Goal: Task Accomplishment & Management: Use online tool/utility

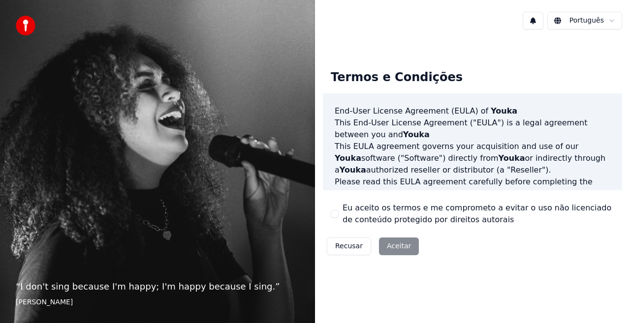
click at [348, 212] on label "Eu aceito os termos e me comprometo a evitar o uso não licenciado de conteúdo p…" at bounding box center [478, 214] width 272 height 24
click at [339, 212] on button "Eu aceito os termos e me comprometo a evitar o uso não licenciado de conteúdo p…" at bounding box center [335, 214] width 8 height 8
click at [395, 247] on button "Aceitar" at bounding box center [399, 247] width 40 height 18
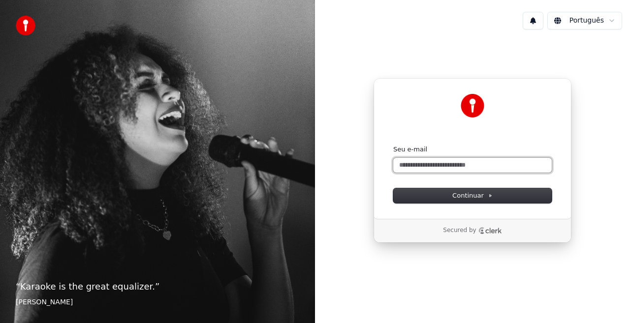
click at [428, 167] on input "Seu e-mail" at bounding box center [472, 165] width 158 height 15
click at [435, 165] on input "Seu e-mail" at bounding box center [472, 165] width 158 height 15
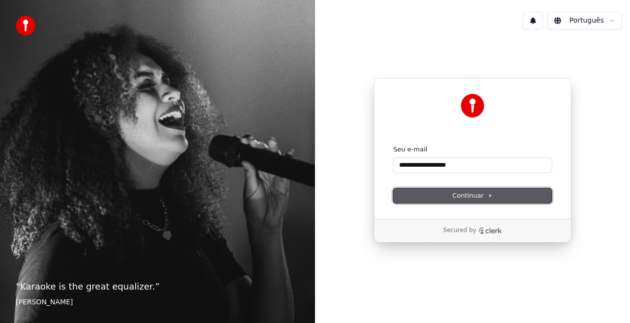
click at [464, 197] on span "Continuar" at bounding box center [472, 195] width 40 height 9
type input "**********"
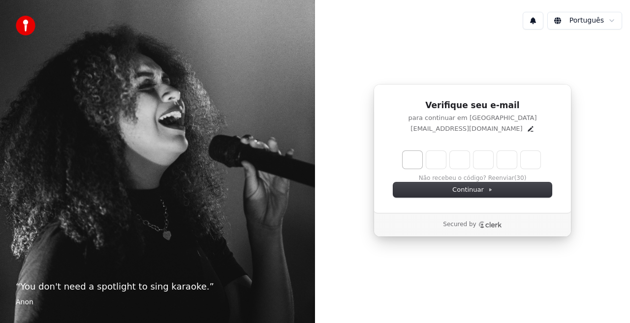
click at [405, 161] on input "Enter verification code. Digit 1" at bounding box center [412, 160] width 20 height 18
type input "*"
type input "**"
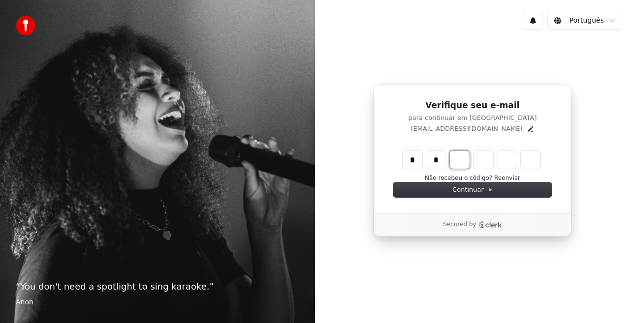
type input "*"
type input "***"
type input "*"
type input "****"
type input "*"
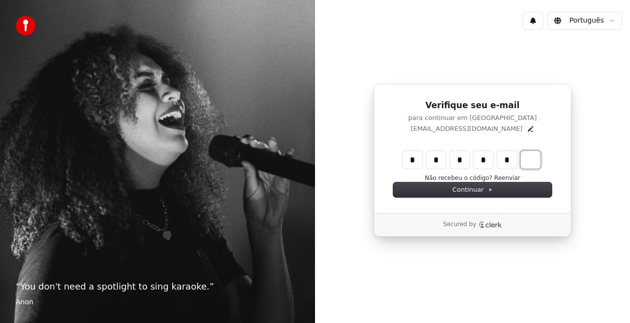
type input "******"
type input "*"
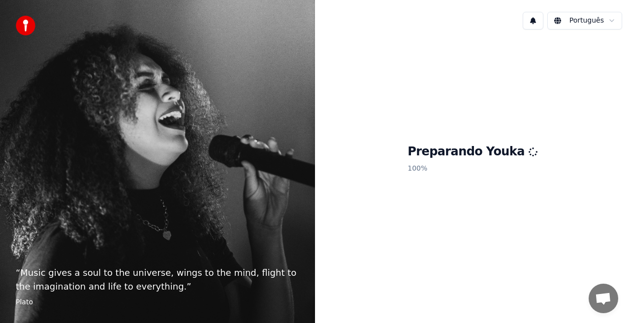
click at [446, 164] on p "100 %" at bounding box center [472, 169] width 130 height 18
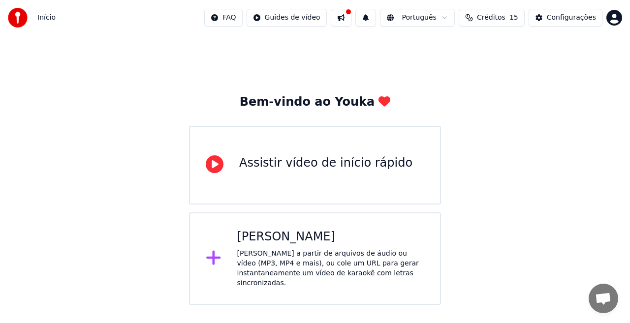
click at [234, 247] on div "Criar Karaokê Crie karaokê a partir de arquivos de áudio ou vídeo (MP3, MP4 e m…" at bounding box center [315, 259] width 252 height 93
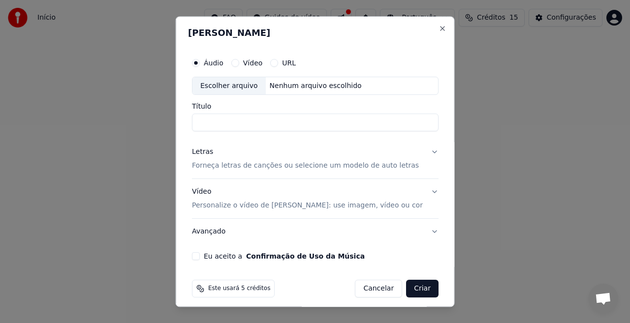
click at [245, 86] on div "Escolher arquivo" at bounding box center [228, 86] width 73 height 18
type input "**********"
click at [250, 165] on p "Forneça letras de canções ou selecione um modelo de auto letras" at bounding box center [305, 166] width 227 height 10
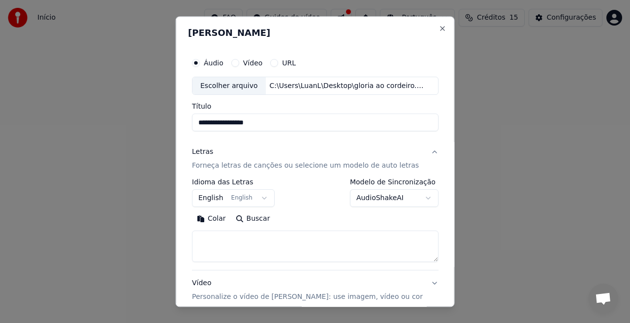
click at [268, 197] on button "English English" at bounding box center [233, 199] width 83 height 18
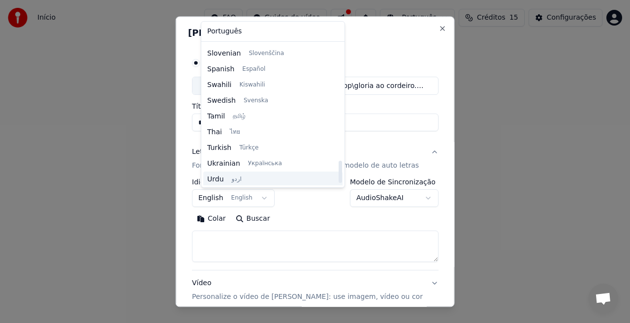
scroll to position [755, 0]
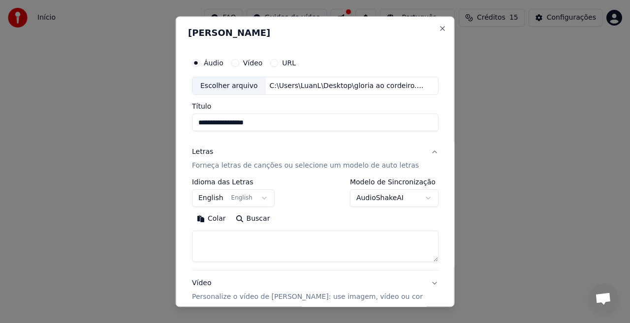
click at [291, 221] on body "**********" at bounding box center [315, 152] width 630 height 305
click at [392, 201] on body "**********" at bounding box center [315, 152] width 630 height 305
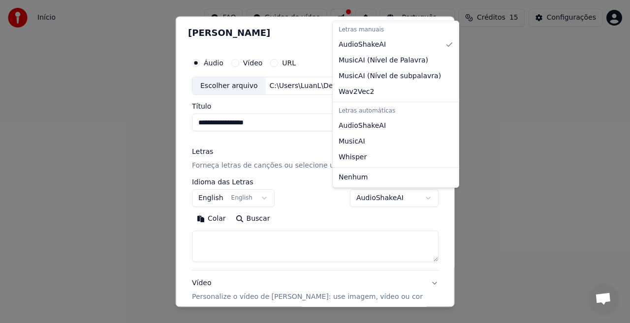
select select "**********"
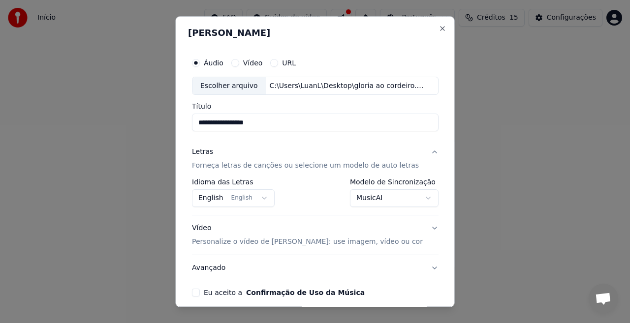
click at [238, 166] on p "Forneça letras de canções ou selecione um modelo de auto letras" at bounding box center [305, 166] width 227 height 10
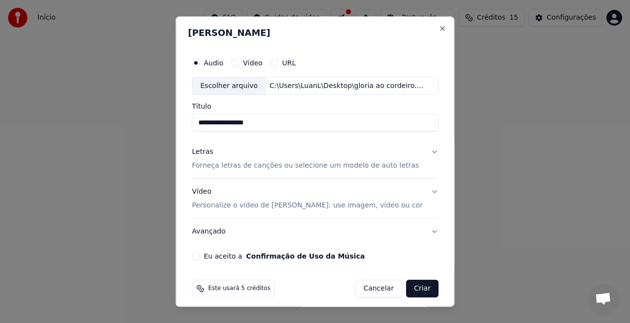
click at [358, 163] on p "Forneça letras de canções ou selecione um modelo de auto letras" at bounding box center [305, 166] width 227 height 10
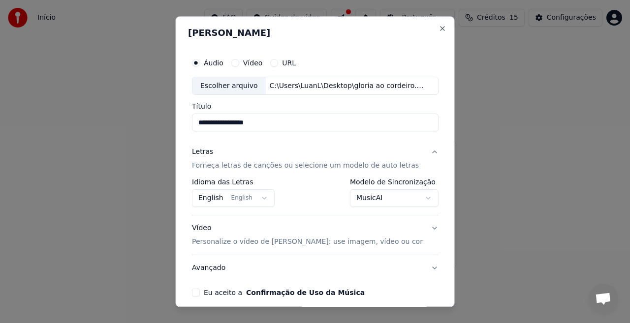
click at [293, 243] on p "Personalize o vídeo de karaokê: use imagem, vídeo ou cor" at bounding box center [307, 243] width 231 height 10
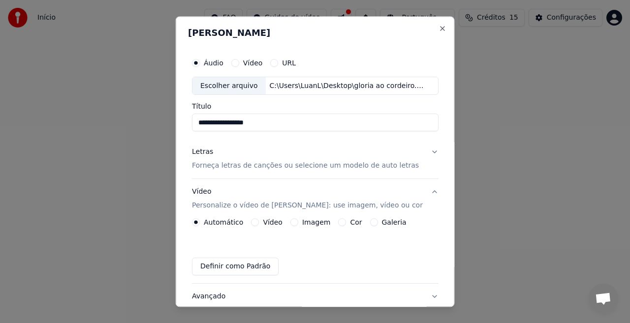
click at [259, 223] on button "Vídeo" at bounding box center [255, 223] width 8 height 8
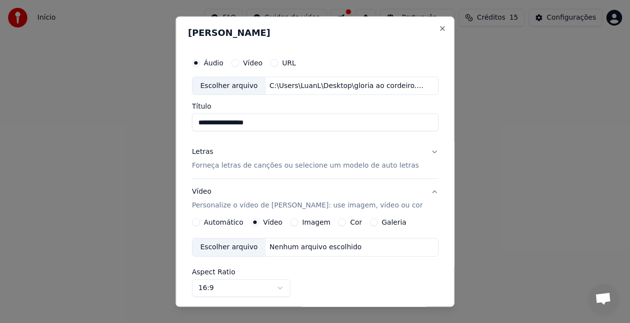
click at [226, 221] on label "Automático" at bounding box center [223, 222] width 39 height 7
click at [200, 221] on button "Automático" at bounding box center [196, 223] width 8 height 8
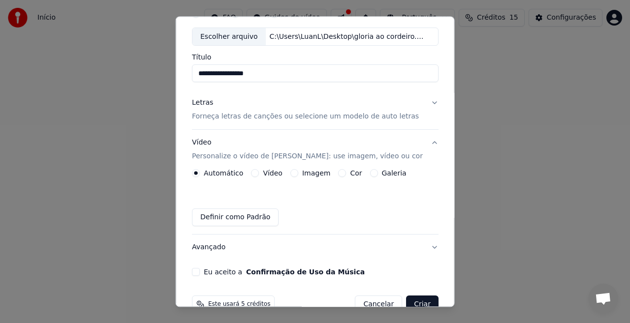
scroll to position [0, 0]
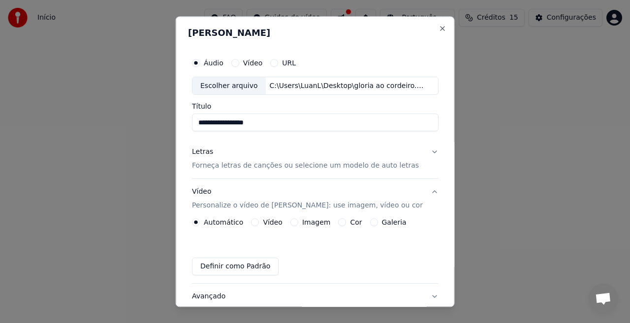
click at [309, 88] on div "C:\Users\LuanL\Desktop\gloria ao cordeiro.mp3" at bounding box center [348, 86] width 167 height 10
type input "**********"
click at [237, 64] on button "Vídeo" at bounding box center [235, 63] width 8 height 8
click at [212, 67] on div "Áudio Vídeo URL" at bounding box center [315, 63] width 247 height 20
click at [200, 60] on button "Áudio" at bounding box center [196, 63] width 8 height 8
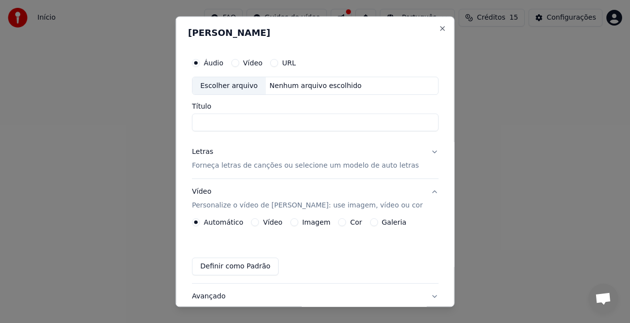
click at [206, 58] on div "Áudio Vídeo URL" at bounding box center [315, 63] width 247 height 20
click at [239, 59] on button "Vídeo" at bounding box center [235, 63] width 8 height 8
drag, startPoint x: 246, startPoint y: 60, endPoint x: 269, endPoint y: 61, distance: 23.2
click at [239, 60] on button "Vídeo" at bounding box center [235, 63] width 8 height 8
drag, startPoint x: 286, startPoint y: 61, endPoint x: 275, endPoint y: 64, distance: 12.3
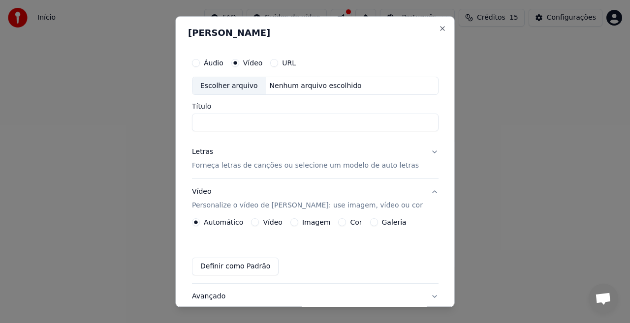
click at [287, 61] on div "URL" at bounding box center [283, 63] width 26 height 8
click at [211, 61] on div "Áudio" at bounding box center [207, 63] width 31 height 8
click at [209, 63] on div "Áudio" at bounding box center [207, 63] width 31 height 8
click at [200, 62] on button "Áudio" at bounding box center [196, 63] width 8 height 8
click at [198, 62] on icon "button" at bounding box center [196, 63] width 4 height 4
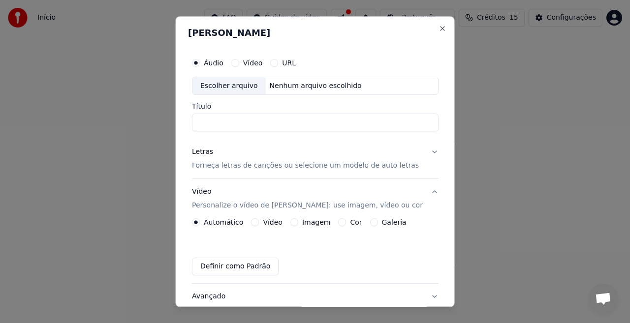
click at [290, 91] on div "Nenhum arquivo escolhido" at bounding box center [315, 86] width 100 height 10
type input "**********"
click at [276, 123] on input "**********" at bounding box center [315, 123] width 247 height 18
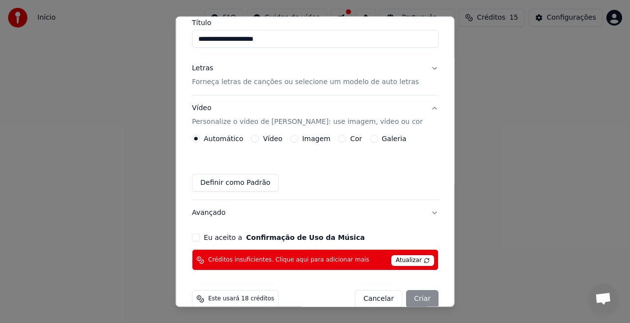
scroll to position [100, 0]
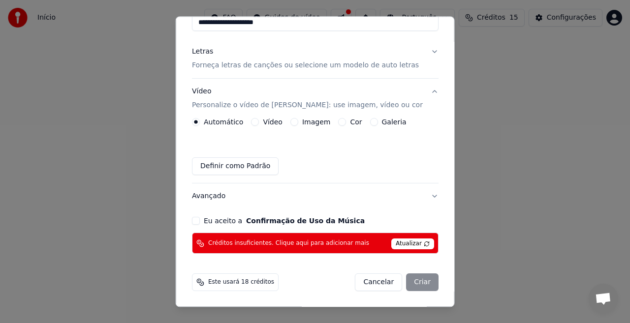
click at [200, 222] on button "Eu aceito a Confirmação de Uso da Música" at bounding box center [196, 221] width 8 height 8
click at [403, 280] on div "Cancelar Criar" at bounding box center [397, 283] width 84 height 18
click at [414, 285] on div "Cancelar Criar" at bounding box center [397, 283] width 84 height 18
click at [263, 119] on label "Vídeo" at bounding box center [273, 122] width 20 height 7
click at [259, 119] on button "Vídeo" at bounding box center [255, 123] width 8 height 8
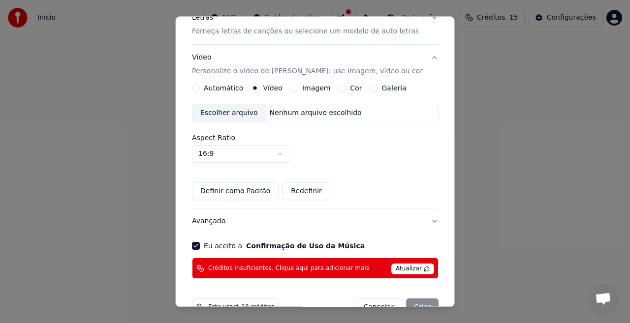
scroll to position [150, 0]
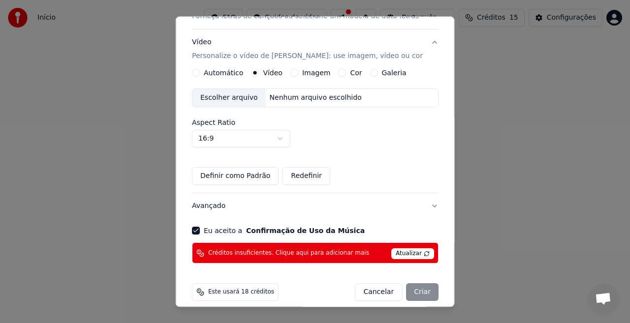
click at [266, 140] on body "**********" at bounding box center [315, 152] width 630 height 305
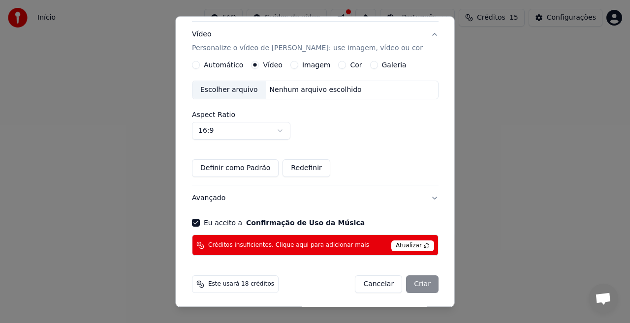
scroll to position [159, 0]
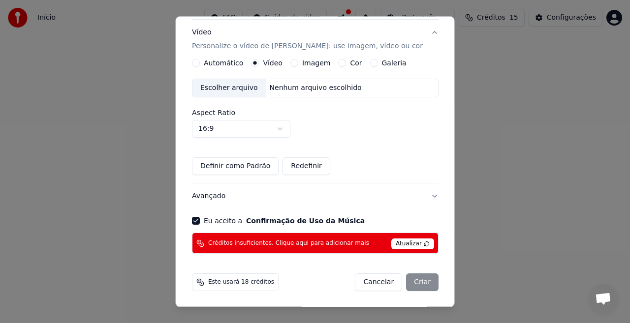
click at [405, 279] on div "Cancelar Criar" at bounding box center [397, 283] width 84 height 18
click at [397, 244] on span "Atualizar" at bounding box center [412, 244] width 43 height 11
click at [391, 240] on span "Atualizar" at bounding box center [412, 244] width 43 height 11
click at [411, 280] on div "Cancelar Criar" at bounding box center [397, 283] width 84 height 18
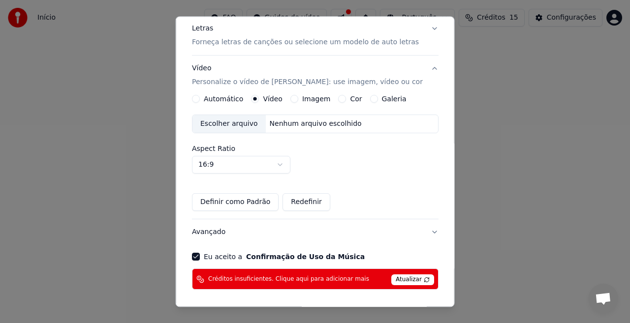
scroll to position [110, 0]
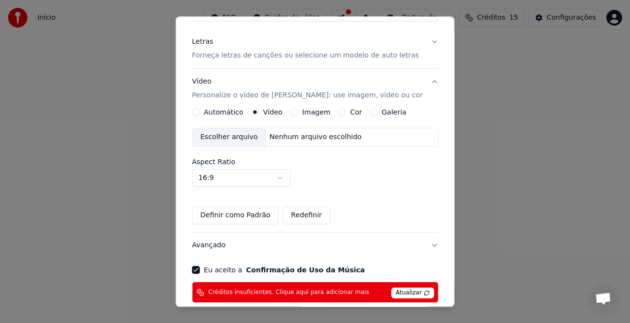
click at [259, 218] on button "Definir como Padrão" at bounding box center [235, 216] width 87 height 18
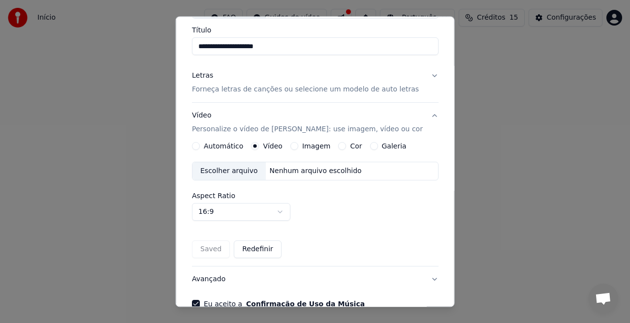
scroll to position [12, 0]
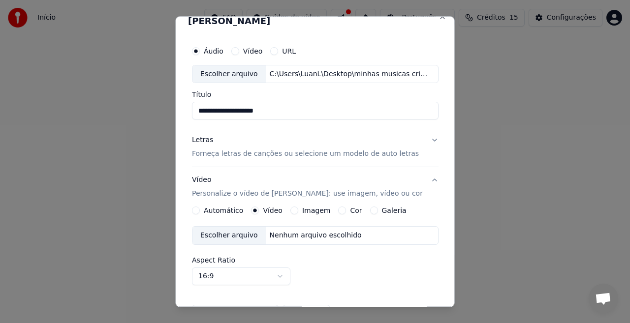
click at [210, 211] on label "Automático" at bounding box center [223, 211] width 39 height 7
click at [200, 211] on button "Automático" at bounding box center [196, 211] width 8 height 8
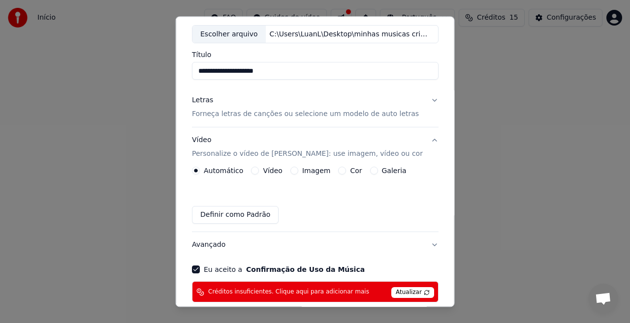
scroll to position [100, 0]
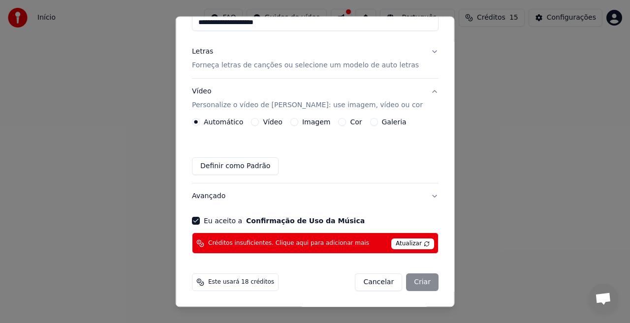
click at [413, 278] on div "Cancelar Criar" at bounding box center [397, 283] width 84 height 18
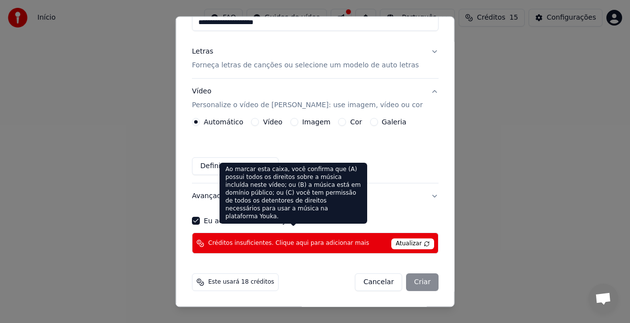
scroll to position [2, 0]
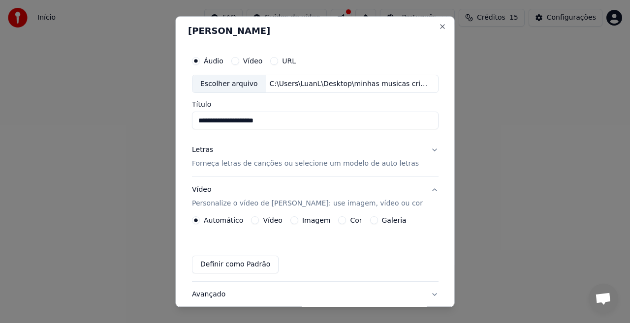
click at [215, 161] on p "Forneça letras de canções ou selecione um modelo de auto letras" at bounding box center [305, 164] width 227 height 10
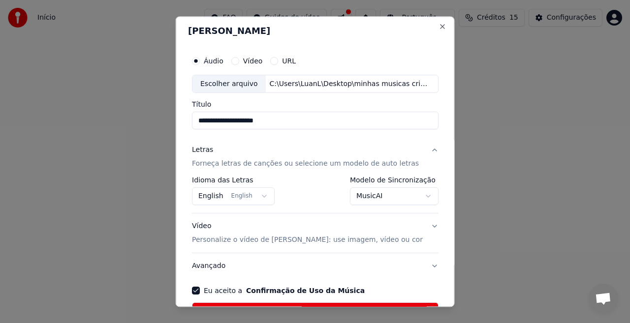
click at [378, 199] on body "**********" at bounding box center [315, 152] width 630 height 305
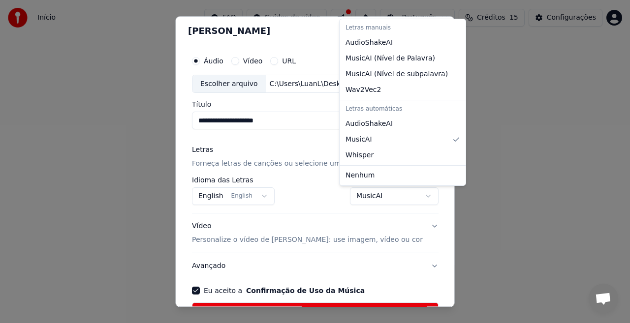
click at [378, 197] on body "**********" at bounding box center [315, 152] width 630 height 305
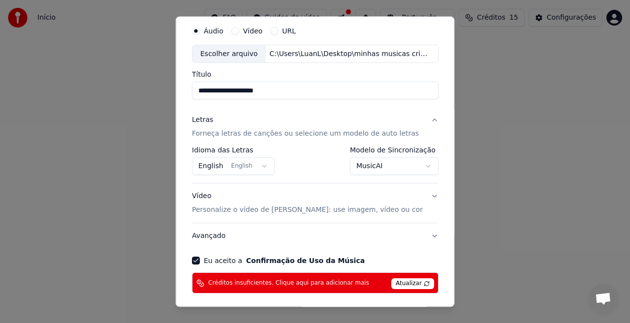
scroll to position [72, 0]
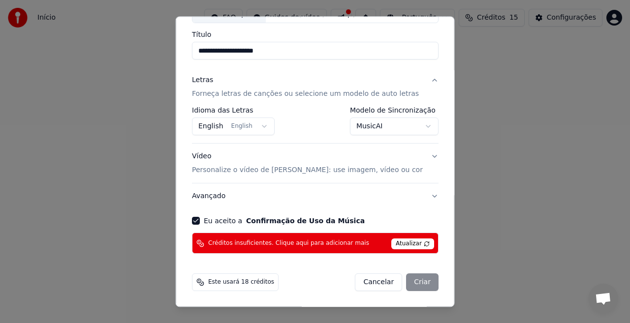
click at [413, 283] on div "Cancelar Criar" at bounding box center [397, 283] width 84 height 18
click at [411, 284] on div "Cancelar Criar" at bounding box center [397, 283] width 84 height 18
click at [247, 280] on span "Este usará 18 créditos" at bounding box center [241, 283] width 66 height 8
drag, startPoint x: 222, startPoint y: 280, endPoint x: 239, endPoint y: 258, distance: 27.8
click at [221, 280] on span "Este usará 18 créditos" at bounding box center [241, 283] width 66 height 8
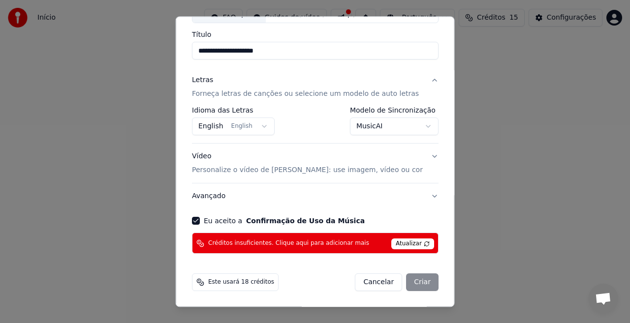
click at [257, 246] on span "Créditos insuficientes. Clique aqui para adicionar mais" at bounding box center [288, 244] width 161 height 8
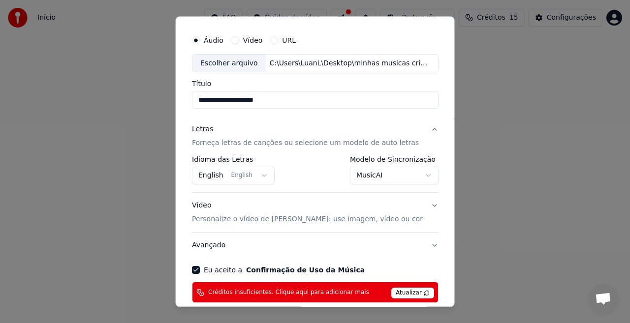
click at [382, 178] on body "**********" at bounding box center [315, 152] width 630 height 305
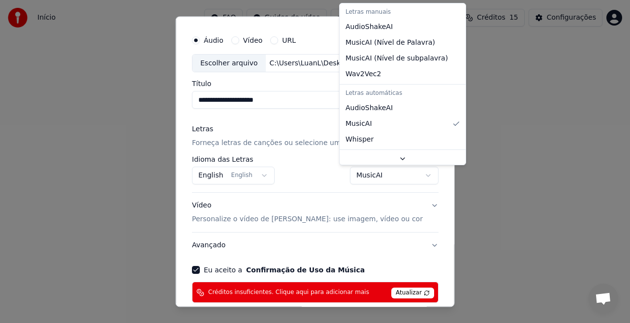
select select "**********"
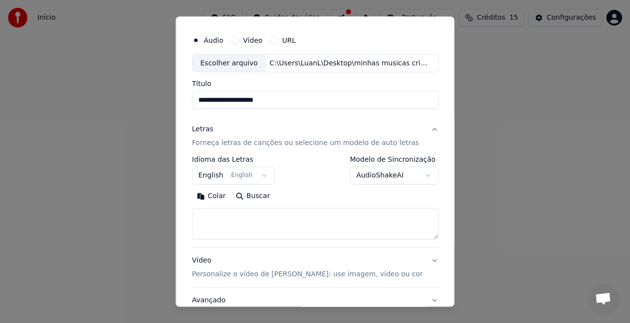
scroll to position [98, 0]
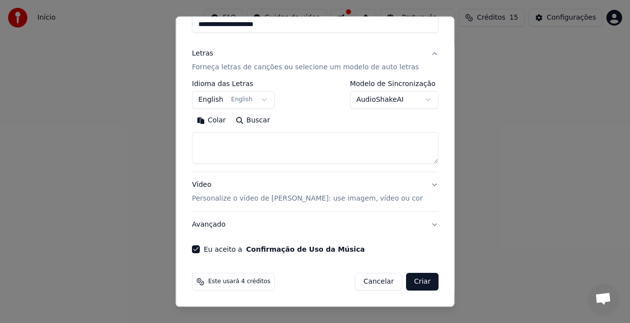
click at [228, 133] on textarea at bounding box center [315, 148] width 247 height 31
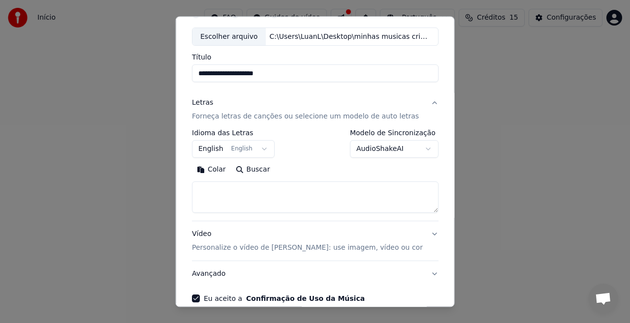
click at [205, 186] on textarea at bounding box center [315, 197] width 247 height 31
paste textarea "**********"
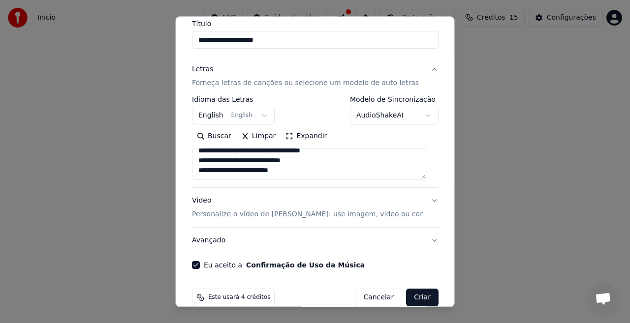
scroll to position [98, 0]
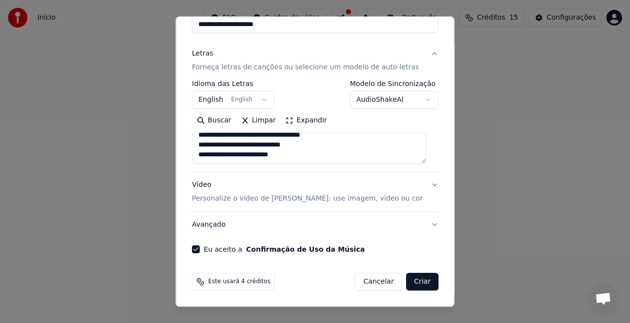
type textarea "**********"
click at [303, 203] on p "Personalize o vídeo de karaokê: use imagem, vídeo ou cor" at bounding box center [307, 199] width 231 height 10
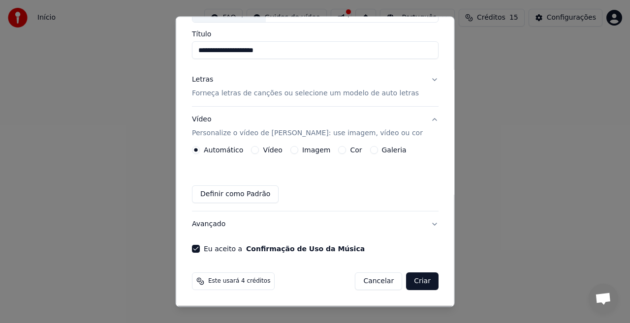
scroll to position [72, 0]
click at [263, 147] on label "Vídeo" at bounding box center [273, 150] width 20 height 7
click at [259, 147] on button "Vídeo" at bounding box center [255, 151] width 8 height 8
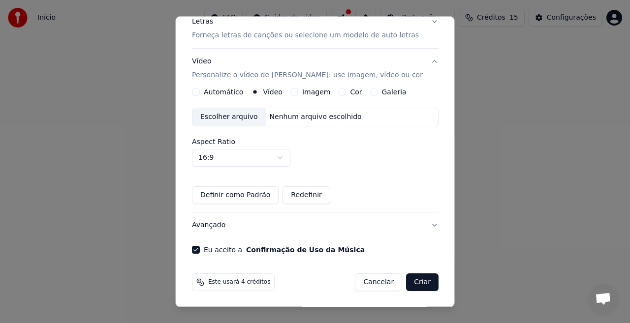
scroll to position [131, 0]
click at [240, 192] on button "Definir como Padrão" at bounding box center [235, 195] width 87 height 18
click at [409, 279] on button "Criar" at bounding box center [422, 283] width 32 height 18
click at [411, 281] on button "Criar" at bounding box center [422, 283] width 32 height 18
click at [411, 282] on button "Criar" at bounding box center [422, 283] width 32 height 18
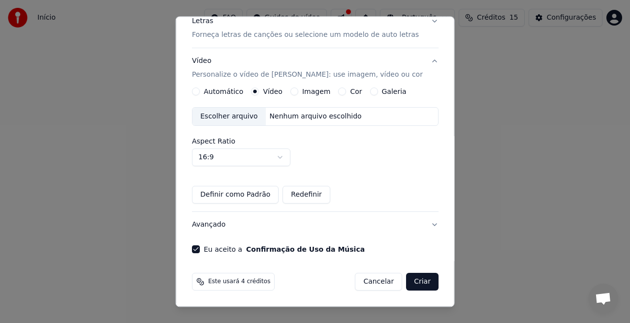
click at [411, 282] on button "Criar" at bounding box center [422, 283] width 32 height 18
click at [411, 280] on button "Criar" at bounding box center [422, 283] width 32 height 18
click at [409, 280] on button "Criar" at bounding box center [422, 283] width 32 height 18
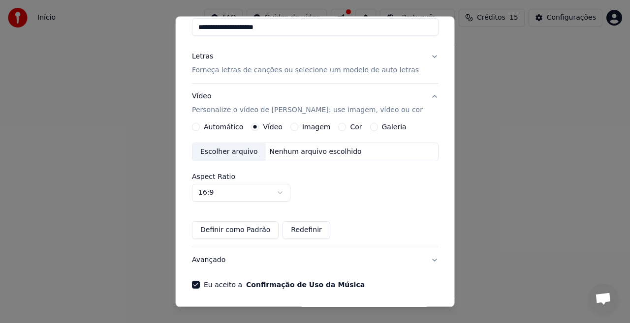
scroll to position [82, 0]
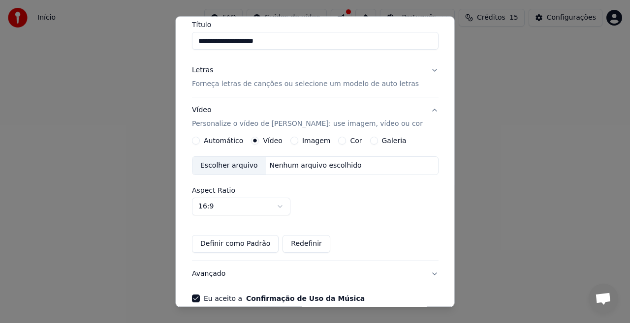
click at [210, 138] on label "Automático" at bounding box center [223, 141] width 39 height 7
click at [200, 137] on button "Automático" at bounding box center [196, 141] width 8 height 8
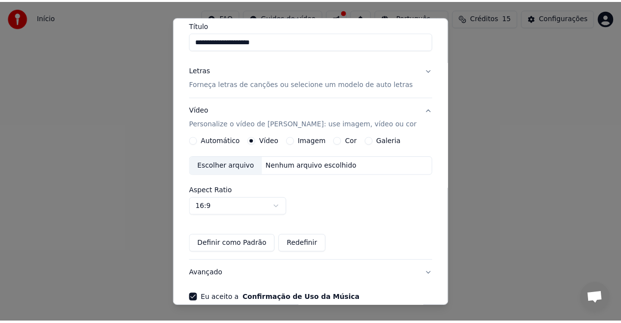
scroll to position [72, 0]
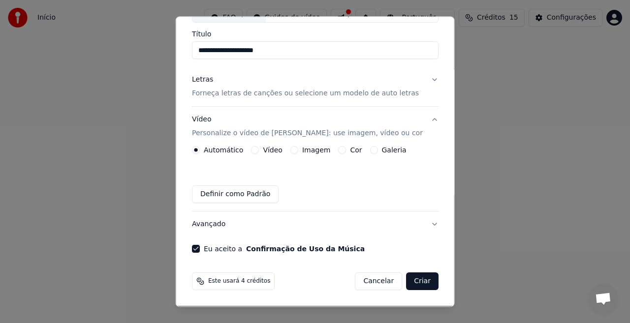
click at [410, 282] on button "Criar" at bounding box center [422, 282] width 32 height 18
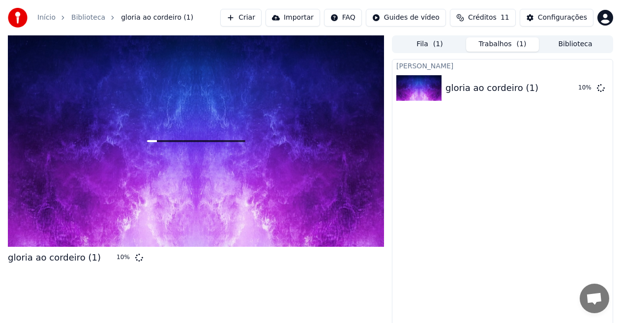
click at [187, 199] on div at bounding box center [196, 141] width 376 height 212
click at [499, 92] on div "gloria ao cordeiro (1)" at bounding box center [492, 88] width 93 height 14
click at [424, 87] on img at bounding box center [419, 88] width 45 height 26
click at [434, 45] on span "( 1 )" at bounding box center [438, 44] width 10 height 10
click at [503, 40] on button "Trabalhos ( 1 )" at bounding box center [502, 44] width 73 height 14
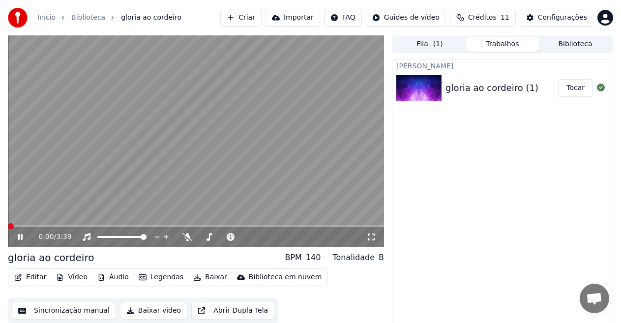
click at [8, 229] on span at bounding box center [11, 226] width 6 height 6
click at [21, 238] on icon at bounding box center [27, 237] width 23 height 8
click at [17, 235] on icon at bounding box center [27, 237] width 23 height 8
click at [580, 87] on button "Tocar" at bounding box center [575, 88] width 35 height 18
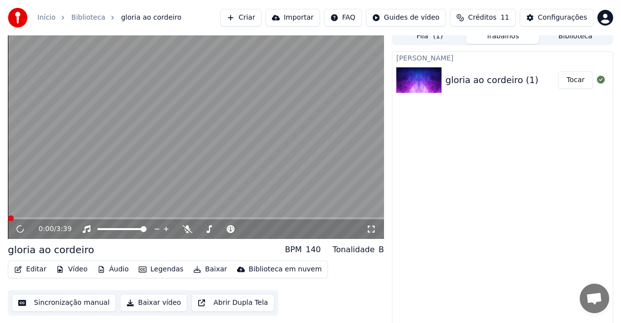
scroll to position [10, 0]
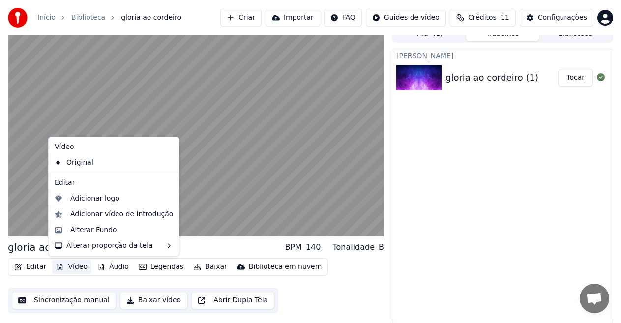
click at [77, 269] on button "Vídeo" at bounding box center [71, 267] width 39 height 14
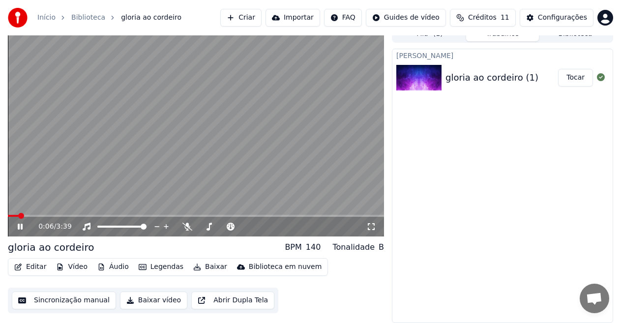
click at [207, 167] on video at bounding box center [196, 131] width 376 height 212
click at [188, 230] on icon at bounding box center [188, 227] width 10 height 8
click at [190, 182] on video at bounding box center [196, 131] width 376 height 212
click at [8, 219] on span at bounding box center [11, 216] width 6 height 6
click at [187, 230] on icon at bounding box center [187, 227] width 5 height 8
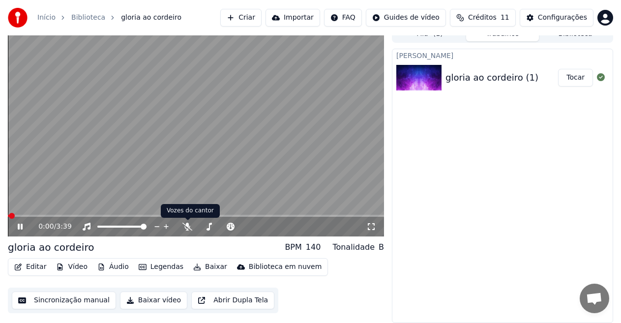
click at [245, 195] on video at bounding box center [196, 131] width 376 height 212
click at [211, 225] on icon at bounding box center [209, 227] width 10 height 8
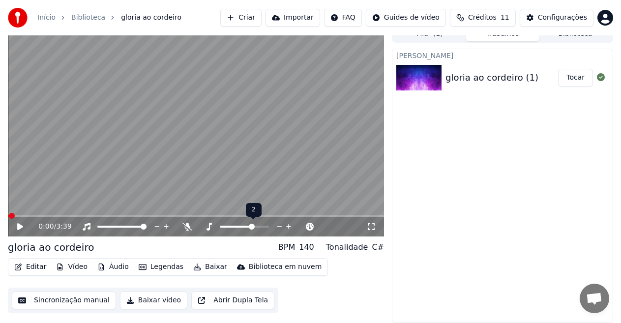
click at [252, 229] on span at bounding box center [252, 227] width 6 height 6
click at [147, 227] on span at bounding box center [144, 227] width 6 height 6
click at [20, 227] on icon at bounding box center [20, 226] width 6 height 7
click at [73, 267] on button "Vídeo" at bounding box center [71, 267] width 39 height 14
click at [233, 151] on video at bounding box center [196, 131] width 376 height 212
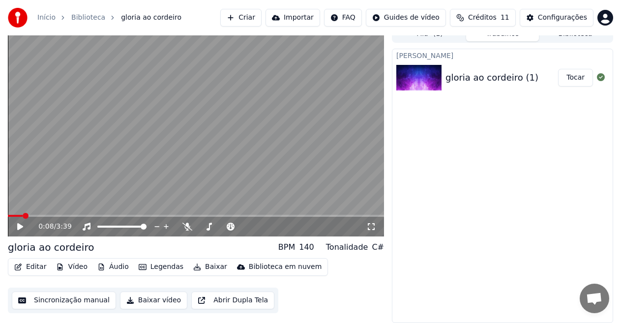
click at [67, 299] on button "Sincronização manual" at bounding box center [64, 301] width 104 height 18
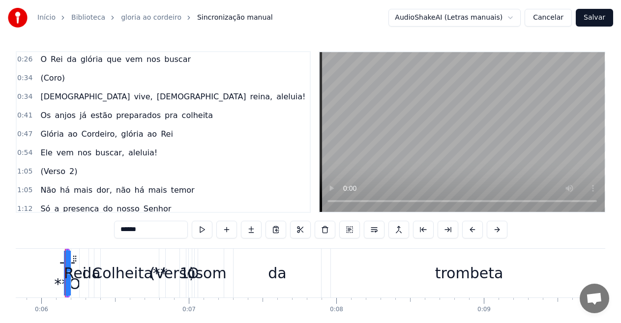
scroll to position [98, 0]
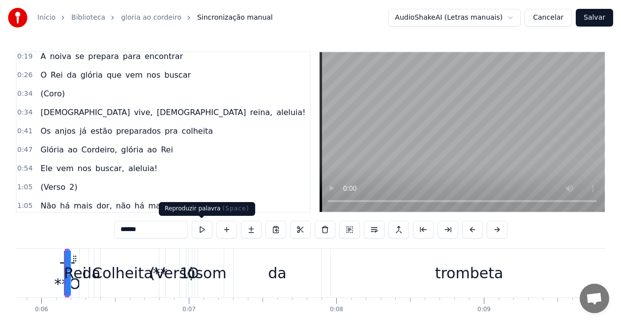
click at [203, 228] on button at bounding box center [202, 230] width 21 height 18
click at [202, 228] on button at bounding box center [202, 230] width 21 height 18
click at [202, 229] on button at bounding box center [202, 230] width 21 height 18
click at [202, 228] on button at bounding box center [202, 230] width 21 height 18
click at [203, 228] on button at bounding box center [202, 230] width 21 height 18
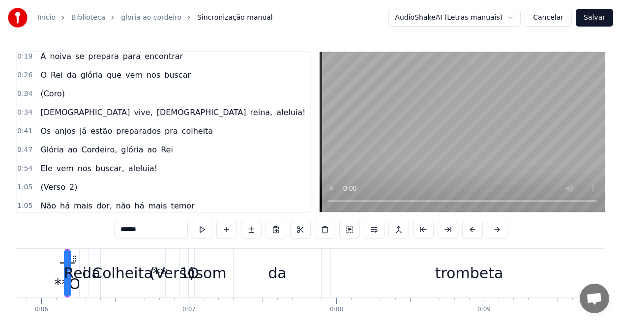
click at [203, 228] on button at bounding box center [202, 230] width 21 height 18
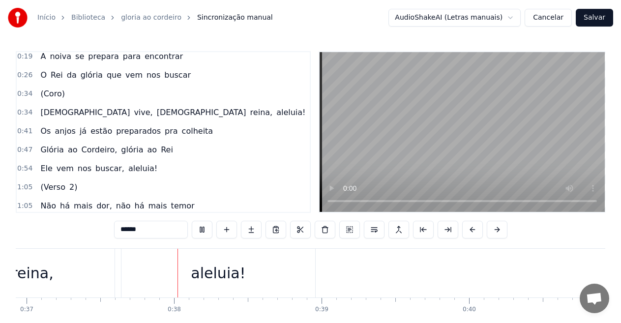
scroll to position [0, 5480]
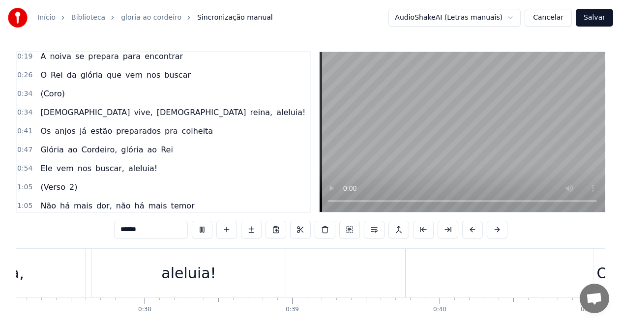
click at [59, 96] on span "(Coro)" at bounding box center [52, 93] width 26 height 11
type input "******"
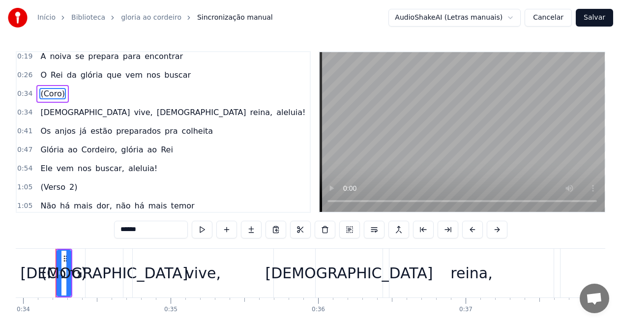
scroll to position [0, 5002]
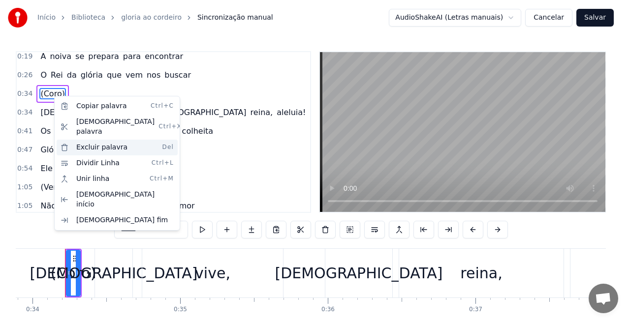
click at [87, 140] on div "Excluir palavra Del" at bounding box center [117, 148] width 121 height 16
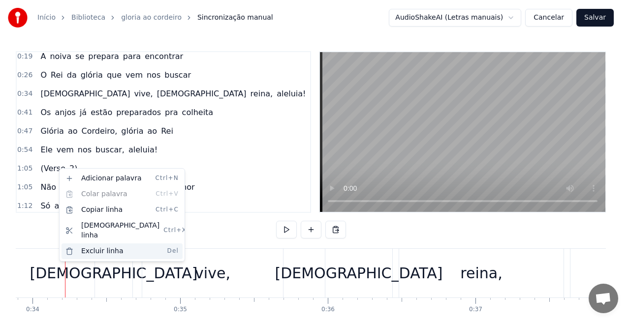
click at [99, 244] on div "Excluir linha Del" at bounding box center [122, 252] width 121 height 16
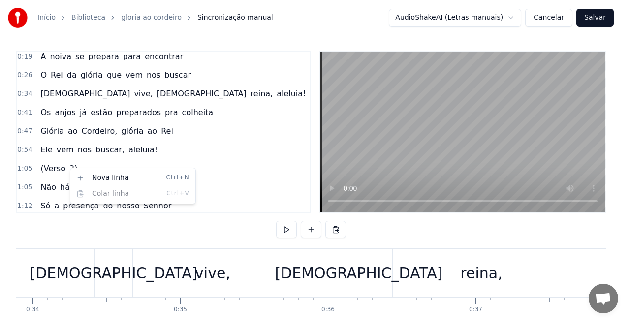
click at [55, 171] on html "Início Biblioteca gloria ao cordeiro Sincronização manual AudioShakeAI (Letras …" at bounding box center [315, 182] width 630 height 364
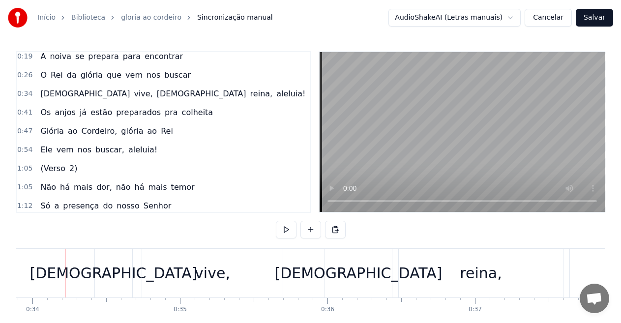
click at [43, 164] on span "(Verso" at bounding box center [52, 168] width 27 height 11
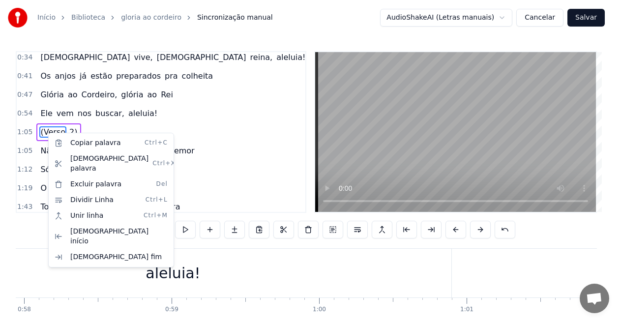
scroll to position [0, 9625]
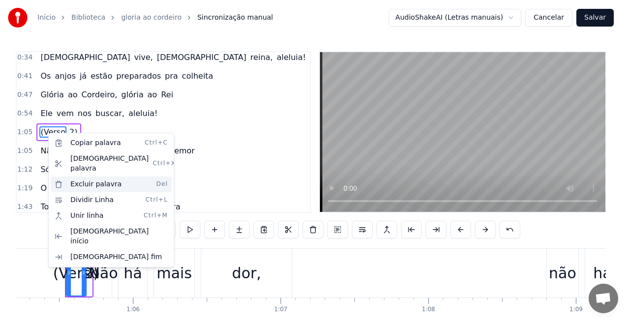
click at [80, 177] on div "Excluir palavra Del" at bounding box center [111, 185] width 121 height 16
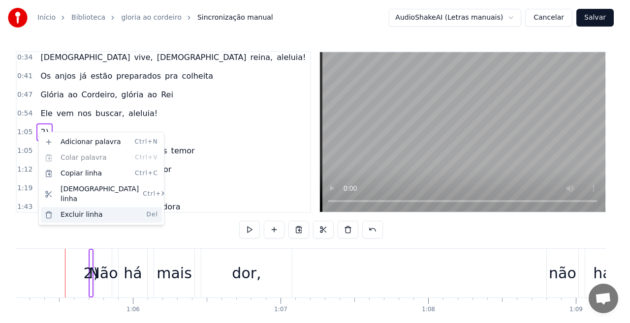
click at [76, 207] on div "Excluir linha Del" at bounding box center [101, 215] width 121 height 16
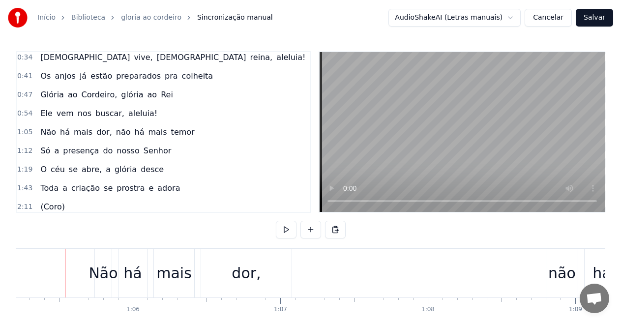
click at [141, 116] on div "Ele vem nos buscar, aleluia!" at bounding box center [98, 114] width 125 height 18
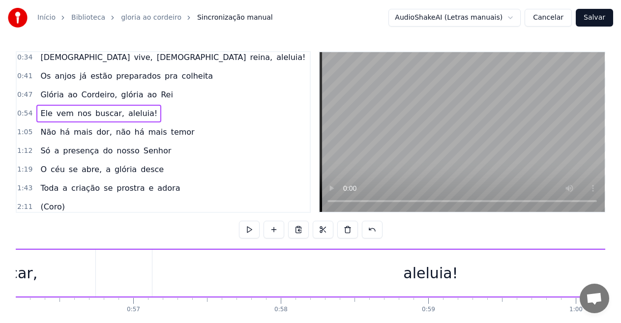
click at [160, 120] on div "0:54 Ele vem nos buscar, aleluia!" at bounding box center [163, 113] width 293 height 19
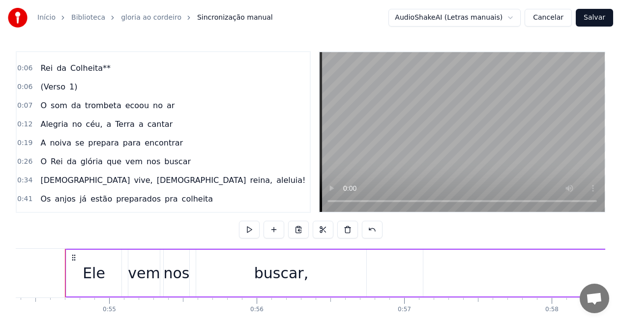
scroll to position [0, 0]
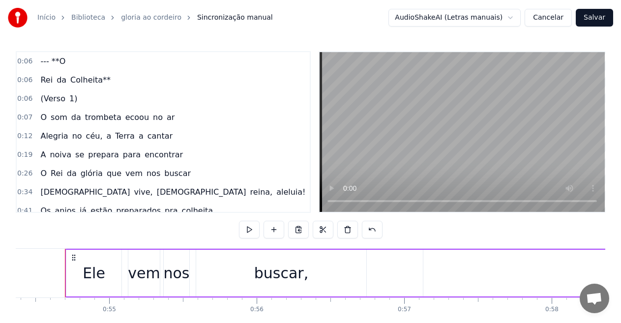
drag, startPoint x: 68, startPoint y: 99, endPoint x: 38, endPoint y: 99, distance: 30.0
click at [38, 99] on div "(Verso 1)" at bounding box center [58, 99] width 45 height 18
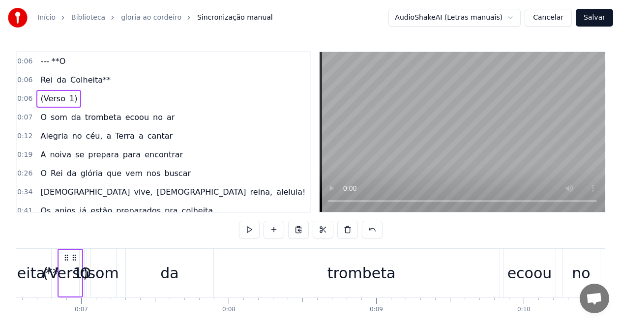
scroll to position [0, 960]
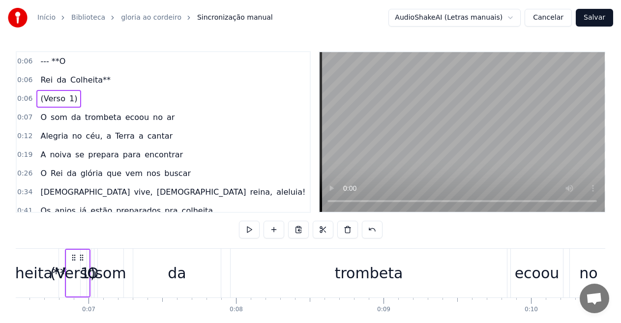
click at [24, 95] on span "0:06" at bounding box center [24, 99] width 15 height 10
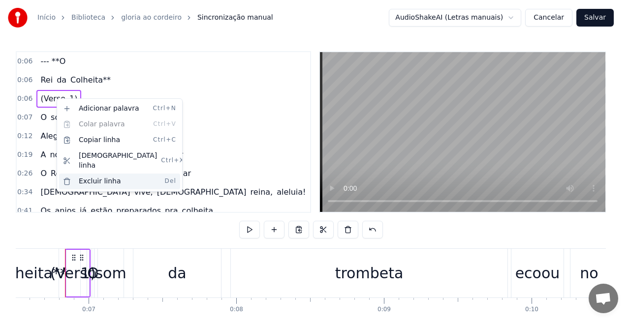
click at [92, 174] on div "Excluir linha Del" at bounding box center [119, 182] width 121 height 16
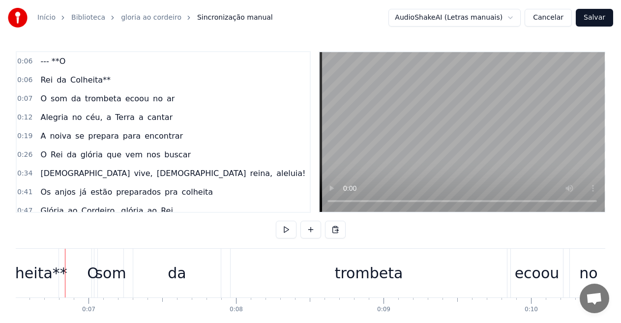
drag, startPoint x: 62, startPoint y: 63, endPoint x: 50, endPoint y: 63, distance: 12.3
click at [50, 63] on span "--- **O" at bounding box center [52, 61] width 27 height 11
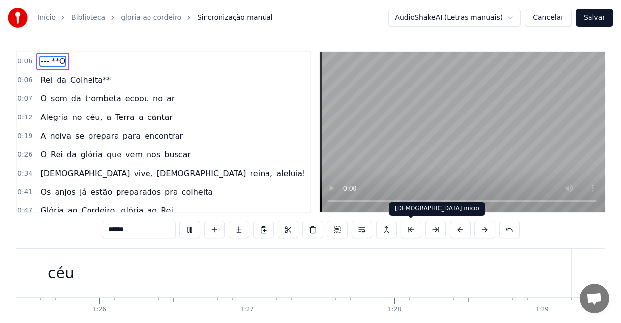
scroll to position [0, 12622]
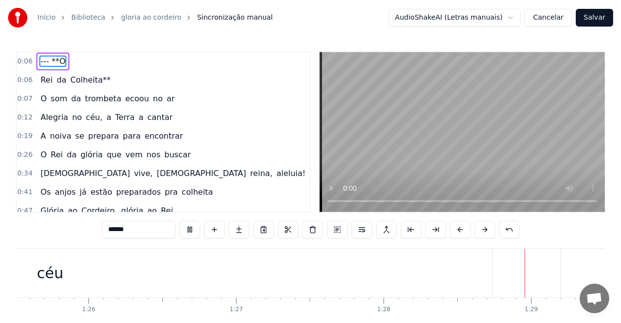
click at [169, 271] on div "céu" at bounding box center [50, 273] width 885 height 49
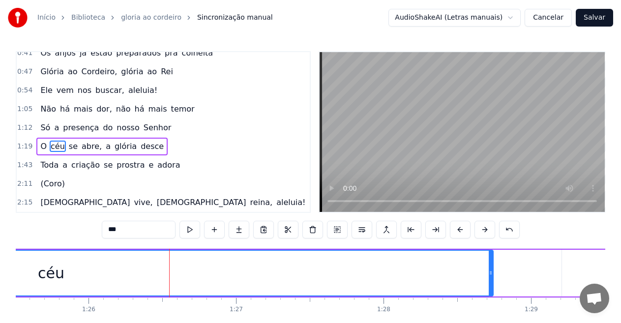
scroll to position [154, 0]
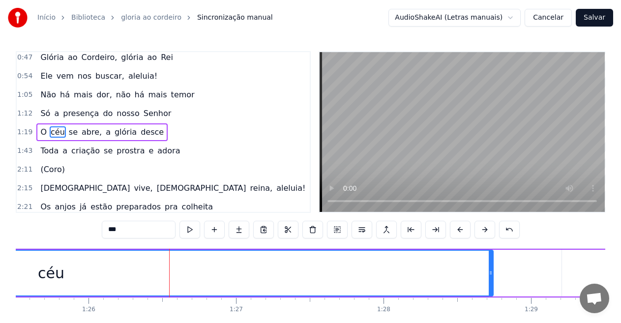
drag, startPoint x: 91, startPoint y: 268, endPoint x: 114, endPoint y: 272, distance: 23.0
click at [114, 272] on div "céu" at bounding box center [51, 273] width 884 height 45
click at [89, 271] on div "céu" at bounding box center [51, 273] width 884 height 45
click at [48, 273] on div "céu" at bounding box center [51, 273] width 27 height 22
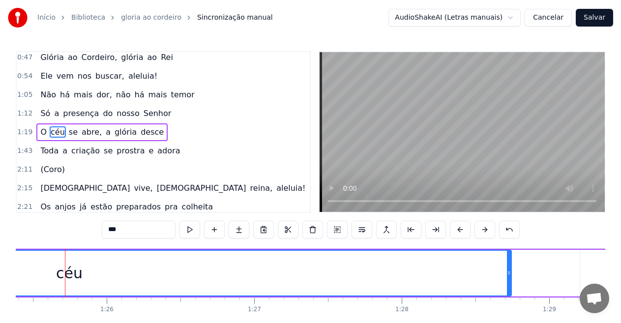
drag, startPoint x: 211, startPoint y: 296, endPoint x: 221, endPoint y: 298, distance: 10.0
click at [237, 298] on div "--- **O Rei da Colheita** O som da trombeta ecoou no ar Alegria no céu, a Terra…" at bounding box center [311, 285] width 590 height 74
click at [134, 270] on div "céu" at bounding box center [70, 273] width 884 height 45
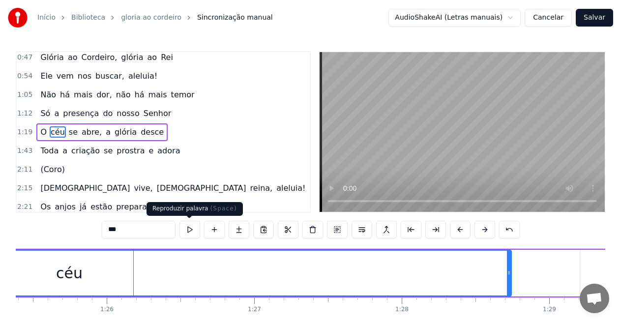
click at [192, 227] on button at bounding box center [190, 230] width 21 height 18
click at [188, 229] on button at bounding box center [190, 230] width 21 height 18
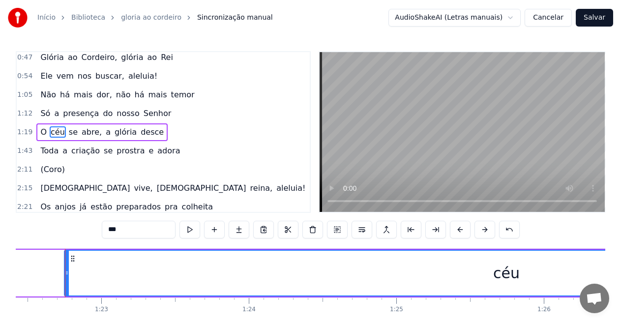
scroll to position [0, 12166]
click at [191, 229] on button at bounding box center [190, 230] width 21 height 18
click at [189, 228] on button at bounding box center [190, 230] width 21 height 18
click at [189, 230] on button at bounding box center [190, 230] width 21 height 18
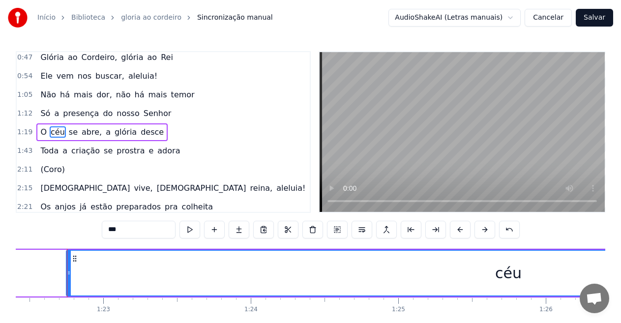
click at [189, 230] on button at bounding box center [190, 230] width 21 height 18
click at [440, 171] on video at bounding box center [462, 132] width 285 height 160
click at [130, 273] on div "céu" at bounding box center [509, 273] width 884 height 45
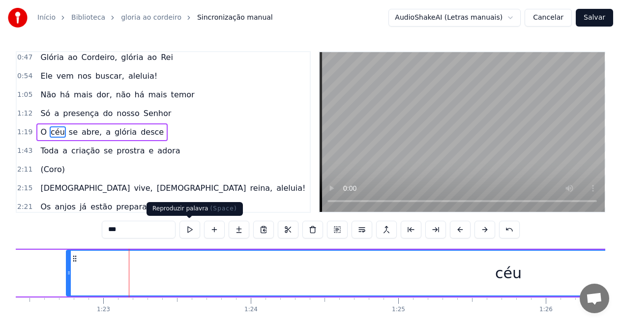
click at [192, 235] on button at bounding box center [190, 230] width 21 height 18
click at [150, 235] on input "***" at bounding box center [139, 230] width 74 height 18
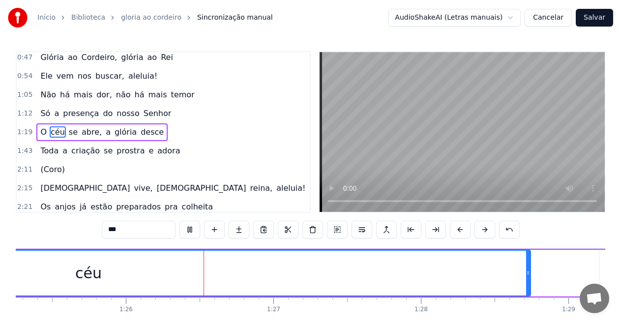
scroll to position [0, 12667]
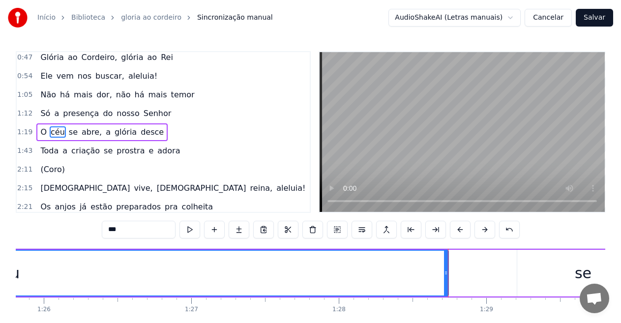
click at [70, 117] on span "presença" at bounding box center [81, 113] width 38 height 11
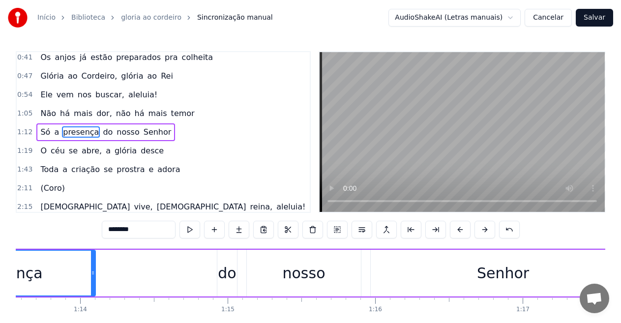
scroll to position [0, 10715]
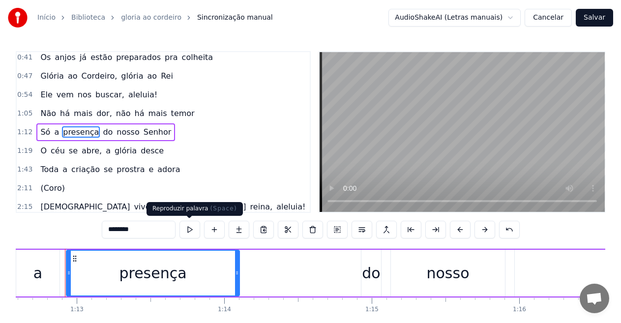
click at [190, 231] on button at bounding box center [190, 230] width 21 height 18
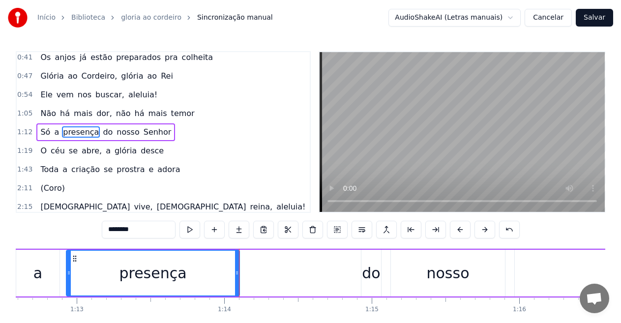
click at [71, 150] on span "se" at bounding box center [73, 150] width 11 height 11
type input "**"
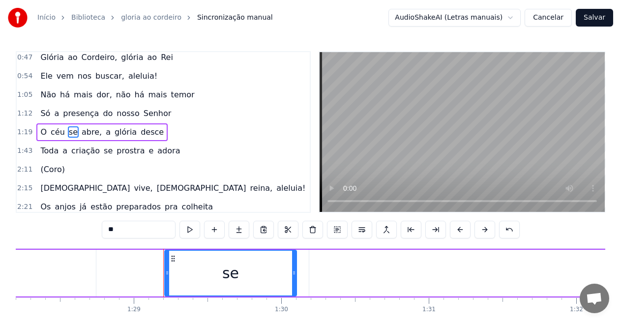
scroll to position [0, 13118]
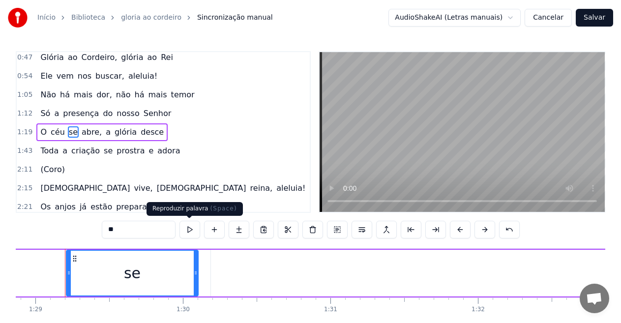
click at [191, 232] on button at bounding box center [190, 230] width 21 height 18
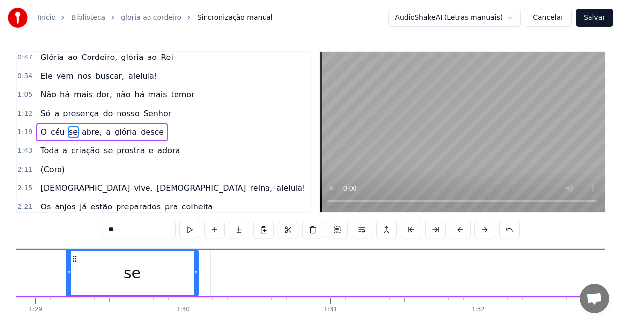
click at [191, 226] on button at bounding box center [190, 230] width 21 height 18
drag, startPoint x: 124, startPoint y: 234, endPoint x: 100, endPoint y: 228, distance: 24.0
click at [100, 228] on div "0:06 --- **O 0:06 Rei da Colheita** 0:07 O som da trombeta ecoou no ar 0:12 Ale…" at bounding box center [311, 199] width 590 height 297
click at [40, 270] on div "O céu se abre, a glória desce" at bounding box center [344, 273] width 3559 height 49
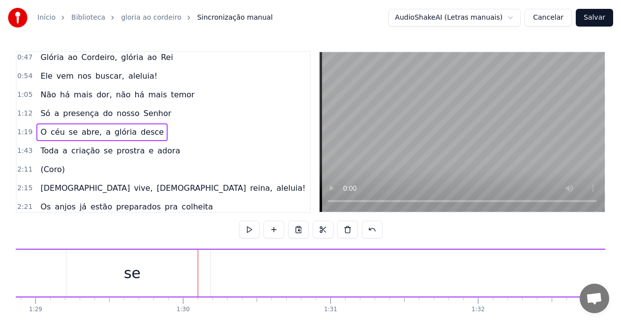
scroll to position [0, 13093]
click at [81, 273] on div "O céu se abre, a glória desce" at bounding box center [369, 273] width 3559 height 49
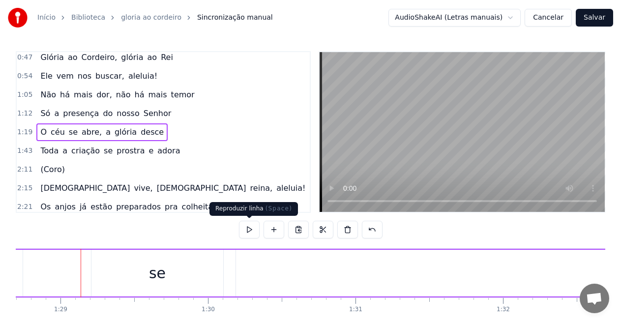
click at [255, 227] on button at bounding box center [249, 230] width 21 height 18
click at [163, 274] on div "se" at bounding box center [157, 273] width 17 height 22
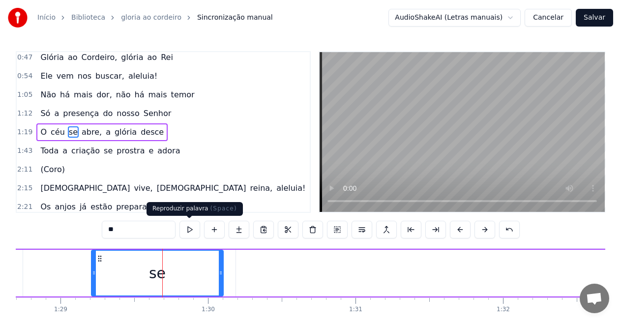
click at [192, 226] on button at bounding box center [190, 230] width 21 height 18
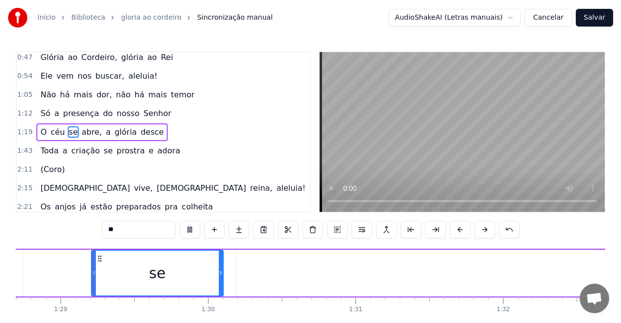
click at [192, 228] on button at bounding box center [190, 230] width 21 height 18
click at [191, 228] on button at bounding box center [190, 230] width 21 height 18
drag, startPoint x: 222, startPoint y: 271, endPoint x: 235, endPoint y: 270, distance: 12.8
click at [235, 270] on icon at bounding box center [234, 273] width 4 height 8
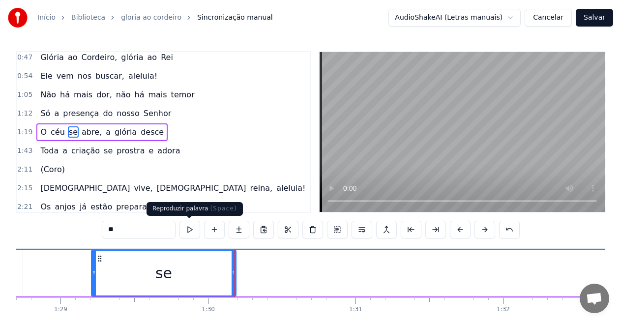
click at [192, 229] on button at bounding box center [190, 230] width 21 height 18
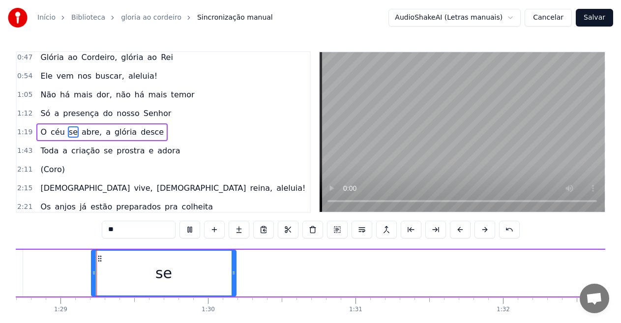
click at [187, 227] on button at bounding box center [190, 230] width 21 height 18
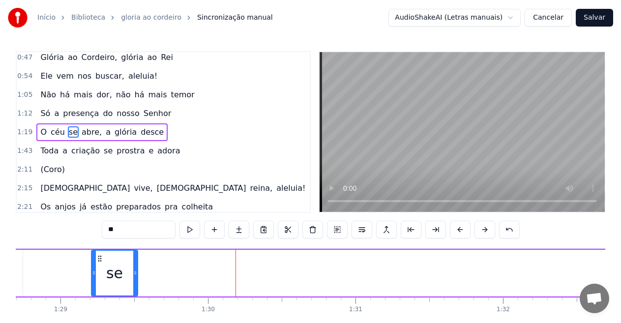
drag, startPoint x: 233, startPoint y: 268, endPoint x: 134, endPoint y: 268, distance: 98.4
click at [134, 268] on div at bounding box center [135, 273] width 4 height 45
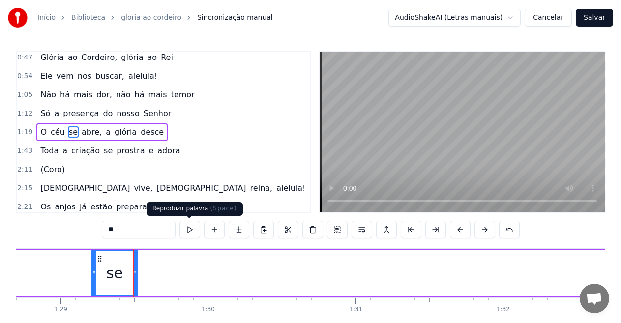
click at [189, 230] on button at bounding box center [190, 230] width 21 height 18
click at [190, 229] on button at bounding box center [190, 230] width 21 height 18
drag, startPoint x: 273, startPoint y: 271, endPoint x: 278, endPoint y: 268, distance: 6.2
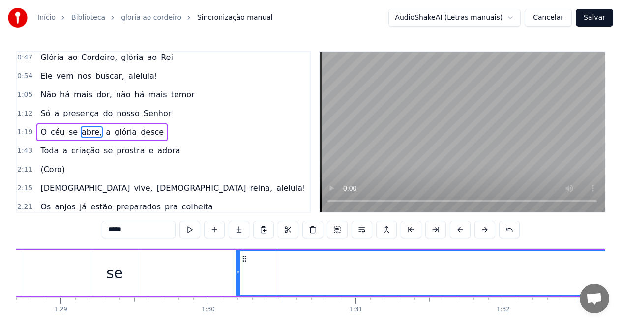
click at [203, 241] on div "0:06 --- **O 0:06 Rei da Colheita** 0:07 O som da trombeta ecoou no ar 0:12 Ale…" at bounding box center [311, 199] width 590 height 297
click at [65, 117] on span "presença" at bounding box center [81, 113] width 38 height 11
type input "********"
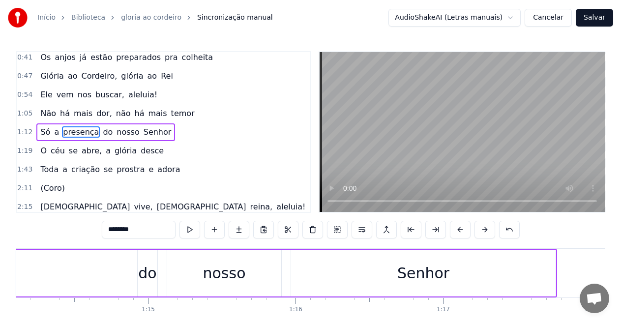
scroll to position [0, 10715]
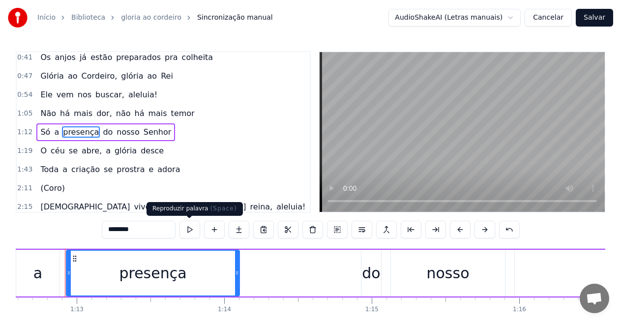
click at [190, 230] on button at bounding box center [190, 230] width 21 height 18
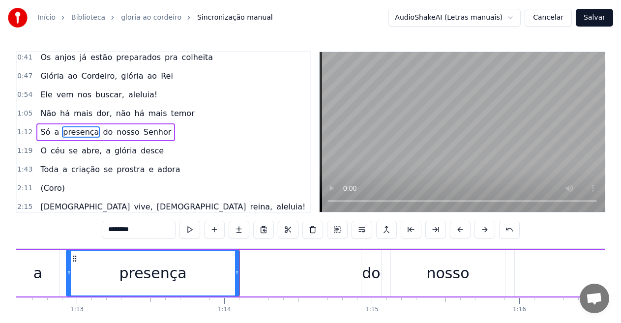
click at [259, 273] on div "Só a presença do nosso Senhor" at bounding box center [358, 273] width 846 height 49
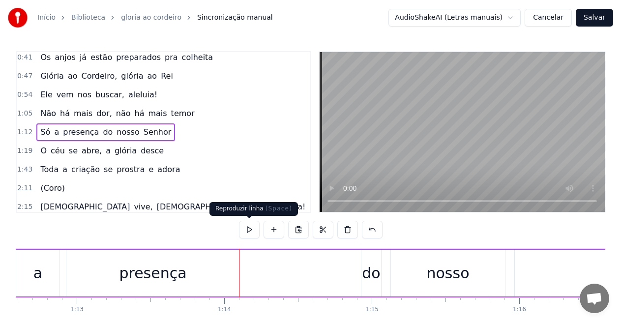
click at [250, 233] on button at bounding box center [249, 230] width 21 height 18
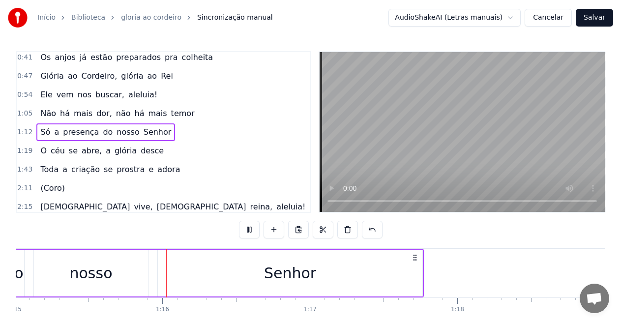
scroll to position [0, 11087]
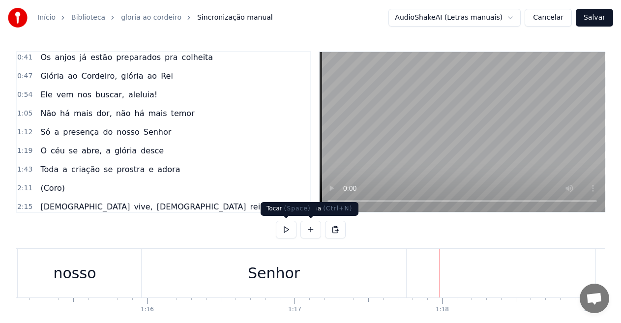
click at [279, 230] on button at bounding box center [286, 230] width 21 height 18
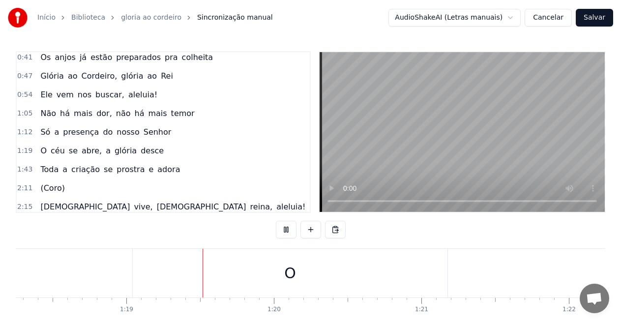
scroll to position [0, 11609]
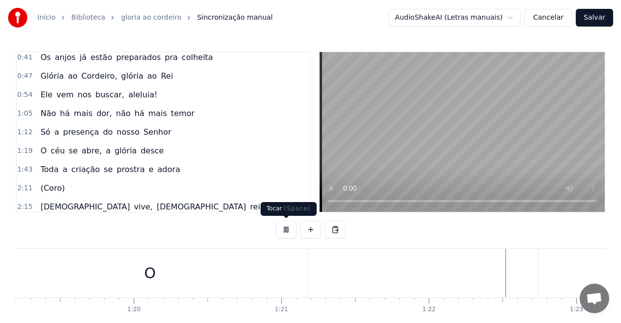
click at [286, 231] on button at bounding box center [286, 230] width 21 height 18
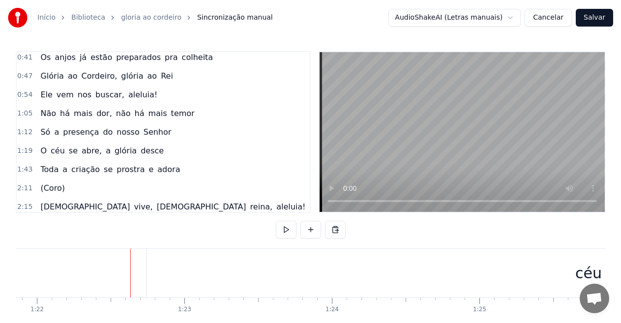
scroll to position [0, 12123]
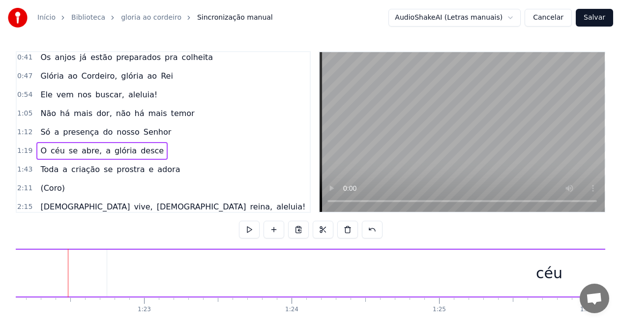
click at [550, 273] on div "céu" at bounding box center [549, 273] width 27 height 22
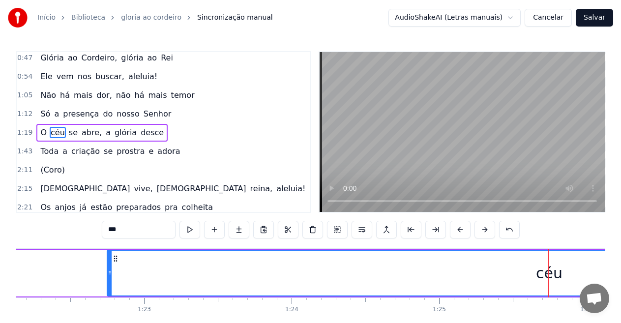
scroll to position [154, 0]
click at [557, 274] on div "céu" at bounding box center [549, 273] width 27 height 22
click at [550, 274] on div "céu" at bounding box center [549, 273] width 27 height 22
click at [170, 266] on div "céu" at bounding box center [550, 273] width 884 height 45
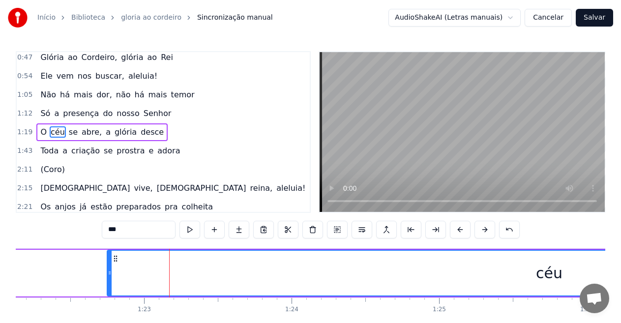
click at [151, 268] on div "céu" at bounding box center [550, 273] width 884 height 45
click at [128, 233] on input "***" at bounding box center [139, 230] width 74 height 18
drag, startPoint x: 552, startPoint y: 275, endPoint x: 433, endPoint y: 274, distance: 118.6
click at [434, 274] on div "céu" at bounding box center [550, 273] width 884 height 45
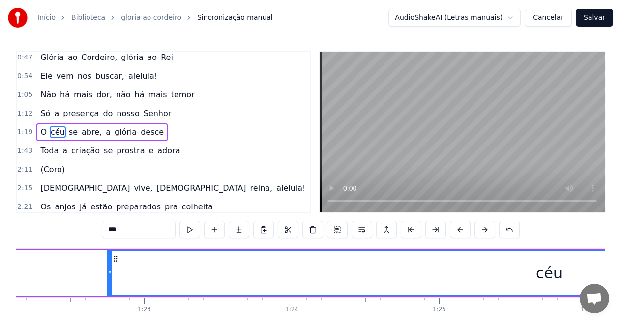
click at [549, 274] on div "céu" at bounding box center [549, 273] width 27 height 22
click at [161, 260] on div "céu" at bounding box center [550, 273] width 884 height 45
click at [155, 274] on div "céu" at bounding box center [550, 273] width 884 height 45
click at [137, 269] on div "céu" at bounding box center [550, 273] width 884 height 45
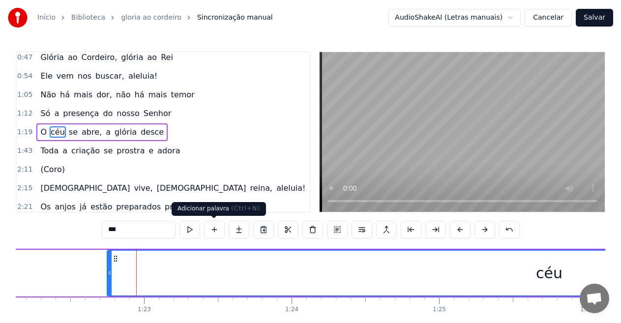
click at [219, 235] on button at bounding box center [214, 230] width 21 height 18
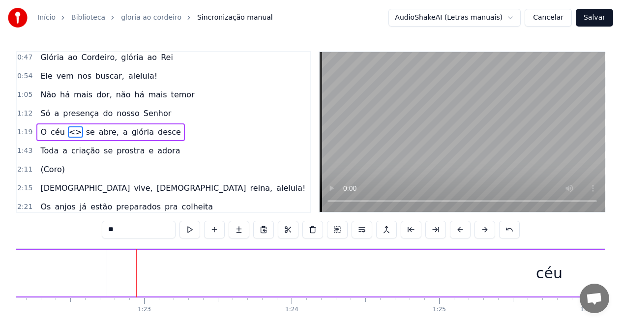
click at [148, 270] on div "céu" at bounding box center [549, 273] width 885 height 47
type input "***"
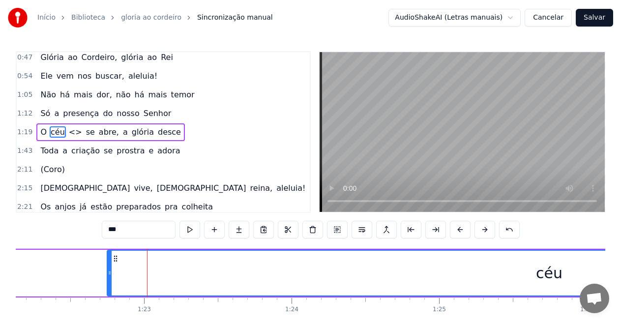
click at [141, 233] on input "***" at bounding box center [139, 230] width 74 height 18
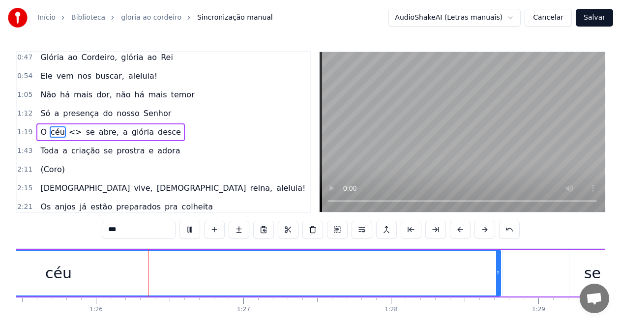
scroll to position [0, 12622]
click at [59, 270] on div "céu" at bounding box center [50, 273] width 27 height 22
click at [142, 233] on input "***" at bounding box center [139, 230] width 74 height 18
click at [236, 228] on button at bounding box center [239, 230] width 21 height 18
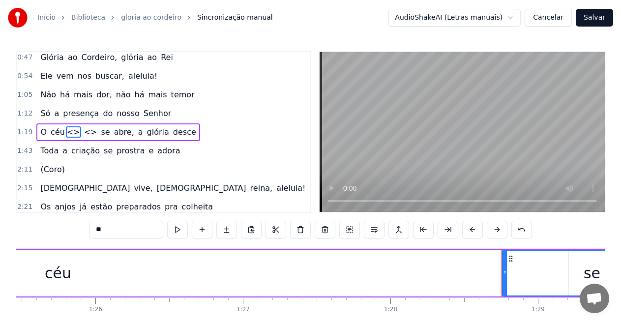
click at [60, 273] on div "céu" at bounding box center [58, 273] width 27 height 22
type input "***"
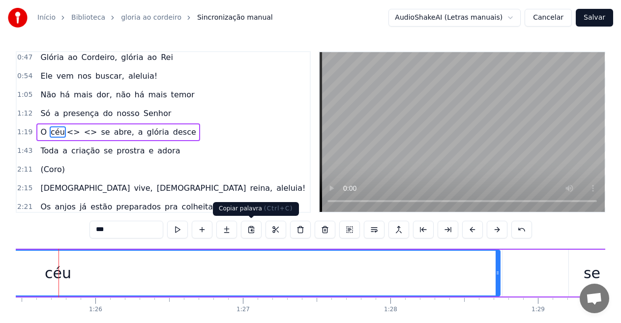
scroll to position [0, 12609]
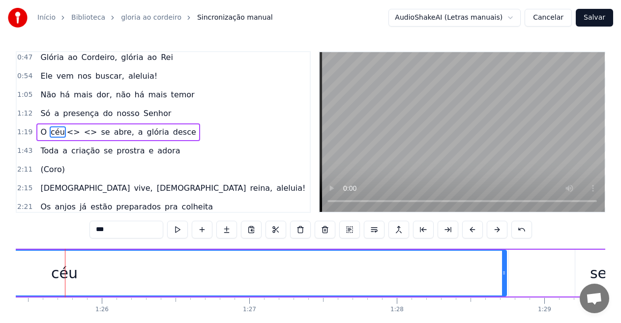
drag, startPoint x: 155, startPoint y: 259, endPoint x: 300, endPoint y: 262, distance: 145.2
click at [300, 262] on div "céu" at bounding box center [65, 273] width 884 height 45
drag, startPoint x: 502, startPoint y: 272, endPoint x: 519, endPoint y: 272, distance: 16.7
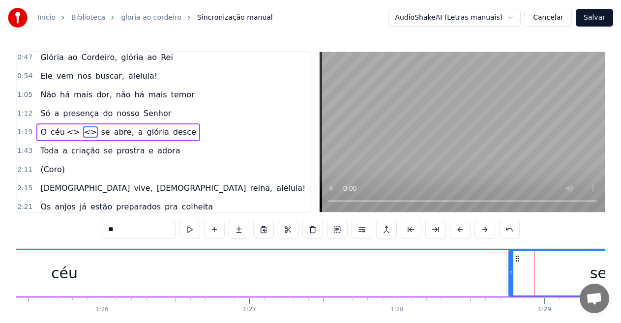
click at [463, 271] on div "céu" at bounding box center [64, 273] width 885 height 47
type input "***"
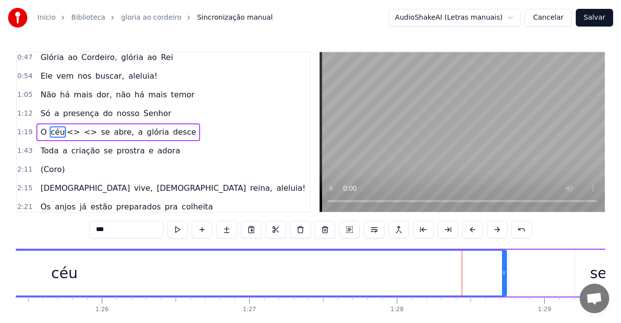
click at [207, 264] on div "céu" at bounding box center [65, 273] width 884 height 45
click at [164, 159] on div "Toda a criação se prostra e adora" at bounding box center [110, 151] width 148 height 18
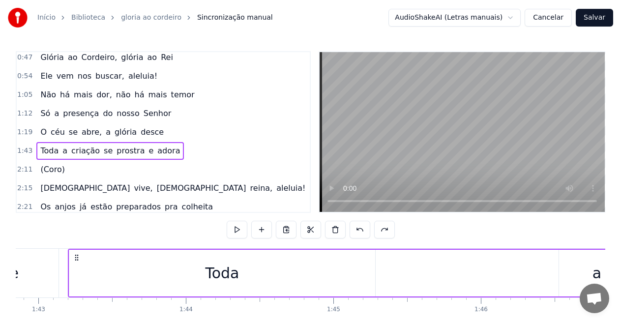
scroll to position [0, 15184]
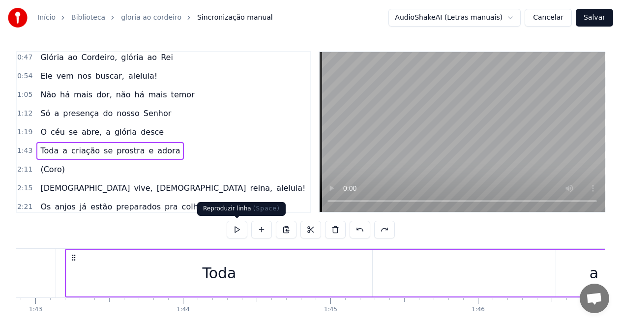
click at [237, 230] on button at bounding box center [237, 230] width 21 height 18
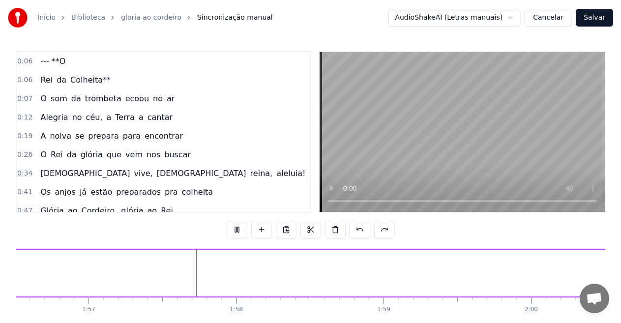
scroll to position [0, 17253]
drag, startPoint x: 464, startPoint y: 297, endPoint x: 339, endPoint y: 292, distance: 125.5
click at [339, 292] on div "Toda a criação se prostra e adora" at bounding box center [16, 273] width 4041 height 49
click at [546, 14] on button "Cancelar" at bounding box center [548, 18] width 47 height 18
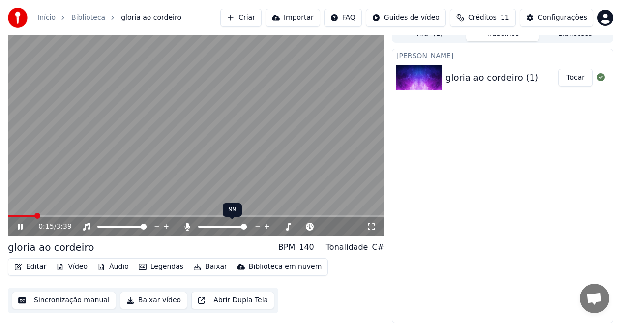
click at [247, 227] on span at bounding box center [244, 227] width 6 height 6
click at [239, 228] on span at bounding box center [241, 227] width 6 height 6
click at [8, 215] on span at bounding box center [8, 216] width 0 height 2
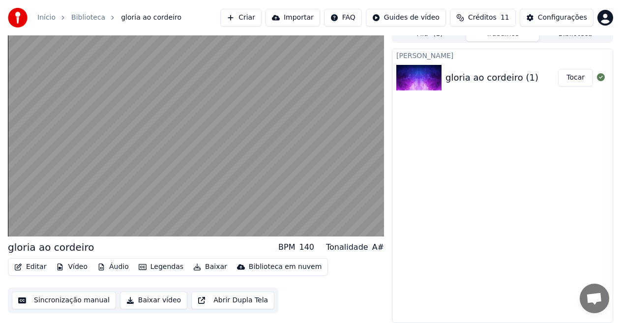
click at [79, 268] on button "Vídeo" at bounding box center [71, 267] width 39 height 14
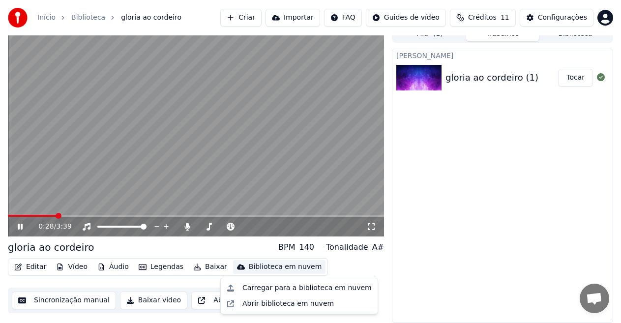
click at [222, 179] on video at bounding box center [196, 131] width 376 height 212
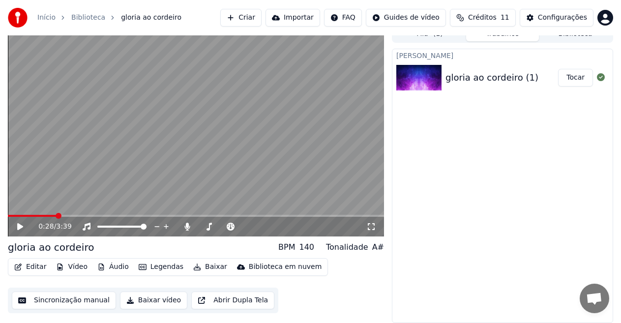
click at [19, 226] on icon at bounding box center [20, 226] width 6 height 7
click at [152, 263] on button "Legendas" at bounding box center [161, 267] width 53 height 14
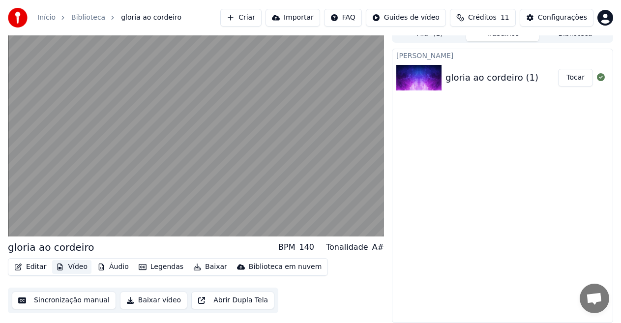
click at [65, 267] on button "Vídeo" at bounding box center [71, 267] width 39 height 14
click at [111, 267] on button "Áudio" at bounding box center [112, 267] width 39 height 14
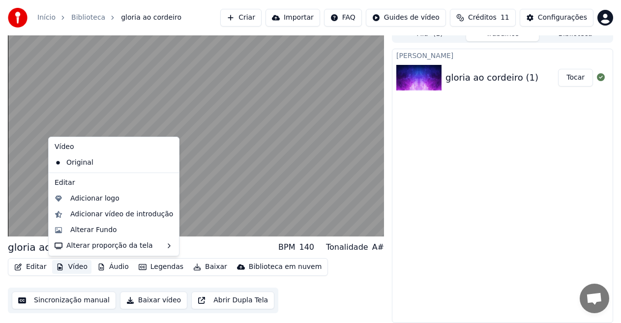
click at [64, 302] on button "Sincronização manual" at bounding box center [64, 301] width 104 height 18
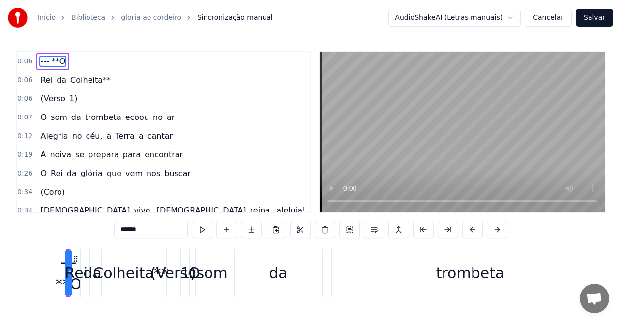
scroll to position [0, 860]
type input "******"
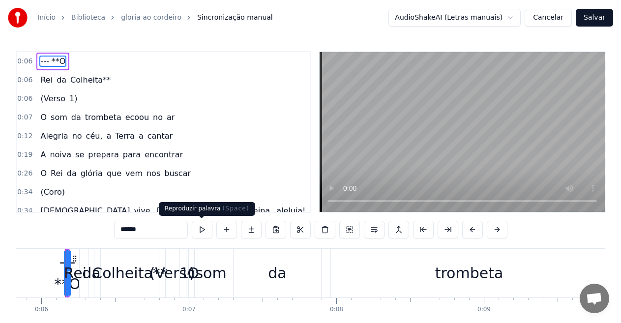
click at [200, 232] on button at bounding box center [202, 230] width 21 height 18
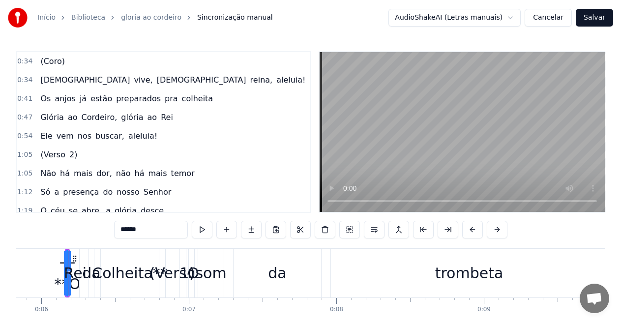
scroll to position [148, 0]
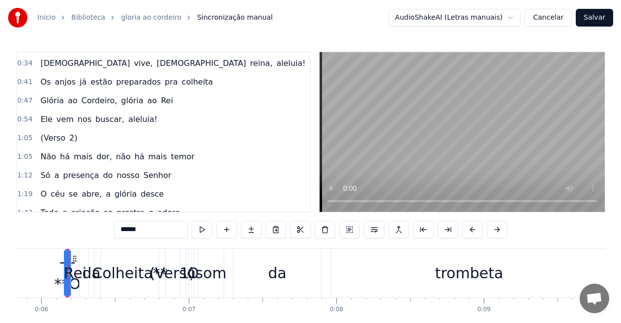
drag, startPoint x: 80, startPoint y: 138, endPoint x: 34, endPoint y: 138, distance: 45.3
click at [34, 138] on div "1:05 (Verso 2)" at bounding box center [163, 138] width 293 height 19
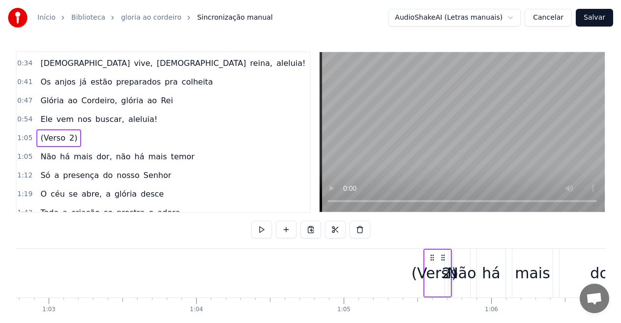
scroll to position [0, 9625]
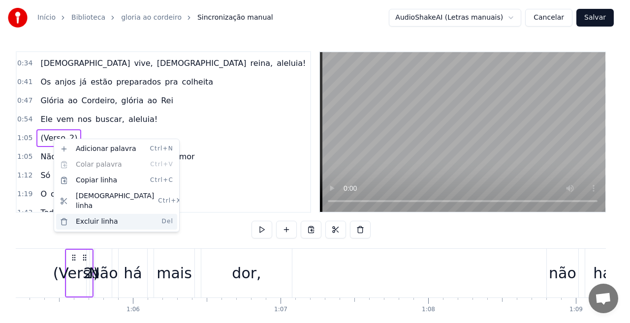
click at [91, 214] on div "Excluir linha Del" at bounding box center [116, 222] width 121 height 16
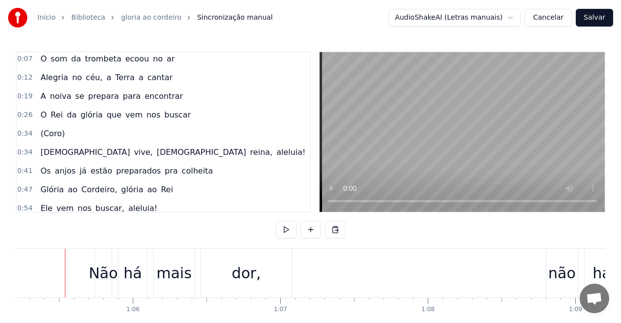
scroll to position [49, 0]
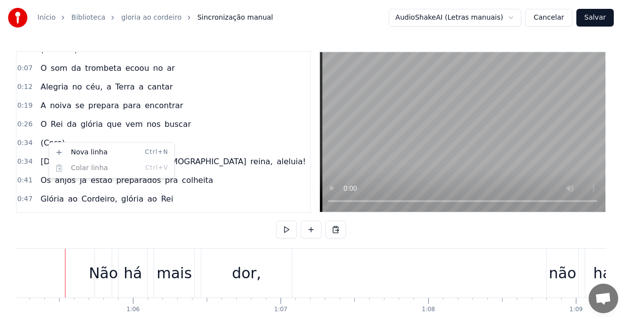
click at [30, 141] on html "Início Biblioteca gloria ao cordeiro Sincronização manual AudioShakeAI (Letras …" at bounding box center [315, 182] width 630 height 364
click at [46, 140] on html "Início Biblioteca gloria ao cordeiro Sincronização manual AudioShakeAI (Letras …" at bounding box center [315, 182] width 630 height 364
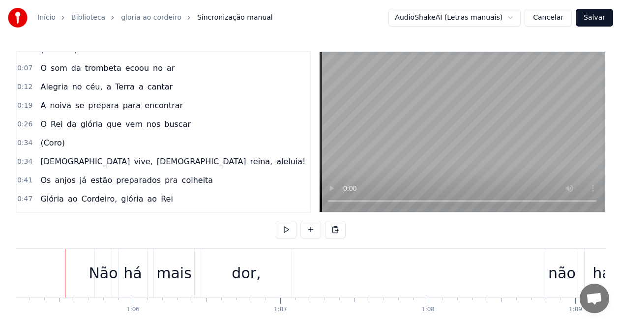
click at [46, 141] on span "(Coro)" at bounding box center [52, 142] width 26 height 11
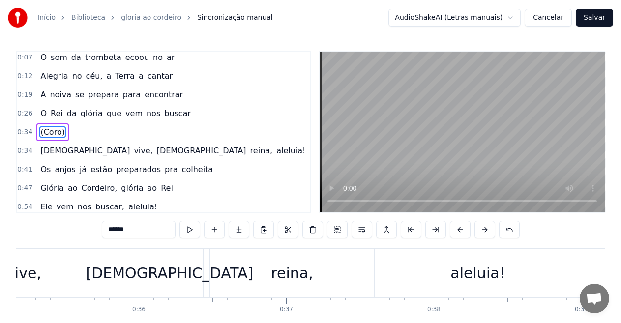
scroll to position [0, 5002]
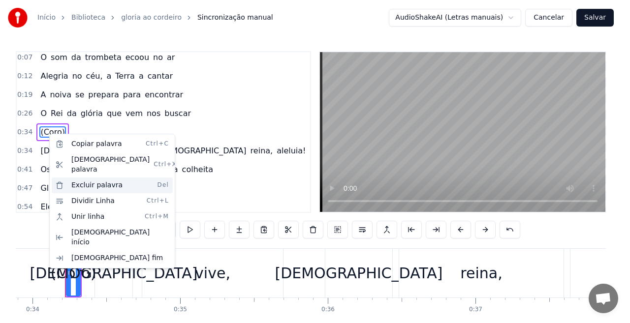
click at [81, 178] on div "Excluir palavra Del" at bounding box center [112, 186] width 121 height 16
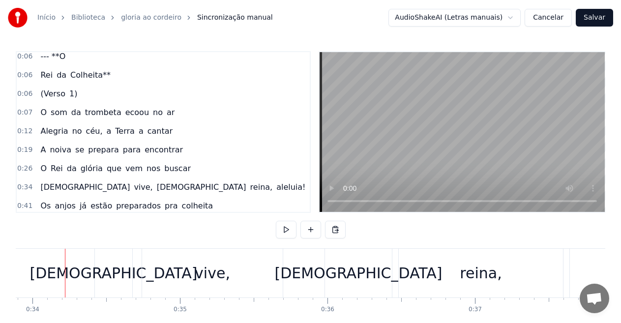
scroll to position [0, 0]
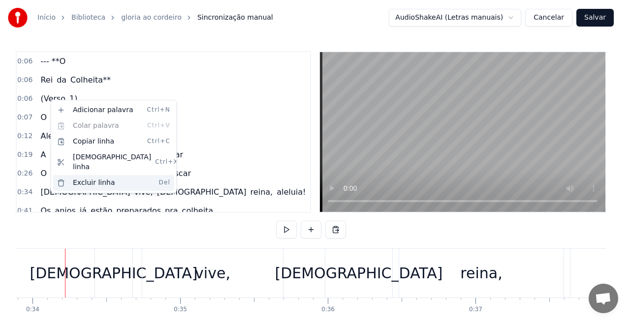
drag, startPoint x: 75, startPoint y: 172, endPoint x: 64, endPoint y: 143, distance: 31.4
click at [75, 175] on div "Excluir linha Del" at bounding box center [113, 183] width 121 height 16
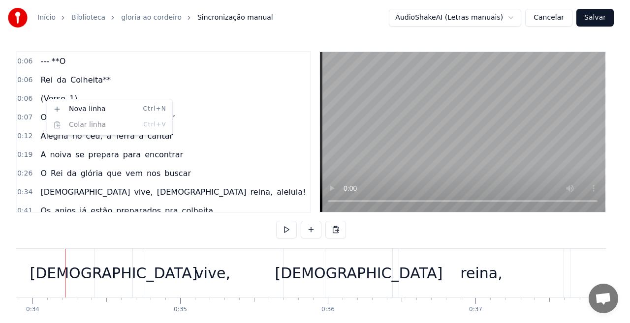
click at [41, 102] on html "Início Biblioteca gloria ao cordeiro Sincronização manual AudioShakeAI (Letras …" at bounding box center [315, 182] width 630 height 364
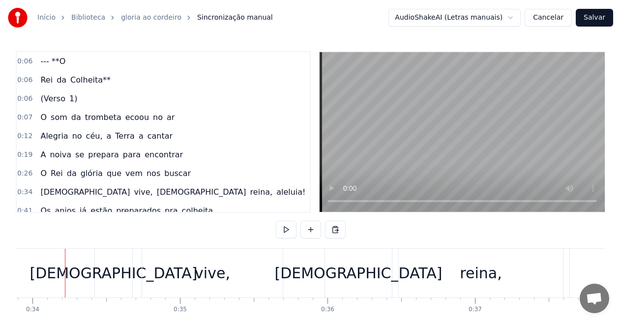
click at [68, 99] on span "1)" at bounding box center [73, 98] width 10 height 11
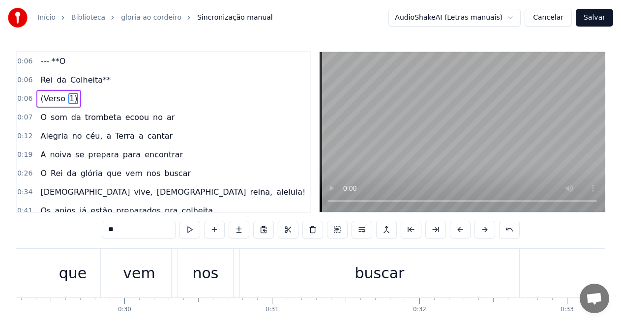
click at [42, 101] on span "(Verso" at bounding box center [52, 98] width 27 height 11
type input "******"
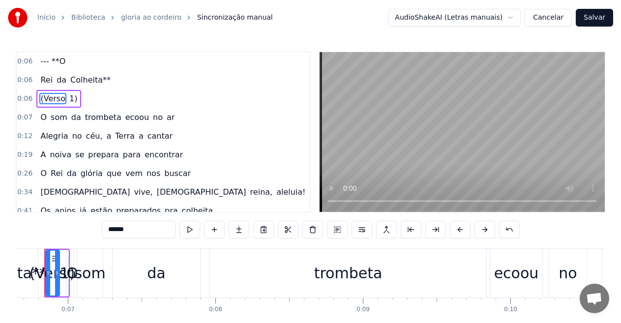
scroll to position [0, 960]
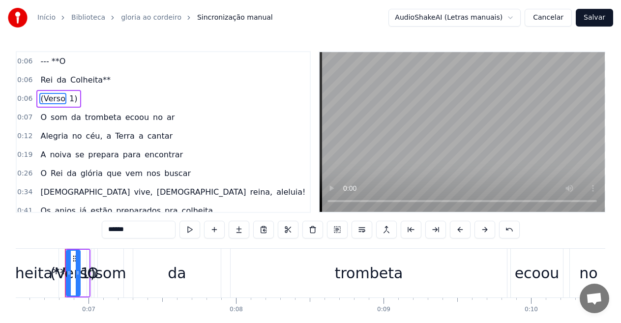
drag, startPoint x: 36, startPoint y: 97, endPoint x: 62, endPoint y: 97, distance: 26.1
click at [62, 97] on div "(Verso 1)" at bounding box center [58, 99] width 45 height 18
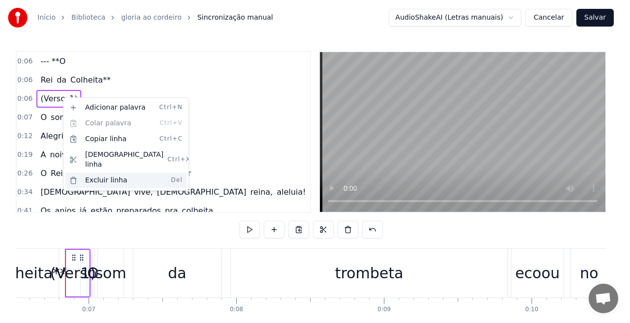
click at [90, 173] on div "Excluir linha Del" at bounding box center [125, 181] width 121 height 16
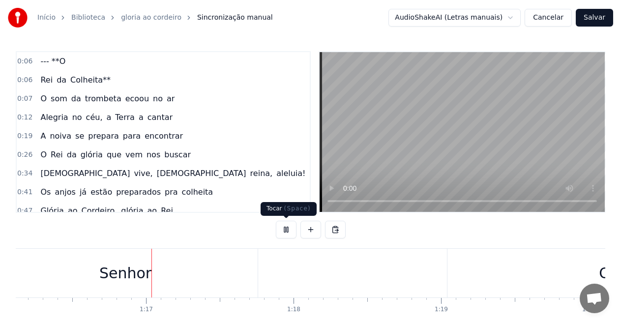
scroll to position [0, 11241]
click at [289, 230] on button at bounding box center [286, 230] width 21 height 18
click at [597, 275] on div "O" at bounding box center [600, 273] width 12 height 22
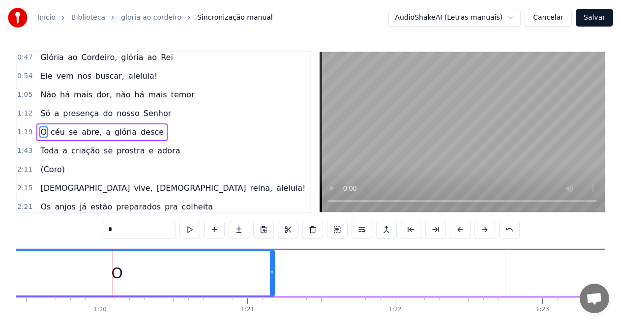
scroll to position [0, 11773]
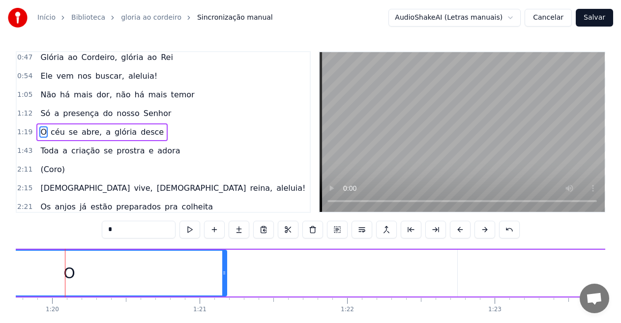
click at [122, 231] on input "*" at bounding box center [139, 230] width 74 height 18
type input "*"
drag, startPoint x: 59, startPoint y: 131, endPoint x: 33, endPoint y: 130, distance: 25.6
click at [33, 130] on div "1:19 O céu se abre, a glória desce" at bounding box center [163, 132] width 293 height 19
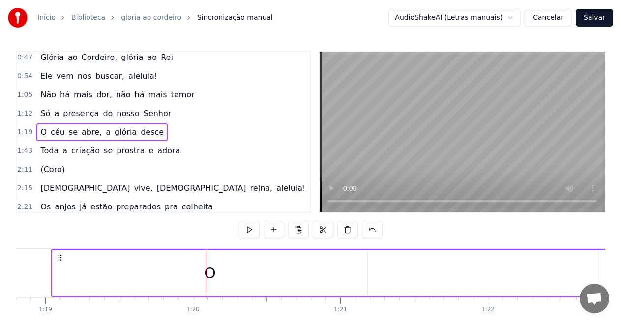
scroll to position [0, 11618]
drag, startPoint x: 44, startPoint y: 132, endPoint x: 60, endPoint y: 133, distance: 15.8
click at [60, 133] on div "O céu se abre, a glória desce" at bounding box center [101, 133] width 131 height 18
click at [61, 134] on div "O céu se abre, a glória desce" at bounding box center [101, 133] width 131 height 18
click at [52, 133] on span "céu" at bounding box center [58, 131] width 16 height 11
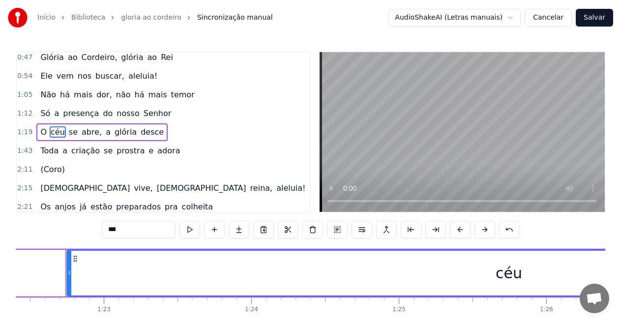
scroll to position [0, 12164]
drag, startPoint x: 508, startPoint y: 276, endPoint x: 76, endPoint y: 269, distance: 432.6
click at [83, 269] on div "céu" at bounding box center [509, 273] width 884 height 45
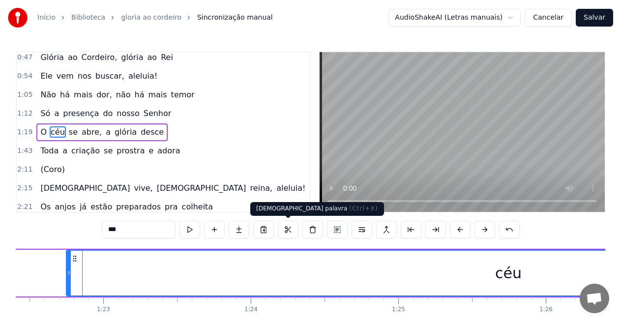
click at [291, 228] on button at bounding box center [288, 230] width 21 height 18
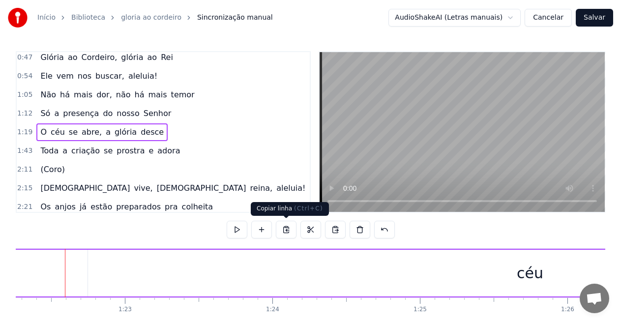
click at [288, 230] on button at bounding box center [286, 230] width 21 height 18
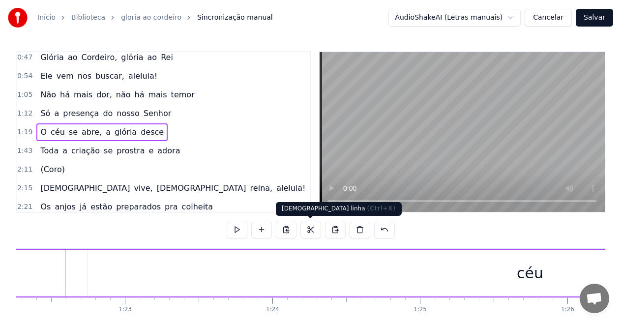
click at [314, 229] on button at bounding box center [311, 230] width 21 height 18
click at [315, 226] on button at bounding box center [311, 230] width 21 height 18
click at [311, 230] on button at bounding box center [311, 230] width 21 height 18
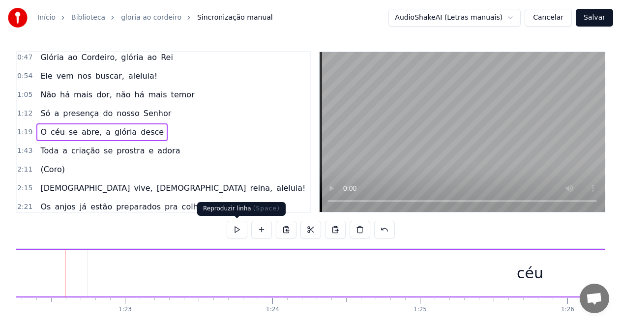
click at [236, 226] on button at bounding box center [237, 230] width 21 height 18
click at [238, 228] on button at bounding box center [237, 230] width 21 height 18
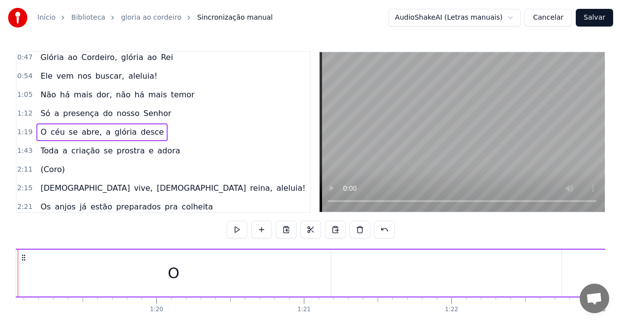
scroll to position [0, 11621]
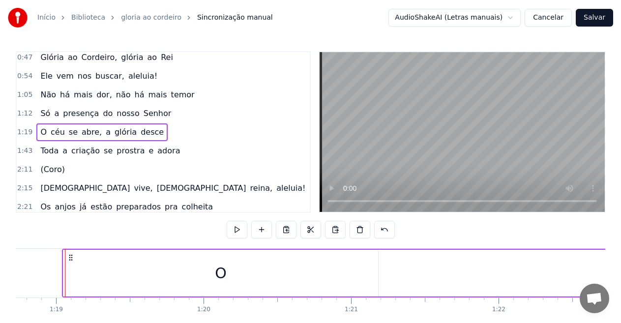
click at [237, 230] on button at bounding box center [237, 230] width 21 height 18
drag, startPoint x: 466, startPoint y: 296, endPoint x: 424, endPoint y: 293, distance: 41.9
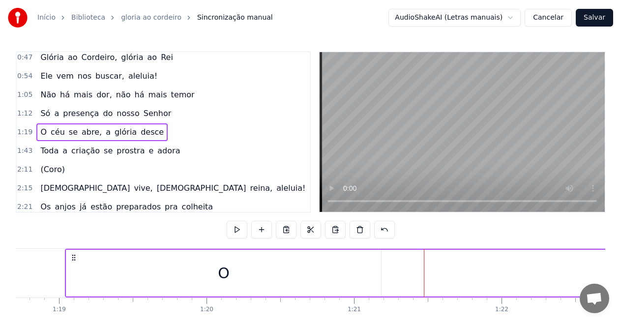
click at [81, 134] on span "abre," at bounding box center [92, 131] width 22 height 11
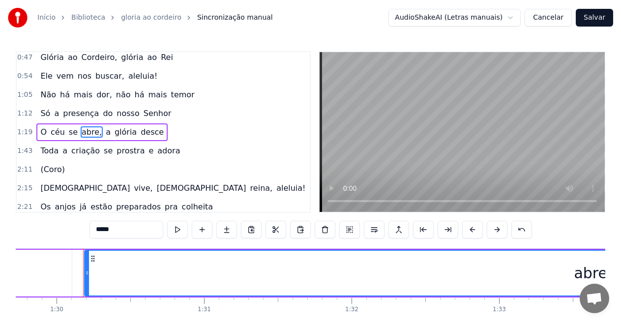
scroll to position [0, 13263]
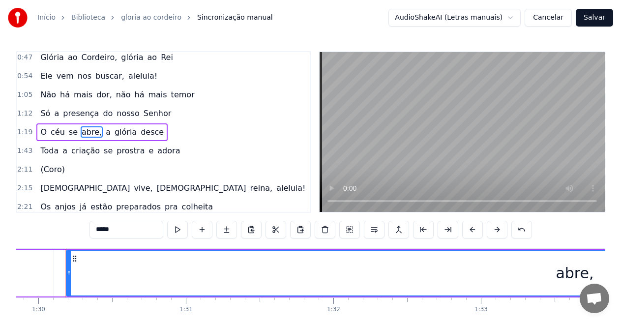
click at [43, 130] on span "O" at bounding box center [43, 131] width 8 height 11
type input "*"
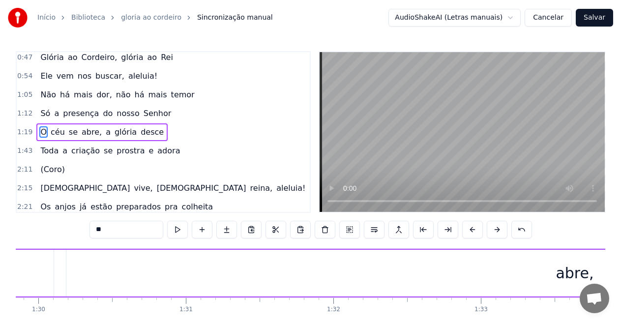
click at [108, 235] on input "*" at bounding box center [127, 230] width 74 height 18
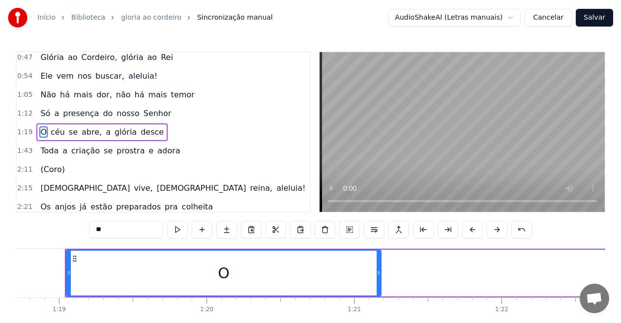
drag, startPoint x: 52, startPoint y: 133, endPoint x: 85, endPoint y: 135, distance: 33.5
click at [85, 135] on div "O céu se abre, a glória desce" at bounding box center [101, 133] width 131 height 18
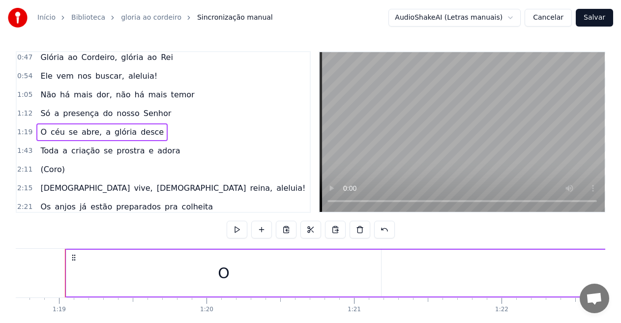
click at [39, 131] on span "O" at bounding box center [43, 131] width 8 height 11
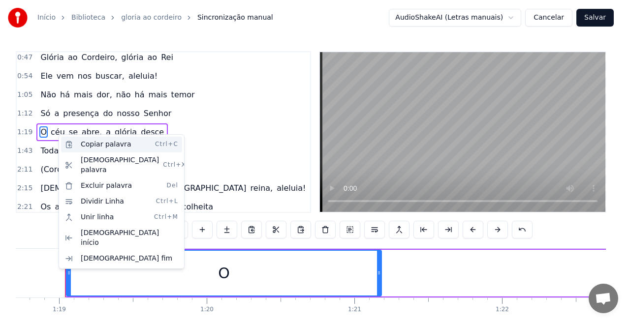
click at [93, 144] on div "Copiar palavra Ctrl+C" at bounding box center [121, 145] width 121 height 16
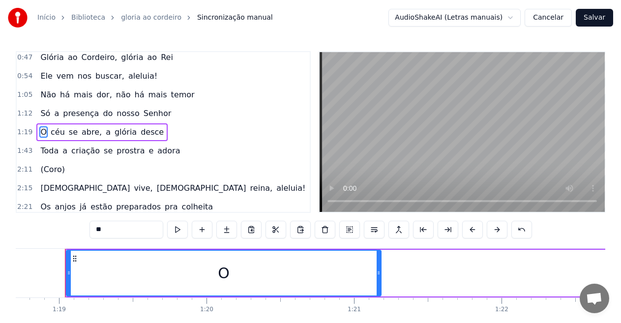
click at [116, 223] on input "*" at bounding box center [127, 230] width 74 height 18
click at [113, 227] on input "*" at bounding box center [127, 230] width 74 height 18
paste input "**********"
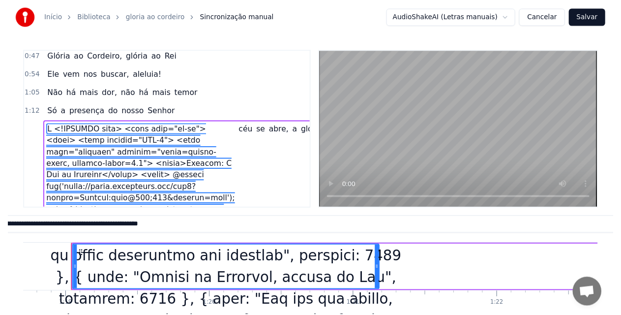
scroll to position [0, 1066]
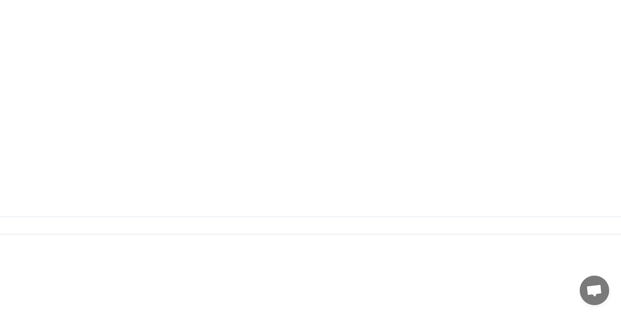
type input "**********"
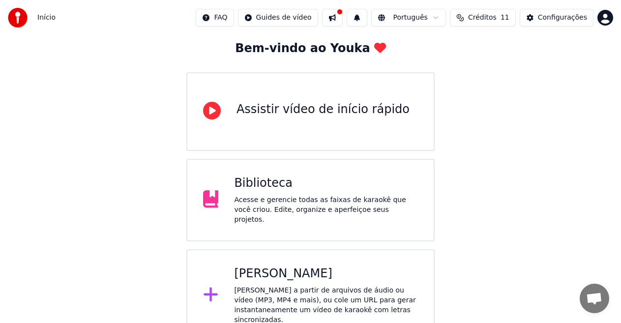
scroll to position [59, 0]
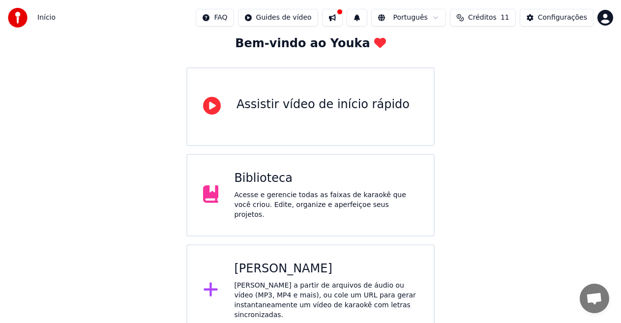
click at [263, 201] on div "Acesse e gerencie todas as faixas de karaokê que você criou. Edite, organize e …" at bounding box center [326, 205] width 184 height 30
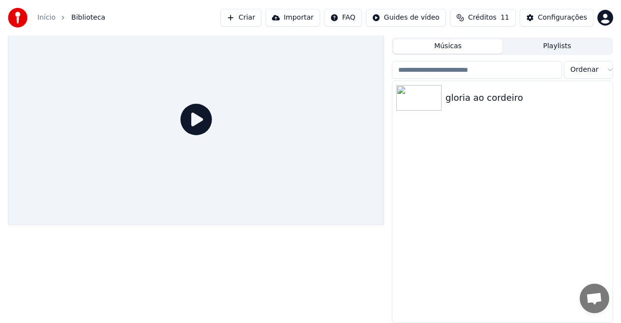
scroll to position [22, 0]
click at [464, 97] on div "gloria ao cordeiro" at bounding box center [523, 98] width 154 height 14
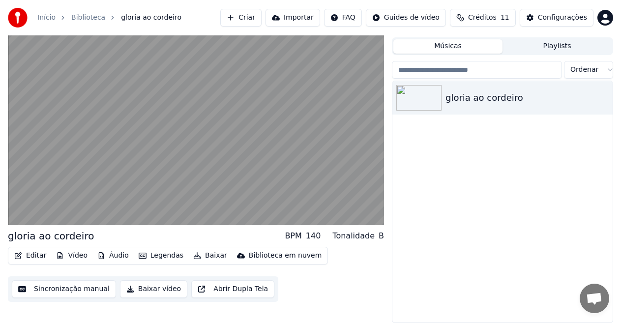
click at [357, 239] on div "Tonalidade" at bounding box center [354, 236] width 42 height 12
click at [143, 254] on button "Legendas" at bounding box center [161, 256] width 53 height 14
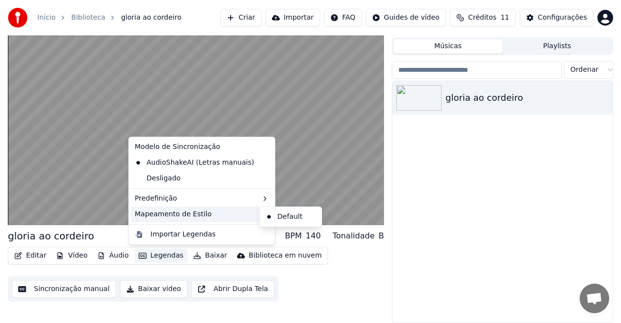
click at [172, 211] on div "Mapeamento de Estilo" at bounding box center [202, 215] width 142 height 16
click at [289, 217] on div "Default" at bounding box center [291, 217] width 58 height 16
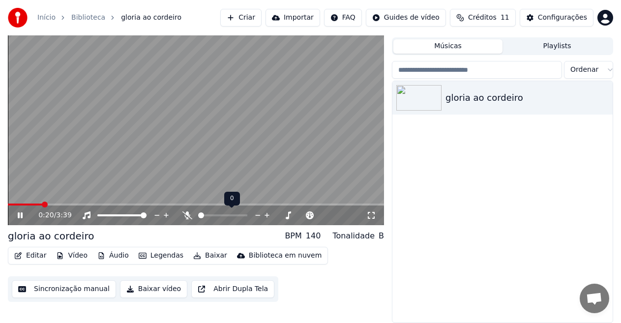
drag, startPoint x: 206, startPoint y: 214, endPoint x: 220, endPoint y: 215, distance: 14.3
click at [220, 215] on div at bounding box center [231, 216] width 79 height 10
click at [247, 218] on span at bounding box center [244, 216] width 6 height 6
click at [266, 218] on span at bounding box center [266, 216] width 6 height 6
click at [69, 287] on button "Sincronização manual" at bounding box center [64, 289] width 104 height 18
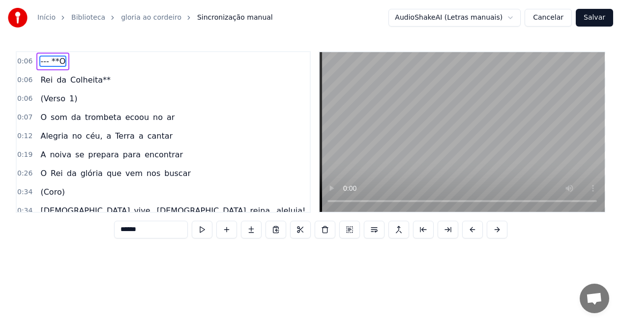
type input "******"
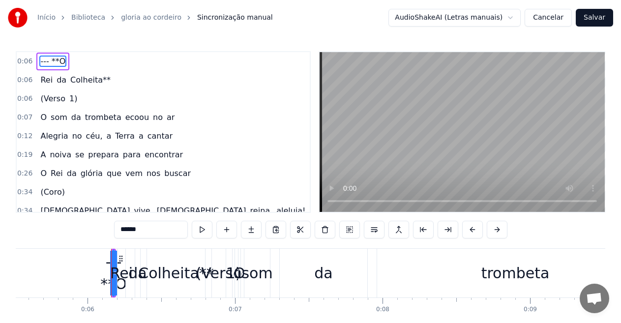
scroll to position [0, 860]
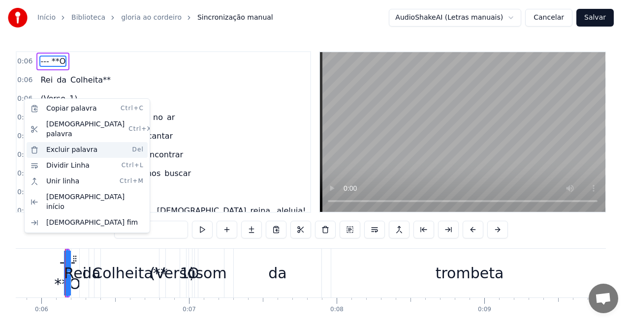
click at [61, 142] on div "Excluir palavra Del" at bounding box center [87, 150] width 121 height 16
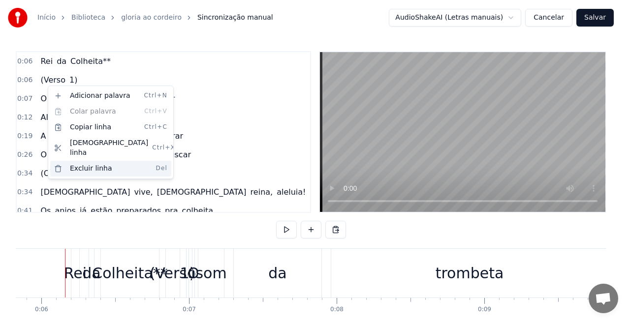
click at [75, 161] on div "Excluir linha Del" at bounding box center [110, 169] width 121 height 16
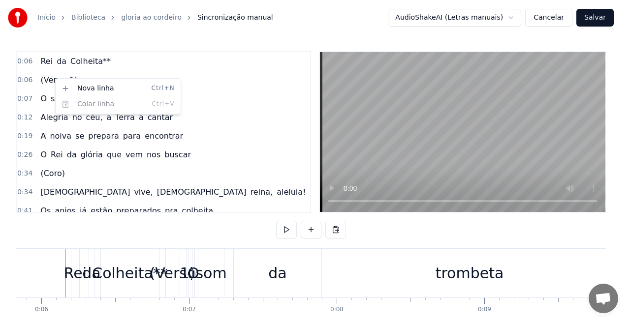
click at [34, 80] on html "Início Biblioteca gloria ao [PERSON_NAME] manual AudioShakeAI (Letras manuais) …" at bounding box center [315, 182] width 630 height 364
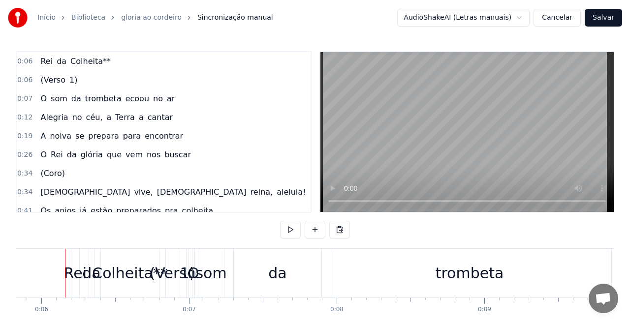
click at [51, 82] on span "(Verso" at bounding box center [52, 79] width 27 height 11
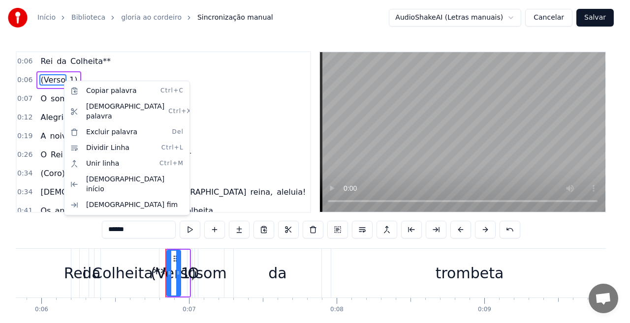
click at [53, 81] on html "Início Biblioteca gloria ao [PERSON_NAME] manual AudioShakeAI (Letras manuais) …" at bounding box center [315, 182] width 630 height 364
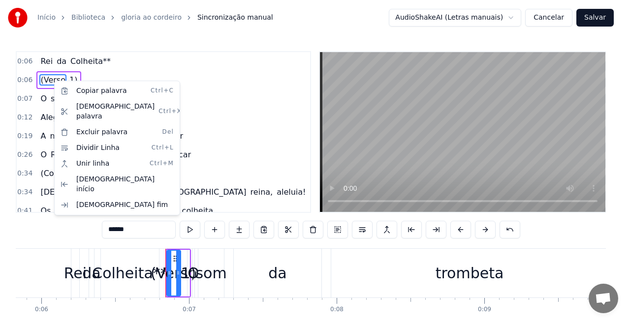
click at [313, 231] on html "Início Biblioteca gloria ao [PERSON_NAME] manual AudioShakeAI (Letras manuais) …" at bounding box center [315, 182] width 630 height 364
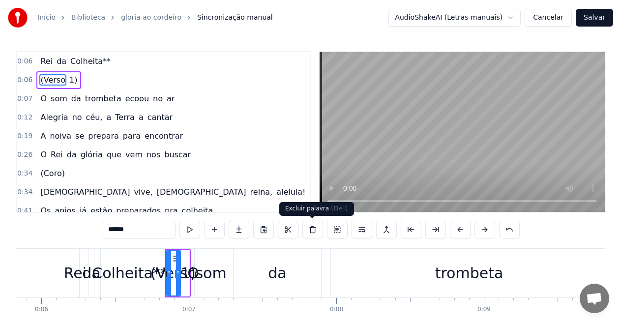
click at [313, 229] on button at bounding box center [313, 230] width 21 height 18
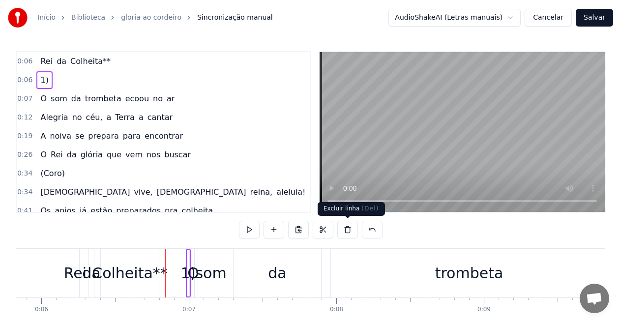
click at [344, 229] on button at bounding box center [348, 230] width 21 height 18
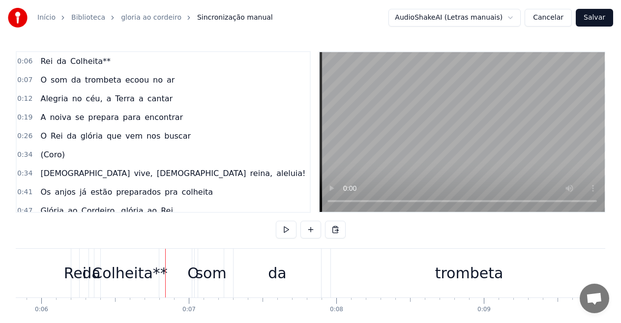
click at [46, 157] on span "(Coro)" at bounding box center [52, 154] width 26 height 11
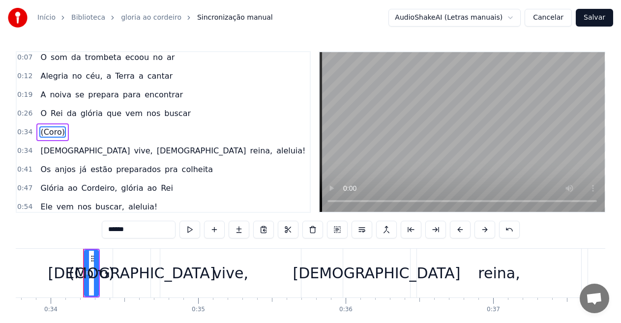
scroll to position [0, 5002]
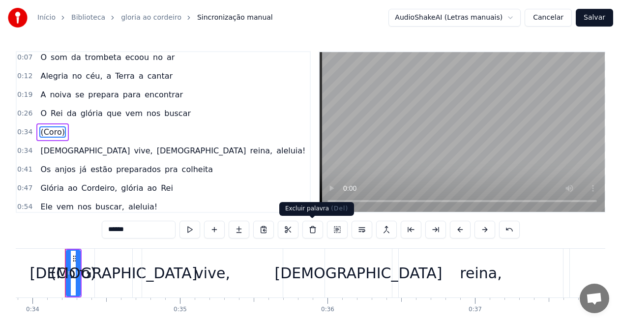
click at [313, 231] on button at bounding box center [313, 230] width 21 height 18
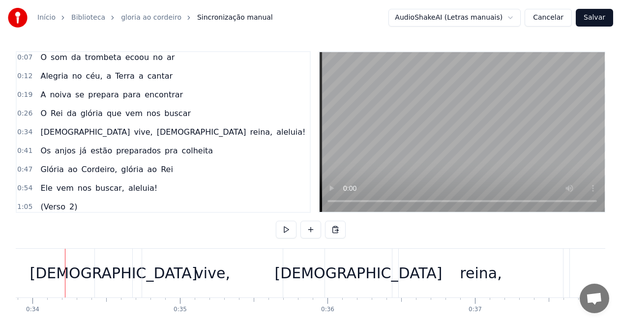
click at [55, 206] on span "(Verso" at bounding box center [52, 206] width 27 height 11
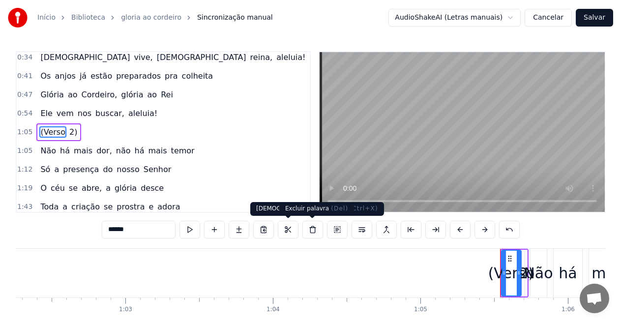
scroll to position [0, 9625]
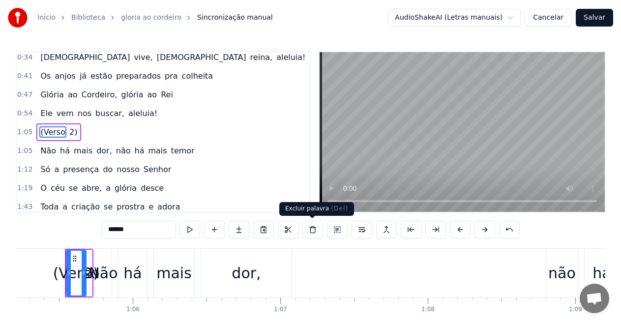
click at [311, 231] on button at bounding box center [313, 230] width 21 height 18
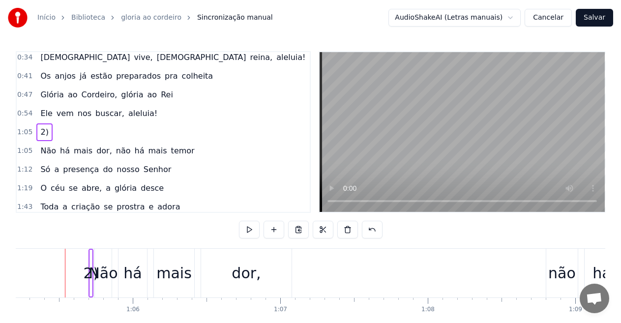
click at [39, 129] on span "2)" at bounding box center [44, 131] width 10 height 11
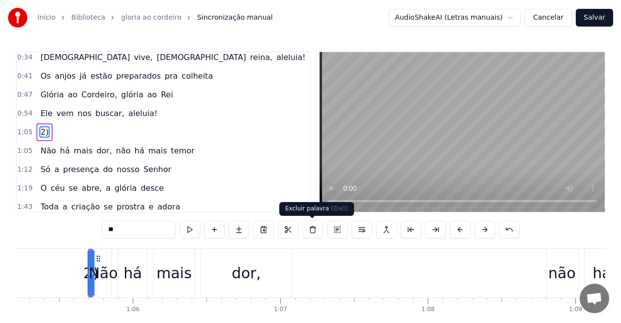
click at [307, 229] on button at bounding box center [313, 230] width 21 height 18
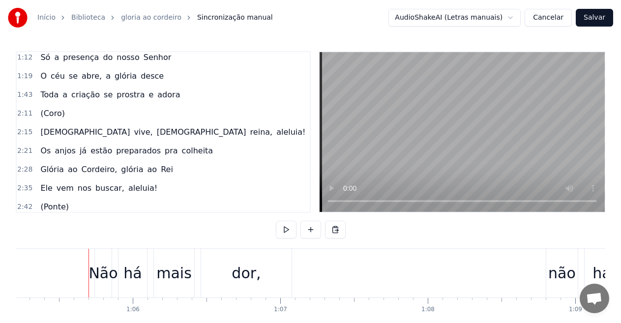
scroll to position [196, 0]
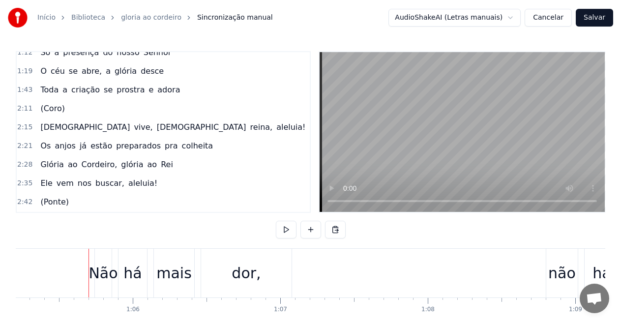
click at [44, 111] on span "(Coro)" at bounding box center [52, 108] width 26 height 11
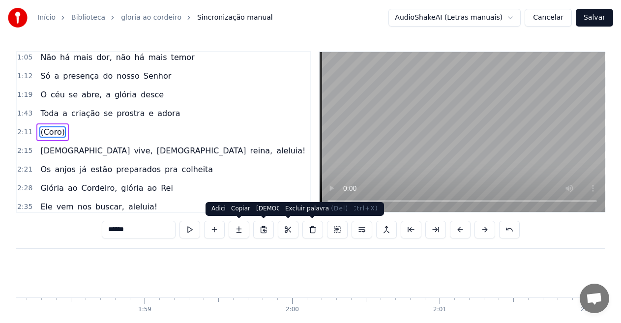
scroll to position [0, 19386]
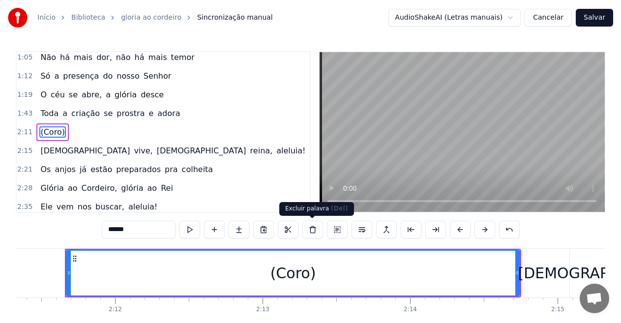
click at [309, 230] on button at bounding box center [313, 230] width 21 height 18
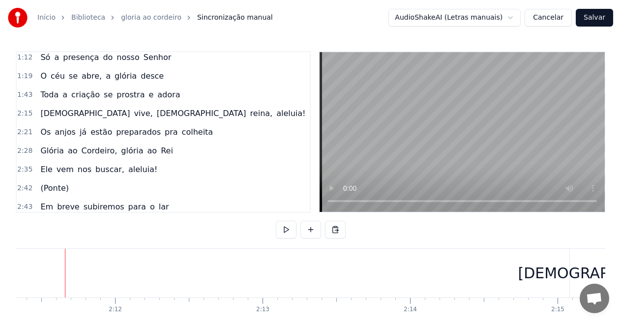
scroll to position [221, 0]
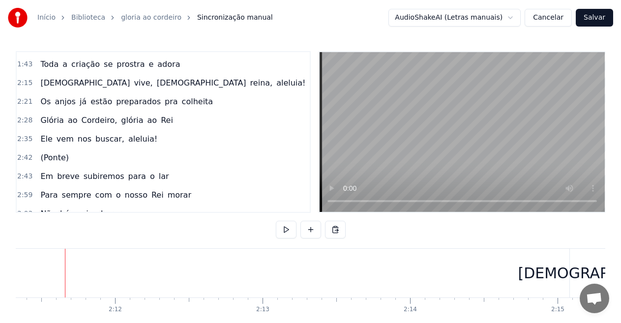
click at [53, 159] on span "(Ponte)" at bounding box center [54, 157] width 31 height 11
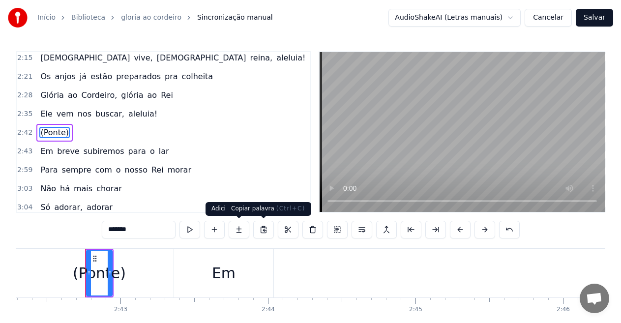
scroll to position [0, 23976]
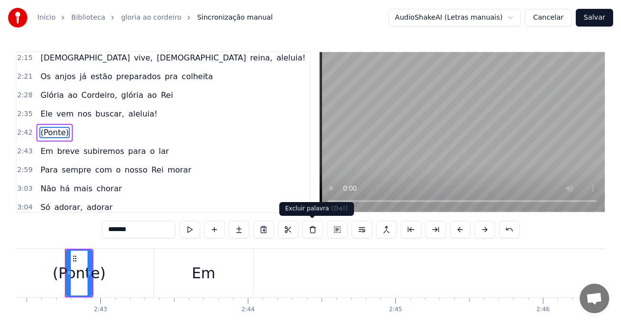
click at [311, 232] on button at bounding box center [313, 230] width 21 height 18
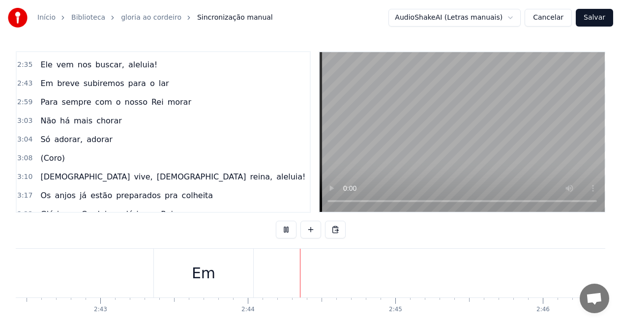
click at [51, 158] on span "(Coro)" at bounding box center [52, 158] width 26 height 11
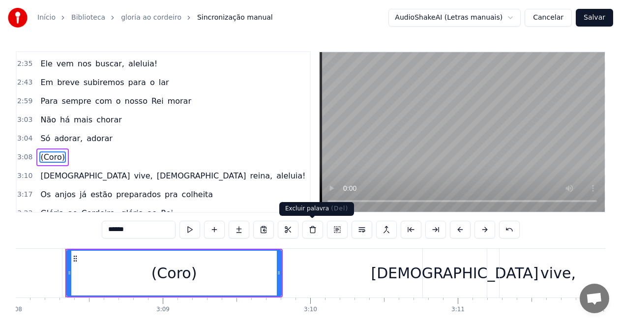
scroll to position [0, 27752]
click at [313, 231] on button at bounding box center [313, 230] width 21 height 18
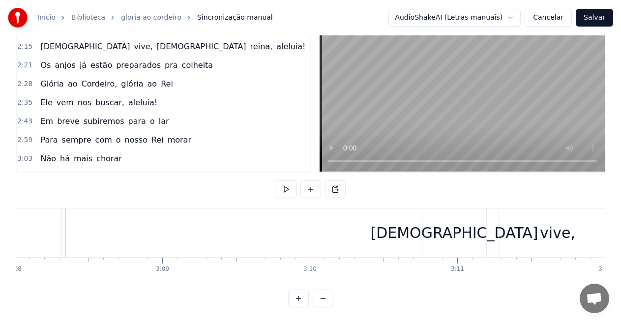
scroll to position [209, 0]
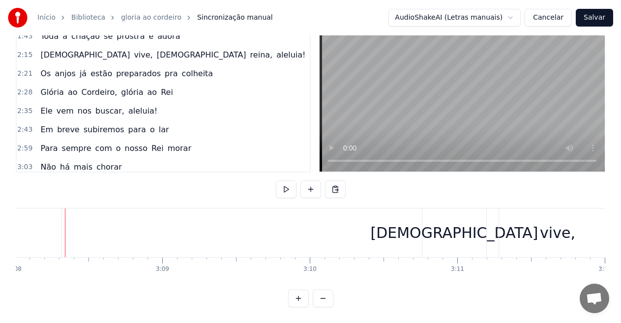
click at [55, 142] on div "Para sempre com o nosso Rei morar" at bounding box center [115, 149] width 159 height 18
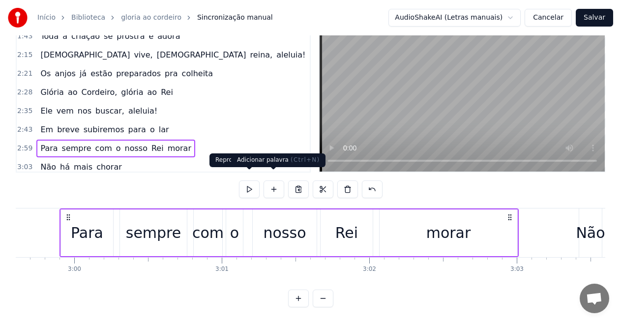
scroll to position [0, 26506]
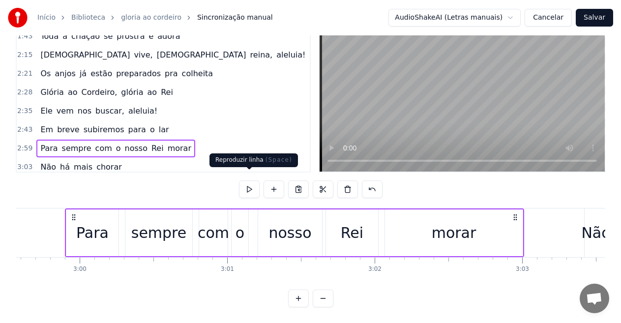
click at [252, 182] on button at bounding box center [249, 190] width 21 height 18
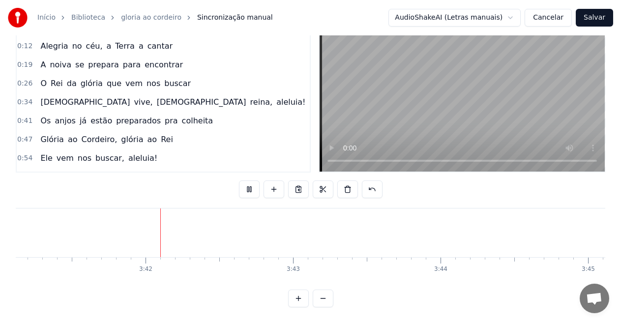
scroll to position [0, 32657]
click at [115, 115] on span "preparados" at bounding box center [138, 120] width 47 height 11
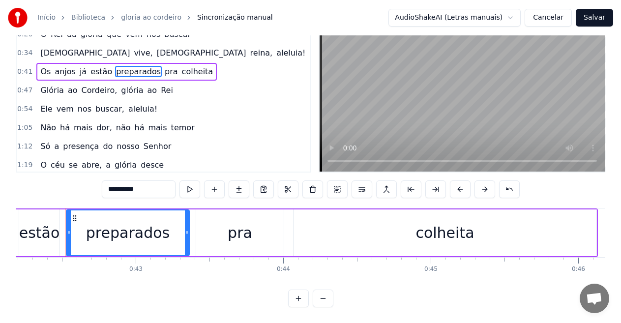
scroll to position [111, 0]
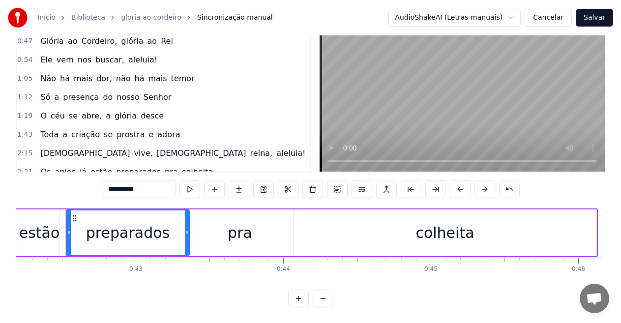
click at [84, 111] on span "abre," at bounding box center [92, 115] width 22 height 11
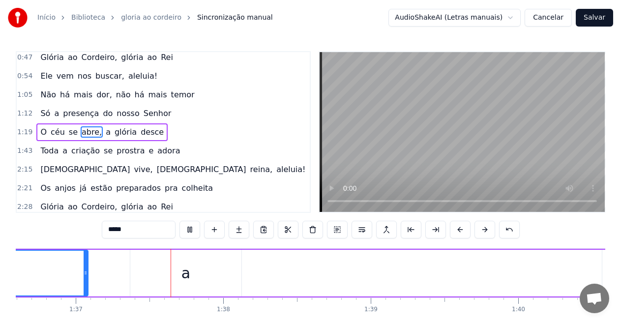
scroll to position [0, 14276]
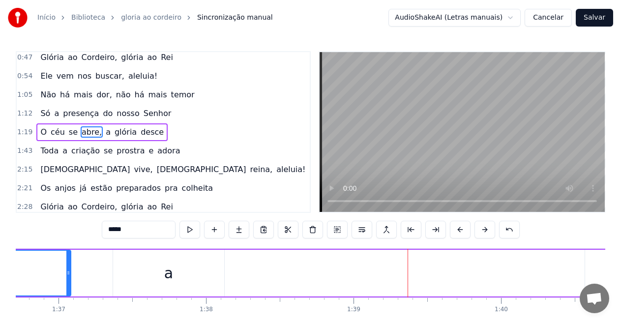
click at [59, 97] on span "há" at bounding box center [65, 94] width 12 height 11
type input "**"
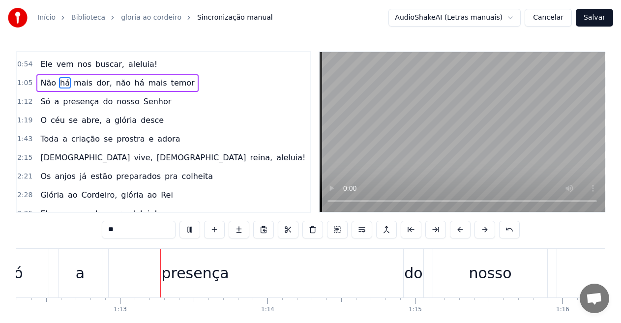
scroll to position [0, 10689]
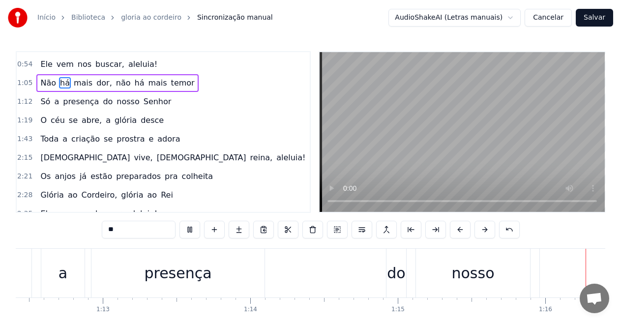
drag, startPoint x: 146, startPoint y: 122, endPoint x: 38, endPoint y: 120, distance: 107.3
click at [38, 120] on div "O céu se abre, a glória desce" at bounding box center [101, 121] width 131 height 18
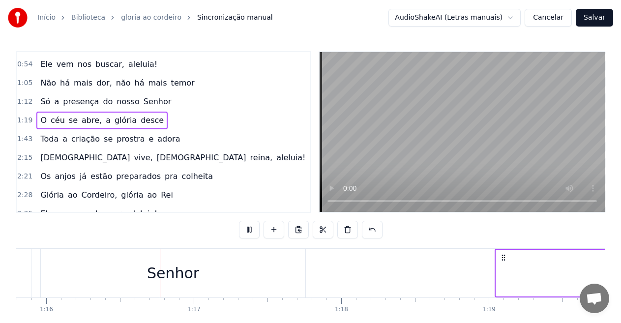
scroll to position [0, 11198]
drag, startPoint x: 38, startPoint y: 119, endPoint x: 116, endPoint y: 119, distance: 77.7
click at [116, 119] on div "O céu se abre, a glória desce" at bounding box center [101, 121] width 131 height 18
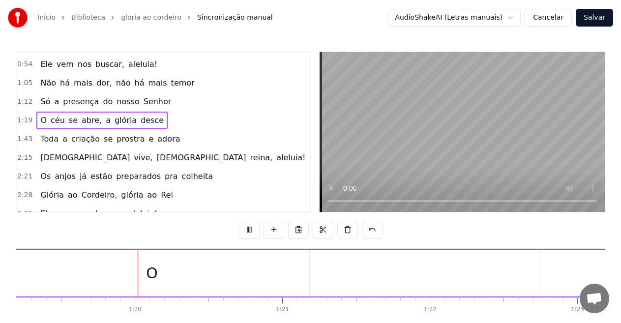
scroll to position [0, 11707]
click at [274, 230] on button at bounding box center [274, 230] width 21 height 18
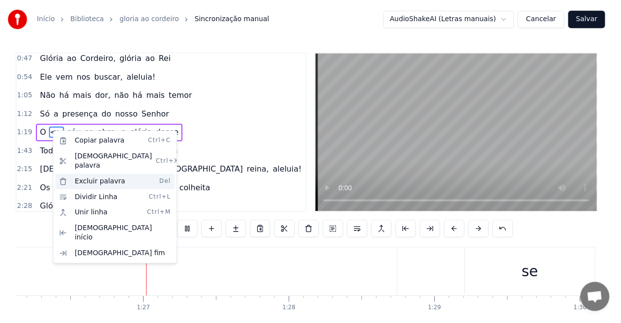
scroll to position [0, 12728]
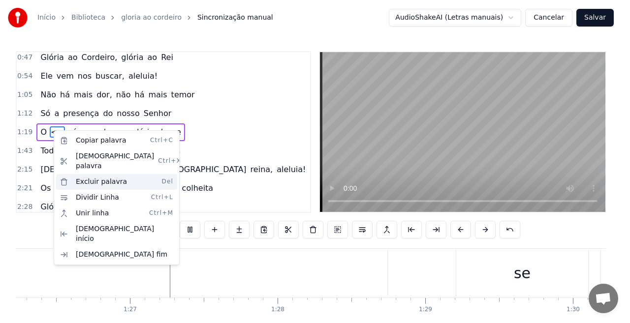
click at [92, 174] on div "Excluir palavra Del" at bounding box center [116, 182] width 121 height 16
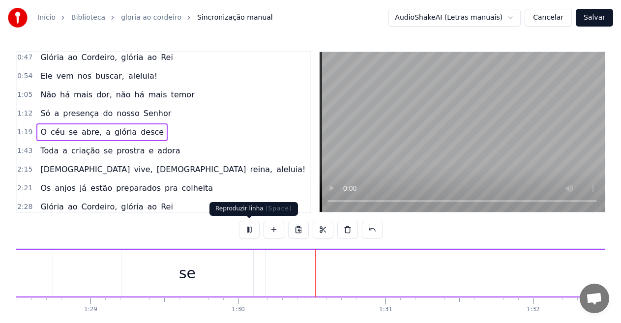
click at [250, 227] on button at bounding box center [249, 230] width 21 height 18
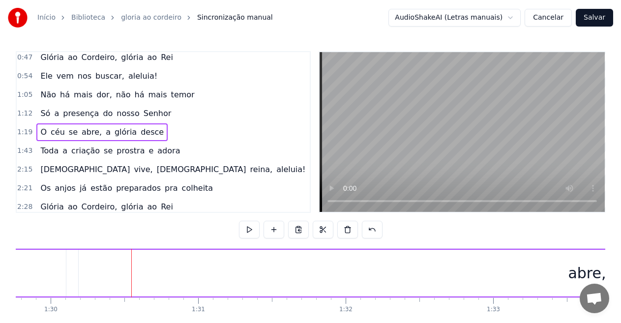
click at [251, 229] on button at bounding box center [249, 230] width 21 height 18
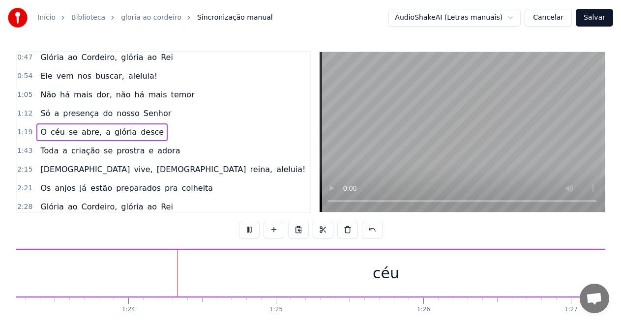
scroll to position [0, 12313]
click at [250, 229] on button at bounding box center [249, 230] width 21 height 18
click at [430, 273] on div "se" at bounding box center [427, 273] width 17 height 22
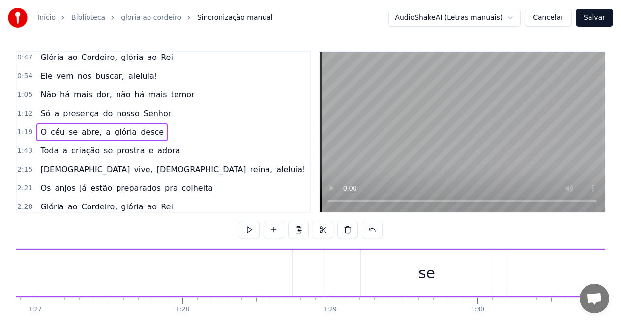
click at [432, 273] on div "se" at bounding box center [427, 273] width 17 height 22
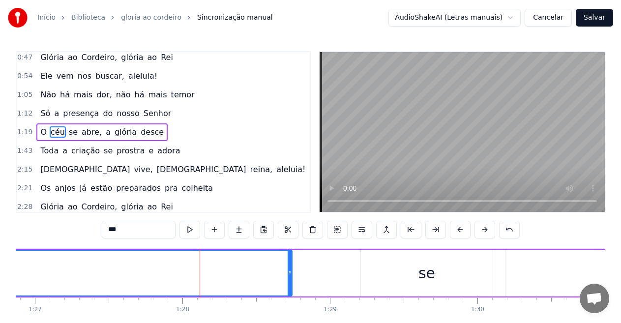
drag, startPoint x: 126, startPoint y: 267, endPoint x: 116, endPoint y: 267, distance: 10.3
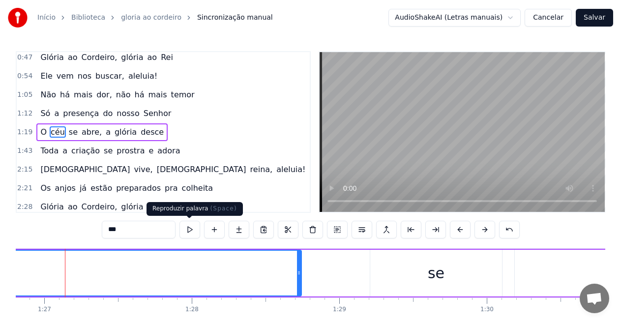
click at [186, 228] on button at bounding box center [190, 230] width 21 height 18
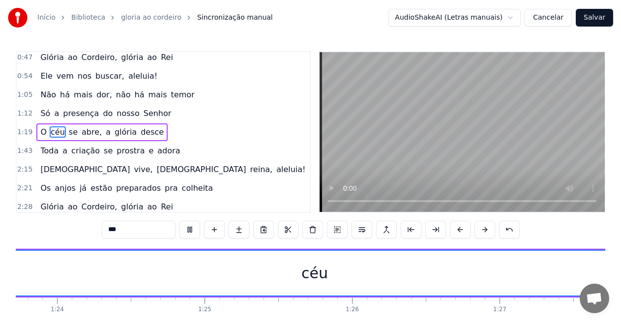
scroll to position [0, 12235]
click at [191, 229] on button at bounding box center [190, 230] width 21 height 18
click at [197, 272] on div "céu" at bounding box center [438, 273] width 884 height 45
click at [438, 276] on div "céu" at bounding box center [438, 273] width 27 height 22
click at [438, 275] on div "céu" at bounding box center [438, 273] width 27 height 22
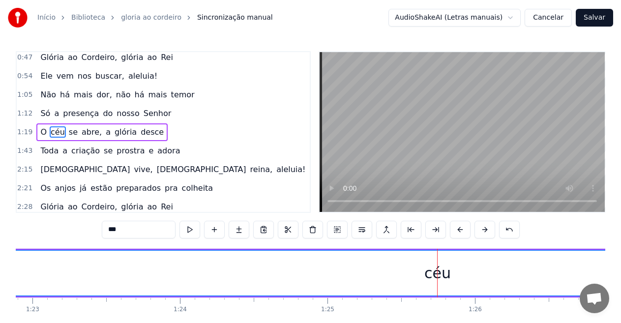
click at [137, 226] on input "***" at bounding box center [139, 230] width 74 height 18
drag, startPoint x: 135, startPoint y: 226, endPoint x: 103, endPoint y: 226, distance: 32.0
click at [103, 226] on input "***" at bounding box center [139, 230] width 74 height 18
drag, startPoint x: 210, startPoint y: 274, endPoint x: 277, endPoint y: 274, distance: 66.9
click at [277, 274] on div "céu" at bounding box center [438, 273] width 884 height 45
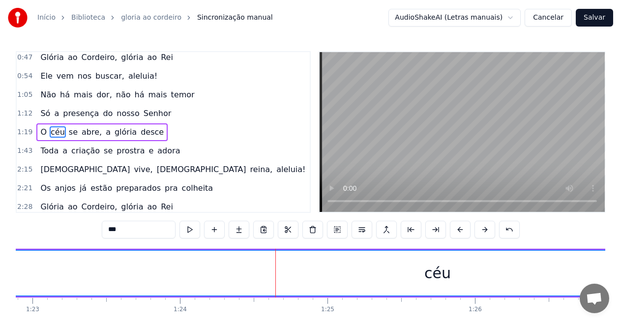
click at [39, 129] on span "O" at bounding box center [43, 131] width 8 height 11
type input "*"
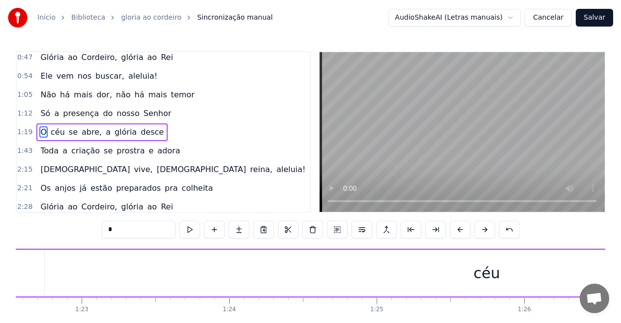
click at [40, 130] on span "O" at bounding box center [43, 131] width 8 height 11
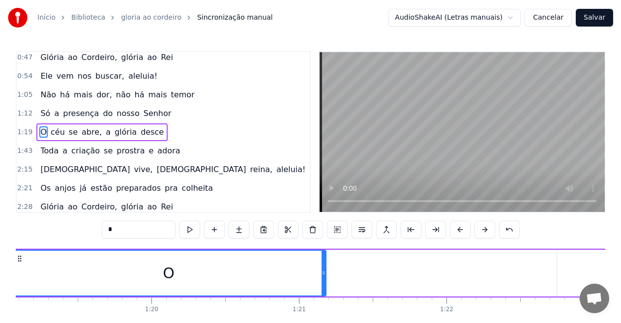
scroll to position [0, 11618]
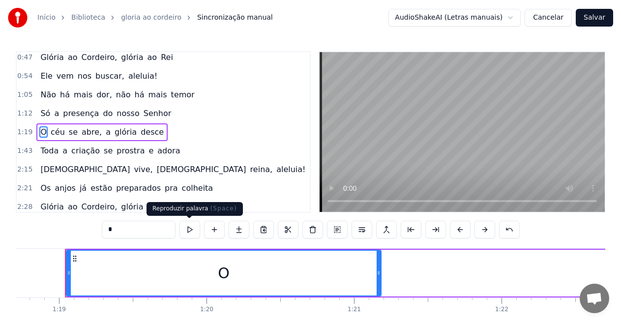
click at [191, 229] on button at bounding box center [190, 230] width 21 height 18
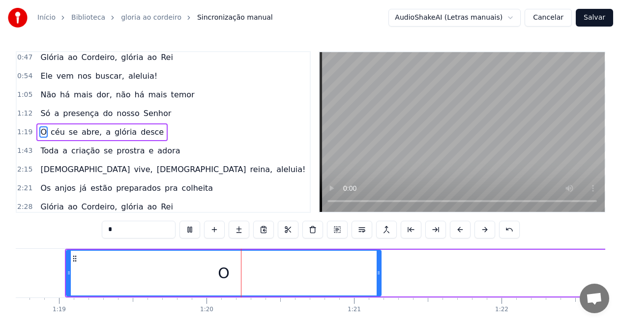
click at [191, 229] on button at bounding box center [190, 230] width 21 height 18
click at [143, 266] on div "O" at bounding box center [224, 273] width 314 height 45
click at [128, 267] on div "O" at bounding box center [224, 273] width 314 height 45
click at [236, 231] on button at bounding box center [239, 230] width 21 height 18
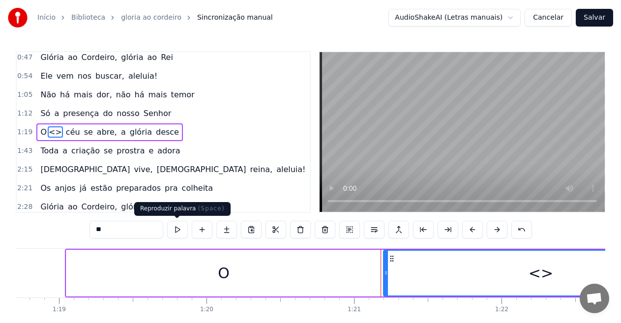
click at [178, 228] on button at bounding box center [177, 230] width 21 height 18
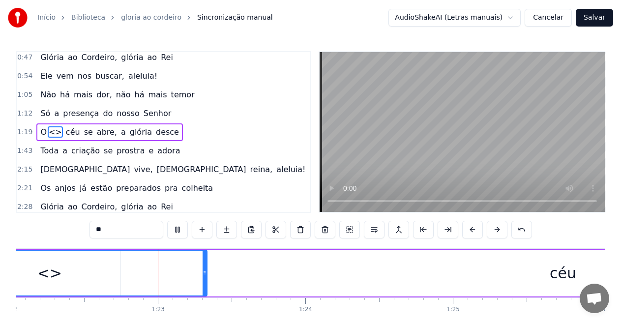
scroll to position [0, 12127]
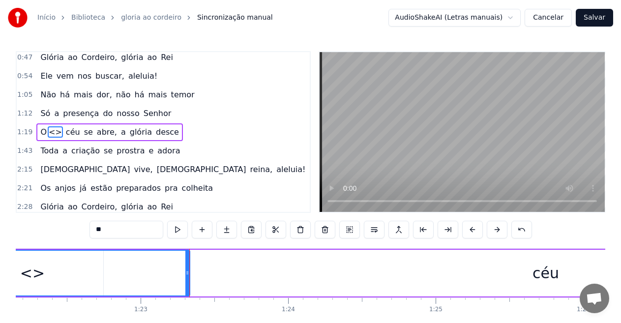
click at [37, 271] on div "<>" at bounding box center [32, 273] width 25 height 22
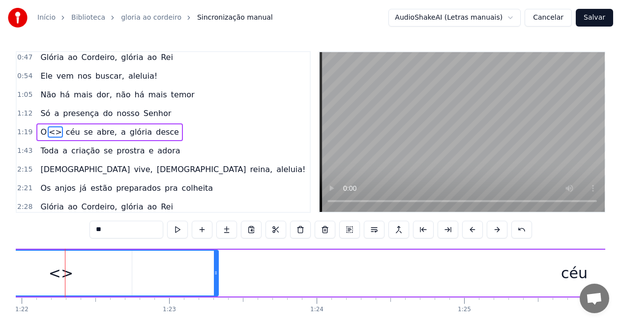
drag, startPoint x: 61, startPoint y: 272, endPoint x: 80, endPoint y: 273, distance: 19.2
click at [61, 272] on div "<>" at bounding box center [61, 273] width 25 height 22
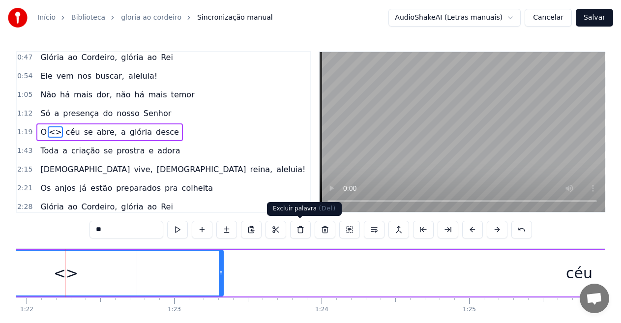
click at [298, 225] on button at bounding box center [300, 230] width 21 height 18
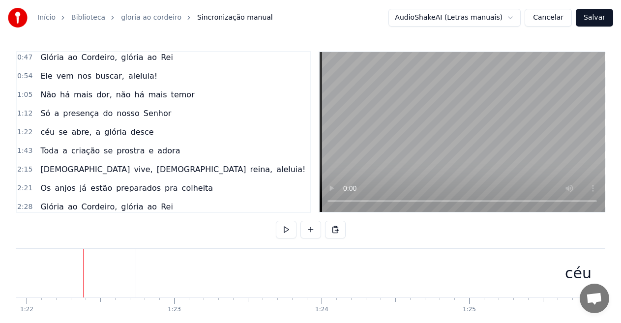
click at [50, 136] on span "céu" at bounding box center [47, 131] width 16 height 11
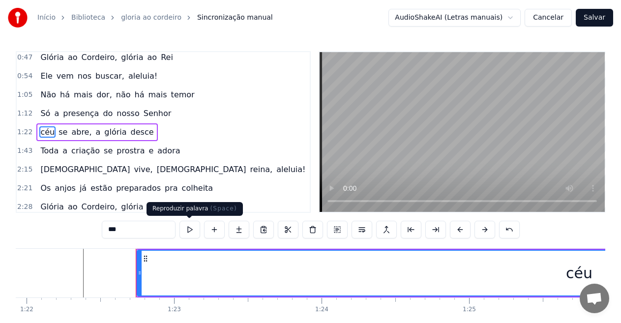
click at [193, 230] on button at bounding box center [190, 230] width 21 height 18
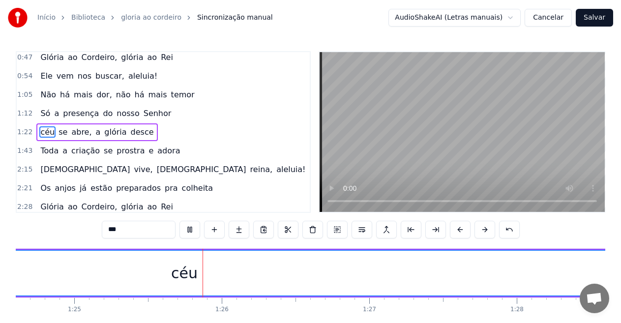
click at [101, 262] on div "céu" at bounding box center [185, 273] width 884 height 45
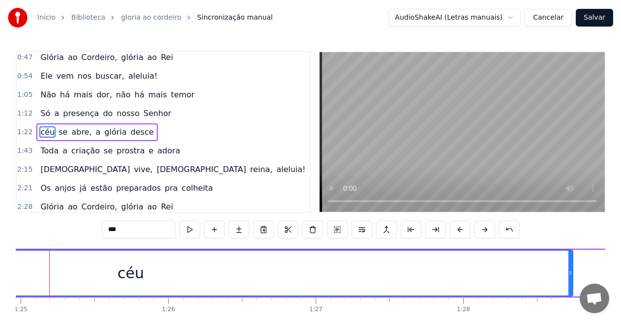
scroll to position [0, 12587]
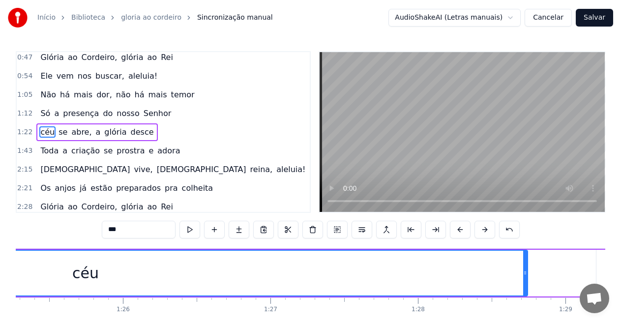
click at [53, 116] on span "a" at bounding box center [56, 113] width 7 height 11
type input "*"
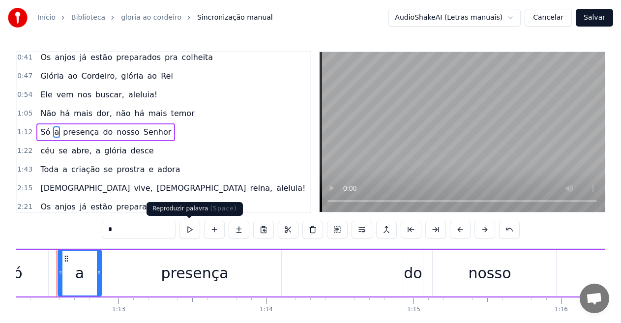
scroll to position [0, 10665]
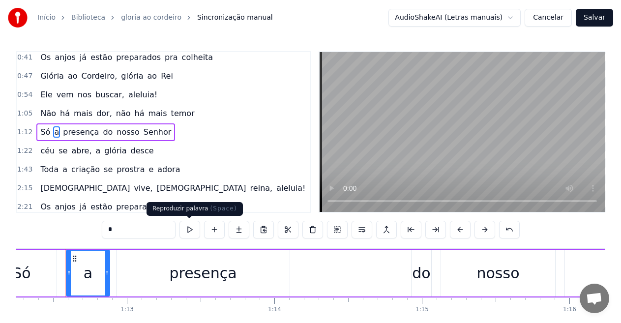
click at [191, 231] on button at bounding box center [190, 230] width 21 height 18
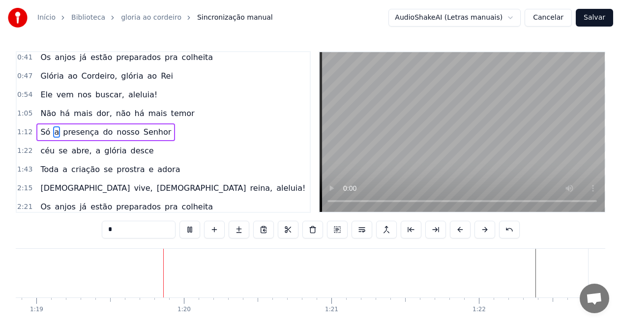
scroll to position [0, 11679]
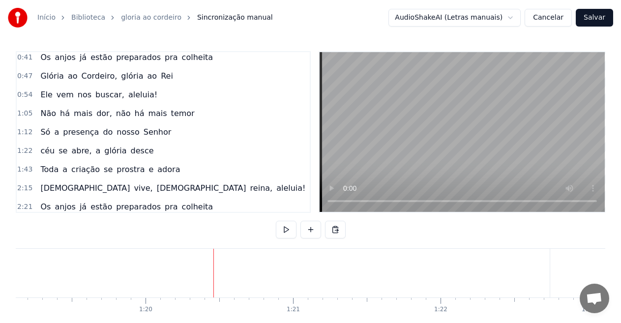
drag, startPoint x: 101, startPoint y: 267, endPoint x: 95, endPoint y: 269, distance: 6.2
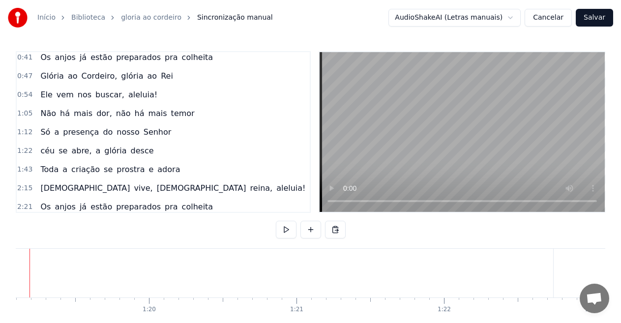
scroll to position [0, 11640]
click at [13, 274] on div "Início Biblioteca gloria ao [PERSON_NAME] manual AudioShakeAI (Letras manuais) …" at bounding box center [310, 174] width 621 height 348
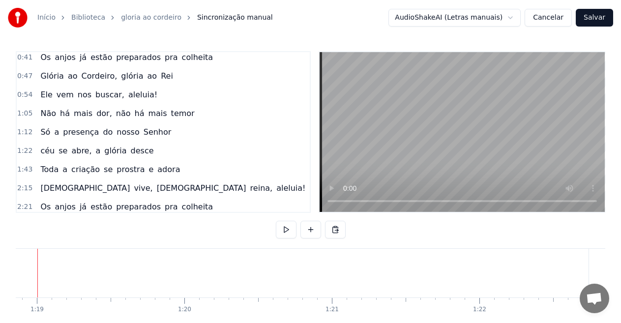
click at [72, 147] on span "abre," at bounding box center [81, 150] width 22 height 11
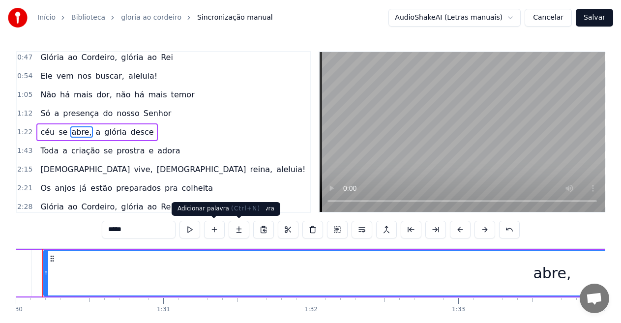
scroll to position [0, 13263]
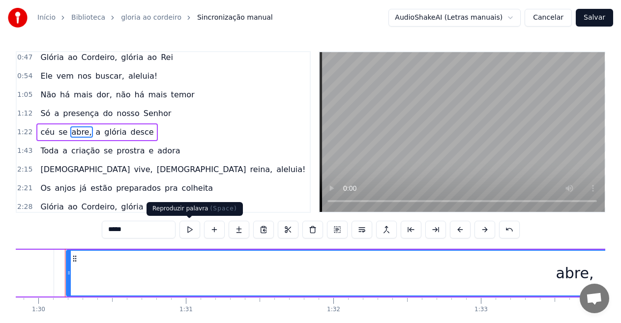
click at [192, 231] on button at bounding box center [190, 230] width 21 height 18
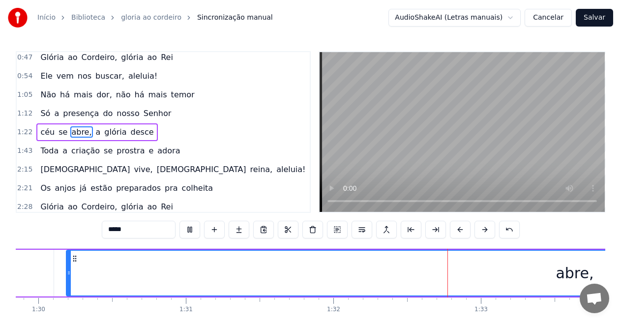
click at [192, 229] on button at bounding box center [190, 230] width 21 height 18
drag, startPoint x: 130, startPoint y: 232, endPoint x: 104, endPoint y: 226, distance: 27.2
click at [107, 227] on input "*****" at bounding box center [139, 230] width 74 height 18
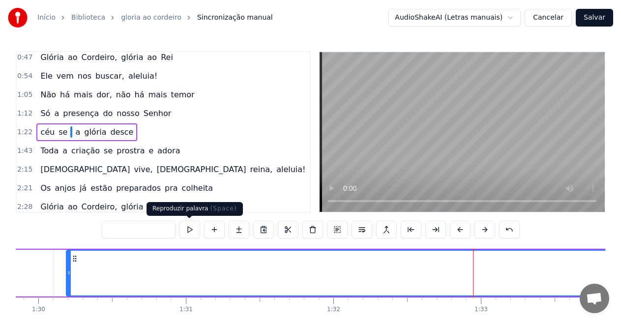
click at [189, 228] on button at bounding box center [190, 230] width 21 height 18
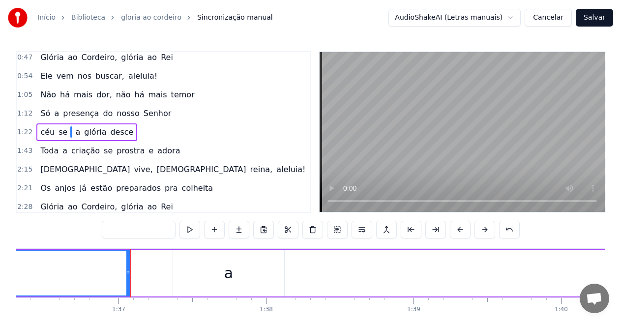
scroll to position [0, 14281]
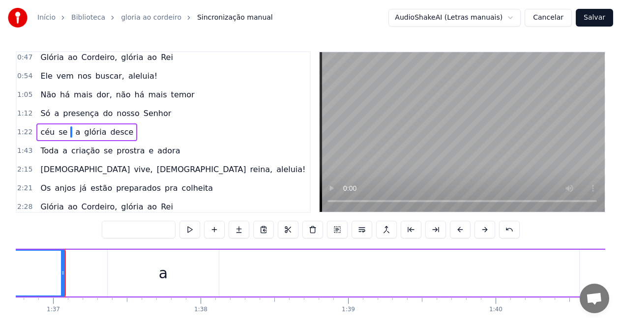
click at [560, 17] on button "Cancelar" at bounding box center [548, 18] width 47 height 18
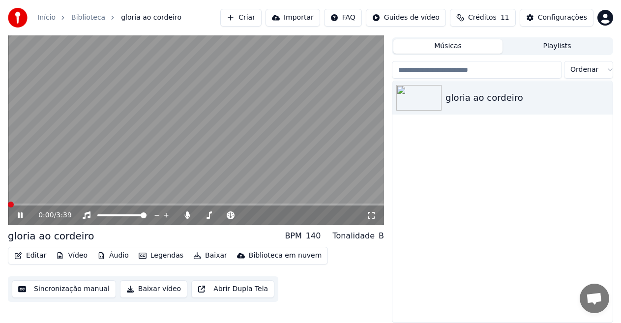
click at [74, 291] on button "Sincronização manual" at bounding box center [64, 289] width 104 height 18
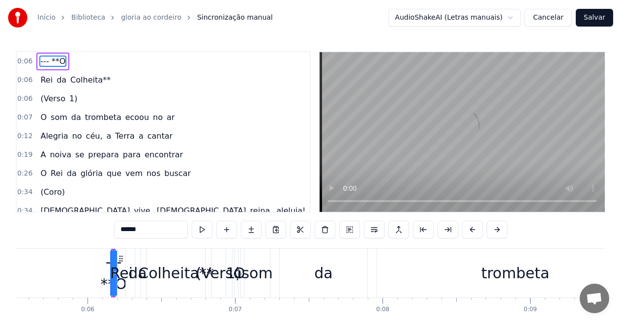
scroll to position [0, 860]
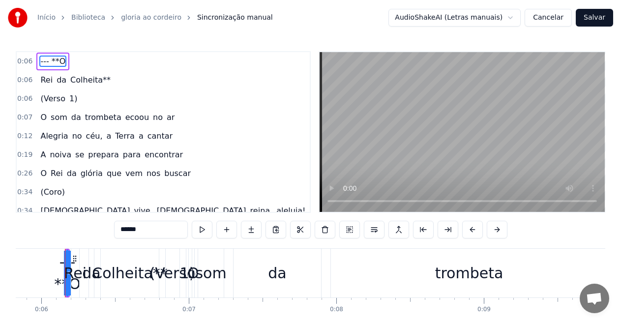
click at [69, 98] on span "1)" at bounding box center [73, 98] width 10 height 11
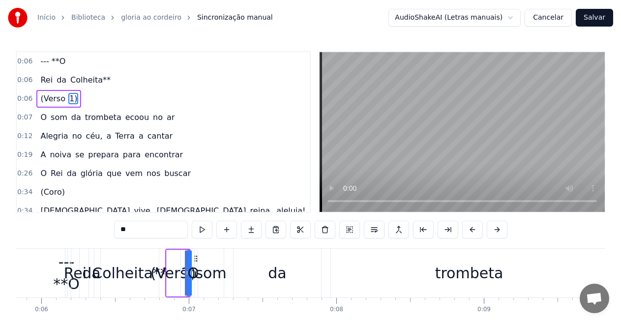
click at [54, 98] on span "(Verso" at bounding box center [52, 98] width 27 height 11
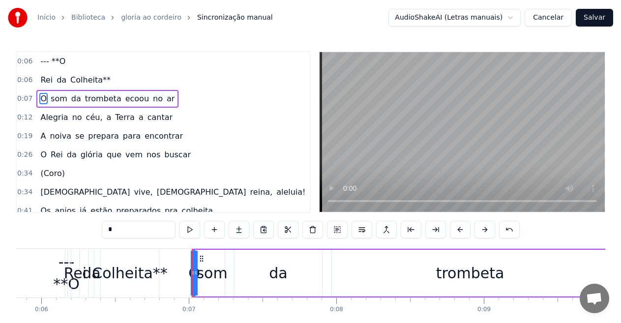
click at [50, 177] on span "(Coro)" at bounding box center [52, 173] width 26 height 11
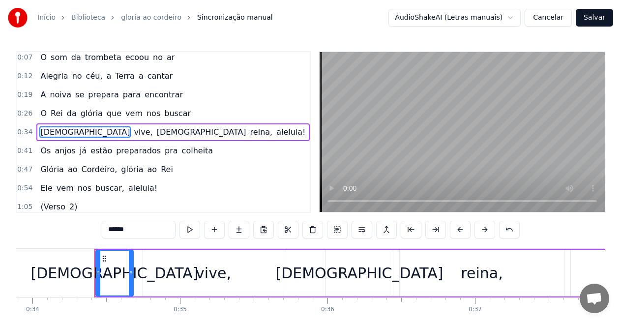
scroll to position [91, 0]
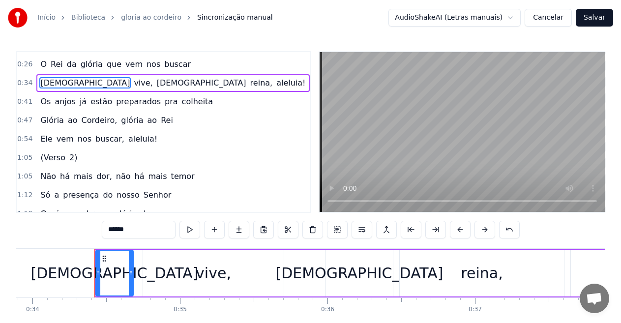
click at [53, 160] on span "(Verso" at bounding box center [52, 157] width 27 height 11
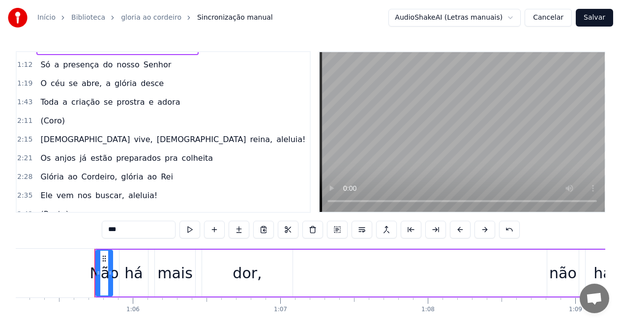
scroll to position [215, 0]
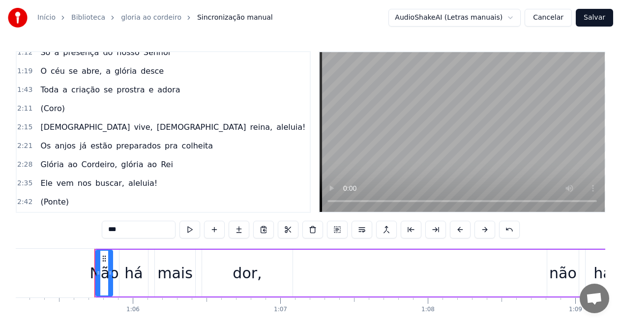
click at [45, 105] on span "(Coro)" at bounding box center [52, 108] width 26 height 11
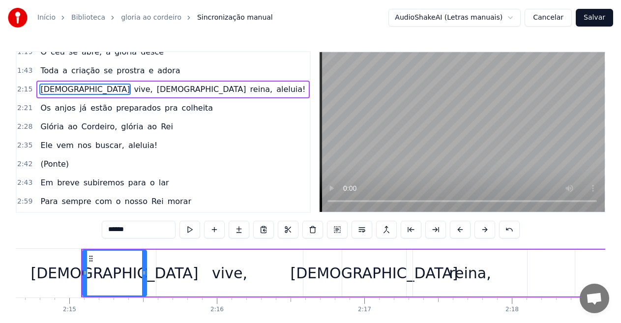
scroll to position [0, 19890]
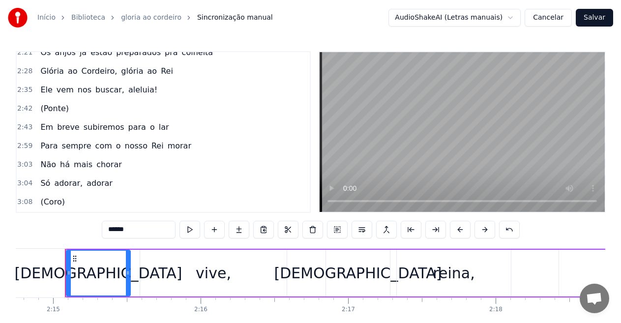
click at [48, 111] on span "(Ponte)" at bounding box center [54, 108] width 31 height 11
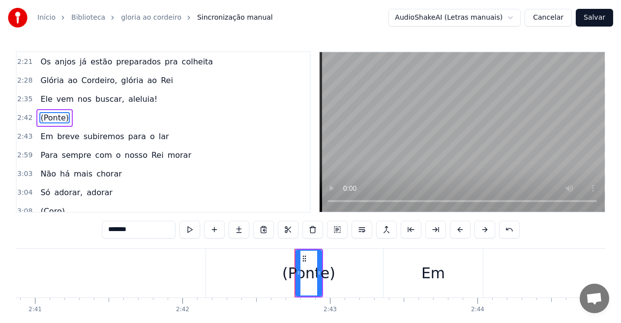
scroll to position [0, 23976]
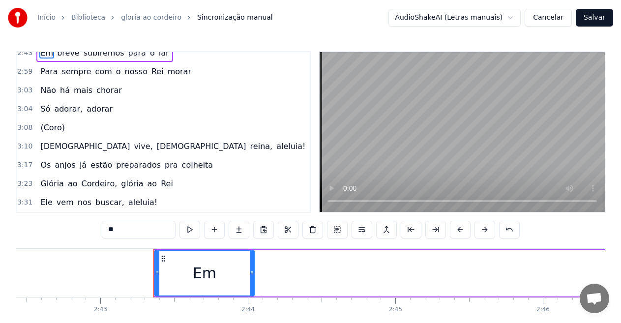
click at [60, 130] on span "(Coro)" at bounding box center [52, 127] width 26 height 11
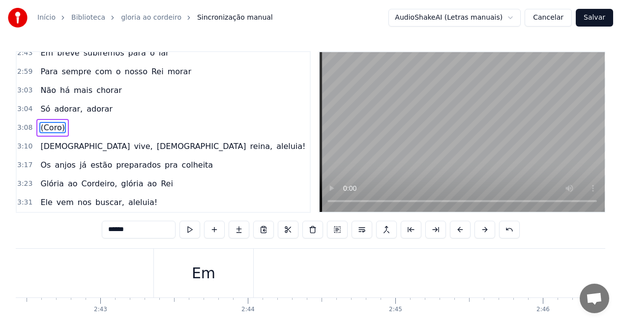
scroll to position [340, 0]
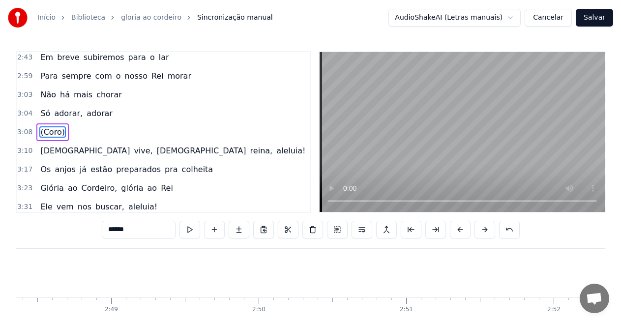
type input "******"
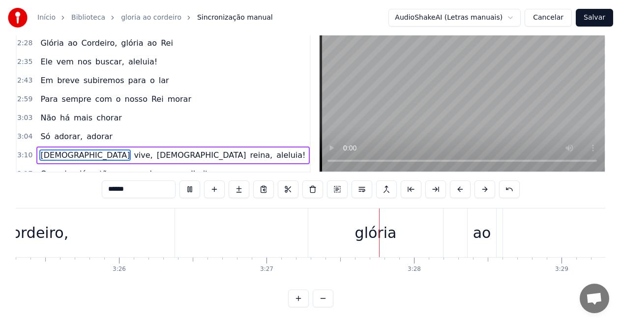
scroll to position [0, 0]
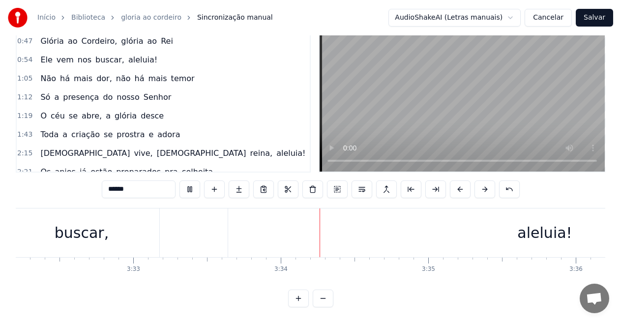
click at [25, 111] on span "1:19" at bounding box center [24, 116] width 15 height 10
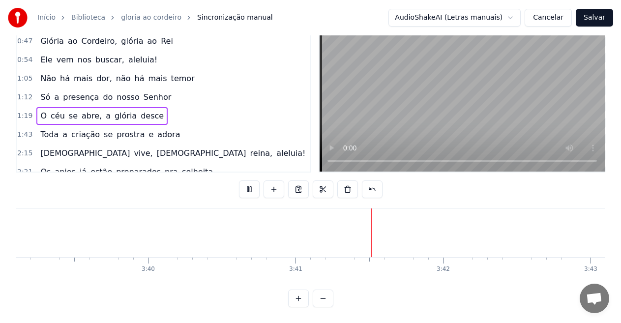
click at [43, 110] on span "O" at bounding box center [43, 115] width 8 height 11
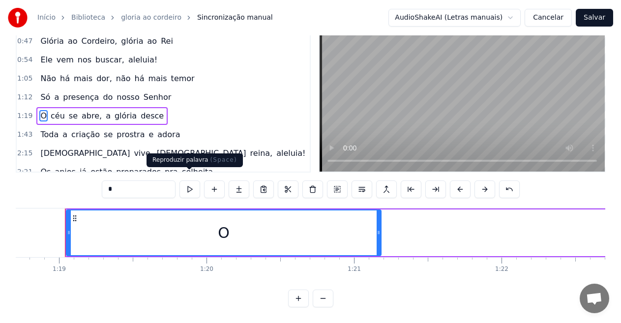
click at [191, 181] on button at bounding box center [190, 190] width 21 height 18
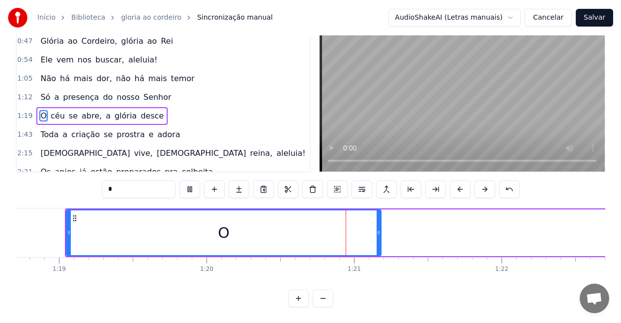
click at [191, 181] on button at bounding box center [190, 190] width 21 height 18
drag, startPoint x: 153, startPoint y: 179, endPoint x: 58, endPoint y: 167, distance: 95.8
click at [58, 167] on div "0:06 --- **O 0:06 Rei da Colheita** 0:07 O som da trombeta ecoou no ar 0:12 Ale…" at bounding box center [311, 159] width 590 height 297
click at [41, 107] on div "céu se abre, a glória desce" at bounding box center [98, 116] width 125 height 18
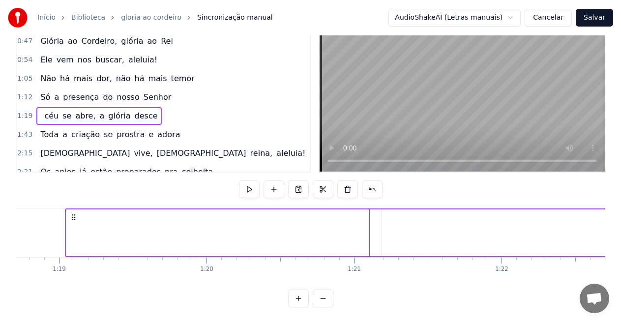
click at [93, 223] on div at bounding box center [223, 233] width 315 height 47
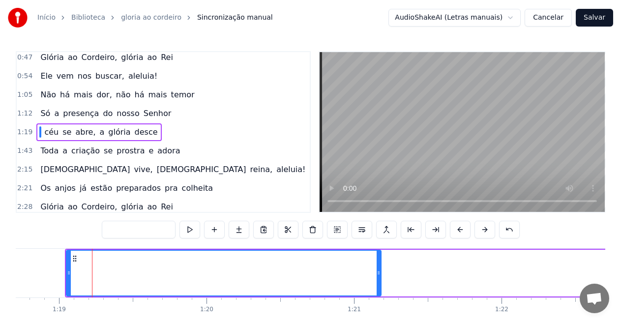
click at [138, 227] on input "text" at bounding box center [139, 230] width 74 height 18
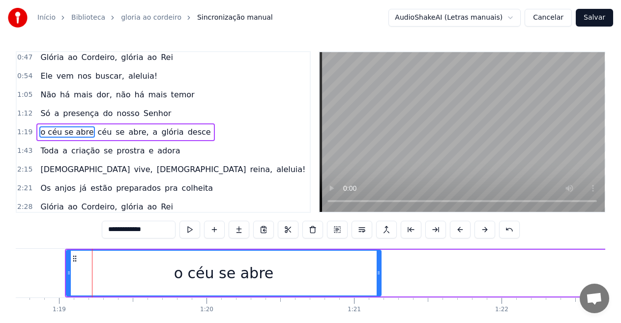
click at [97, 131] on span "céu" at bounding box center [105, 131] width 16 height 11
type input "***"
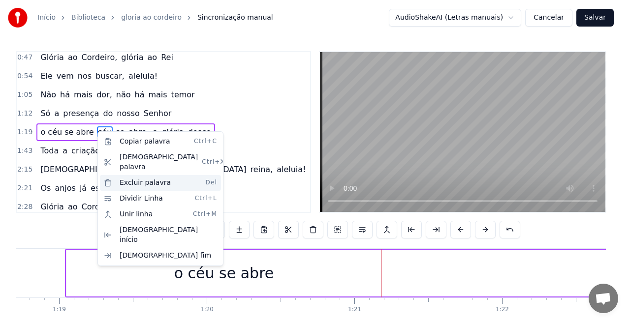
click at [129, 175] on div "Excluir palavra Del" at bounding box center [160, 183] width 121 height 16
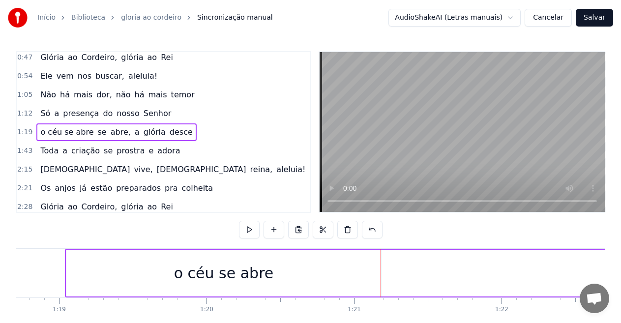
click at [97, 135] on span "se" at bounding box center [102, 131] width 11 height 11
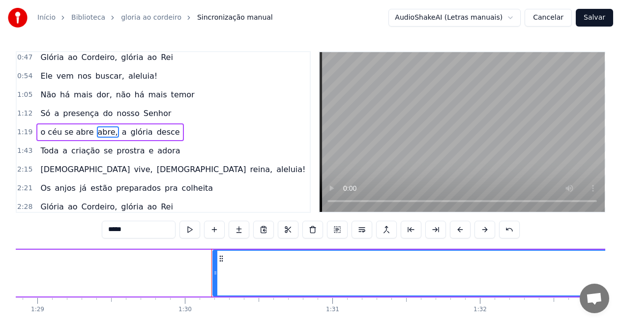
scroll to position [0, 13118]
click at [98, 132] on span "abre," at bounding box center [108, 131] width 22 height 11
type input "*"
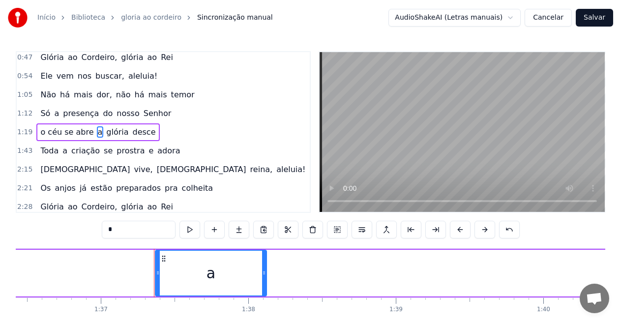
scroll to position [0, 14322]
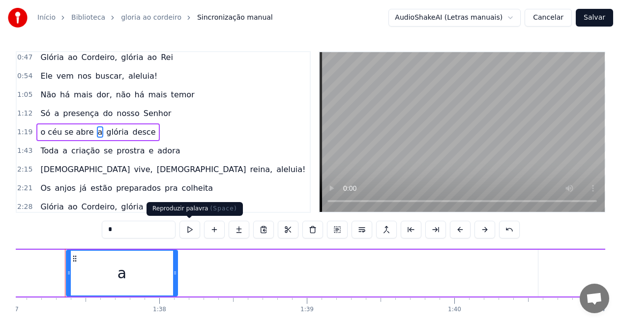
click at [186, 231] on button at bounding box center [190, 230] width 21 height 18
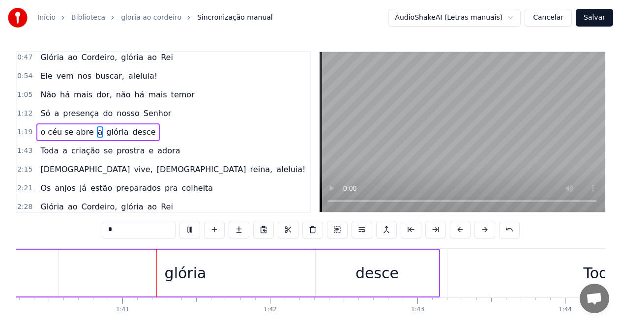
scroll to position [0, 14815]
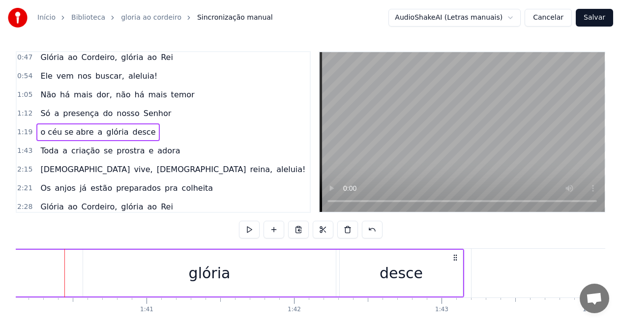
scroll to position [0, 14778]
click at [39, 133] on span "o céu se abre" at bounding box center [66, 131] width 55 height 11
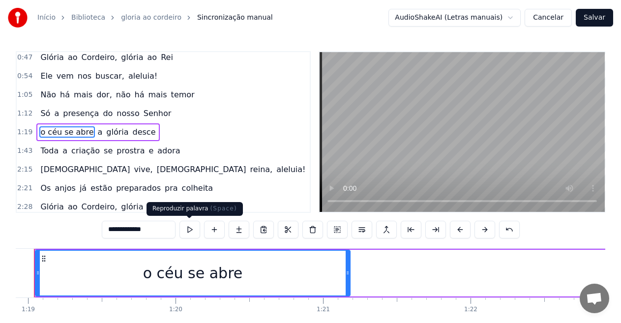
scroll to position [0, 11618]
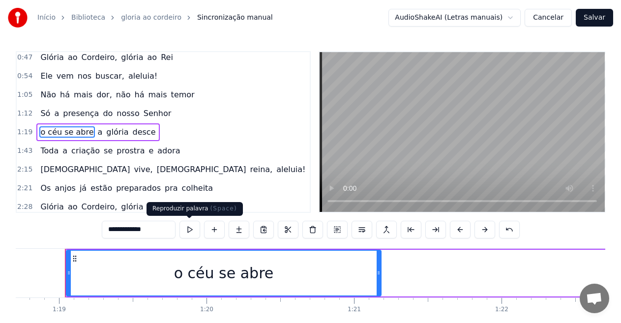
click at [189, 228] on button at bounding box center [190, 230] width 21 height 18
drag, startPoint x: 406, startPoint y: 268, endPoint x: 397, endPoint y: 271, distance: 9.7
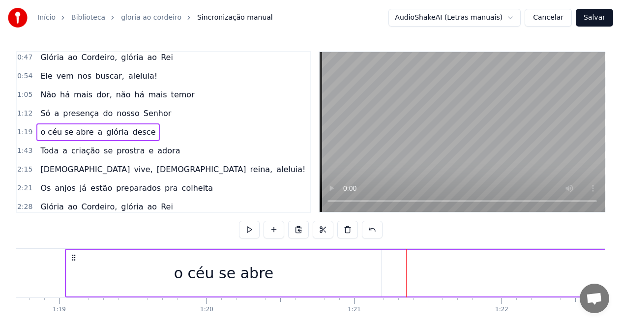
click at [97, 132] on span "a" at bounding box center [100, 131] width 7 height 11
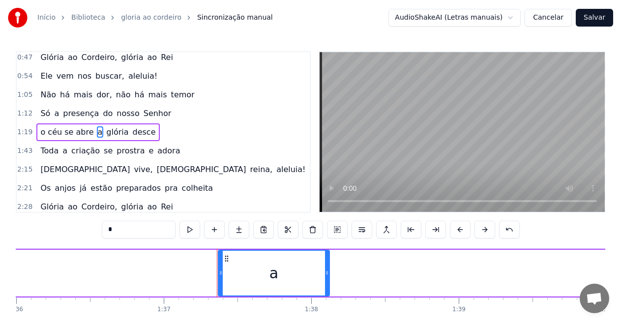
scroll to position [0, 14322]
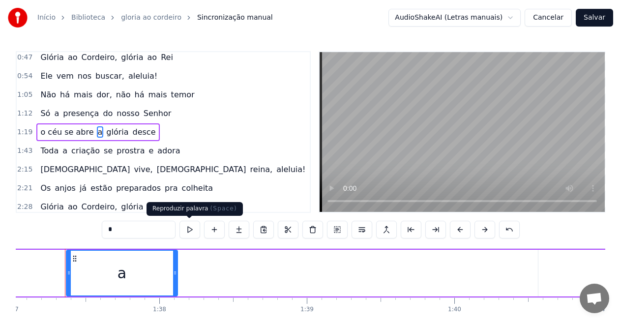
click at [196, 227] on button at bounding box center [190, 230] width 21 height 18
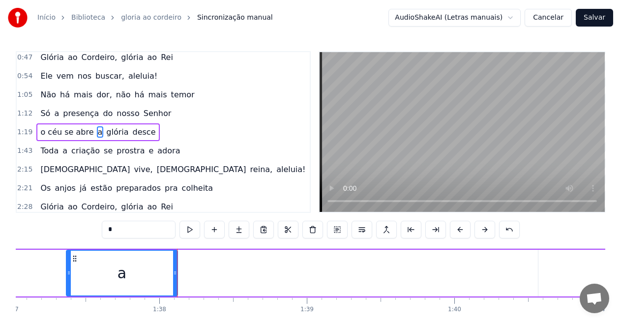
click at [108, 133] on span "glória" at bounding box center [117, 131] width 24 height 11
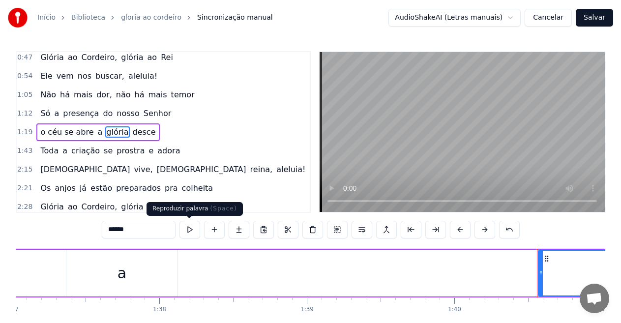
click at [193, 225] on button at bounding box center [190, 230] width 21 height 18
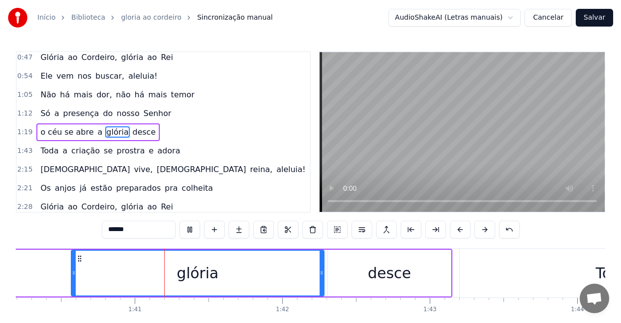
scroll to position [0, 14826]
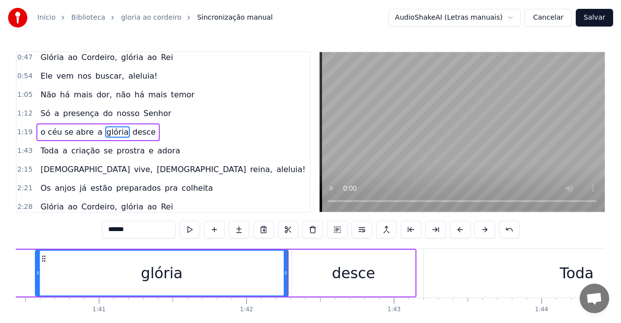
click at [75, 132] on span "o céu se abre" at bounding box center [66, 131] width 55 height 11
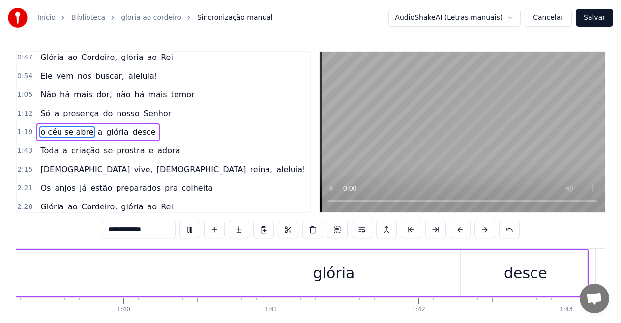
scroll to position [0, 14671]
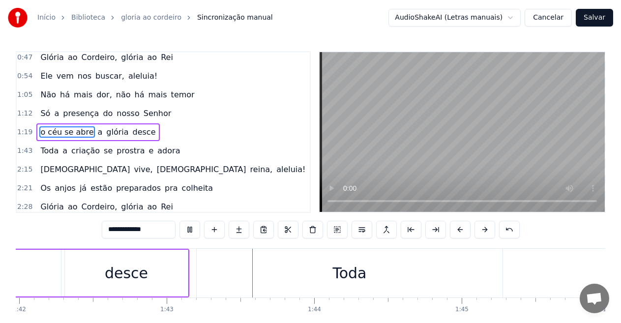
click at [97, 132] on span "a" at bounding box center [100, 131] width 7 height 11
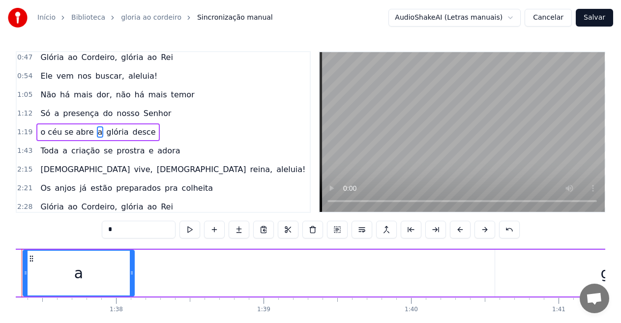
scroll to position [0, 14322]
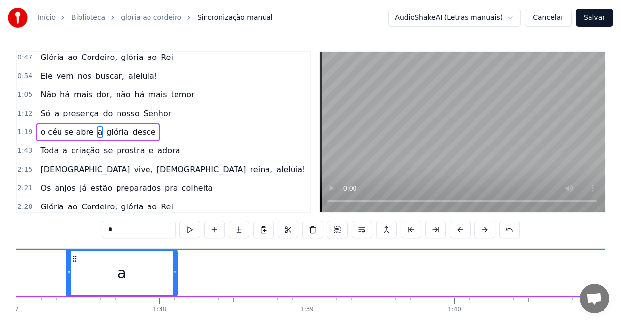
click at [53, 134] on span "o céu se abre" at bounding box center [66, 131] width 55 height 11
type input "**********"
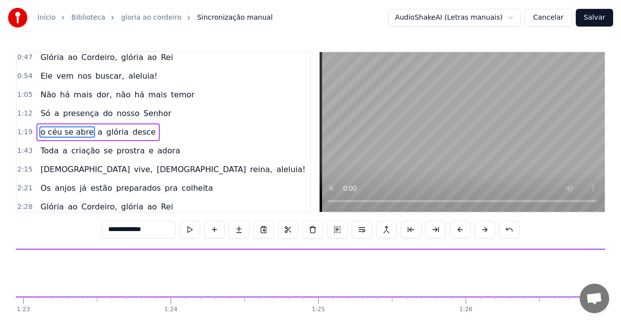
scroll to position [0, 11618]
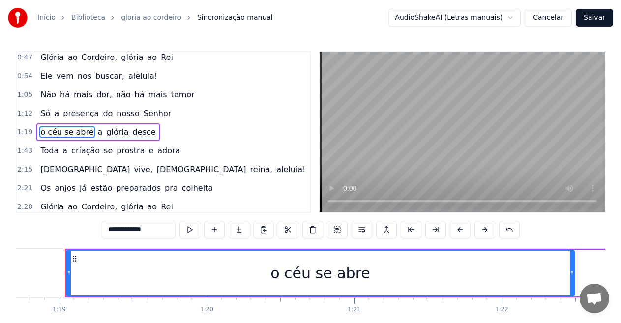
drag, startPoint x: 380, startPoint y: 271, endPoint x: 573, endPoint y: 269, distance: 193.4
click at [573, 269] on icon at bounding box center [572, 273] width 4 height 8
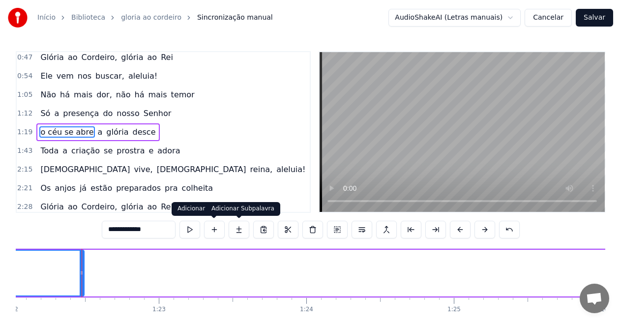
scroll to position [0, 12125]
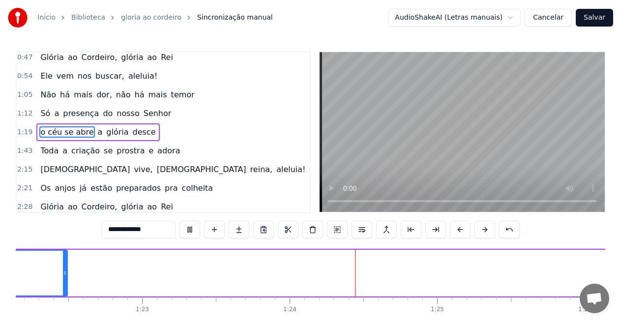
drag, startPoint x: 126, startPoint y: 274, endPoint x: 217, endPoint y: 275, distance: 91.5
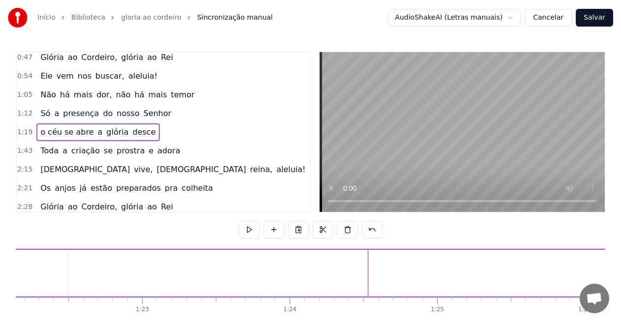
drag, startPoint x: 76, startPoint y: 279, endPoint x: 88, endPoint y: 275, distance: 12.2
click at [42, 131] on span "o céu se abre" at bounding box center [66, 131] width 55 height 11
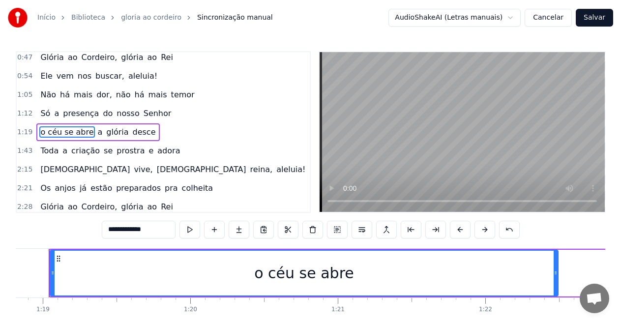
scroll to position [0, 11618]
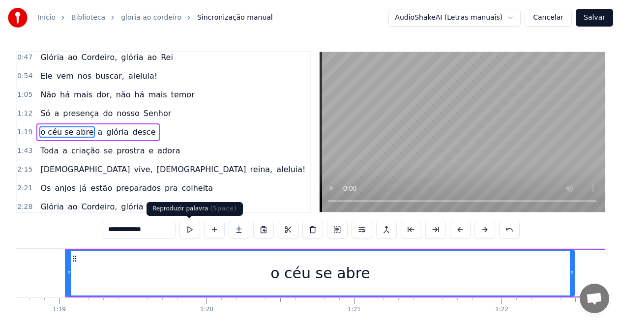
click at [186, 228] on button at bounding box center [190, 230] width 21 height 18
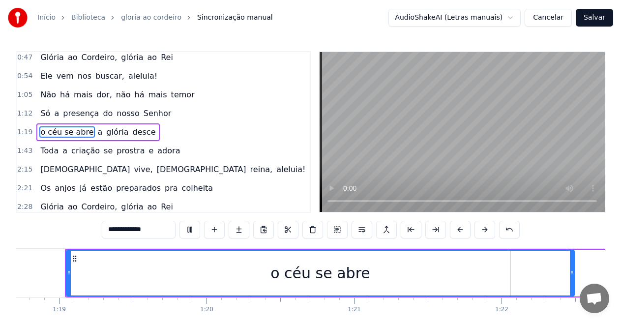
click at [187, 228] on button at bounding box center [190, 230] width 21 height 18
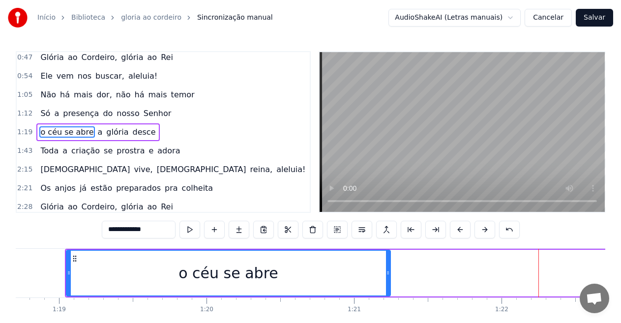
drag, startPoint x: 571, startPoint y: 276, endPoint x: 387, endPoint y: 276, distance: 184.0
click at [387, 276] on icon at bounding box center [388, 273] width 4 height 8
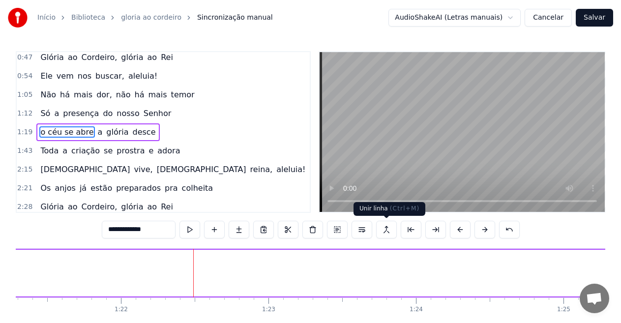
scroll to position [0, 12127]
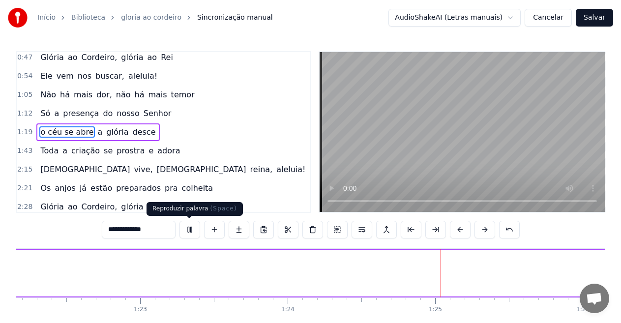
click at [187, 228] on button at bounding box center [190, 230] width 21 height 18
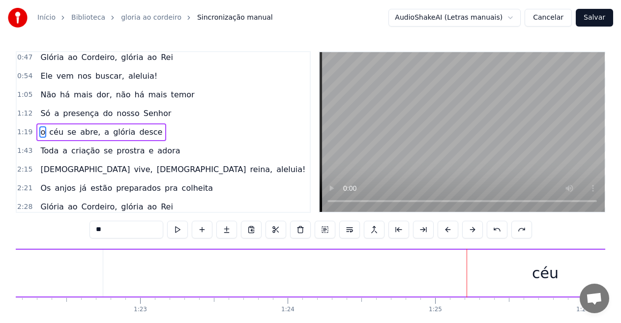
type input "*"
click at [61, 134] on span "céu" at bounding box center [58, 131] width 16 height 11
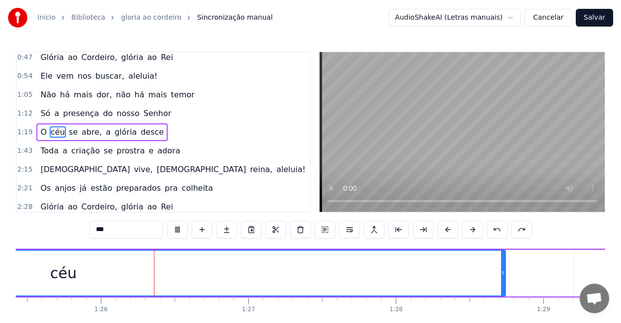
scroll to position [0, 12623]
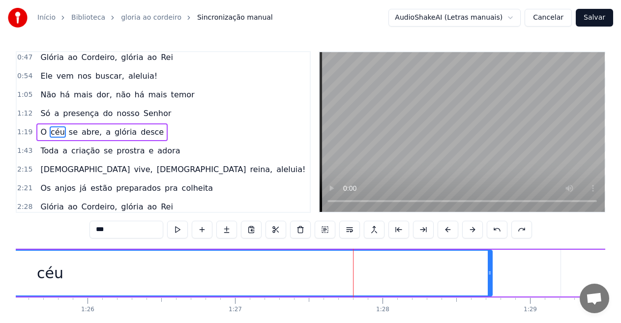
click at [48, 274] on div "céu" at bounding box center [50, 273] width 27 height 22
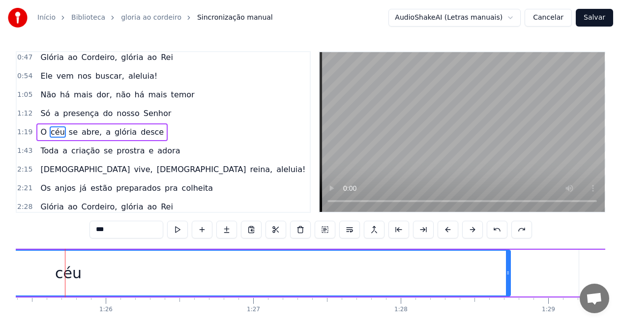
click at [86, 274] on div "céu" at bounding box center [69, 273] width 884 height 45
click at [52, 132] on span "céu" at bounding box center [58, 131] width 16 height 11
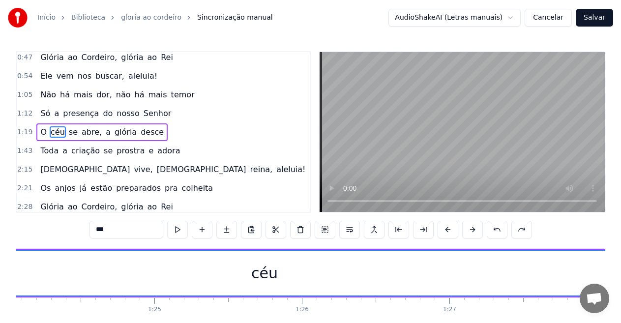
click at [39, 130] on span "O" at bounding box center [43, 131] width 8 height 11
type input "*"
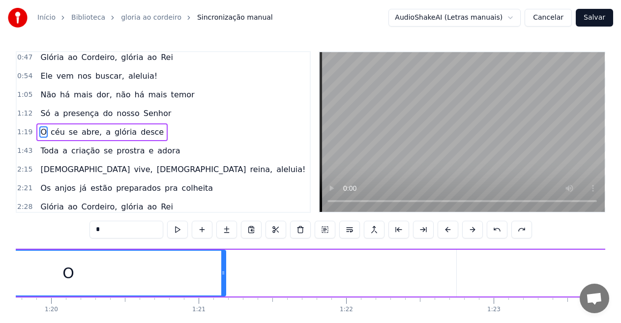
scroll to position [0, 11618]
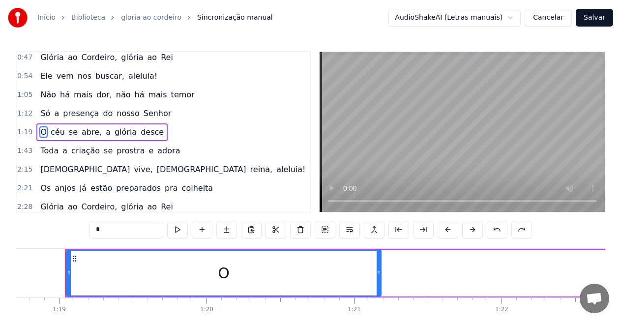
click at [20, 130] on span "1:19" at bounding box center [24, 132] width 15 height 10
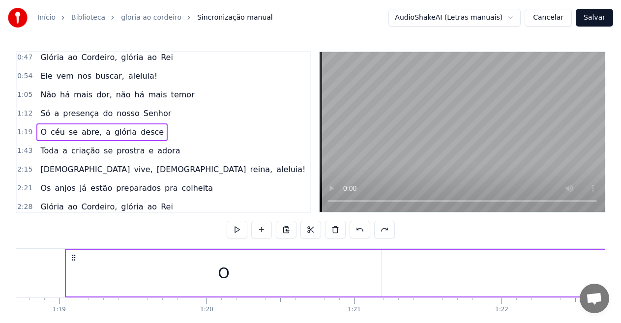
click at [83, 134] on span "abre," at bounding box center [92, 131] width 22 height 11
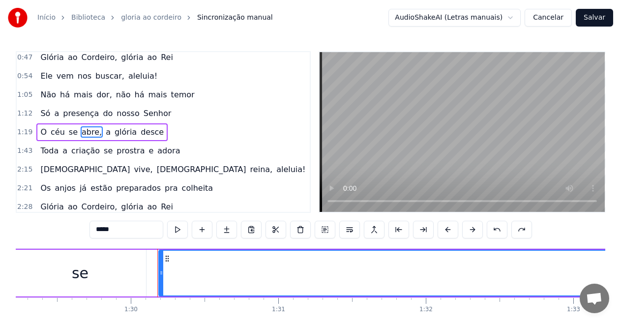
scroll to position [0, 13263]
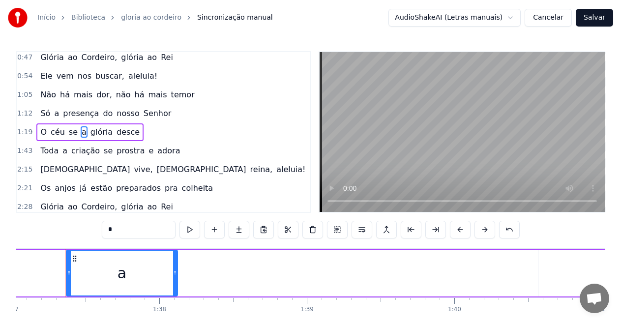
click at [68, 132] on span "se" at bounding box center [73, 131] width 11 height 11
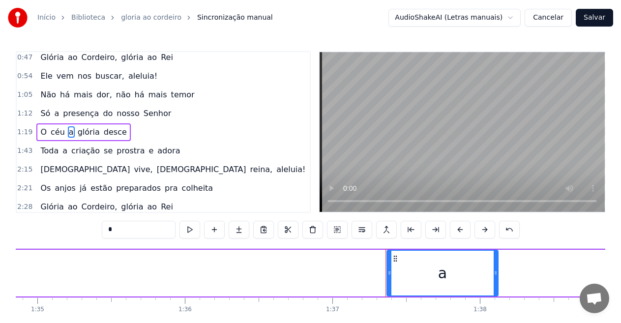
click at [59, 134] on span "céu" at bounding box center [58, 131] width 16 height 11
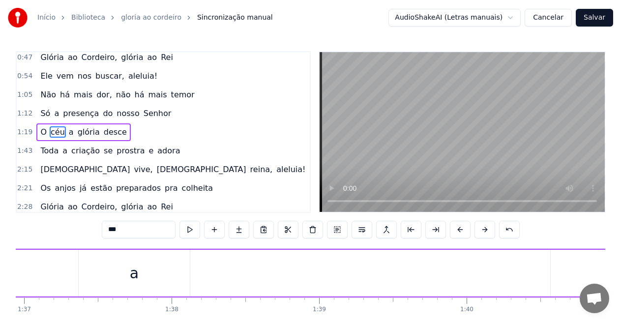
scroll to position [0, 14322]
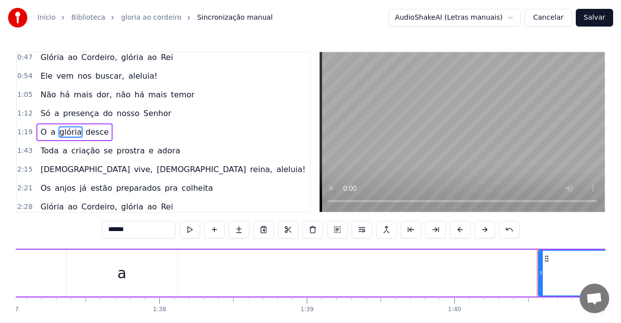
click at [41, 135] on span "O" at bounding box center [43, 131] width 8 height 11
type input "*"
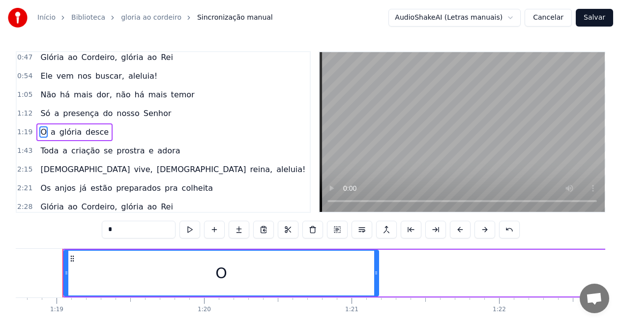
scroll to position [0, 11618]
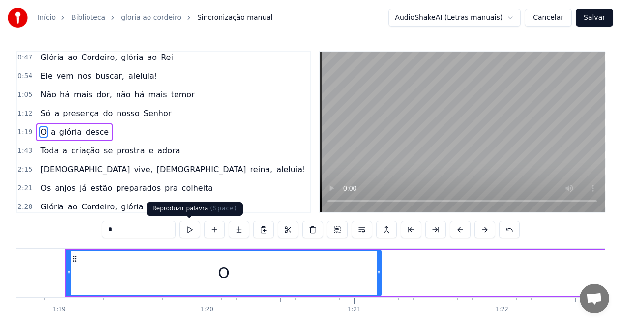
click at [190, 229] on button at bounding box center [190, 230] width 21 height 18
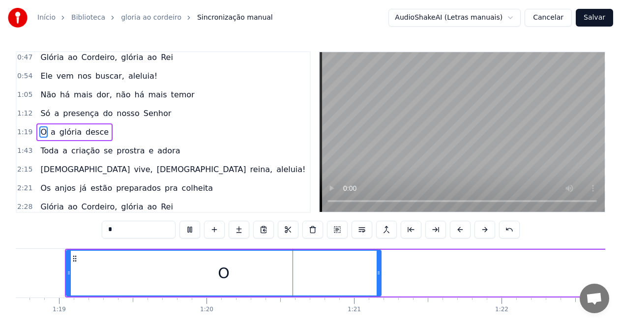
click at [191, 229] on button at bounding box center [190, 230] width 21 height 18
click at [194, 229] on button at bounding box center [190, 230] width 21 height 18
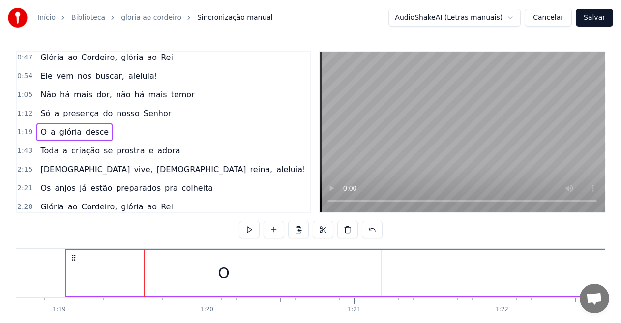
click at [244, 230] on button at bounding box center [249, 230] width 21 height 18
click at [250, 230] on button at bounding box center [249, 230] width 21 height 18
click at [248, 230] on button at bounding box center [249, 230] width 21 height 18
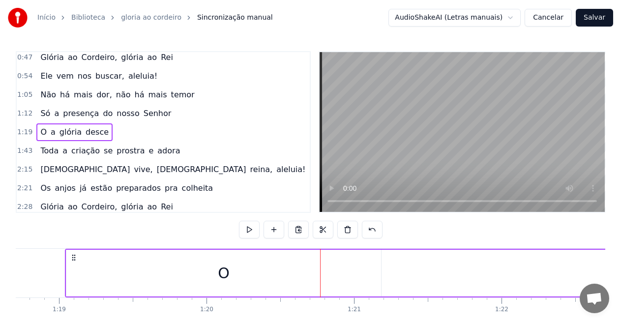
click at [241, 269] on div "O" at bounding box center [223, 273] width 315 height 47
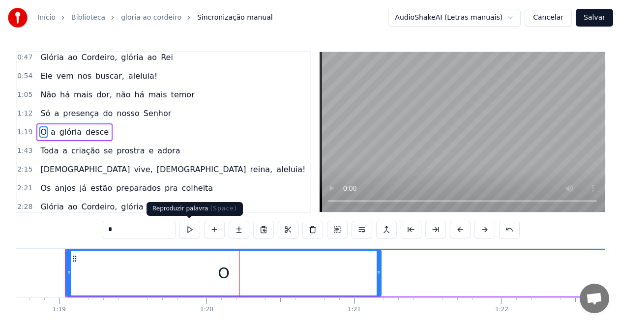
click at [161, 230] on input "*" at bounding box center [139, 230] width 74 height 18
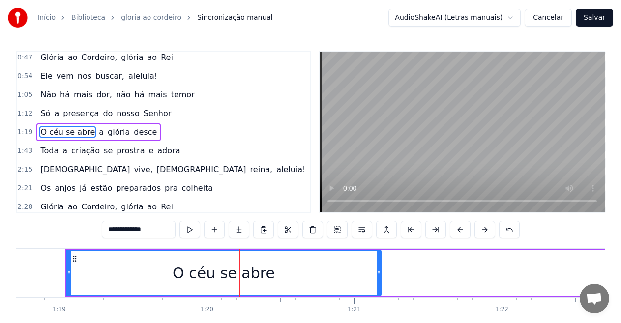
click at [113, 132] on span "glória" at bounding box center [119, 131] width 24 height 11
type input "******"
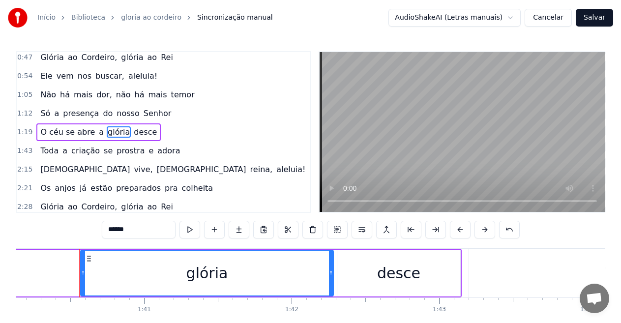
scroll to position [0, 14795]
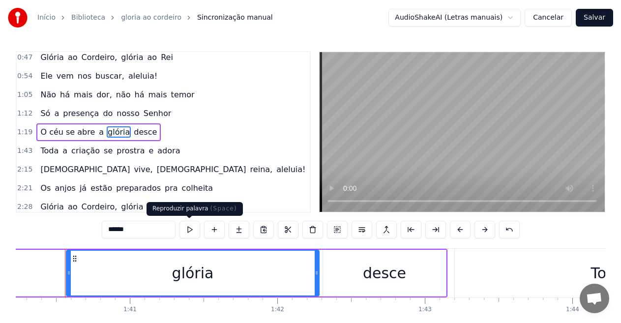
click at [188, 230] on button at bounding box center [190, 230] width 21 height 18
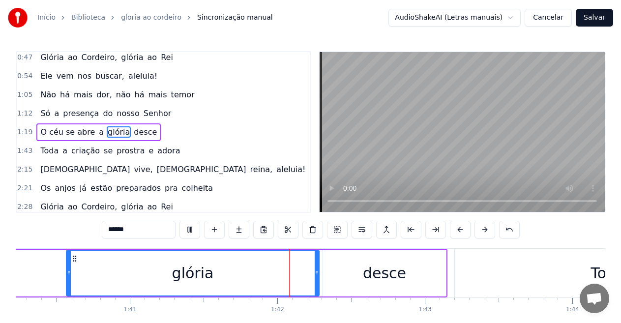
click at [190, 230] on button at bounding box center [190, 230] width 21 height 18
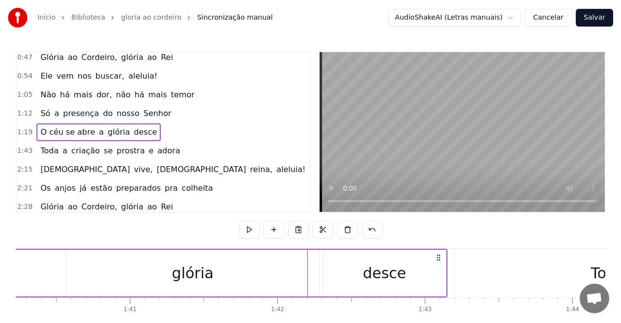
scroll to position [0, 14774]
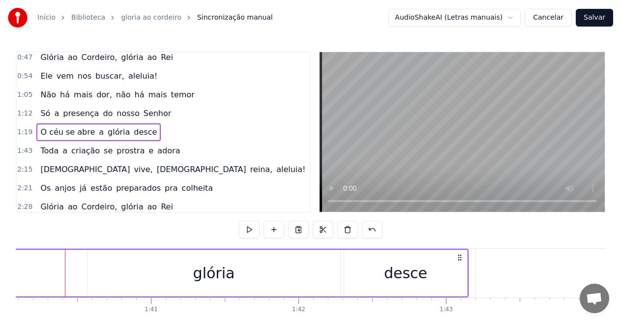
click at [48, 112] on div "Só a presença do nosso Senhor" at bounding box center [105, 114] width 139 height 18
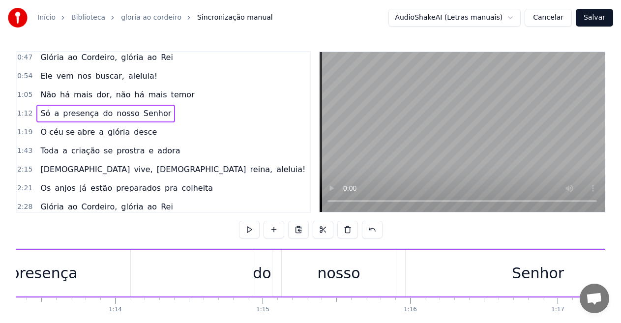
scroll to position [0, 10585]
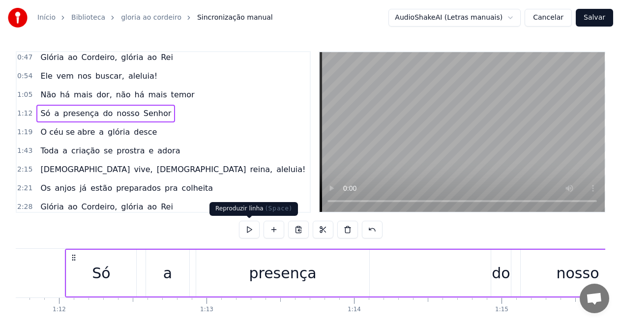
click at [249, 231] on button at bounding box center [249, 230] width 21 height 18
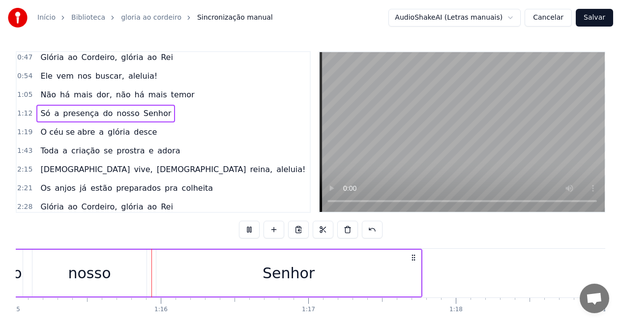
scroll to position [0, 11089]
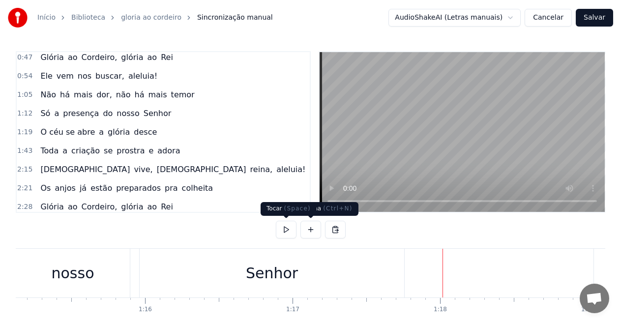
click at [286, 229] on button at bounding box center [286, 230] width 21 height 18
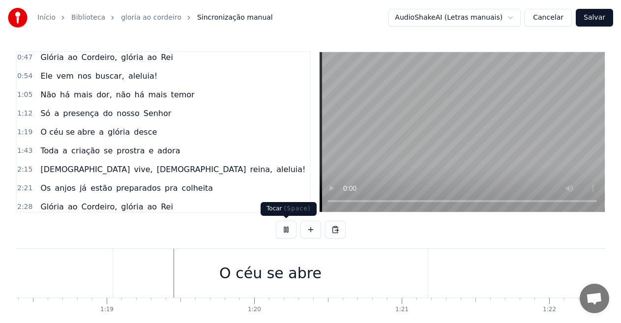
scroll to position [0, 11616]
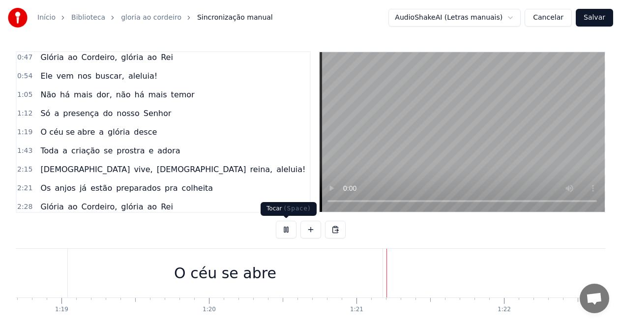
click at [287, 231] on button at bounding box center [286, 230] width 21 height 18
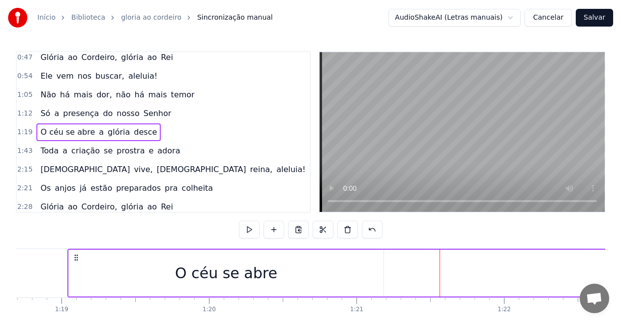
drag, startPoint x: 434, startPoint y: 262, endPoint x: 359, endPoint y: 259, distance: 75.9
drag, startPoint x: 495, startPoint y: 268, endPoint x: 330, endPoint y: 240, distance: 167.3
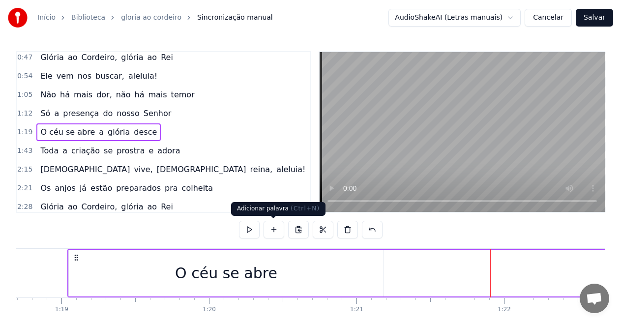
click at [272, 227] on button at bounding box center [274, 230] width 21 height 18
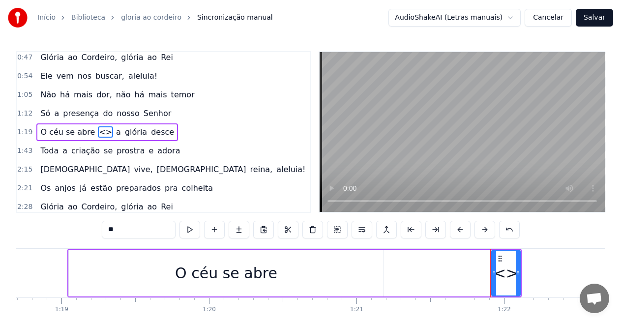
click at [508, 272] on div "<>" at bounding box center [506, 273] width 25 height 22
drag, startPoint x: 516, startPoint y: 272, endPoint x: 627, endPoint y: 265, distance: 111.4
click at [621, 265] on html "Início Biblioteca gloria ao [PERSON_NAME] manual AudioShakeAI (Letras manuais) …" at bounding box center [310, 182] width 621 height 364
click at [537, 268] on div "<>" at bounding box center [562, 273] width 139 height 45
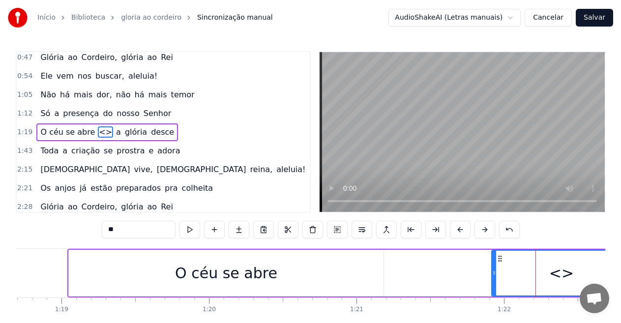
click at [98, 132] on span "<>" at bounding box center [105, 131] width 15 height 11
click at [315, 231] on button at bounding box center [313, 230] width 21 height 18
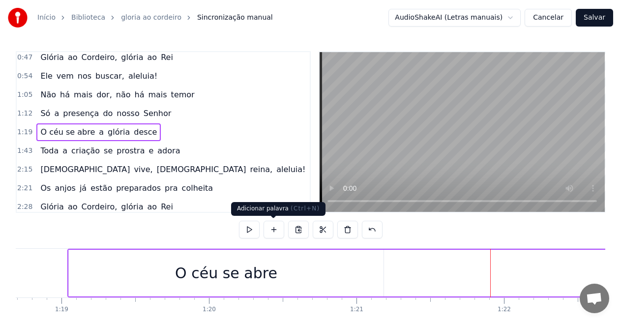
click at [275, 229] on button at bounding box center [274, 230] width 21 height 18
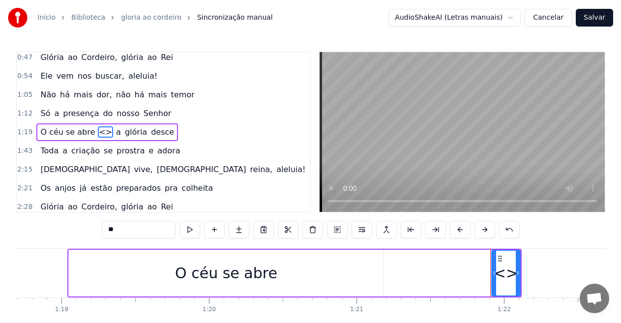
click at [124, 230] on input "**" at bounding box center [139, 230] width 74 height 18
drag, startPoint x: 125, startPoint y: 230, endPoint x: 75, endPoint y: 220, distance: 50.7
click at [75, 220] on div "0:06 --- **O 0:06 Rei da Colheita** 0:07 O som da trombeta ecoou no ar 0:12 Ale…" at bounding box center [311, 199] width 590 height 297
click at [102, 135] on span "a" at bounding box center [105, 131] width 7 height 11
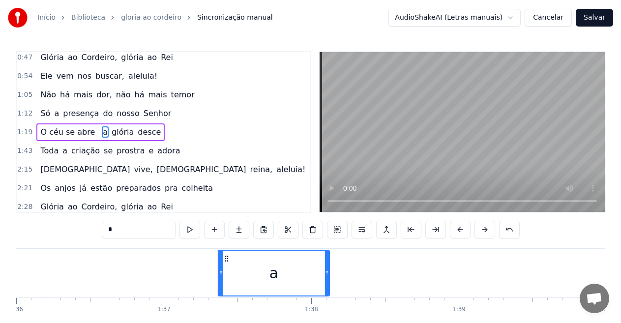
scroll to position [0, 14322]
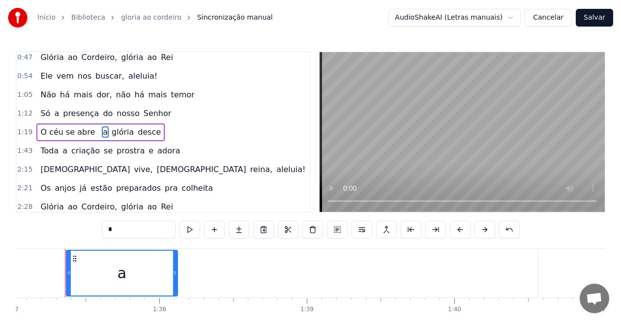
click at [84, 130] on span "O céu se abre" at bounding box center [67, 131] width 57 height 11
type input "**********"
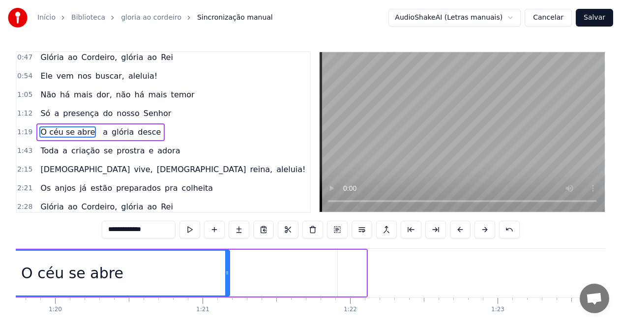
scroll to position [0, 11618]
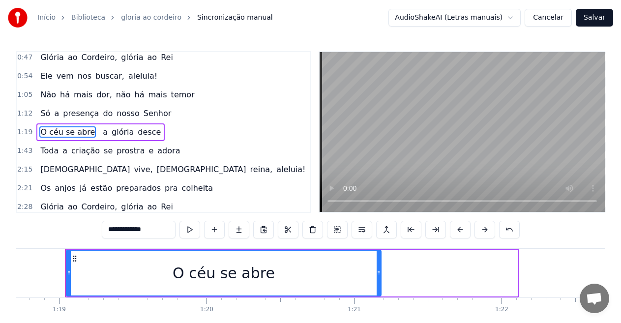
click at [98, 129] on span at bounding box center [99, 131] width 2 height 11
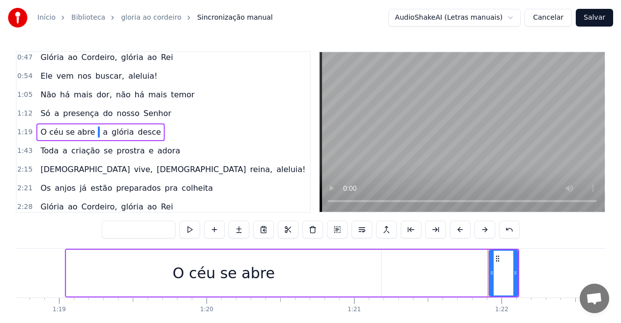
click at [141, 227] on input "text" at bounding box center [139, 230] width 74 height 18
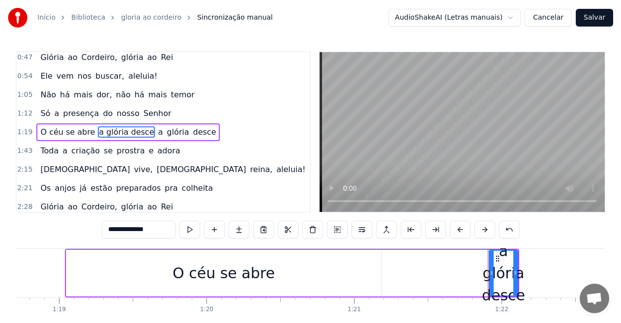
type input "**********"
click at [148, 136] on div "O céu se abre a glória desce a glória desce" at bounding box center [128, 133] width 184 height 18
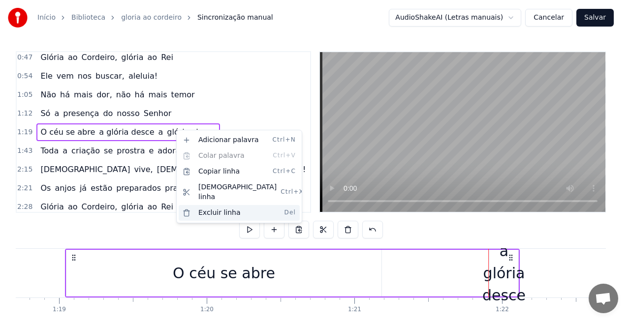
drag, startPoint x: 217, startPoint y: 205, endPoint x: 201, endPoint y: 187, distance: 24.4
click at [217, 205] on div "Excluir linha Del" at bounding box center [239, 213] width 121 height 16
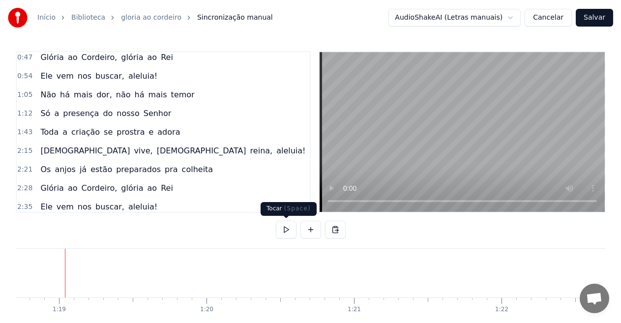
click at [288, 231] on button at bounding box center [286, 230] width 21 height 18
drag, startPoint x: 83, startPoint y: 269, endPoint x: 66, endPoint y: 268, distance: 16.2
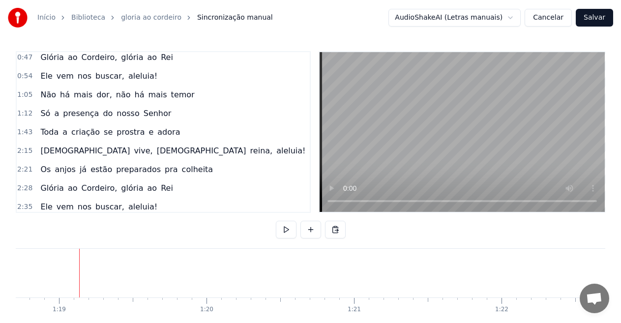
click at [559, 20] on button "Cancelar" at bounding box center [548, 18] width 47 height 18
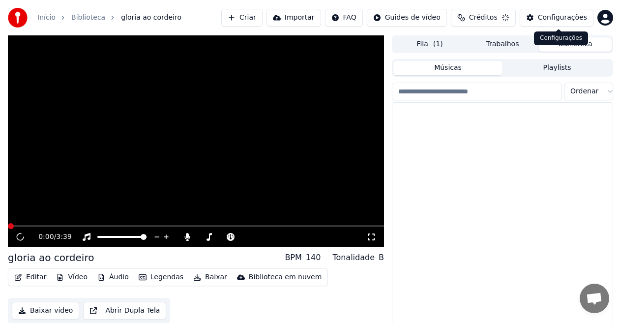
scroll to position [22, 0]
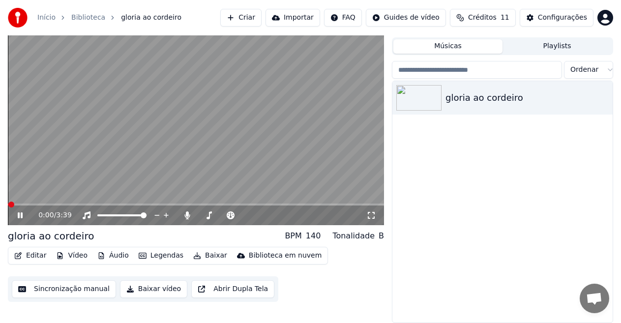
click at [72, 292] on button "Sincronização manual" at bounding box center [64, 289] width 104 height 18
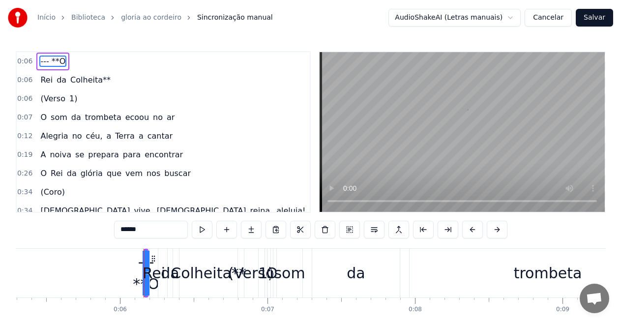
scroll to position [0, 860]
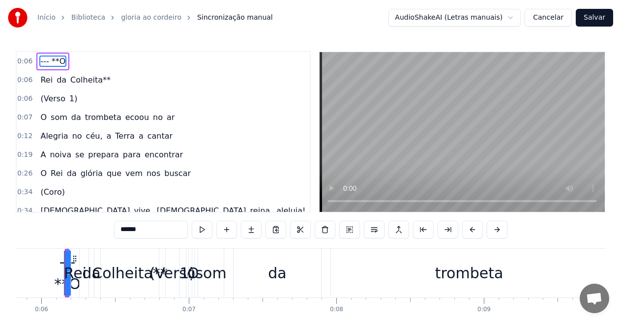
click at [60, 95] on span "(Verso" at bounding box center [52, 98] width 27 height 11
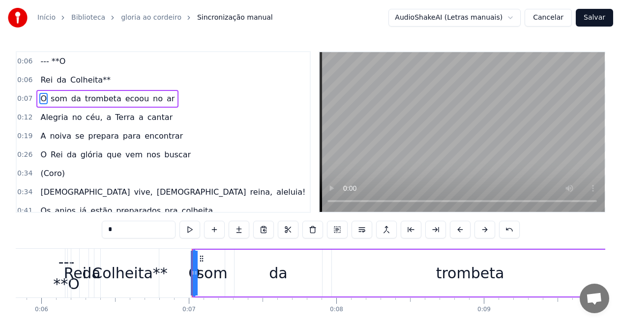
click at [46, 172] on span "(Coro)" at bounding box center [52, 173] width 26 height 11
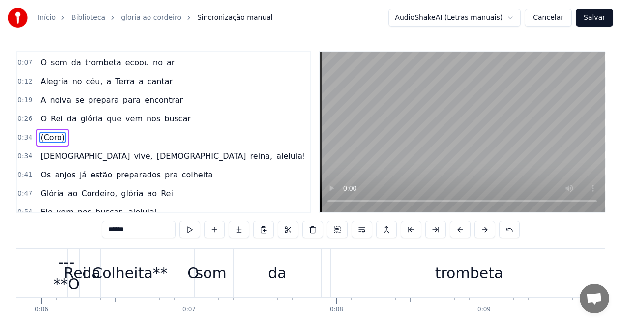
scroll to position [41, 0]
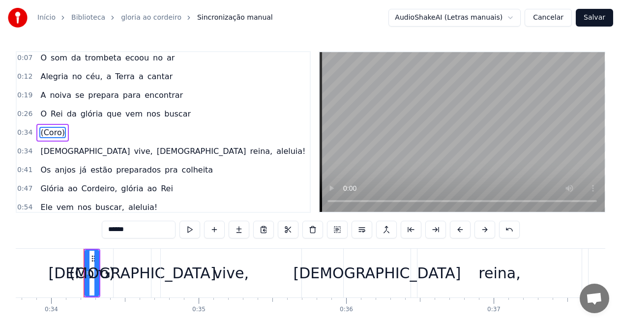
type input "******"
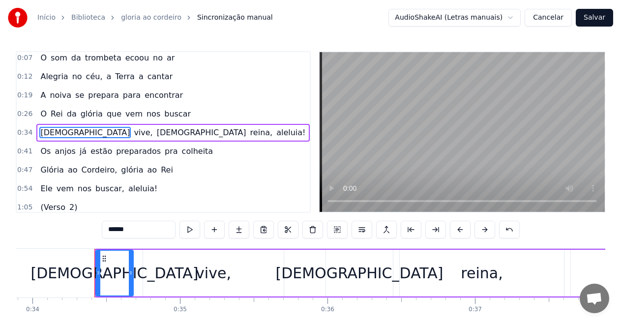
scroll to position [41, 0]
click at [61, 205] on div "(Verso 2)" at bounding box center [58, 207] width 45 height 18
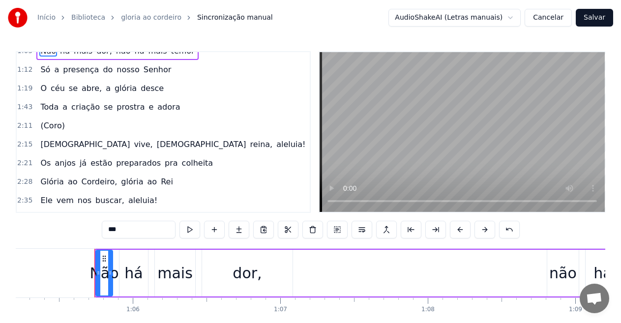
scroll to position [215, 0]
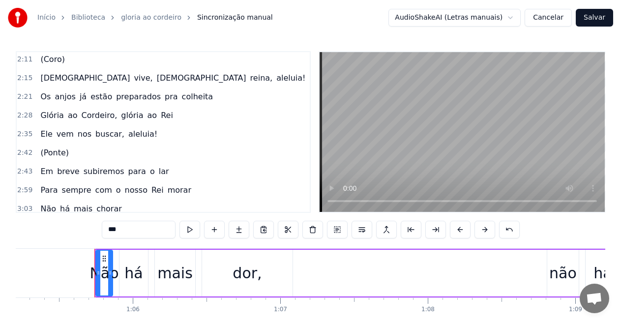
click at [55, 151] on span "(Ponte)" at bounding box center [54, 152] width 31 height 11
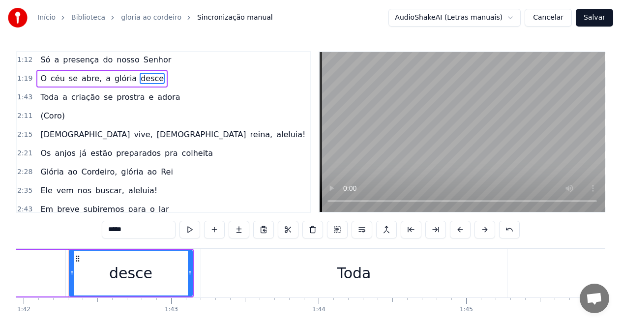
scroll to position [154, 0]
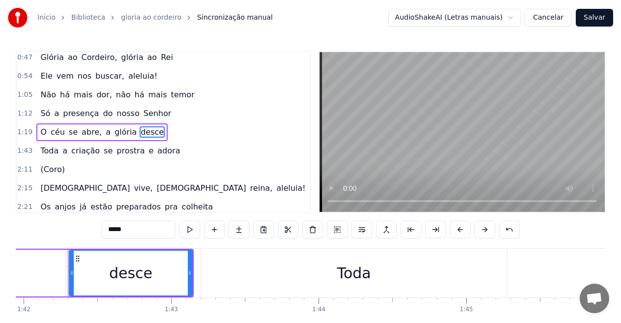
click at [50, 172] on span "(Coro)" at bounding box center [52, 169] width 26 height 11
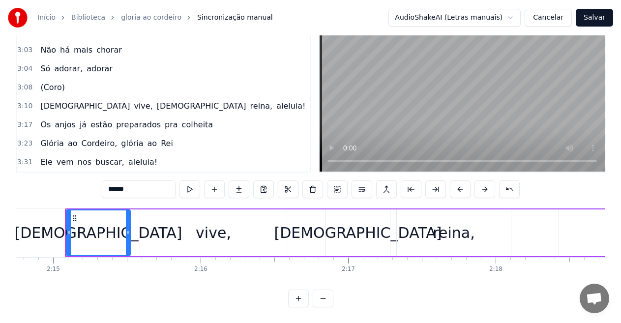
scroll to position [247, 0]
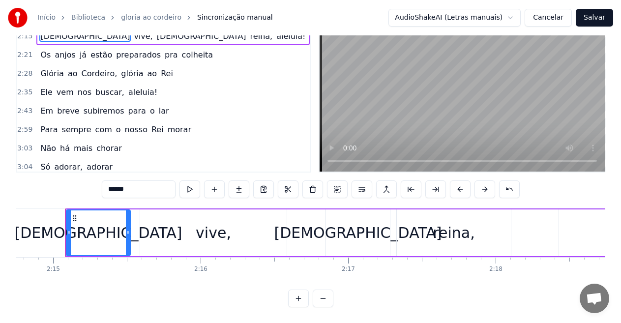
click at [48, 89] on span "Ele" at bounding box center [46, 92] width 14 height 11
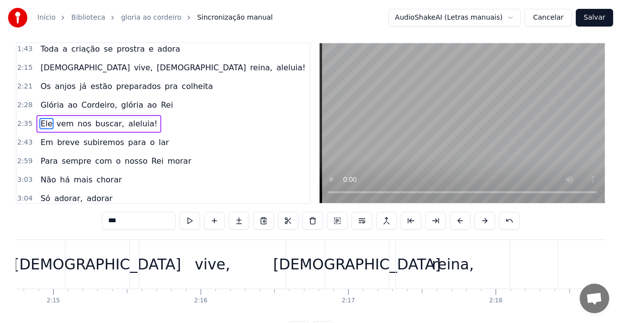
scroll to position [0, 0]
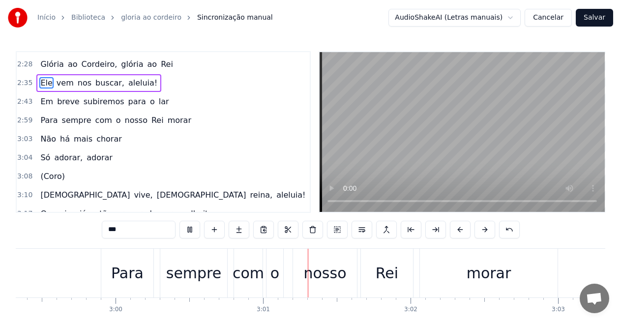
click at [50, 179] on span "(Coro)" at bounding box center [52, 176] width 26 height 11
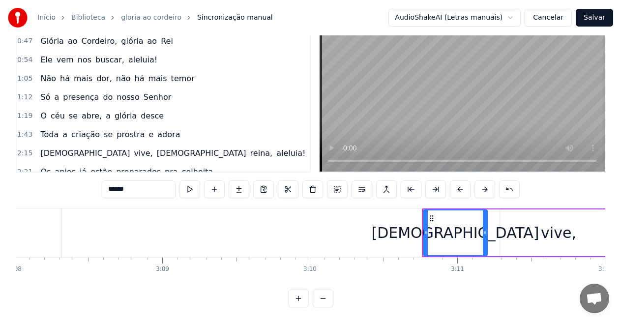
click at [53, 92] on span "a" at bounding box center [56, 97] width 7 height 11
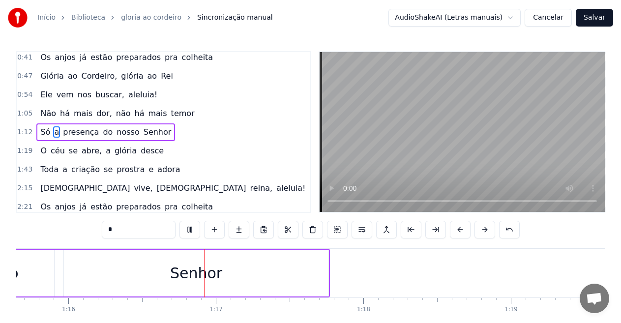
click at [103, 166] on span "se" at bounding box center [108, 169] width 11 height 11
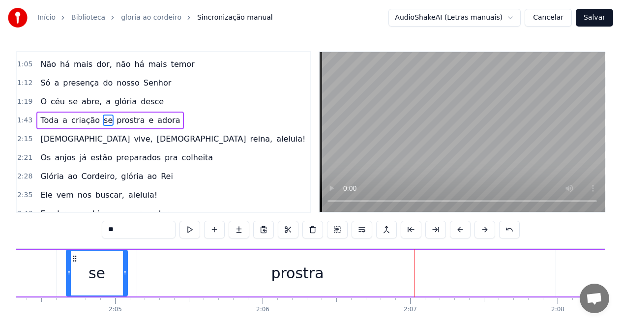
click at [156, 138] on span "[DEMOGRAPHIC_DATA]" at bounding box center [202, 138] width 92 height 11
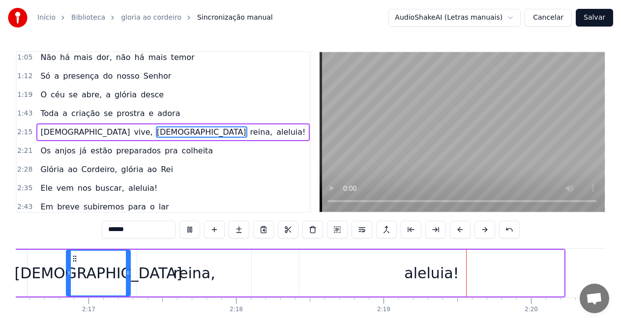
click at [48, 134] on span "[DEMOGRAPHIC_DATA]" at bounding box center [85, 131] width 92 height 11
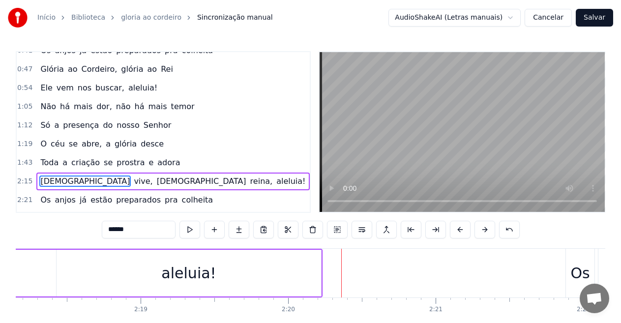
click at [62, 164] on span "a" at bounding box center [65, 162] width 7 height 11
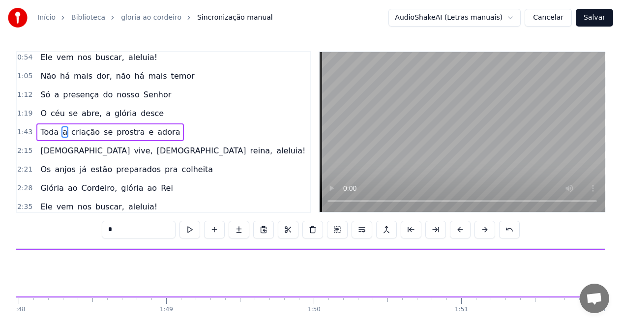
click at [44, 136] on span "Toda" at bounding box center [49, 131] width 20 height 11
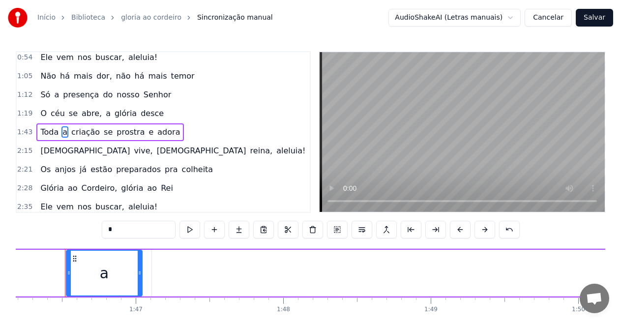
type input "****"
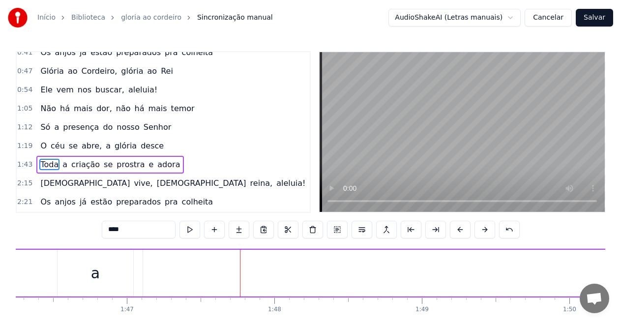
scroll to position [123, 0]
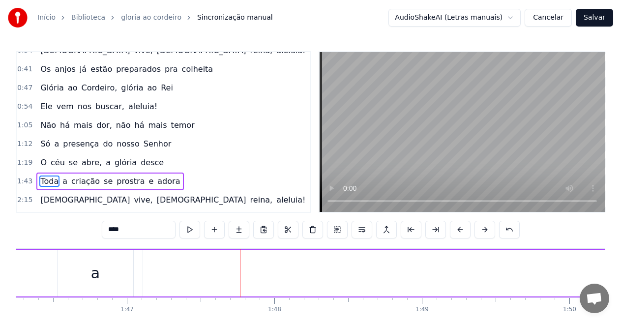
drag, startPoint x: 38, startPoint y: 88, endPoint x: 155, endPoint y: 90, distance: 116.6
click at [155, 90] on div "Glória ao Cordeiro, glória ao Rei" at bounding box center [106, 88] width 140 height 18
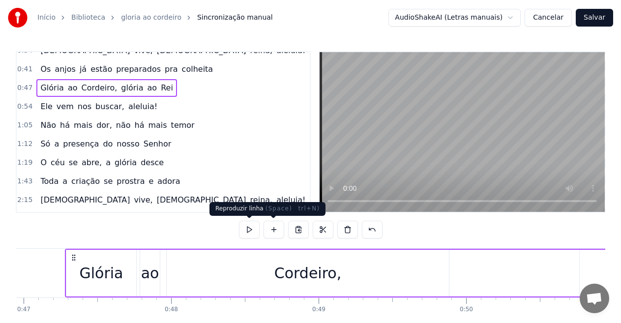
click at [248, 229] on button at bounding box center [249, 230] width 21 height 18
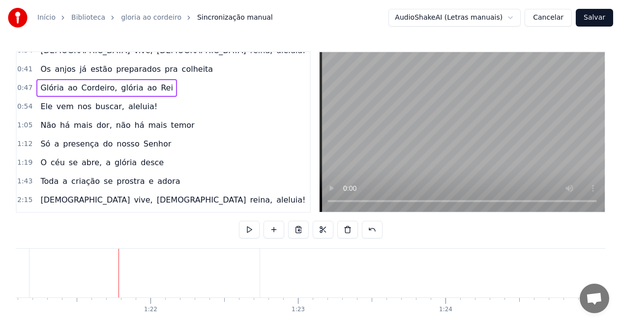
scroll to position [0, 12023]
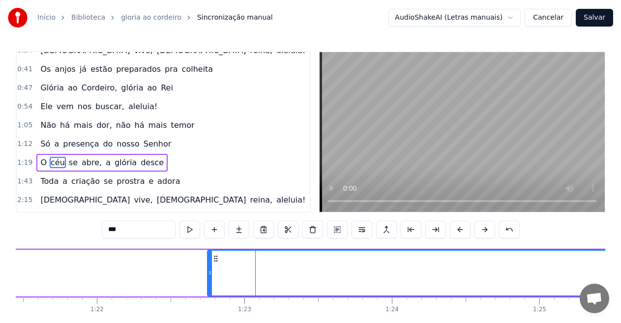
scroll to position [154, 0]
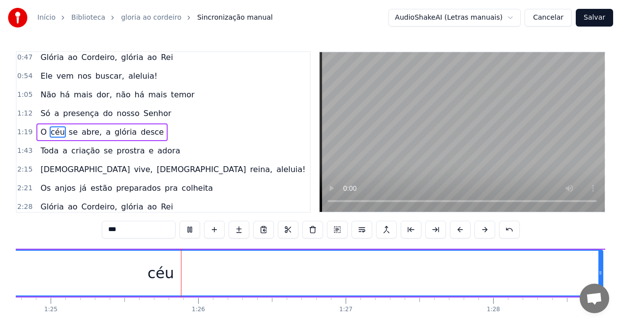
scroll to position [0, 12542]
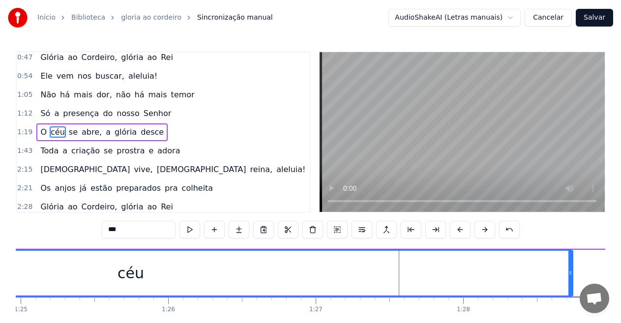
drag, startPoint x: 134, startPoint y: 232, endPoint x: 67, endPoint y: 229, distance: 67.0
click at [67, 229] on div "0:06 --- **O 0:06 Rei da Colheita** 0:07 O som da trombeta ecoou no ar 0:12 Ale…" at bounding box center [311, 199] width 590 height 297
type input "*"
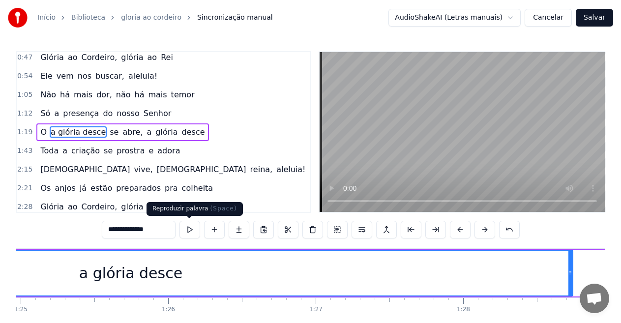
type input "**********"
click at [186, 230] on button at bounding box center [190, 230] width 21 height 18
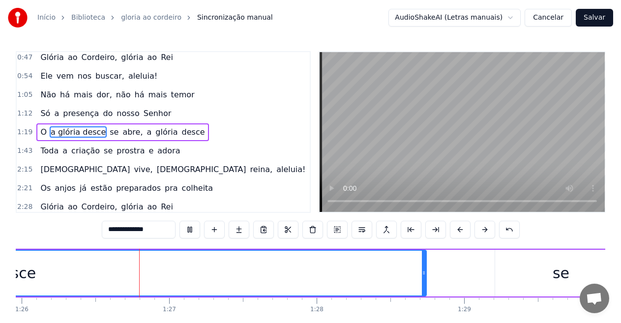
scroll to position [0, 12707]
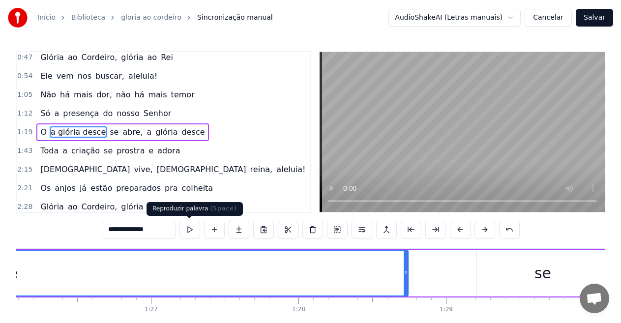
click at [192, 229] on button at bounding box center [190, 230] width 21 height 18
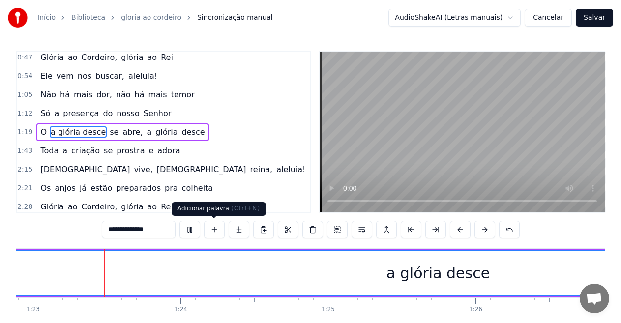
scroll to position [0, 12234]
click at [193, 229] on button at bounding box center [190, 230] width 21 height 18
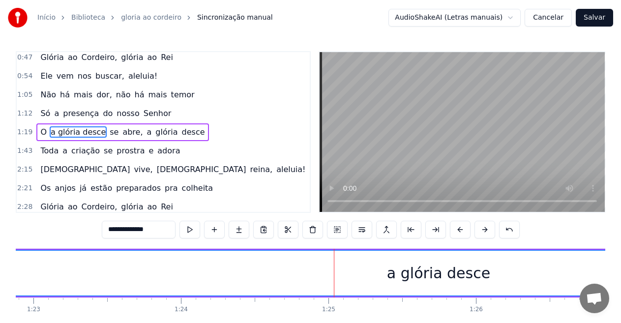
click at [432, 277] on div "a glória desce" at bounding box center [438, 273] width 103 height 22
click at [428, 273] on div "a glória desce" at bounding box center [438, 273] width 103 height 22
click at [476, 272] on div "a glória desce" at bounding box center [438, 273] width 103 height 22
click at [411, 230] on button at bounding box center [411, 230] width 21 height 18
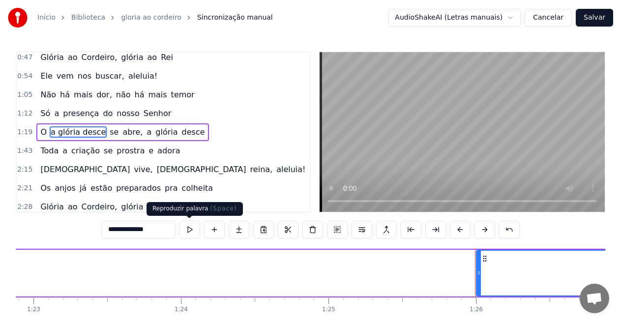
click at [196, 230] on button at bounding box center [190, 230] width 21 height 18
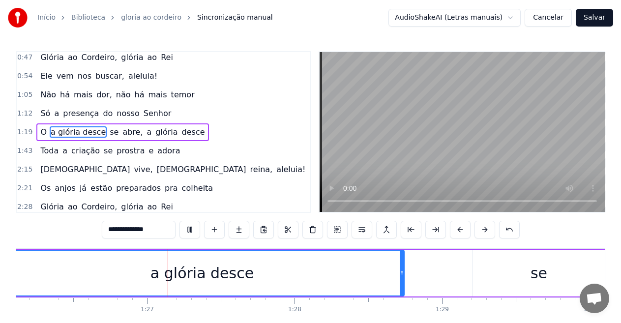
scroll to position [0, 12753]
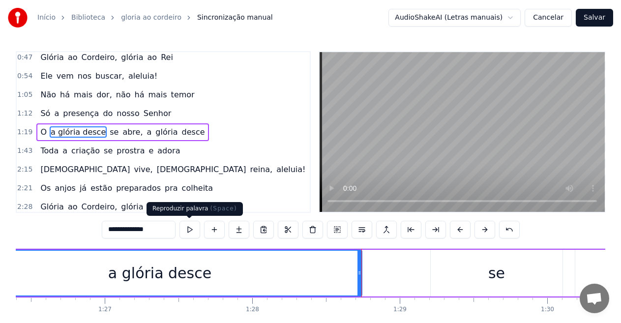
click at [186, 230] on button at bounding box center [190, 230] width 21 height 18
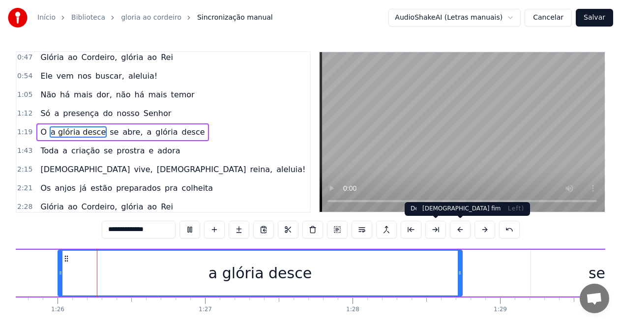
scroll to position [0, 12645]
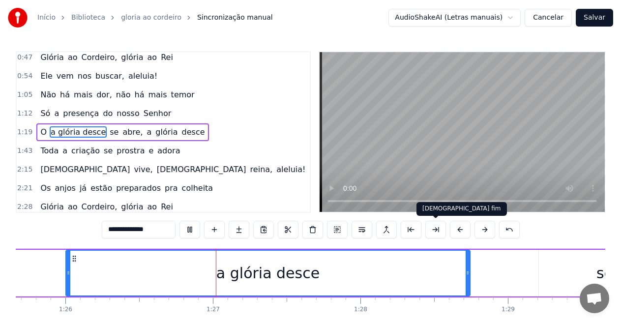
click at [437, 230] on button at bounding box center [436, 230] width 21 height 18
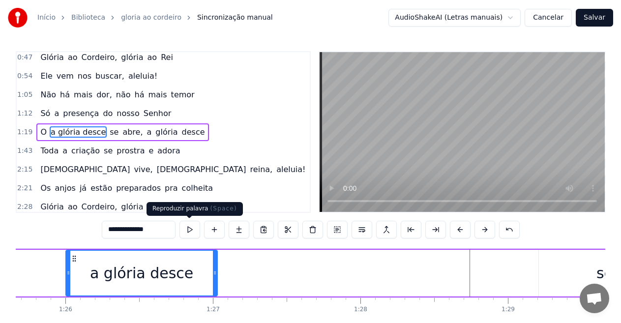
click at [192, 227] on button at bounding box center [190, 230] width 21 height 18
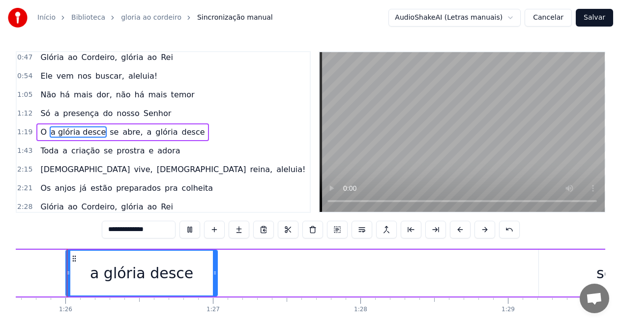
scroll to position [0, 12645]
click at [437, 231] on button at bounding box center [436, 230] width 21 height 18
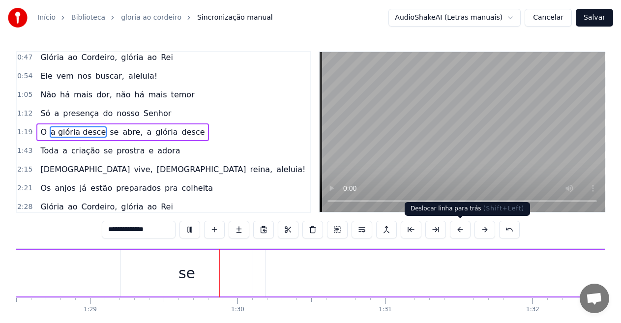
click at [452, 228] on button at bounding box center [460, 230] width 21 height 18
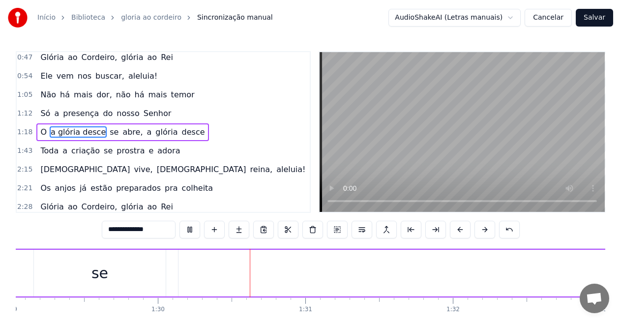
click at [453, 228] on button at bounding box center [460, 230] width 21 height 18
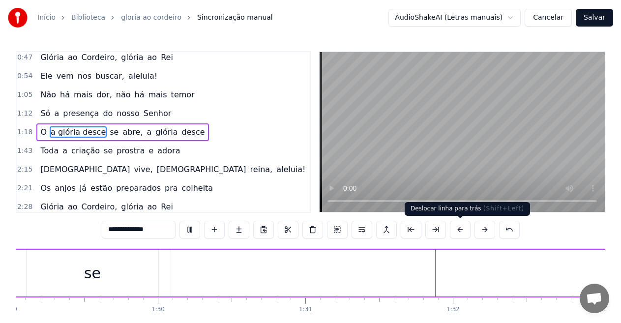
click at [452, 231] on button at bounding box center [460, 230] width 21 height 18
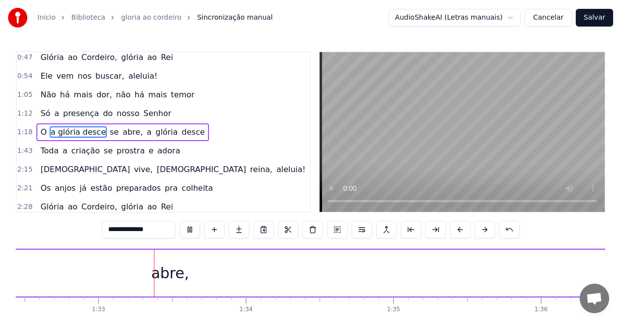
scroll to position [0, 13666]
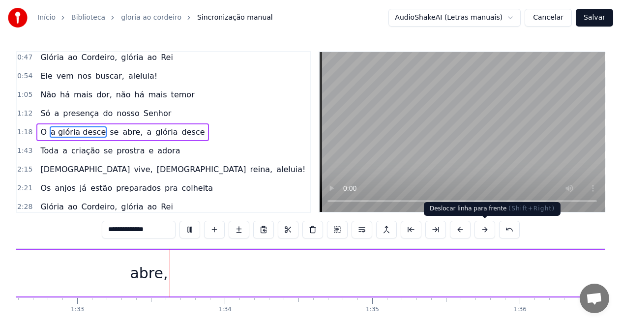
click at [481, 230] on button at bounding box center [485, 230] width 21 height 18
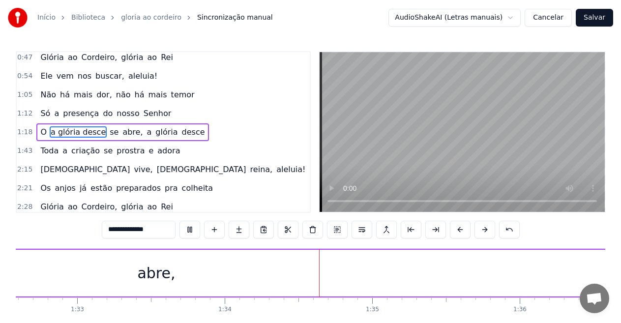
click at [481, 230] on button at bounding box center [485, 230] width 21 height 18
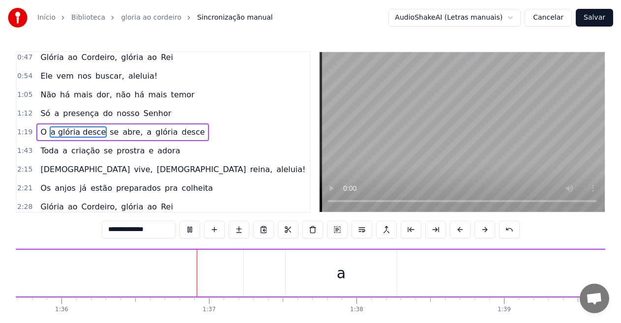
scroll to position [0, 14178]
click at [481, 230] on button at bounding box center [485, 230] width 21 height 18
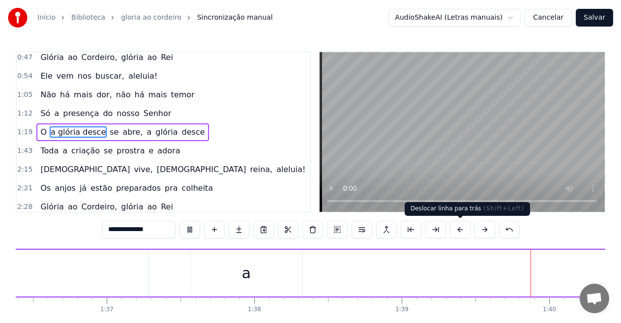
click at [456, 228] on button at bounding box center [460, 230] width 21 height 18
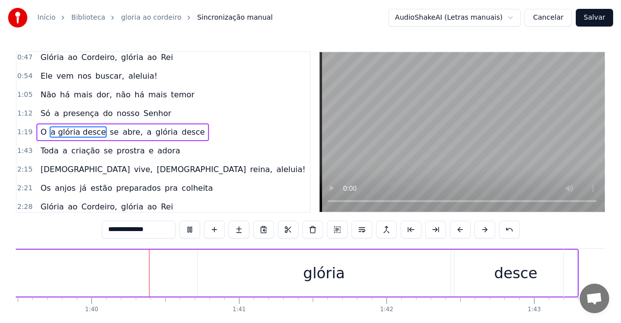
click at [456, 228] on button at bounding box center [460, 230] width 21 height 18
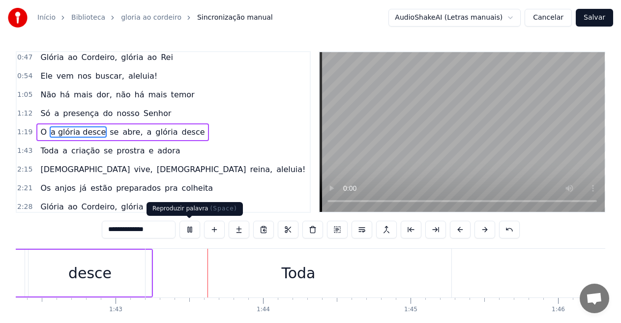
click at [195, 230] on button at bounding box center [190, 230] width 21 height 18
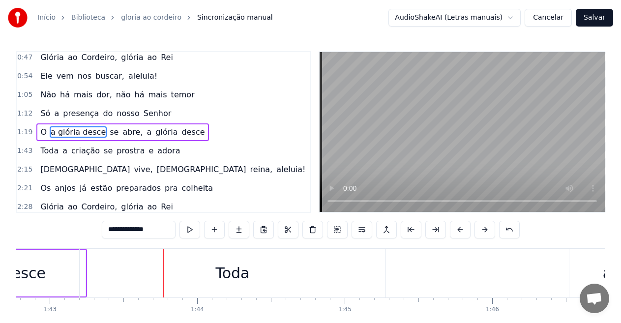
scroll to position [0, 15210]
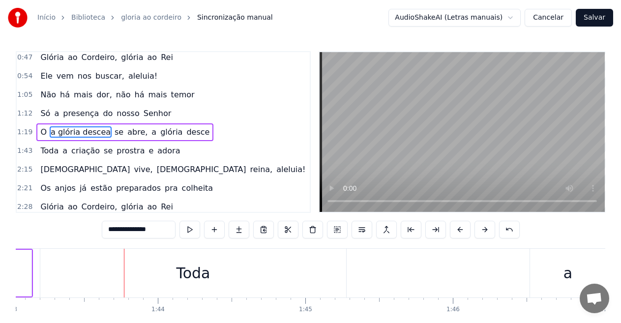
type input "**********"
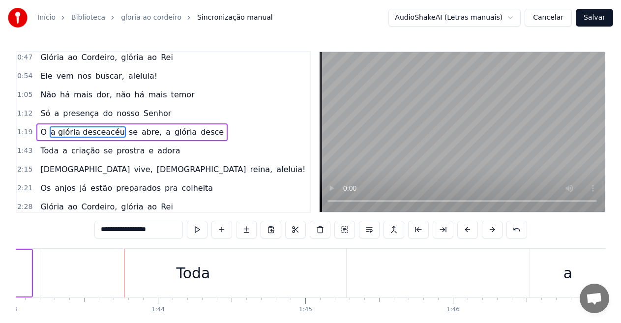
drag, startPoint x: 162, startPoint y: 230, endPoint x: 69, endPoint y: 227, distance: 93.0
click at [69, 227] on div "**********" at bounding box center [311, 199] width 590 height 297
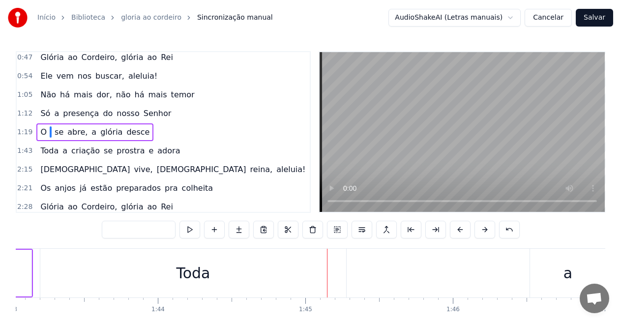
click at [196, 265] on div "Toda" at bounding box center [193, 273] width 34 height 22
type input "****"
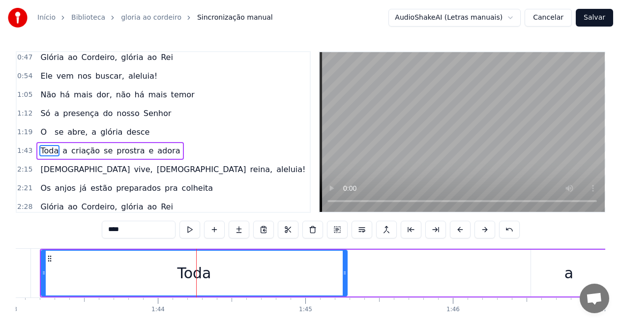
scroll to position [172, 0]
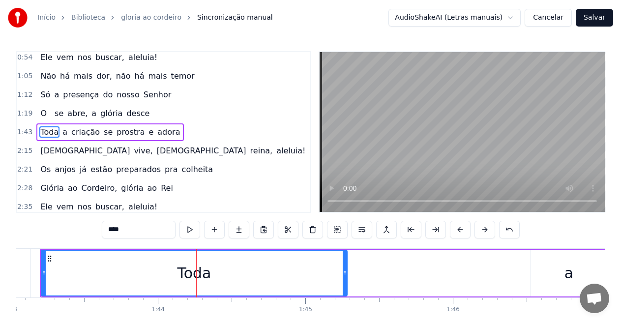
drag, startPoint x: 147, startPoint y: 230, endPoint x: 52, endPoint y: 214, distance: 96.3
click at [53, 214] on div "0:06 --- **O 0:06 Rei da Colheita** 0:07 O som da trombeta ecoou no ar 0:12 Ale…" at bounding box center [311, 199] width 590 height 297
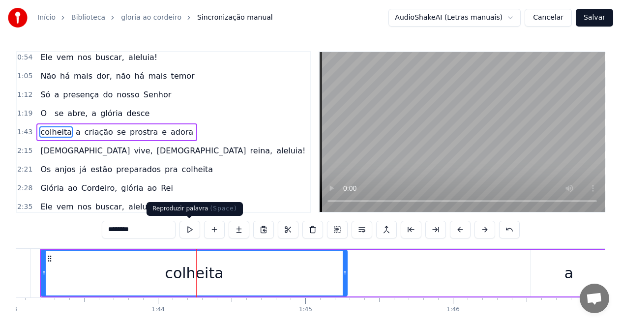
click at [192, 230] on button at bounding box center [190, 230] width 21 height 18
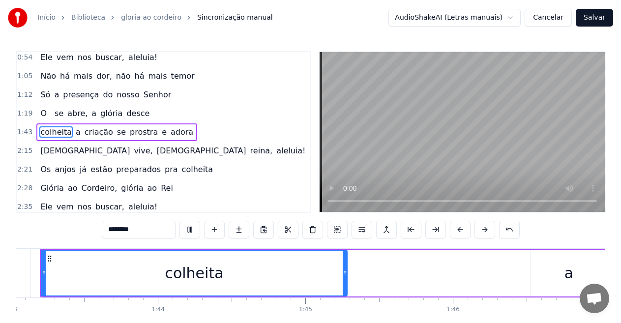
scroll to position [0, 15184]
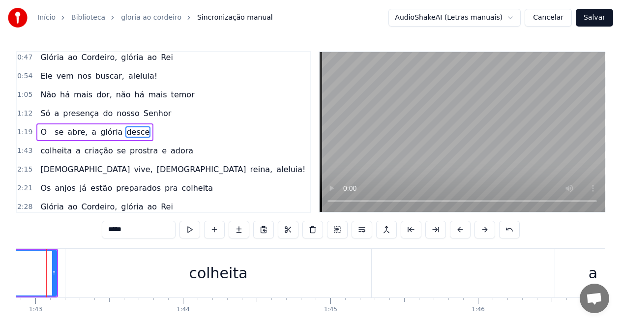
scroll to position [0, 15166]
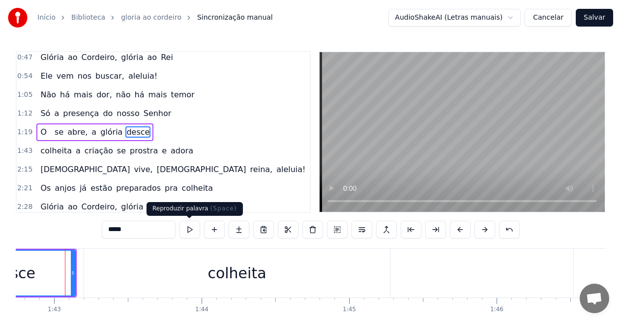
click at [189, 231] on button at bounding box center [190, 230] width 21 height 18
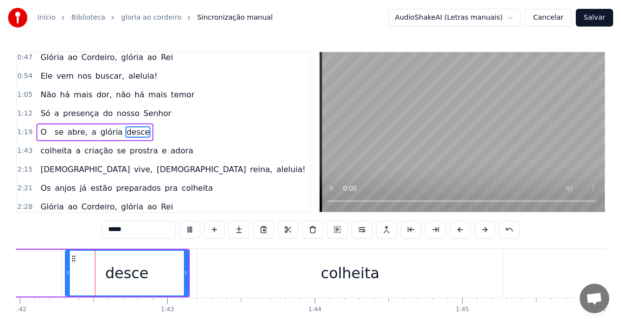
scroll to position [0, 15052]
click at [189, 228] on button at bounding box center [190, 230] width 21 height 18
click at [189, 227] on button at bounding box center [190, 230] width 21 height 18
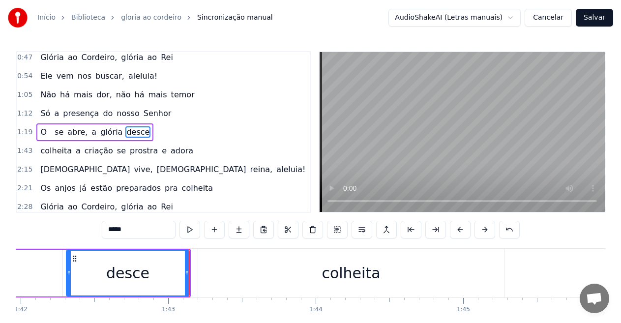
type input "******"
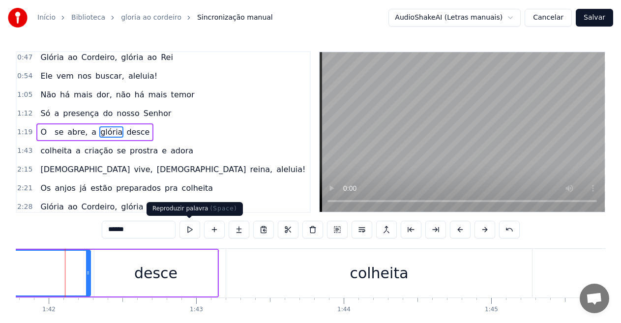
click at [191, 231] on button at bounding box center [190, 230] width 21 height 18
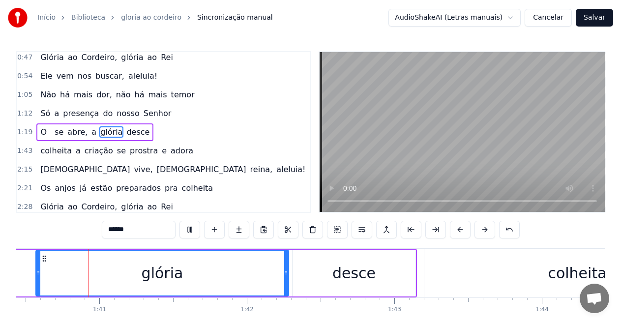
scroll to position [0, 14823]
click at [189, 230] on button at bounding box center [190, 230] width 21 height 18
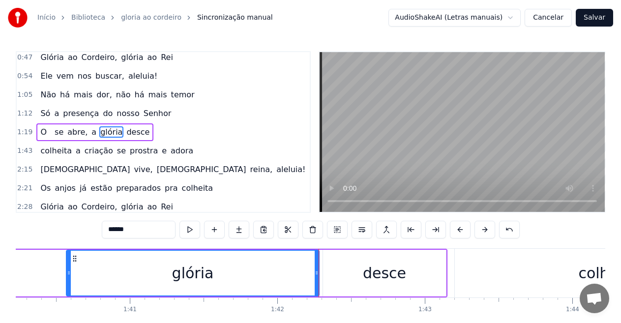
drag, startPoint x: 161, startPoint y: 229, endPoint x: 38, endPoint y: 229, distance: 123.0
click at [40, 229] on div "0:06 --- **O 0:06 Rei da Colheita** 0:07 O som da trombeta ecoou no ar 0:12 Ale…" at bounding box center [311, 199] width 590 height 297
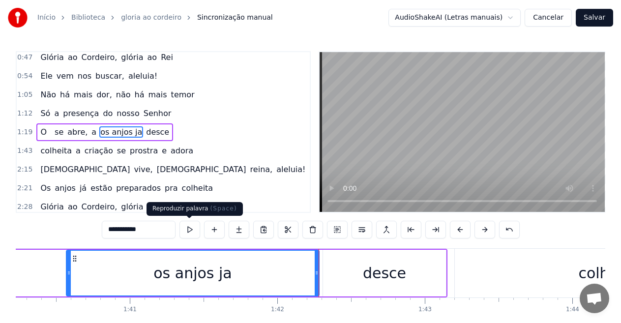
click at [192, 231] on button at bounding box center [190, 230] width 21 height 18
click at [158, 233] on input "**********" at bounding box center [139, 230] width 74 height 18
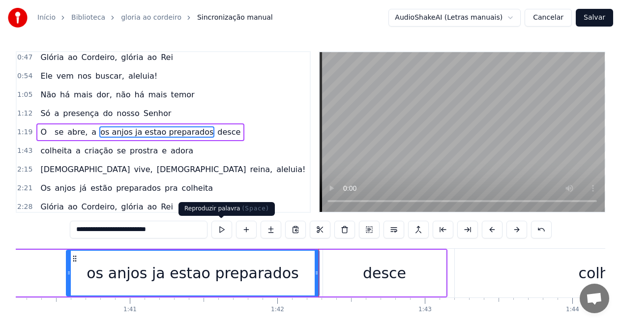
click at [225, 227] on button at bounding box center [222, 230] width 21 height 18
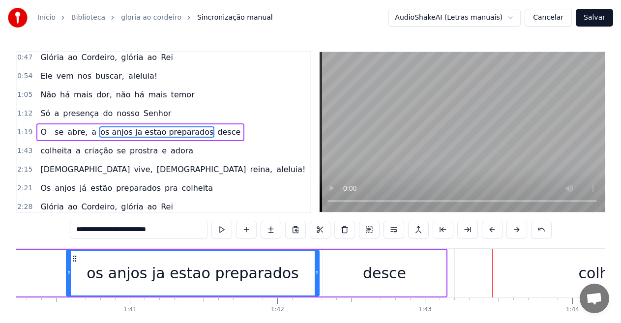
click at [216, 131] on span "desce" at bounding box center [228, 131] width 25 height 11
type input "*****"
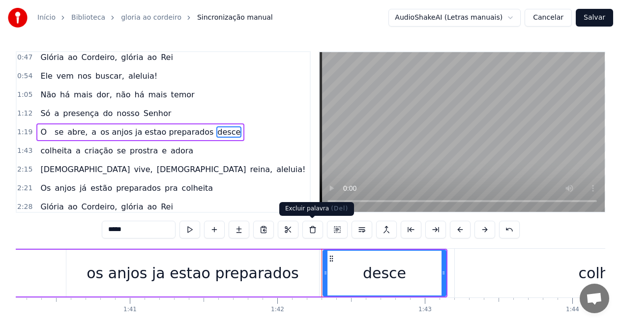
click at [312, 229] on button at bounding box center [313, 230] width 21 height 18
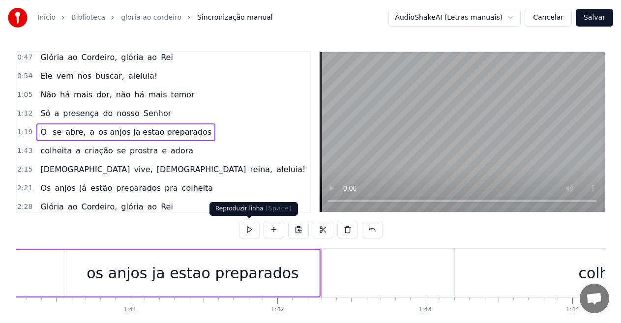
click at [246, 230] on button at bounding box center [249, 230] width 21 height 18
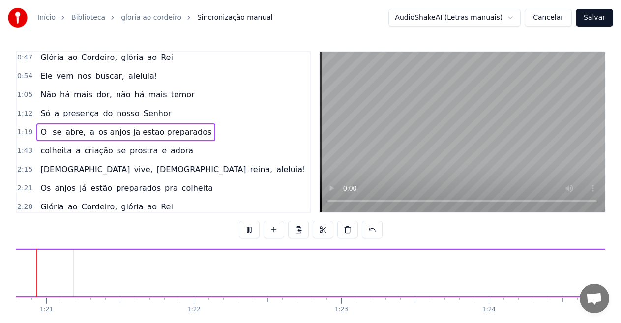
scroll to position [0, 11886]
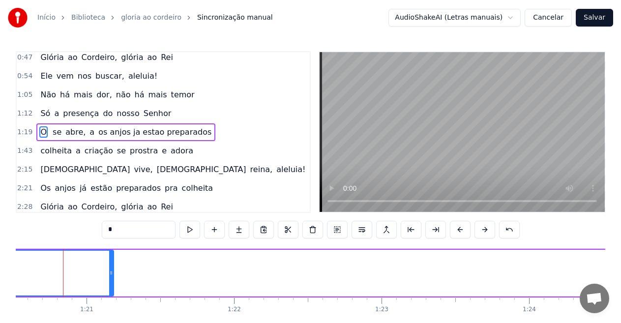
scroll to position [0, 11884]
drag, startPoint x: 167, startPoint y: 266, endPoint x: 208, endPoint y: 265, distance: 40.8
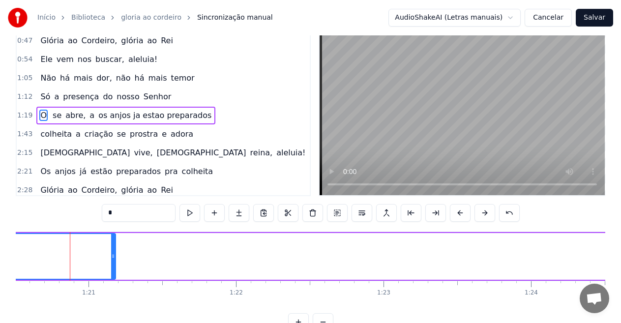
scroll to position [0, 0]
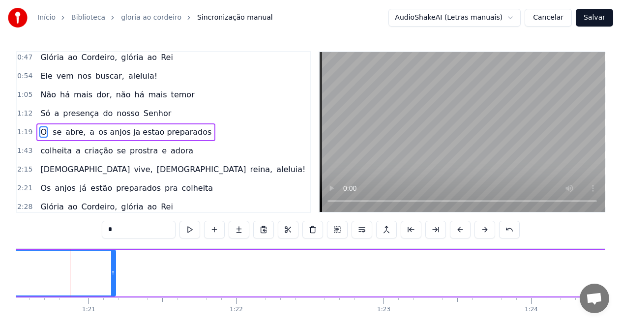
drag, startPoint x: 136, startPoint y: 235, endPoint x: 48, endPoint y: 226, distance: 89.0
click at [48, 226] on div "0:06 --- **O 0:06 Rei da Colheita** 0:07 O som da trombeta ecoou no ar 0:12 Ale…" at bounding box center [311, 199] width 590 height 297
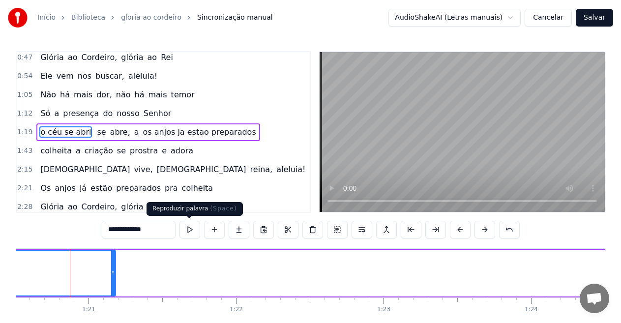
click at [193, 227] on button at bounding box center [190, 230] width 21 height 18
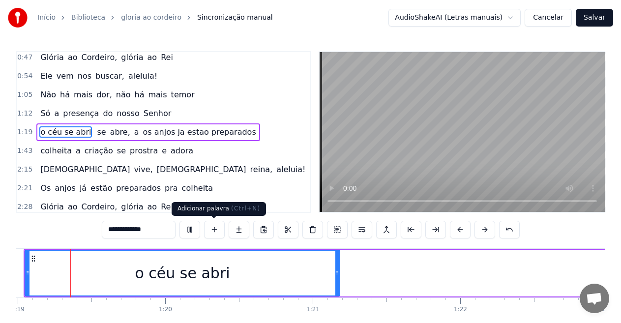
scroll to position [0, 11634]
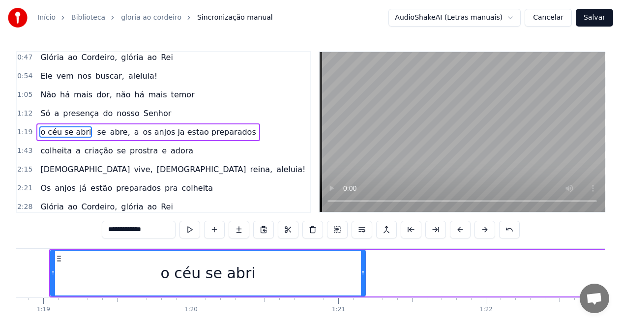
click at [247, 271] on div "o céu se abri" at bounding box center [207, 273] width 95 height 22
click at [150, 231] on input "**********" at bounding box center [139, 230] width 74 height 18
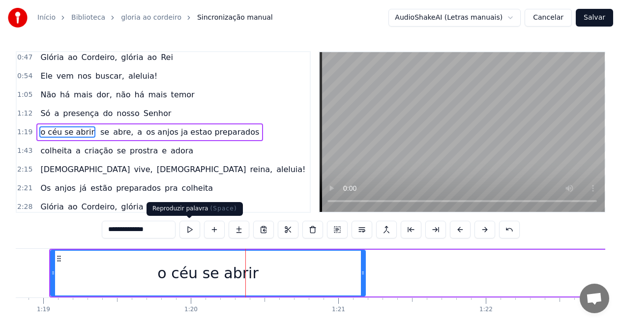
type input "**********"
click at [189, 228] on button at bounding box center [190, 230] width 21 height 18
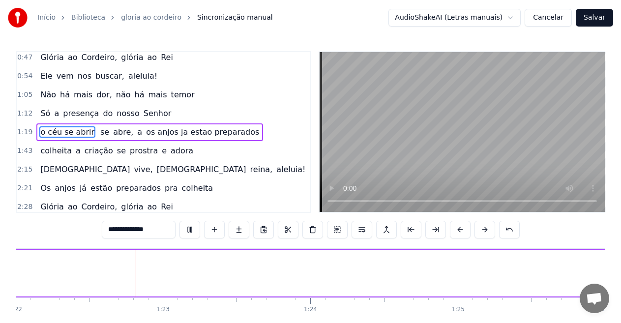
scroll to position [0, 12119]
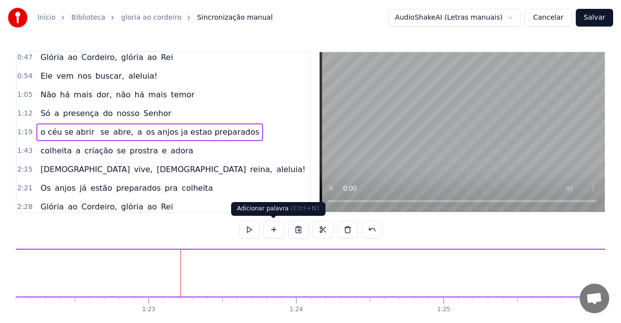
click at [277, 230] on button at bounding box center [274, 230] width 21 height 18
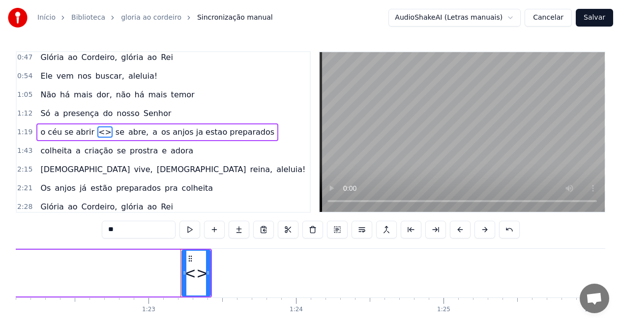
drag, startPoint x: 190, startPoint y: 274, endPoint x: 171, endPoint y: 274, distance: 19.7
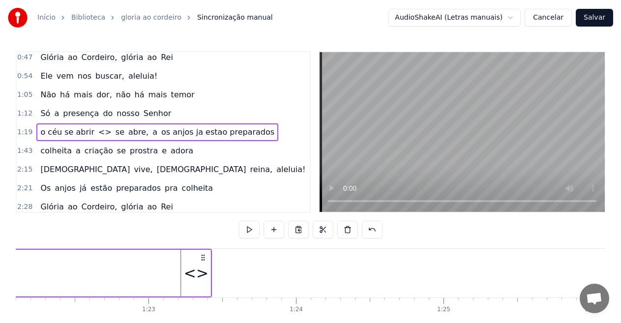
click at [191, 272] on div "<>" at bounding box center [196, 273] width 25 height 22
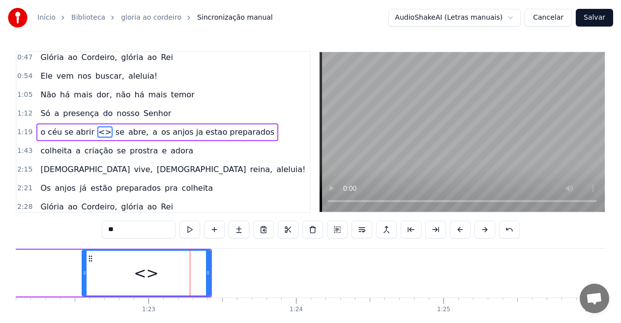
drag, startPoint x: 183, startPoint y: 272, endPoint x: 83, endPoint y: 266, distance: 100.0
click at [83, 266] on div at bounding box center [85, 273] width 4 height 45
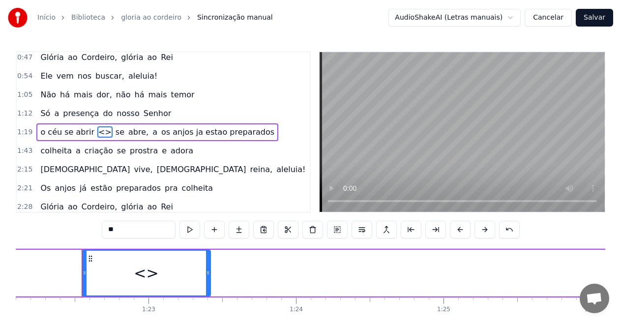
click at [125, 228] on input "**" at bounding box center [139, 230] width 74 height 18
type input "*"
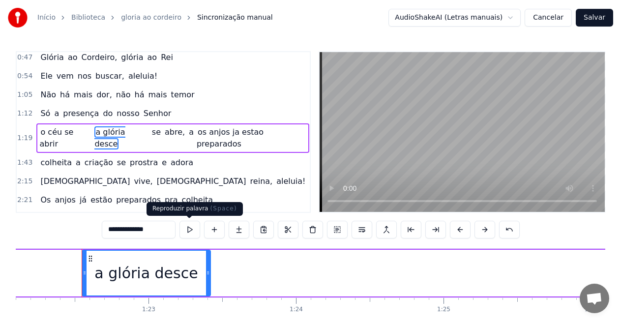
click at [186, 231] on button at bounding box center [190, 230] width 21 height 18
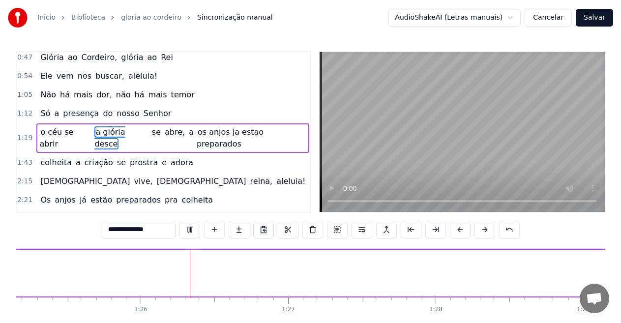
click at [73, 135] on span "o céu se abrir" at bounding box center [56, 137] width 34 height 23
type input "**********"
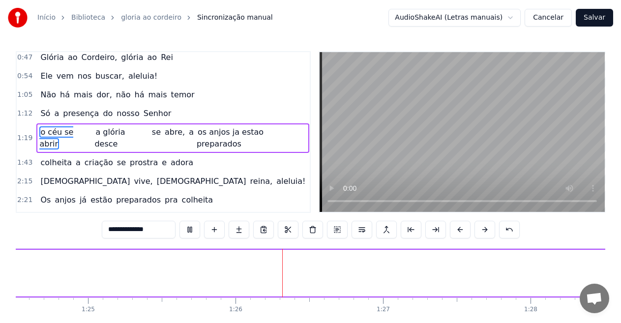
scroll to position [0, 12627]
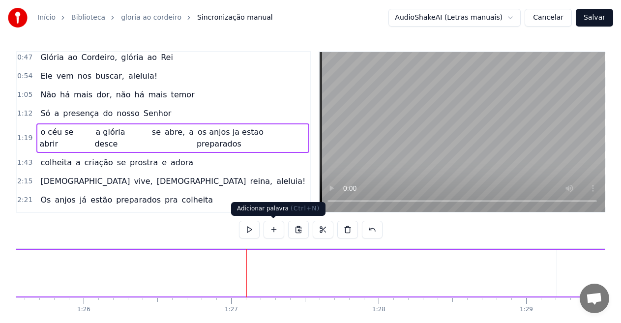
click at [273, 229] on button at bounding box center [274, 230] width 21 height 18
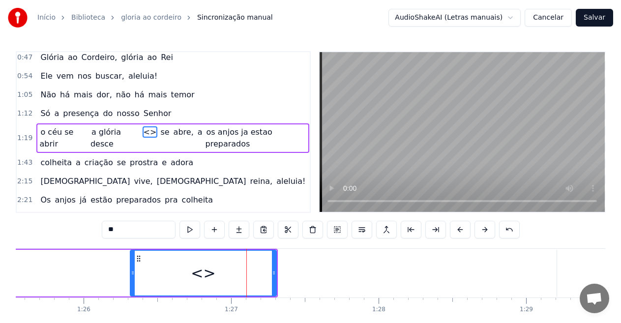
drag, startPoint x: 250, startPoint y: 273, endPoint x: 132, endPoint y: 267, distance: 118.2
click at [132, 269] on div at bounding box center [133, 273] width 4 height 45
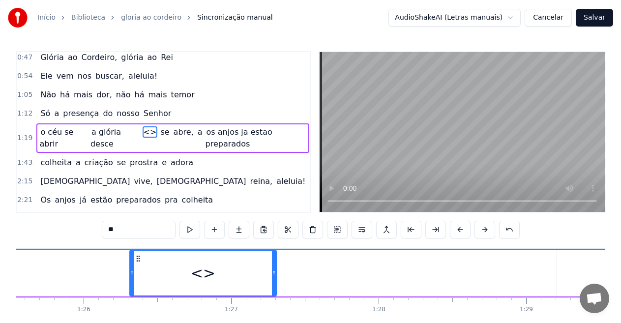
drag, startPoint x: 135, startPoint y: 232, endPoint x: 72, endPoint y: 229, distance: 63.5
click at [72, 229] on div "0:06 --- **O 0:06 Rei da Colheita** 0:07 O som da trombeta ecoou no ar 0:12 Ale…" at bounding box center [311, 199] width 590 height 297
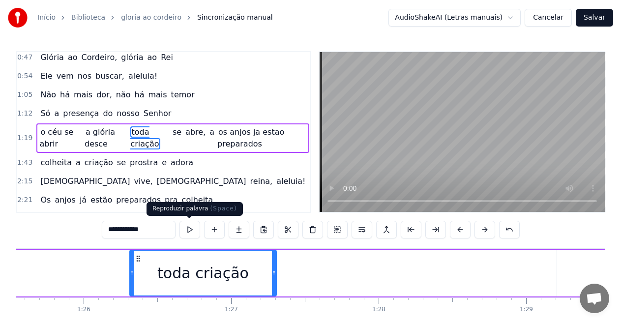
click at [191, 230] on button at bounding box center [190, 230] width 21 height 18
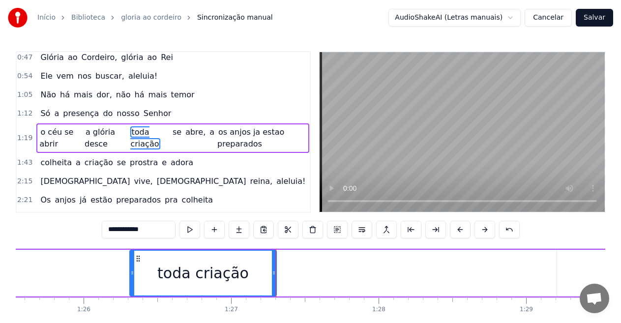
click at [185, 128] on span "abre," at bounding box center [196, 131] width 22 height 11
type input "*****"
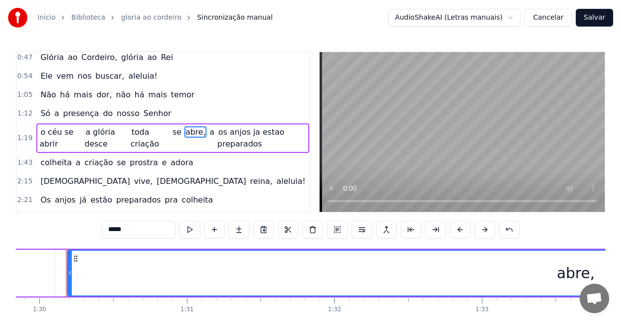
scroll to position [0, 13263]
click at [139, 275] on div "abre," at bounding box center [575, 273] width 1017 height 45
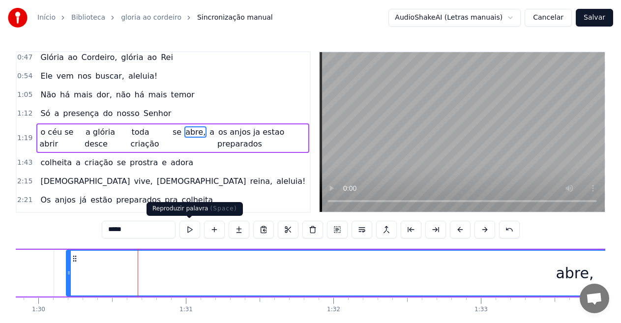
click at [188, 225] on button at bounding box center [190, 230] width 21 height 18
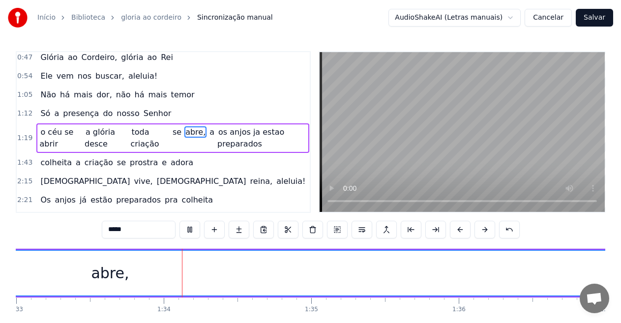
scroll to position [0, 13761]
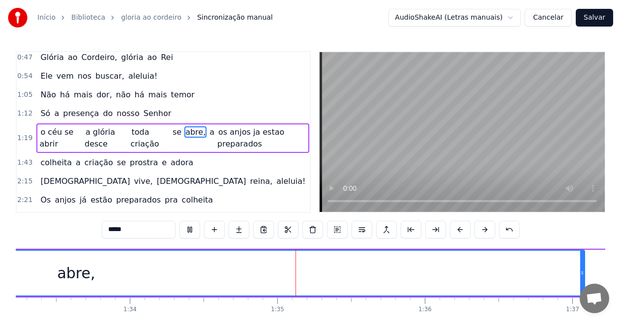
click at [191, 228] on button at bounding box center [190, 230] width 21 height 18
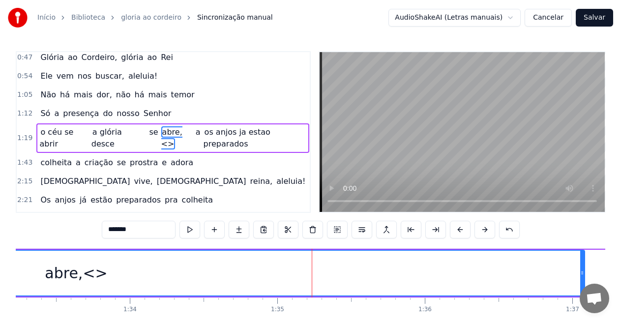
type input "*******"
click at [556, 24] on button "Cancelar" at bounding box center [548, 18] width 47 height 18
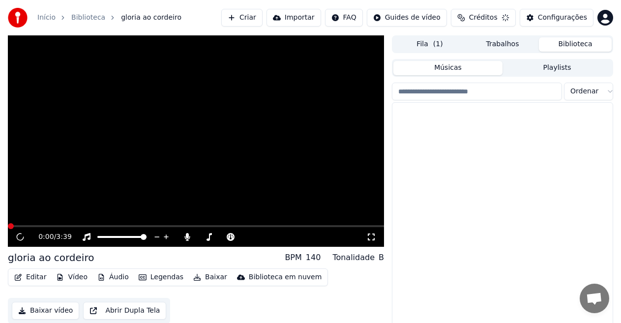
scroll to position [22, 0]
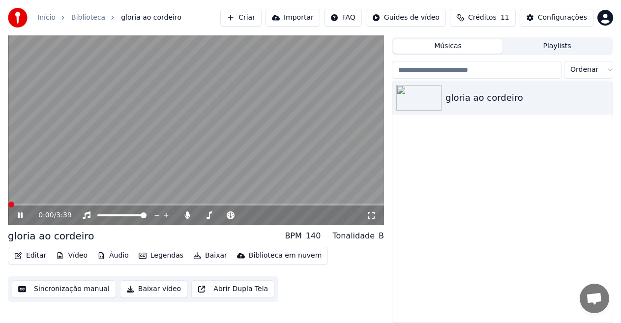
click at [94, 288] on button "Sincronização manual" at bounding box center [64, 289] width 104 height 18
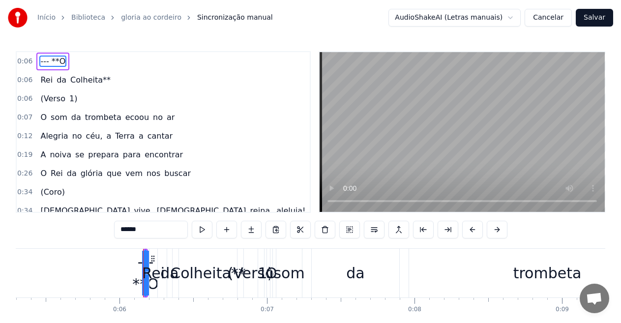
scroll to position [0, 860]
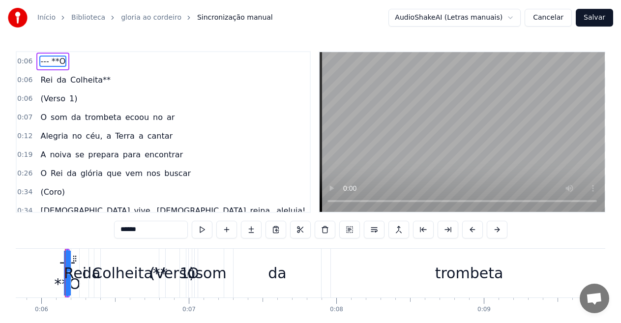
click at [46, 98] on span "(Verso" at bounding box center [52, 98] width 27 height 11
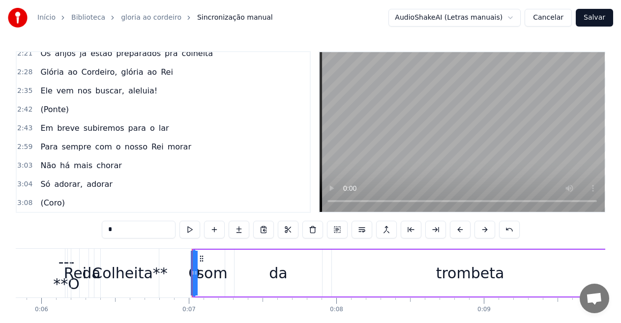
click at [57, 111] on span "(Ponte)" at bounding box center [54, 109] width 31 height 11
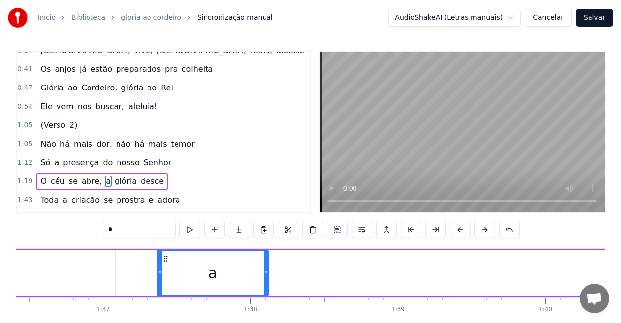
scroll to position [0, 14322]
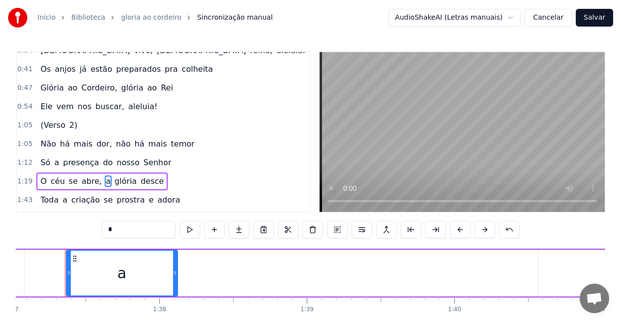
click at [56, 124] on span "(Verso" at bounding box center [52, 125] width 27 height 11
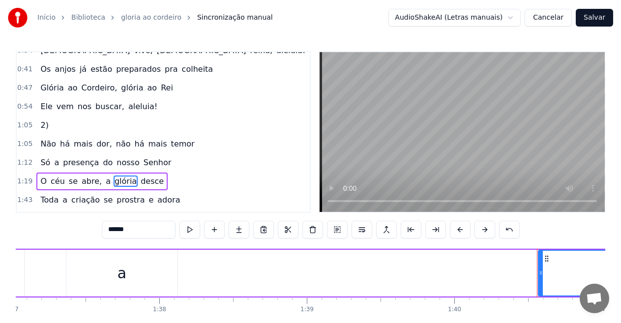
click at [39, 123] on span "2)" at bounding box center [44, 125] width 10 height 11
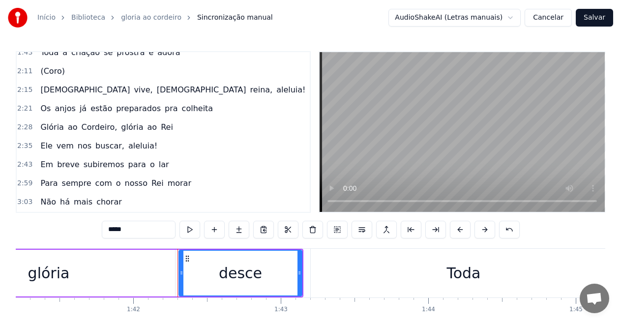
scroll to position [0, 15052]
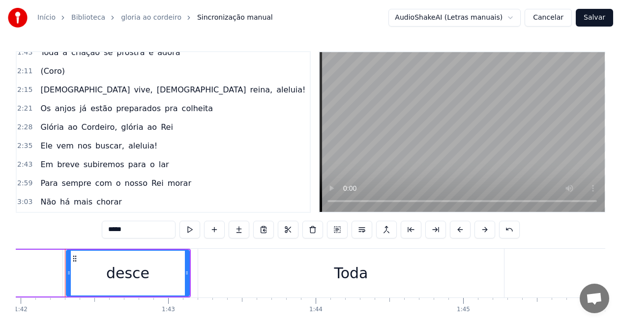
click at [51, 72] on div "0:06 --- **O 0:06 Rei da Colheita** 0:07 O som da trombeta ecoou no ar 0:12 Ale…" at bounding box center [163, 132] width 295 height 162
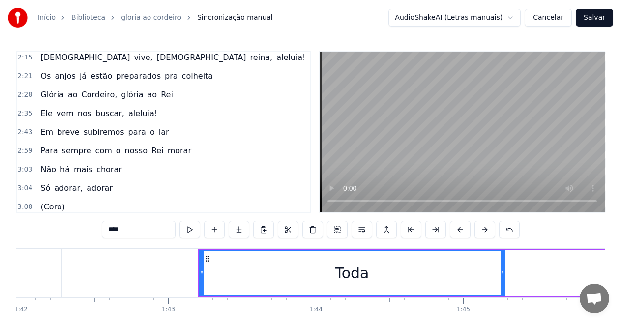
scroll to position [320, 0]
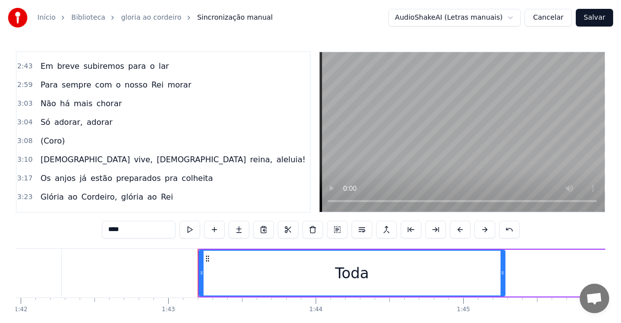
click at [44, 143] on span "(Coro)" at bounding box center [52, 140] width 26 height 11
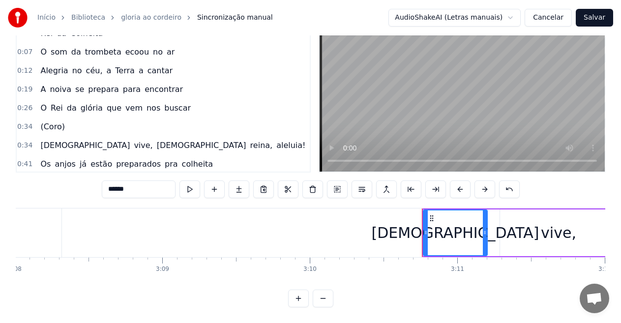
scroll to position [0, 0]
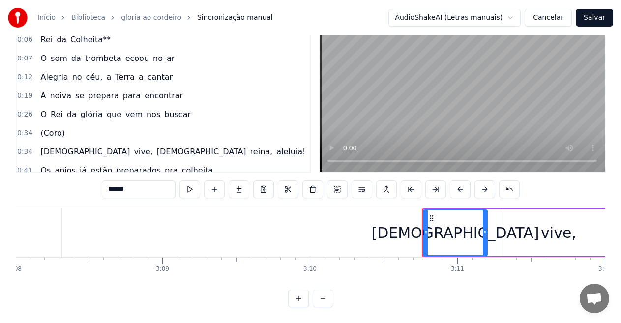
click at [49, 127] on span "(Coro)" at bounding box center [52, 132] width 26 height 11
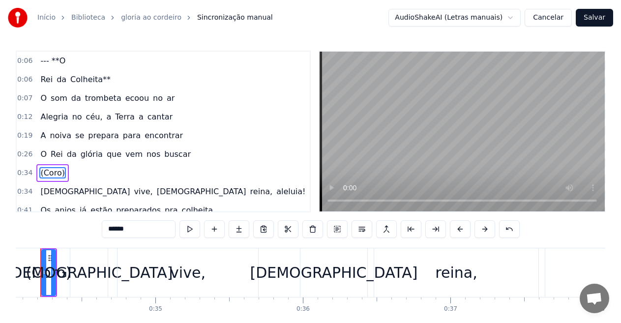
scroll to position [0, 5002]
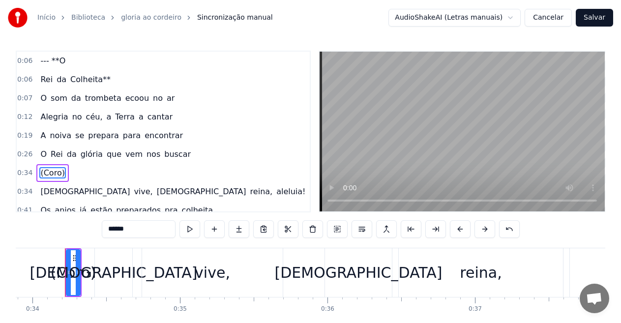
type input "******"
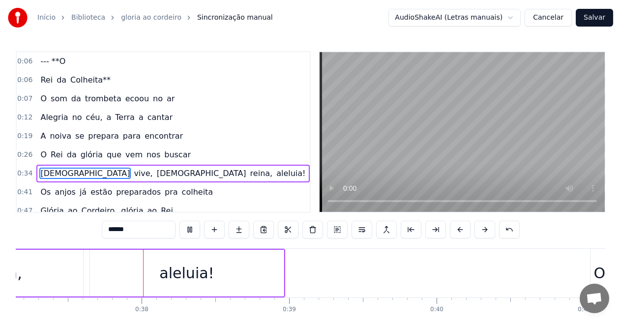
scroll to position [0, 5497]
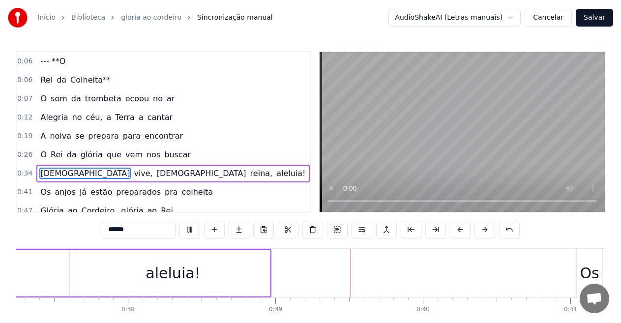
click at [592, 15] on button "Salvar" at bounding box center [594, 18] width 37 height 18
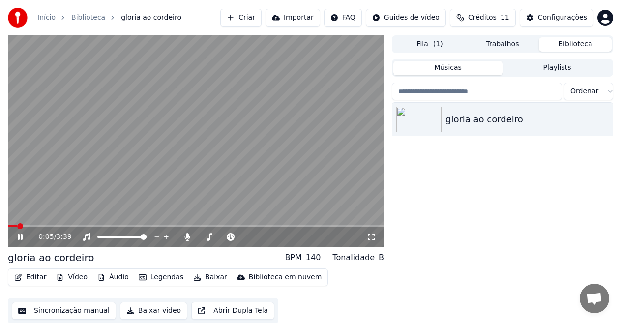
click at [308, 18] on button "Importar" at bounding box center [293, 18] width 55 height 18
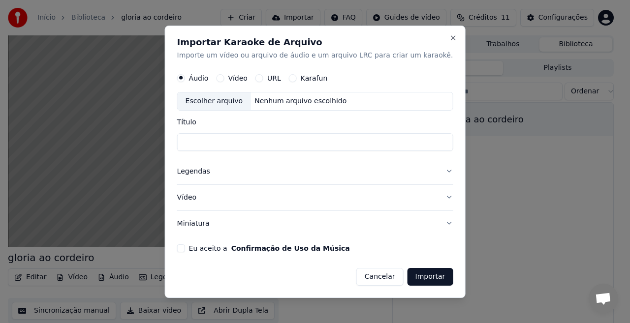
click at [246, 77] on label "Vídeo" at bounding box center [238, 78] width 20 height 7
click at [224, 77] on button "Vídeo" at bounding box center [220, 78] width 8 height 8
click at [185, 80] on button "Áudio" at bounding box center [181, 78] width 8 height 8
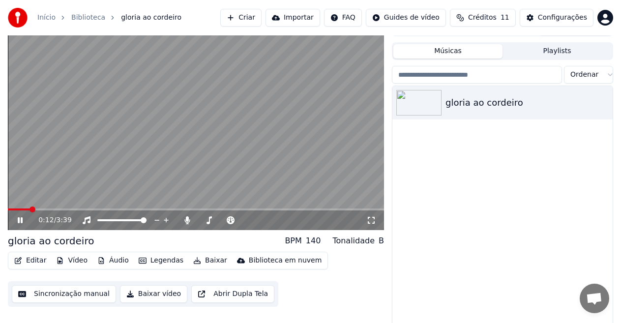
scroll to position [22, 0]
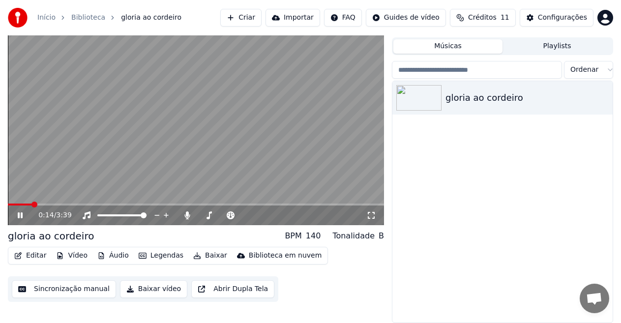
click at [154, 288] on button "Baixar vídeo" at bounding box center [153, 289] width 67 height 18
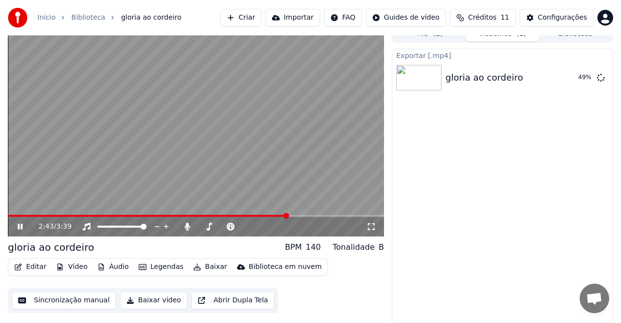
click at [80, 300] on button "Sincronização manual" at bounding box center [64, 301] width 104 height 18
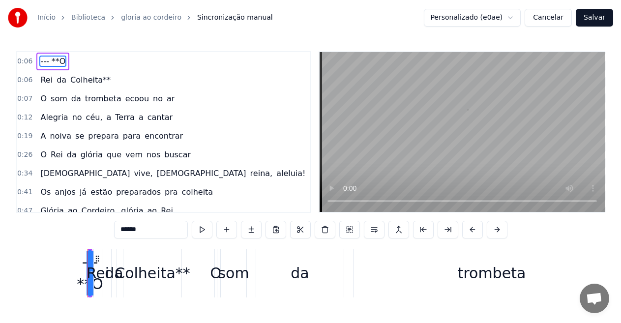
scroll to position [0, 860]
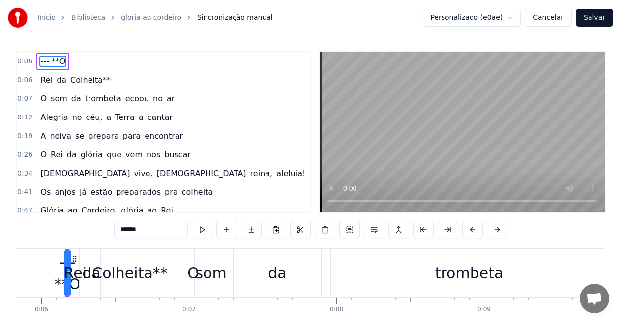
click at [57, 174] on span "[DEMOGRAPHIC_DATA]" at bounding box center [85, 173] width 92 height 11
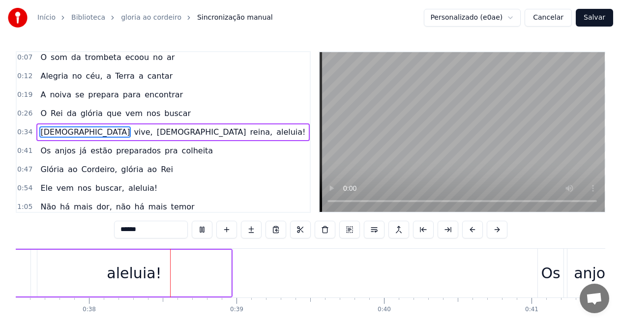
scroll to position [0, 5546]
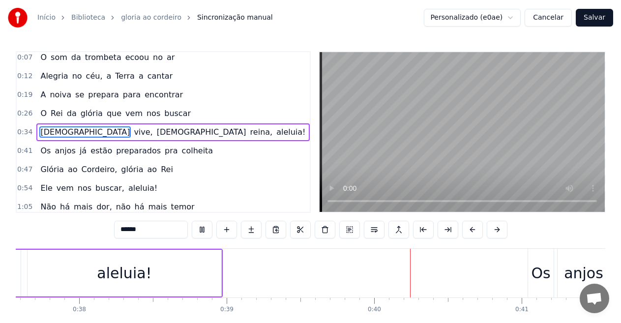
click at [44, 153] on span "Os" at bounding box center [45, 150] width 12 height 11
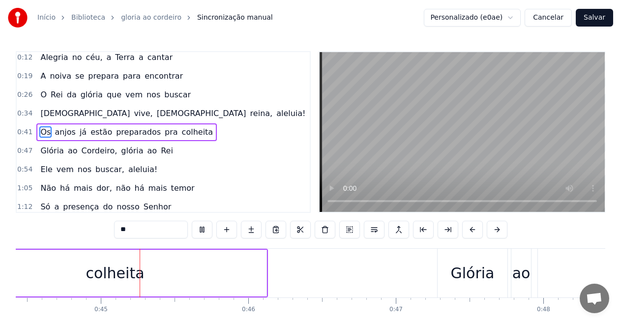
scroll to position [0, 6564]
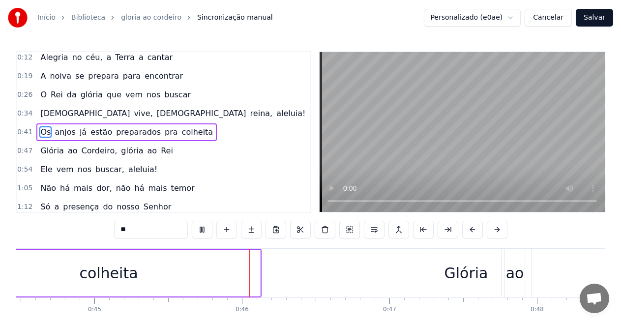
click at [67, 151] on span "ao" at bounding box center [73, 150] width 12 height 11
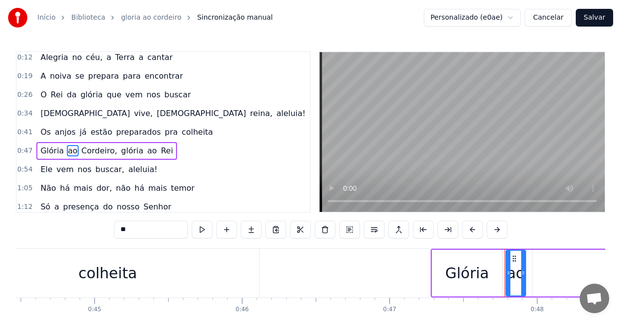
scroll to position [79, 0]
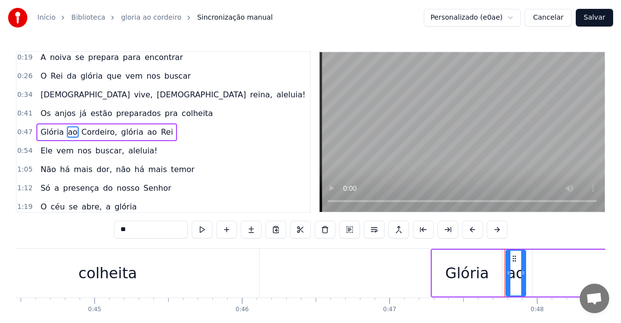
click at [45, 129] on span "Glória" at bounding box center [51, 131] width 25 height 11
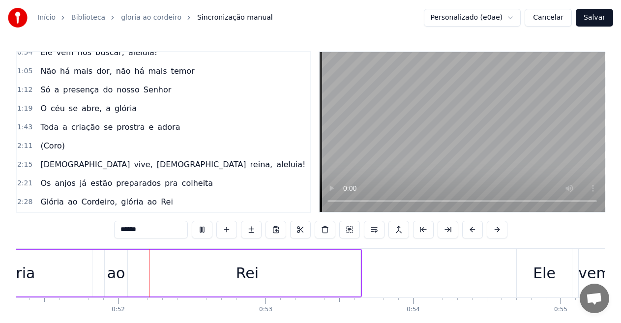
scroll to position [0, 7574]
click at [48, 141] on span "(Coro)" at bounding box center [52, 145] width 26 height 11
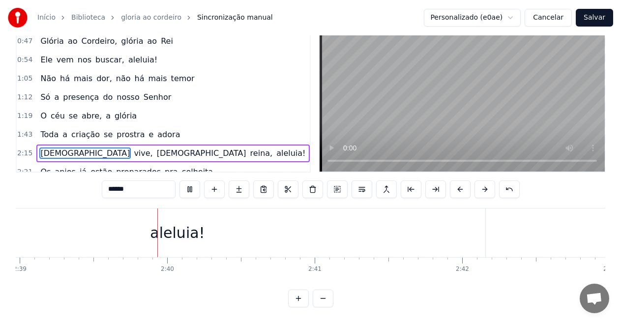
scroll to position [0, 23468]
click at [42, 92] on span "Só" at bounding box center [45, 97] width 12 height 11
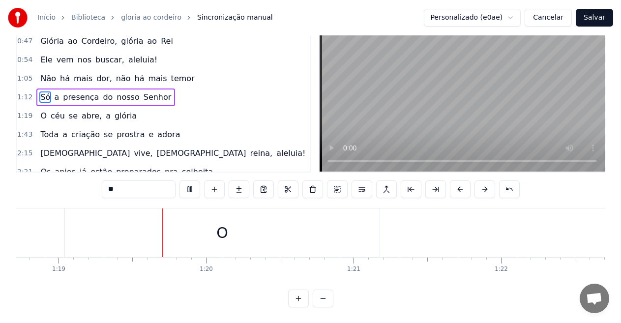
scroll to position [0, 11632]
click at [140, 181] on input "**" at bounding box center [139, 190] width 74 height 18
click at [42, 92] on span "Só" at bounding box center [45, 97] width 12 height 11
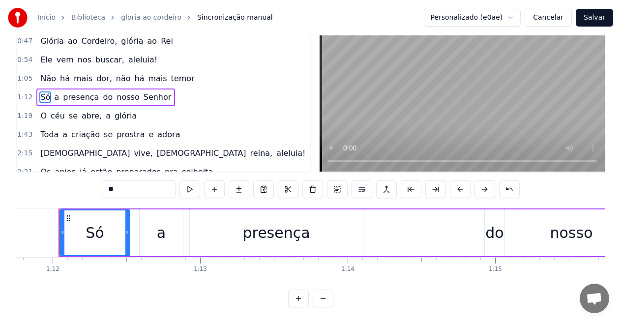
scroll to position [0, 10585]
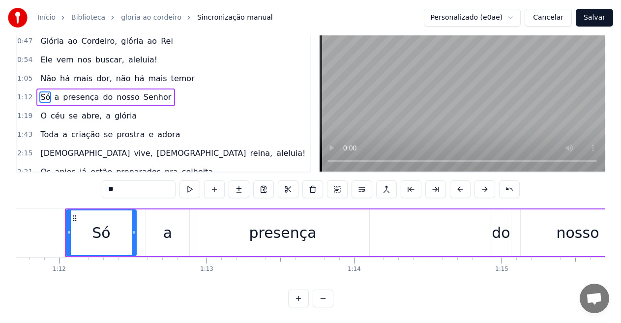
click at [53, 96] on span "a" at bounding box center [56, 97] width 7 height 11
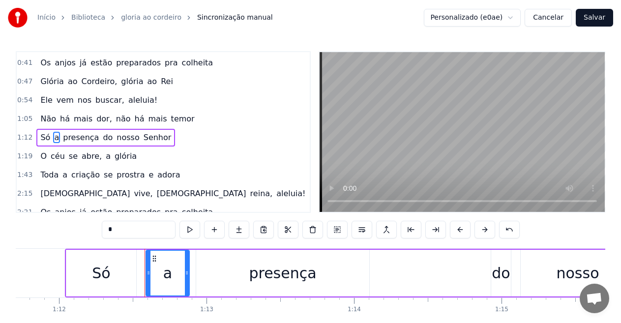
scroll to position [135, 0]
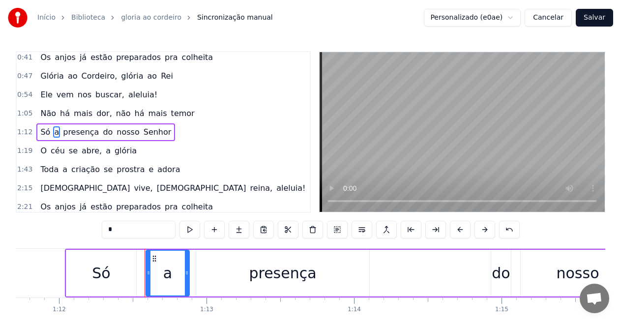
drag, startPoint x: 75, startPoint y: 129, endPoint x: 80, endPoint y: 130, distance: 5.4
click at [78, 129] on span "presença" at bounding box center [81, 131] width 38 height 11
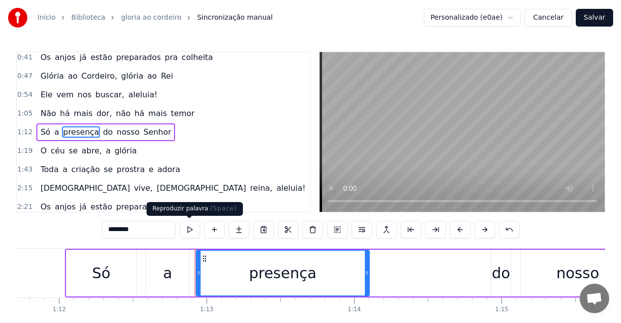
click at [189, 225] on button at bounding box center [190, 230] width 21 height 18
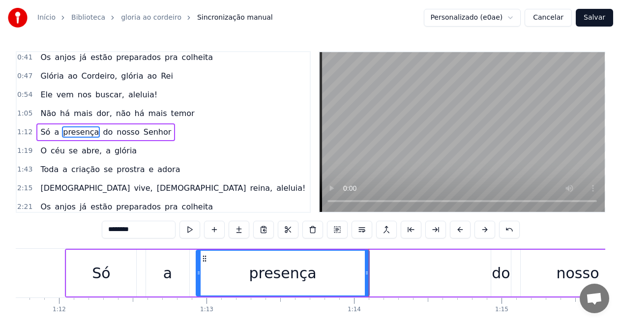
click at [43, 149] on span "O" at bounding box center [43, 150] width 8 height 11
type input "*"
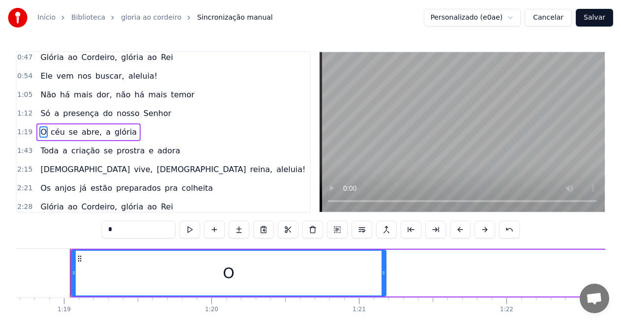
scroll to position [0, 11618]
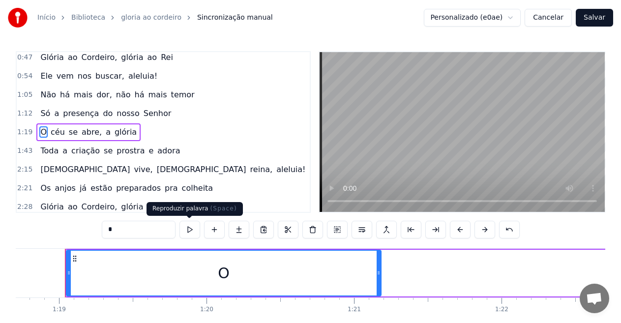
click at [186, 229] on button at bounding box center [190, 230] width 21 height 18
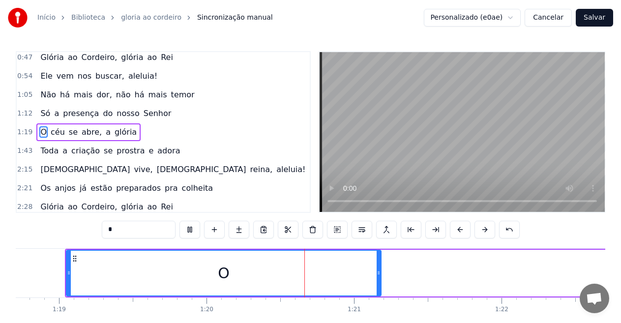
click at [187, 228] on button at bounding box center [190, 230] width 21 height 18
click at [246, 274] on div "O" at bounding box center [224, 273] width 314 height 45
drag, startPoint x: 236, startPoint y: 274, endPoint x: 204, endPoint y: 272, distance: 32.6
click at [204, 272] on div "O" at bounding box center [224, 273] width 314 height 45
click at [239, 275] on div "O" at bounding box center [224, 273] width 314 height 45
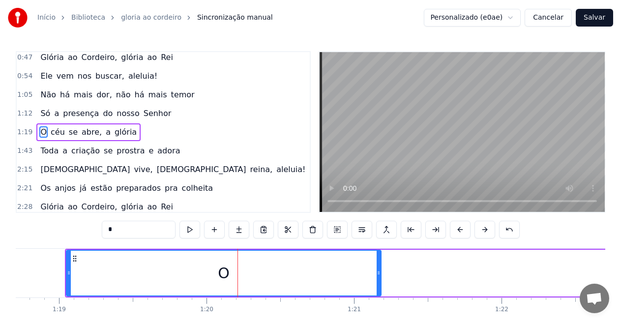
click at [139, 230] on input "*" at bounding box center [139, 230] width 74 height 18
drag, startPoint x: 153, startPoint y: 233, endPoint x: 83, endPoint y: 223, distance: 70.6
click at [83, 223] on div "0:06 --- **O 0:06 Rei da Colheita** 0:07 O som da trombeta ecoou no ar 0:12 Ale…" at bounding box center [311, 199] width 590 height 297
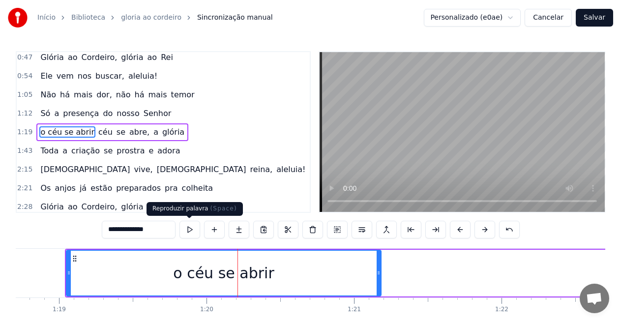
type input "**********"
click at [193, 231] on button at bounding box center [190, 230] width 21 height 18
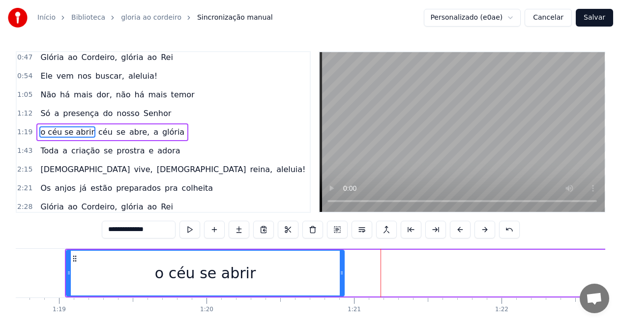
drag, startPoint x: 379, startPoint y: 272, endPoint x: 354, endPoint y: 248, distance: 34.1
click at [341, 269] on icon at bounding box center [342, 273] width 4 height 8
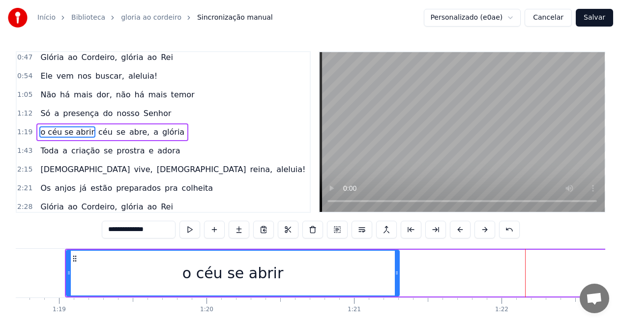
drag, startPoint x: 341, startPoint y: 274, endPoint x: 397, endPoint y: 275, distance: 55.6
click at [397, 275] on icon at bounding box center [397, 273] width 4 height 8
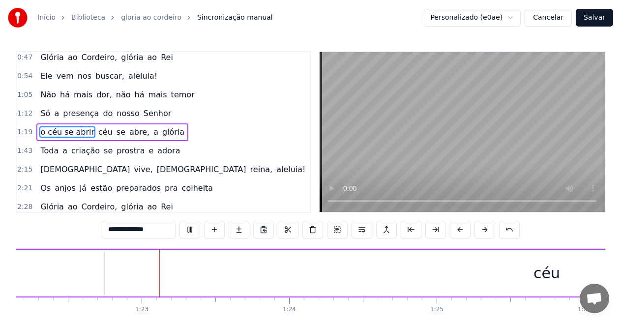
scroll to position [0, 12138]
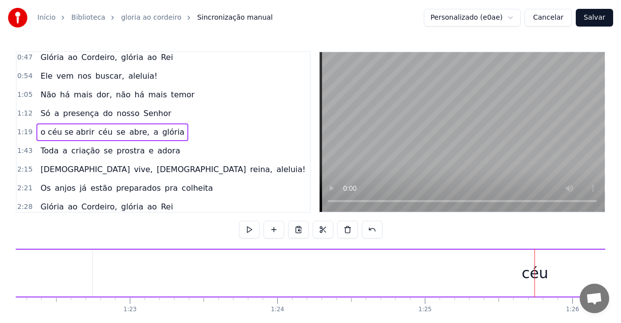
click at [50, 132] on span "o céu se abrir" at bounding box center [67, 131] width 56 height 11
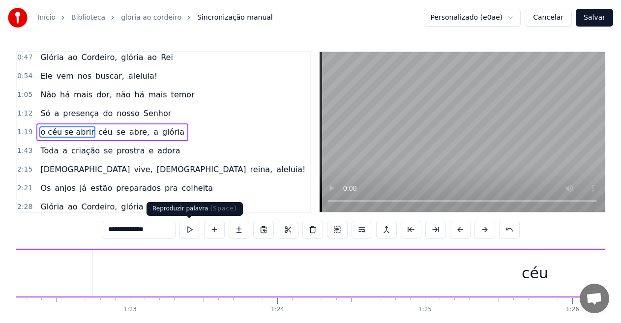
click at [190, 226] on button at bounding box center [190, 230] width 21 height 18
click at [190, 229] on button at bounding box center [190, 230] width 21 height 18
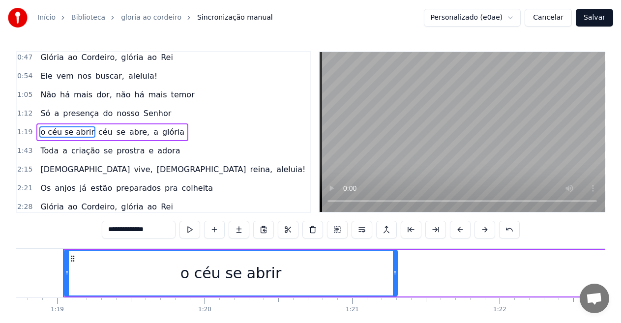
scroll to position [0, 11618]
click at [97, 132] on span "céu" at bounding box center [105, 131] width 16 height 11
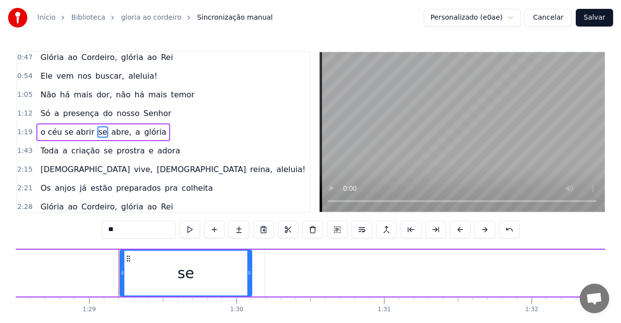
scroll to position [0, 13118]
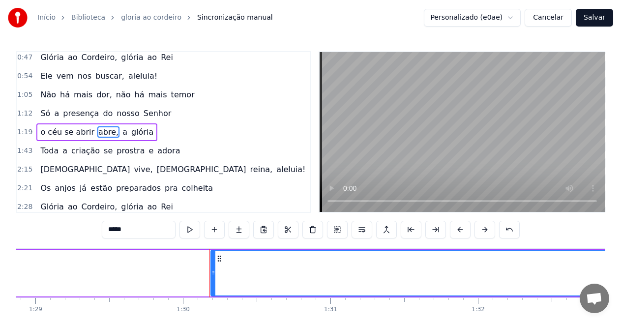
type input "*"
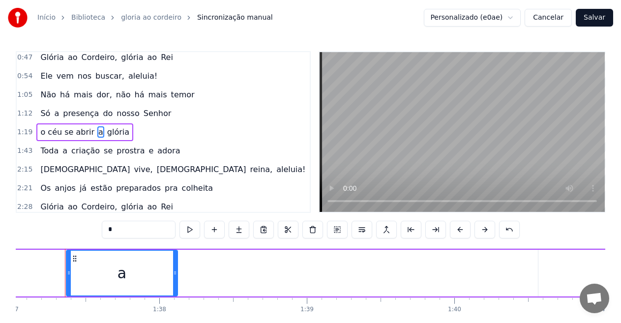
click at [118, 131] on div "o céu se abrir a glória" at bounding box center [84, 133] width 97 height 18
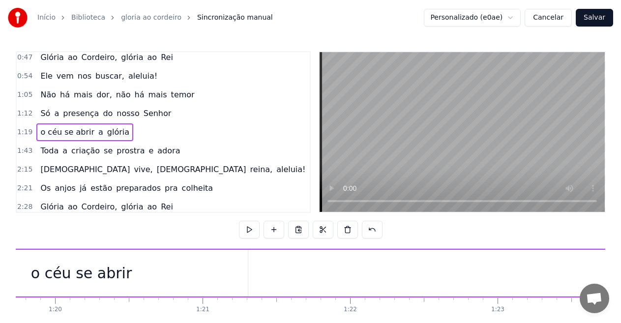
scroll to position [0, 11618]
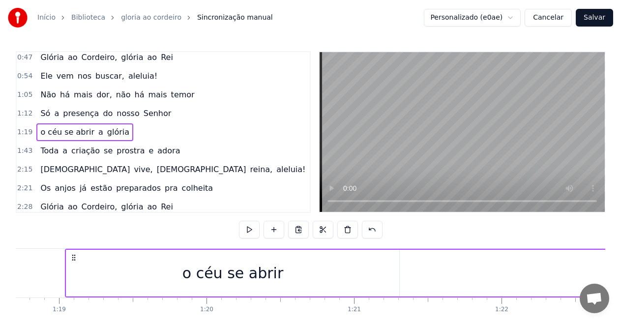
click at [76, 134] on span "o céu se abrir" at bounding box center [67, 131] width 56 height 11
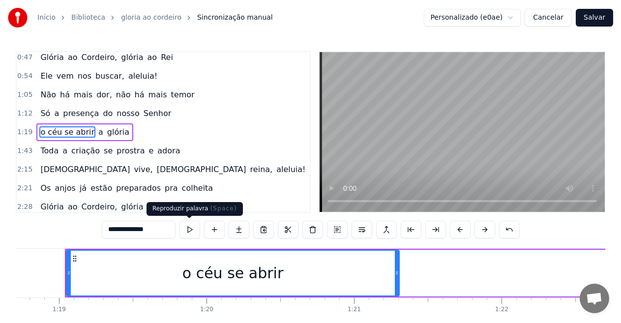
click at [189, 228] on button at bounding box center [190, 230] width 21 height 18
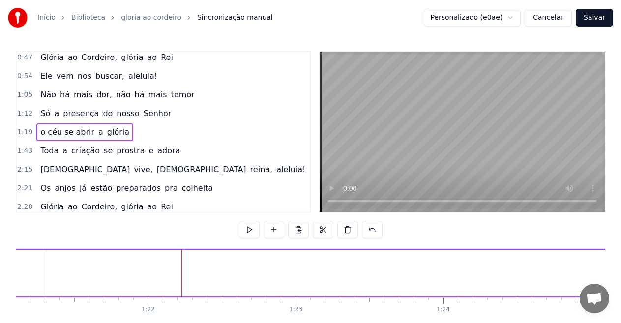
scroll to position [0, 12111]
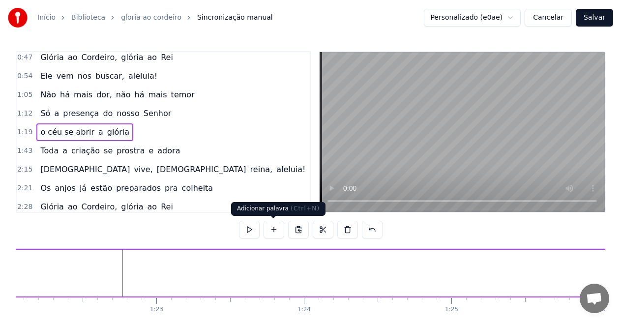
click at [279, 229] on button at bounding box center [274, 230] width 21 height 18
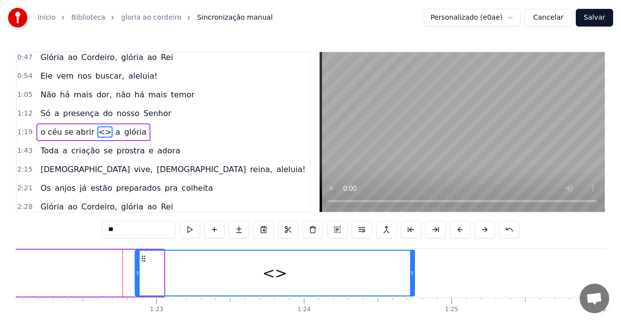
drag, startPoint x: 162, startPoint y: 272, endPoint x: 391, endPoint y: 289, distance: 229.5
click at [413, 289] on div at bounding box center [412, 273] width 4 height 45
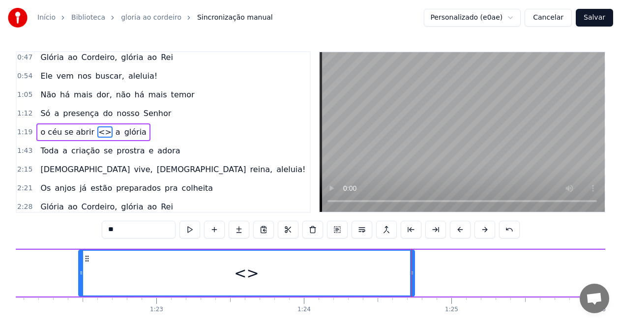
drag, startPoint x: 137, startPoint y: 270, endPoint x: 80, endPoint y: 269, distance: 57.1
click at [80, 269] on icon at bounding box center [81, 273] width 4 height 8
click at [133, 227] on input "**" at bounding box center [139, 230] width 74 height 18
type input "*"
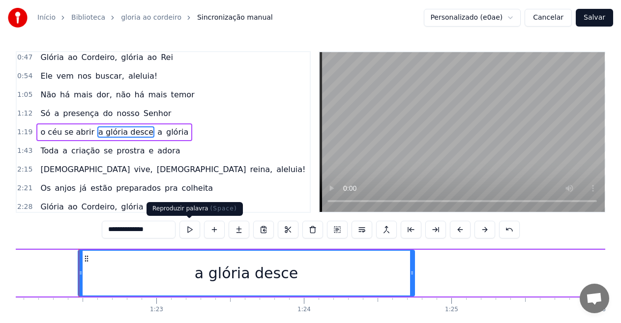
type input "**********"
click at [184, 234] on button at bounding box center [190, 230] width 21 height 18
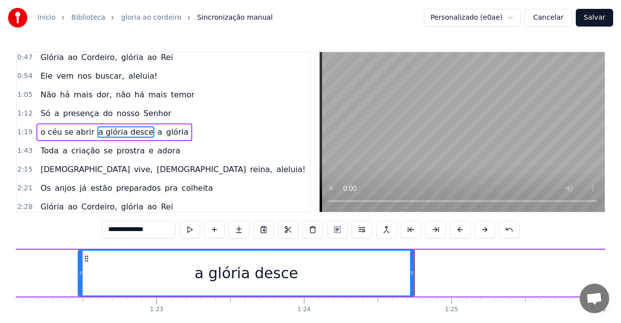
click at [147, 130] on div "o céu se abrir a glória desce a glória" at bounding box center [114, 133] width 156 height 18
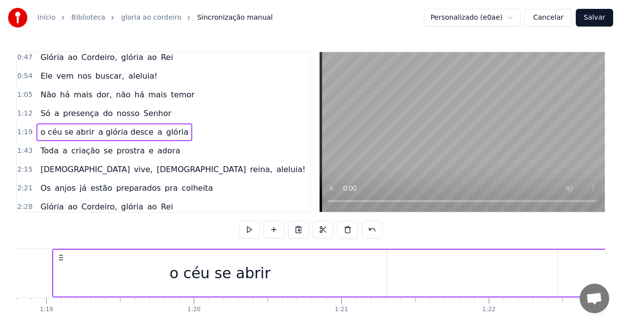
scroll to position [0, 11618]
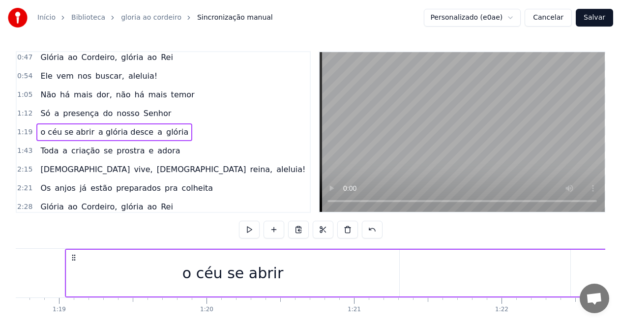
click at [156, 134] on span "a" at bounding box center [159, 131] width 7 height 11
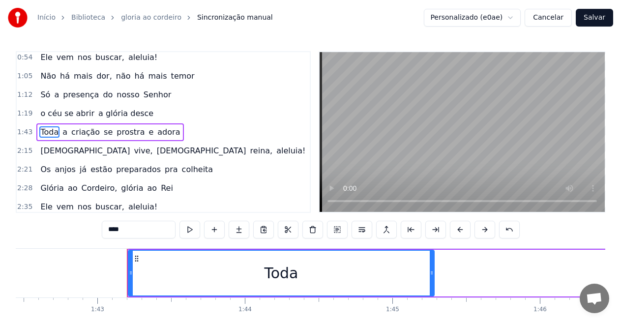
scroll to position [0, 15184]
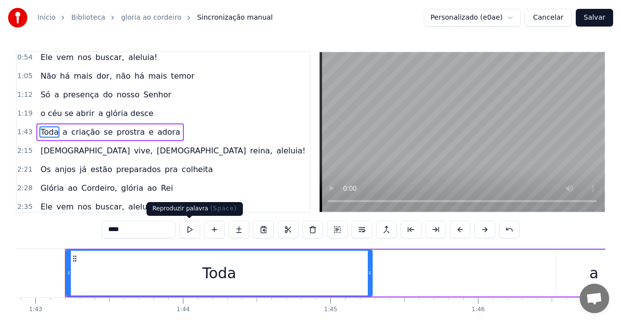
click at [189, 228] on button at bounding box center [190, 230] width 21 height 18
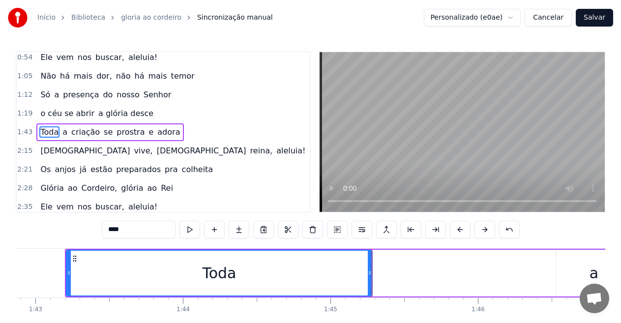
click at [249, 270] on div "Toda" at bounding box center [219, 273] width 305 height 45
drag, startPoint x: 137, startPoint y: 233, endPoint x: 51, endPoint y: 216, distance: 88.2
click at [55, 217] on div "0:06 --- **O 0:06 Rei da Colheita** 0:07 O som da trombeta ecoou no ar 0:12 Ale…" at bounding box center [311, 199] width 590 height 297
type input "*"
click at [132, 230] on input "text" at bounding box center [139, 230] width 74 height 18
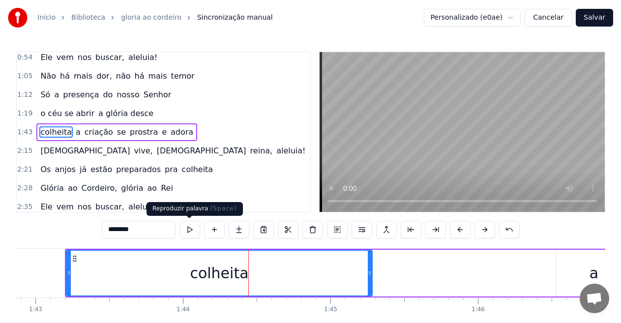
type input "********"
click at [192, 228] on button at bounding box center [190, 230] width 21 height 18
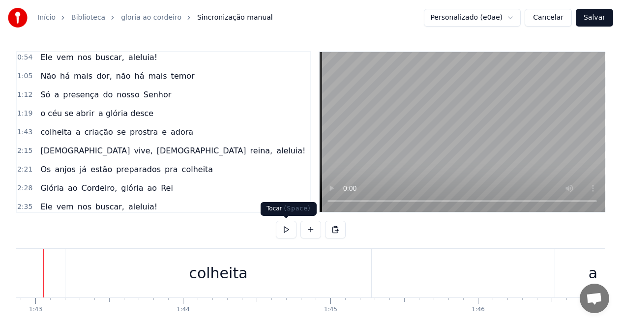
scroll to position [0, 15163]
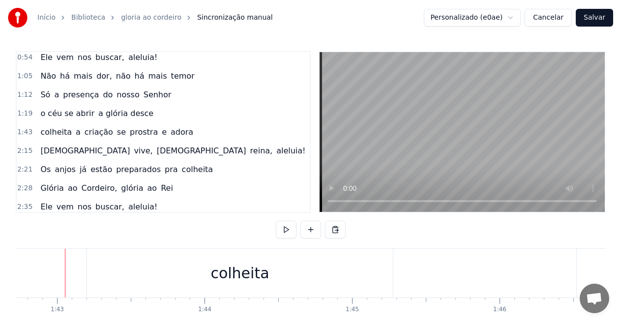
click at [285, 228] on button at bounding box center [286, 230] width 21 height 18
click at [284, 228] on button at bounding box center [286, 230] width 21 height 18
drag, startPoint x: 32, startPoint y: 258, endPoint x: 127, endPoint y: 275, distance: 95.9
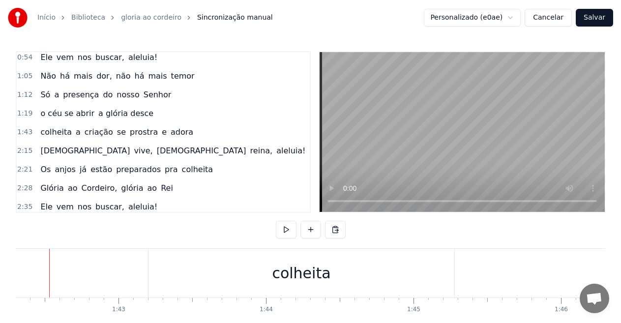
scroll to position [0, 15086]
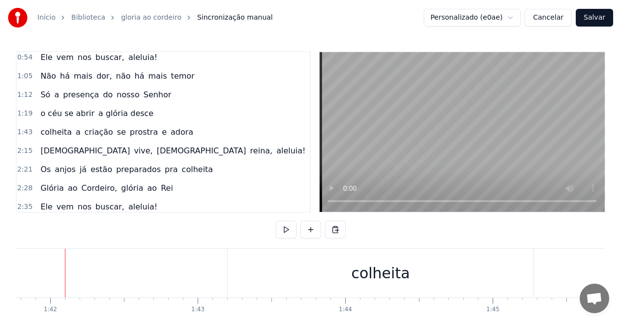
click at [30, 269] on div at bounding box center [30, 273] width 0 height 49
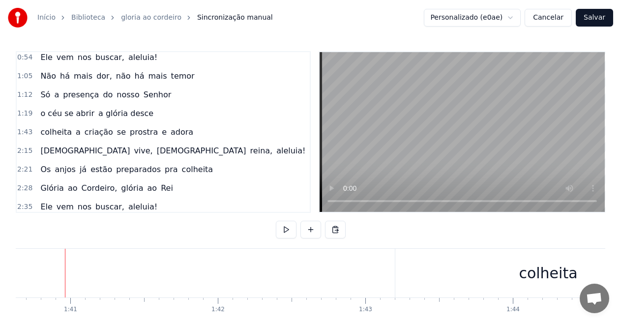
click at [17, 269] on div at bounding box center [17, 273] width 0 height 49
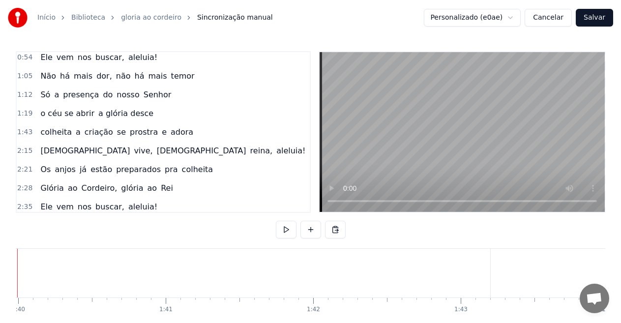
click at [17, 268] on div at bounding box center [17, 273] width 0 height 49
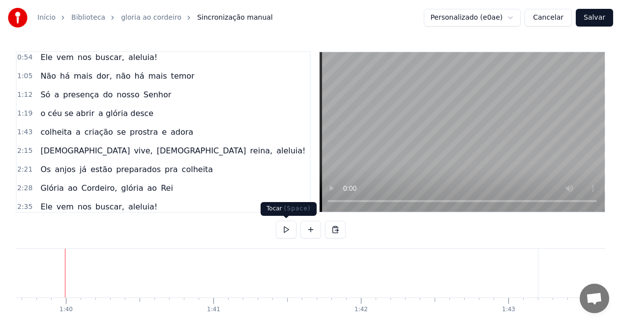
click at [281, 230] on button at bounding box center [286, 230] width 21 height 18
click at [286, 230] on button at bounding box center [286, 230] width 21 height 18
drag, startPoint x: 30, startPoint y: 167, endPoint x: 216, endPoint y: 168, distance: 186.5
click at [216, 168] on div "2:21 Os anjos já estão preparados pra colheita" at bounding box center [163, 169] width 293 height 19
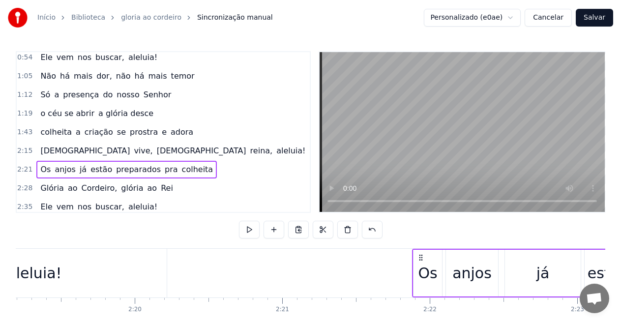
scroll to position [0, 20894]
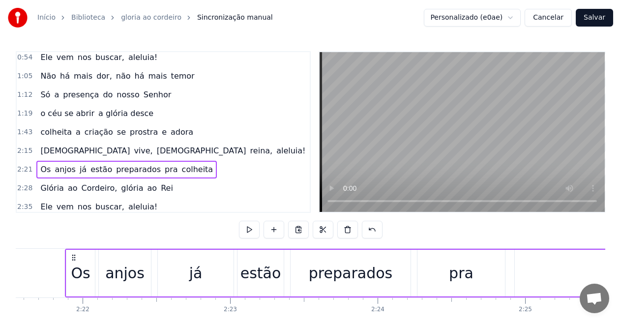
click at [45, 110] on span "o céu se abrir" at bounding box center [67, 113] width 56 height 11
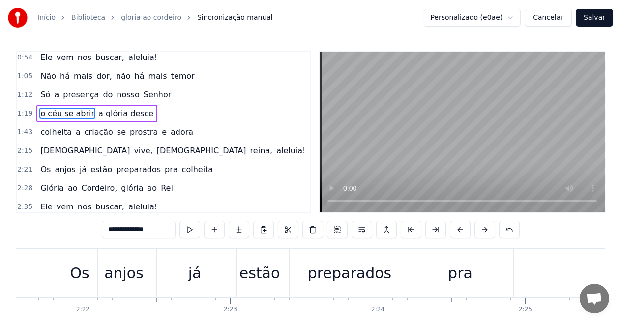
scroll to position [154, 0]
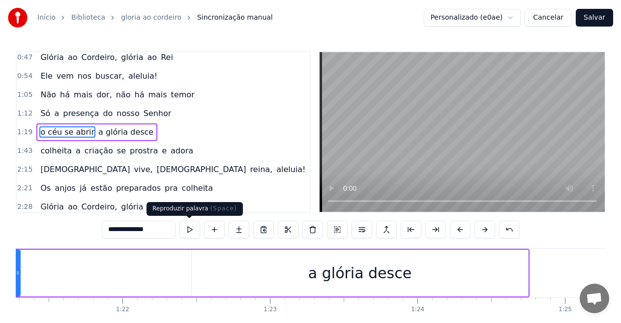
click at [194, 227] on button at bounding box center [190, 230] width 21 height 18
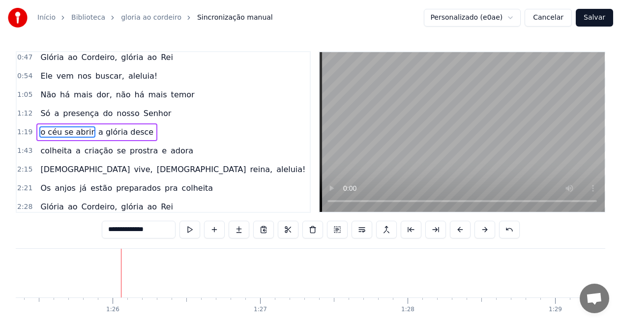
scroll to position [0, 12654]
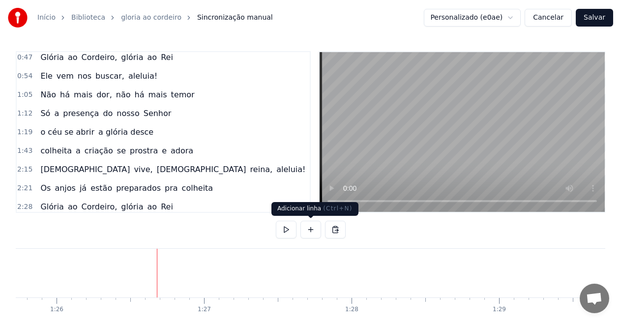
click at [309, 228] on button at bounding box center [311, 230] width 21 height 18
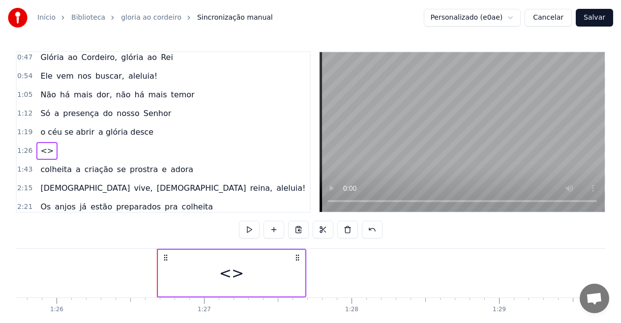
drag, startPoint x: 156, startPoint y: 273, endPoint x: 128, endPoint y: 272, distance: 28.1
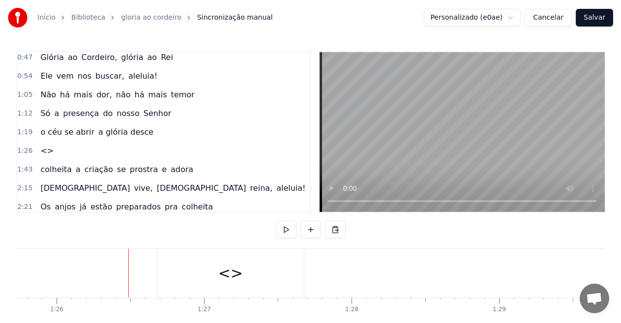
click at [278, 231] on button at bounding box center [286, 230] width 21 height 18
click at [226, 270] on div "<>" at bounding box center [230, 273] width 25 height 22
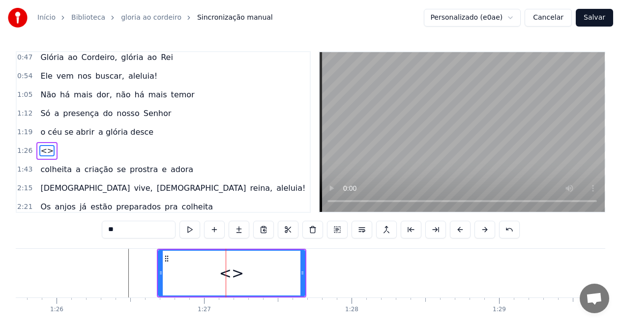
scroll to position [172, 0]
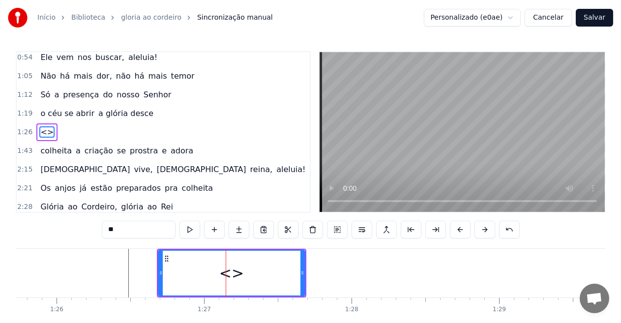
drag, startPoint x: 149, startPoint y: 232, endPoint x: 44, endPoint y: 218, distance: 105.7
click at [49, 218] on div "0:06 --- **O 0:06 Rei da Colheita** 0:07 O som da trombeta ecoou no ar 0:12 Ale…" at bounding box center [311, 199] width 590 height 297
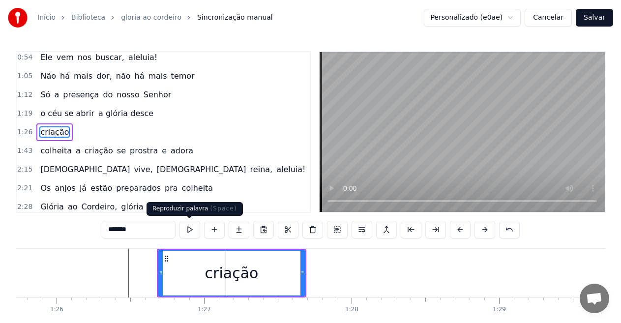
type input "*******"
click at [186, 232] on button at bounding box center [190, 230] width 21 height 18
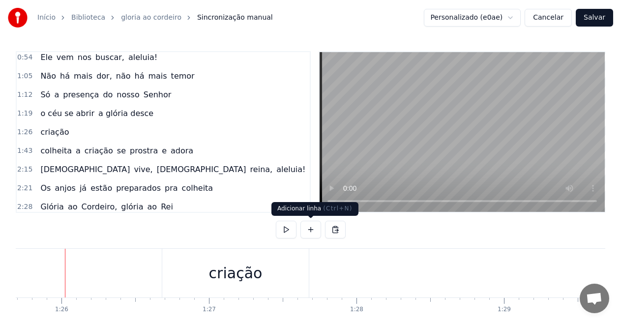
click at [310, 233] on button at bounding box center [311, 230] width 21 height 18
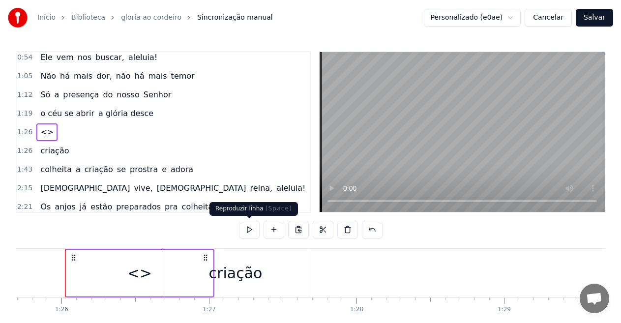
click at [255, 227] on button at bounding box center [249, 230] width 21 height 18
click at [251, 226] on button at bounding box center [249, 230] width 21 height 18
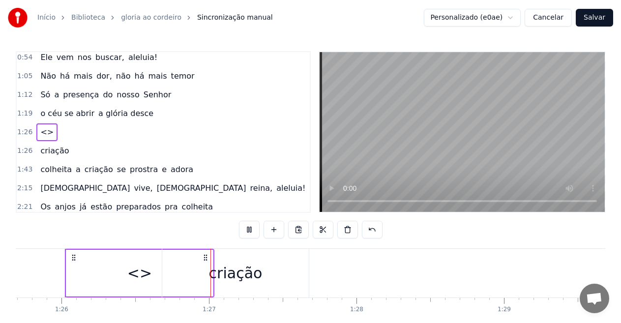
click at [138, 273] on div "<>" at bounding box center [139, 273] width 25 height 22
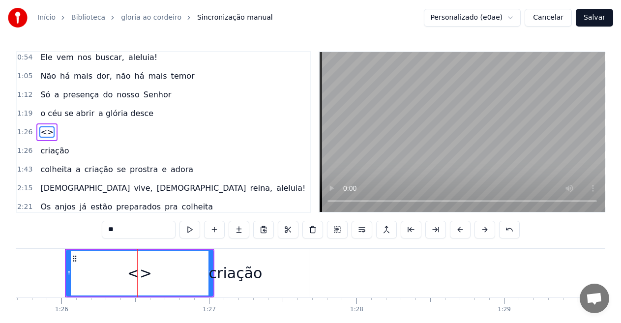
drag, startPoint x: 126, startPoint y: 230, endPoint x: 87, endPoint y: 219, distance: 41.3
click at [88, 218] on div "0:06 --- **O 0:06 Rei da Colheita** 0:07 O som da trombeta ecoou no ar 0:12 Ale…" at bounding box center [311, 199] width 590 height 297
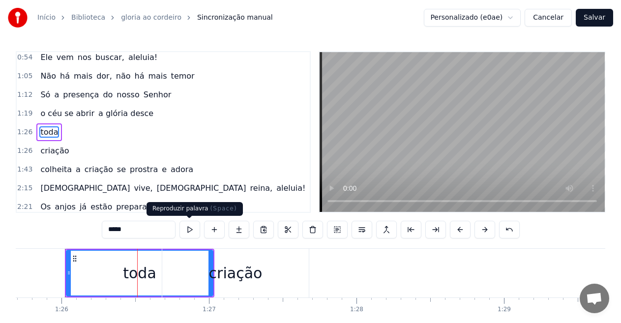
click at [188, 226] on button at bounding box center [190, 230] width 21 height 18
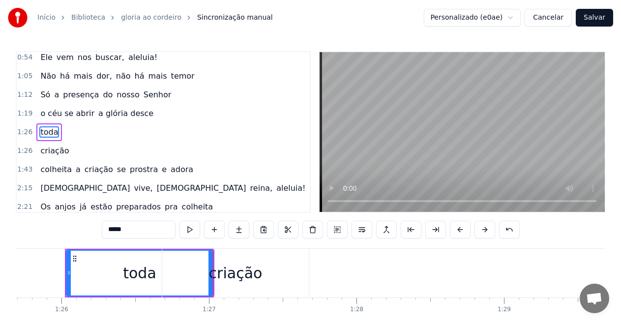
click at [193, 226] on button at bounding box center [190, 230] width 21 height 18
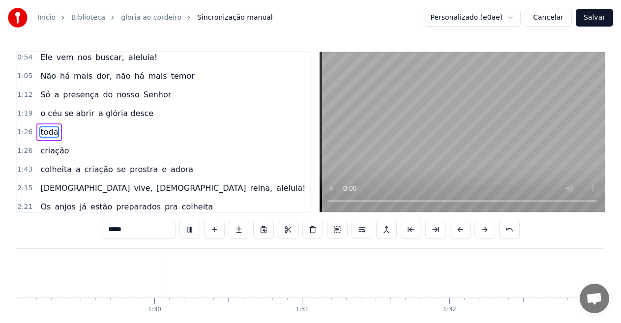
scroll to position [0, 13147]
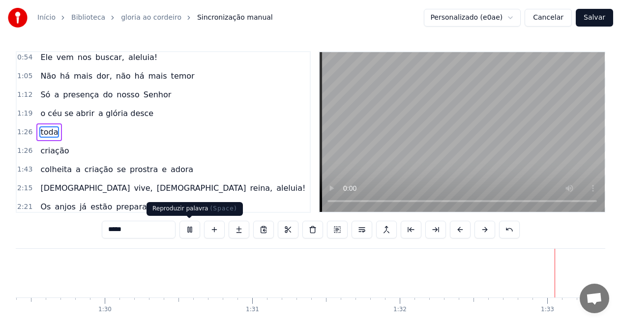
click at [191, 228] on button at bounding box center [190, 230] width 21 height 18
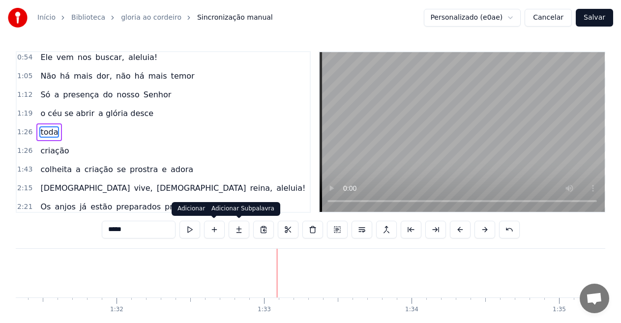
scroll to position [0, 13659]
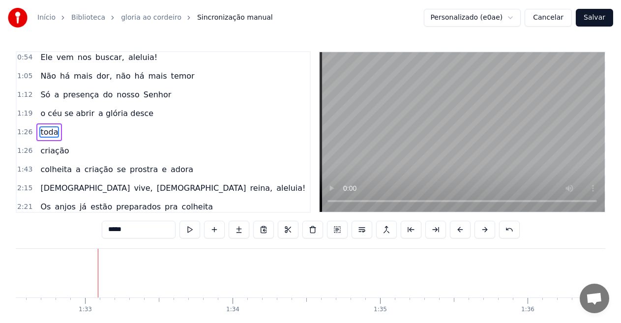
click at [45, 147] on span "criação" at bounding box center [54, 150] width 31 height 11
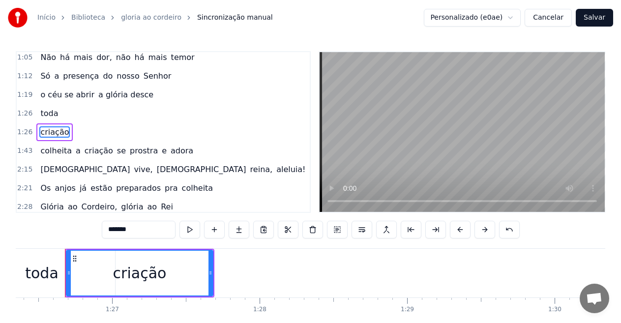
type input "********"
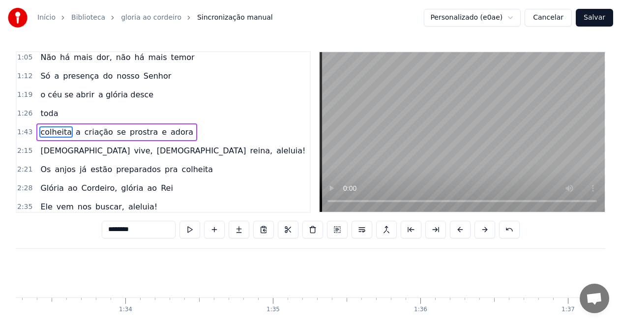
click at [57, 115] on div "toda" at bounding box center [49, 114] width 26 height 18
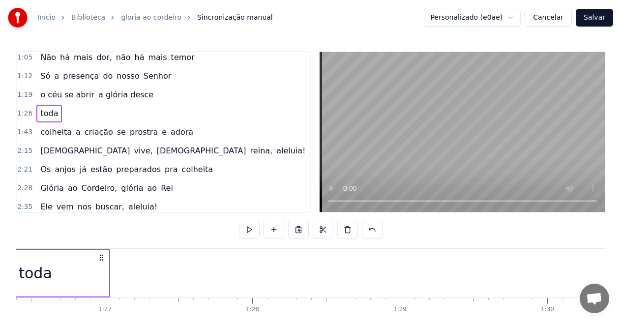
scroll to position [0, 12649]
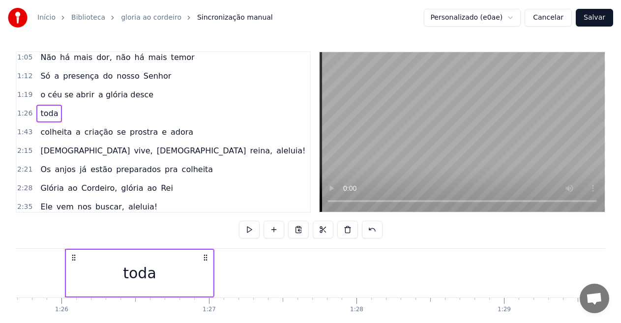
click at [52, 112] on span "toda" at bounding box center [49, 113] width 20 height 11
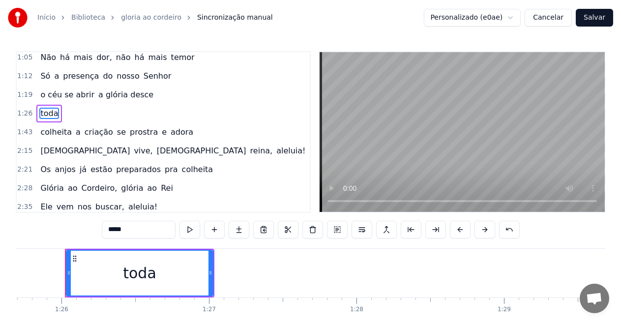
scroll to position [172, 0]
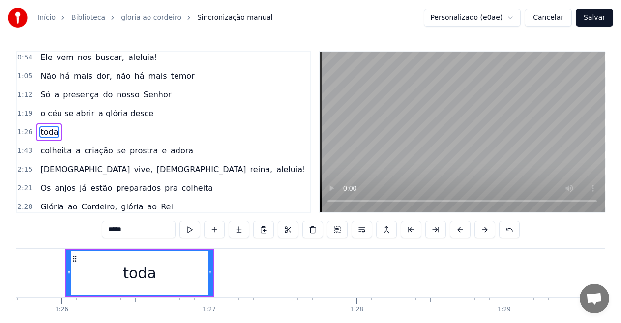
click at [58, 131] on div "toda" at bounding box center [49, 133] width 26 height 18
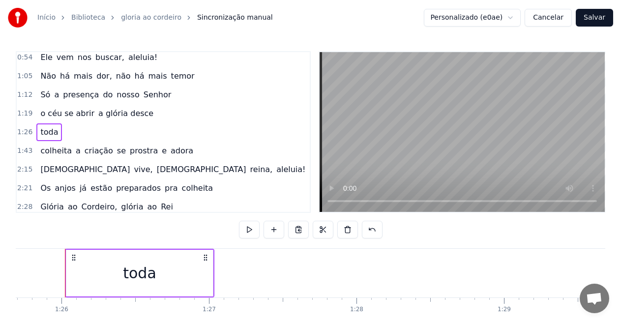
click at [49, 131] on span "toda" at bounding box center [49, 131] width 20 height 11
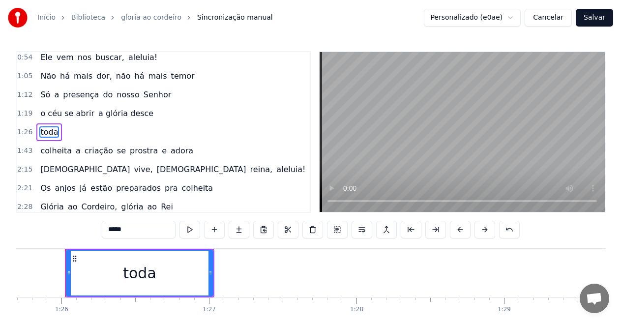
click at [132, 228] on input "****" at bounding box center [139, 230] width 74 height 18
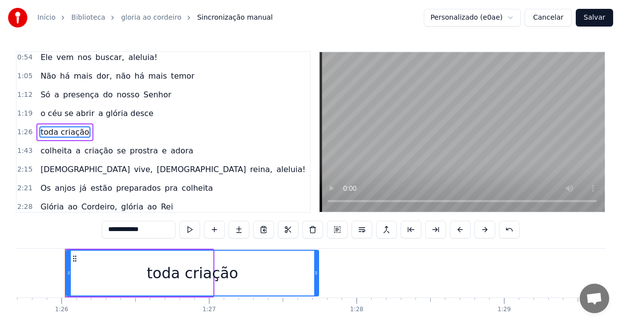
drag, startPoint x: 212, startPoint y: 275, endPoint x: 318, endPoint y: 284, distance: 106.2
click at [318, 284] on div at bounding box center [316, 273] width 4 height 45
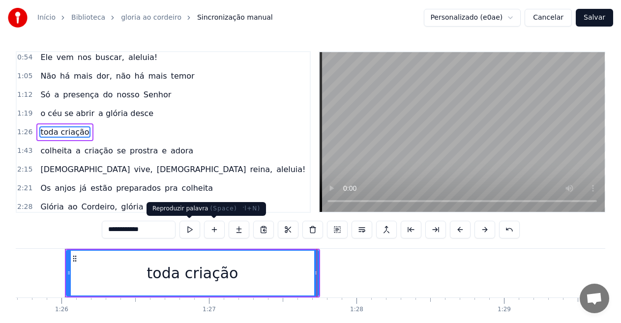
type input "**********"
click at [188, 228] on button at bounding box center [190, 230] width 21 height 18
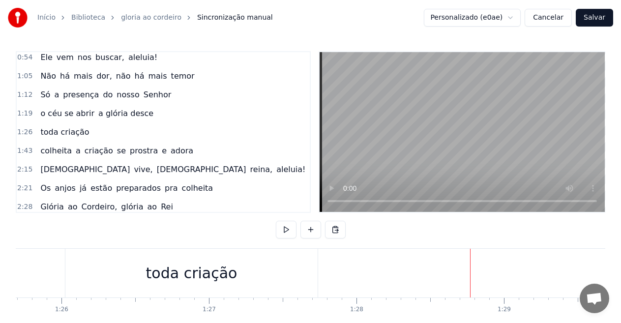
click at [55, 153] on span "colheita" at bounding box center [55, 150] width 33 height 11
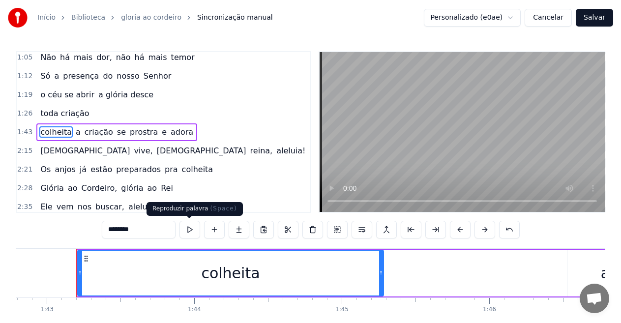
scroll to position [0, 15184]
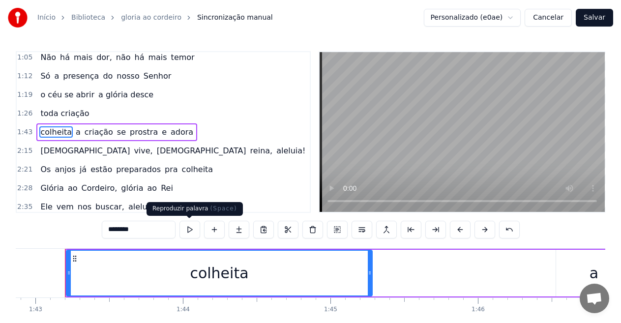
click at [188, 226] on button at bounding box center [190, 230] width 21 height 18
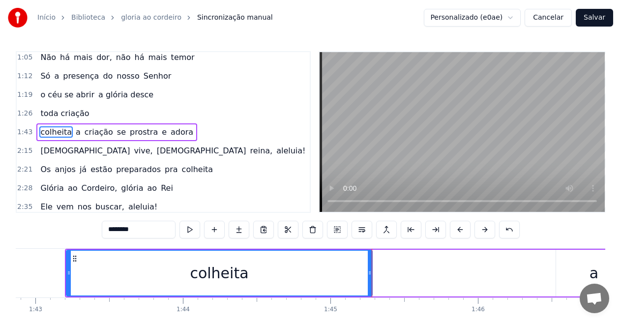
click at [84, 132] on span "criação" at bounding box center [99, 131] width 31 height 11
type input "*******"
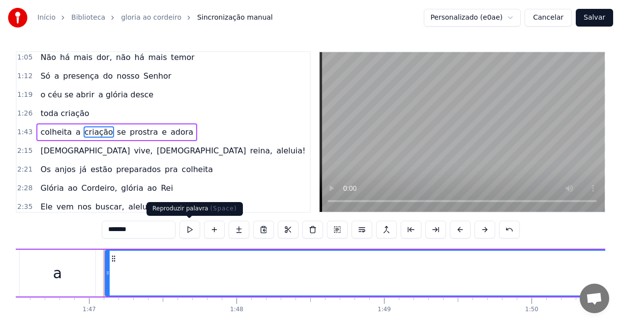
click at [193, 227] on button at bounding box center [190, 230] width 21 height 18
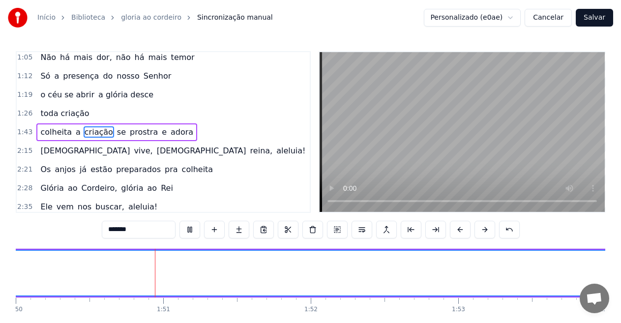
scroll to position [0, 16262]
drag, startPoint x: 133, startPoint y: 227, endPoint x: 62, endPoint y: 220, distance: 72.2
click at [62, 220] on div "0:06 --- **O 0:06 Rei da Colheita** 0:07 O som da trombeta ecoou no ar 0:12 Ale…" at bounding box center [311, 199] width 590 height 297
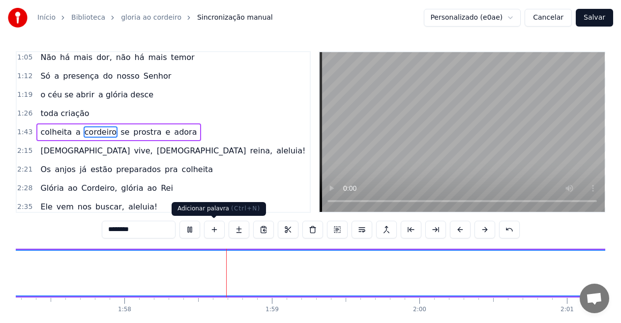
click at [196, 229] on button at bounding box center [190, 230] width 21 height 18
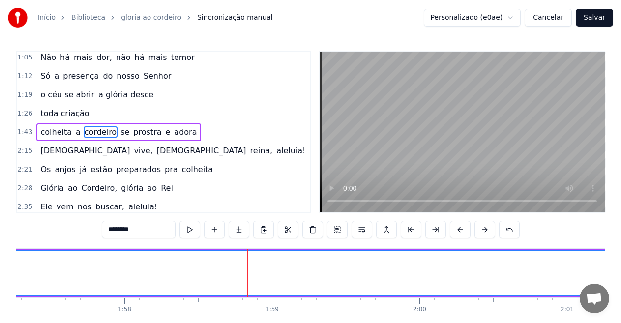
click at [52, 112] on span "toda criação" at bounding box center [64, 113] width 51 height 11
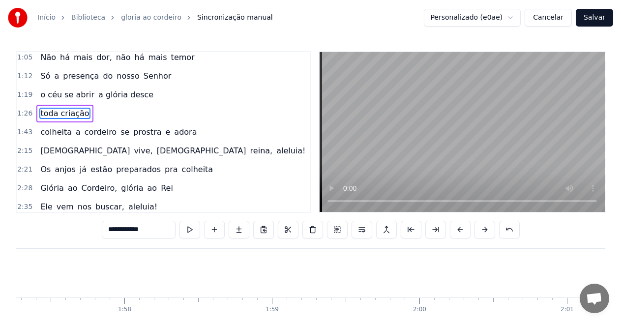
scroll to position [172, 0]
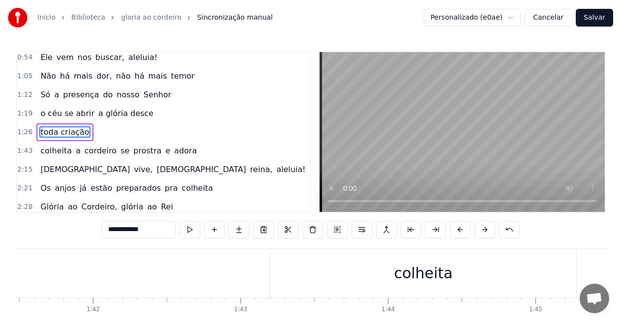
click at [61, 111] on span "o céu se abrir" at bounding box center [67, 113] width 56 height 11
type input "**********"
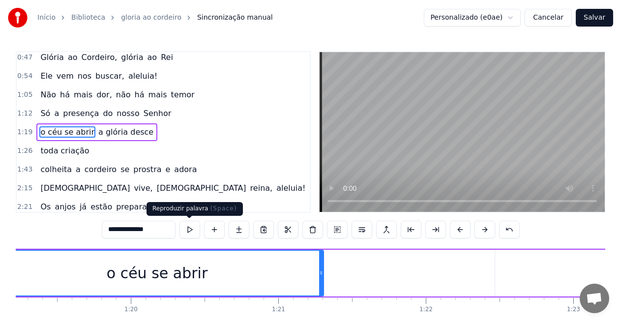
scroll to position [0, 11618]
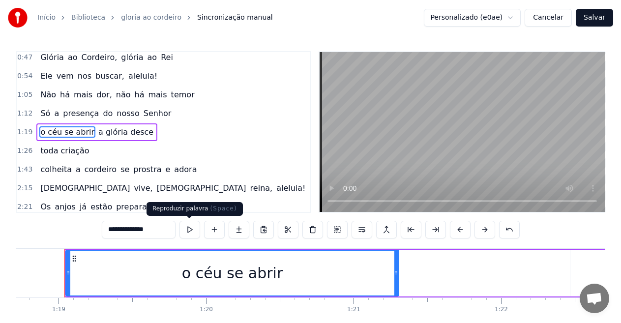
click at [193, 228] on button at bounding box center [190, 230] width 21 height 18
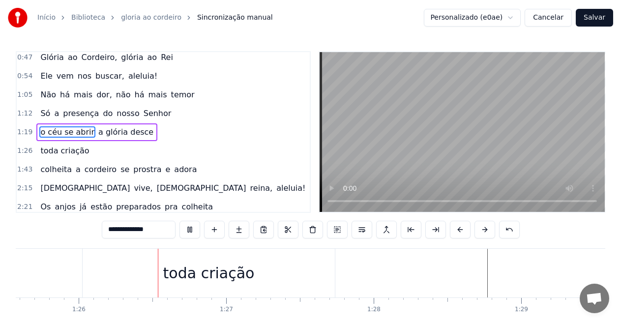
scroll to position [0, 12649]
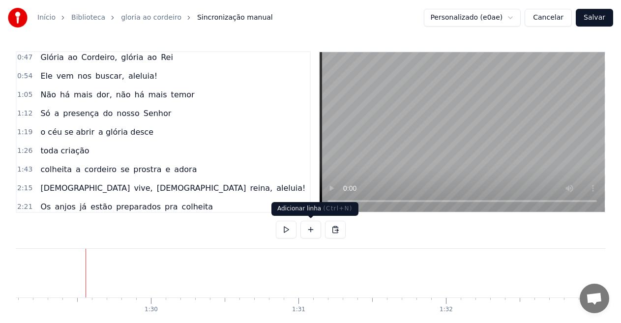
scroll to position [0, 13171]
click at [309, 226] on button at bounding box center [311, 230] width 21 height 18
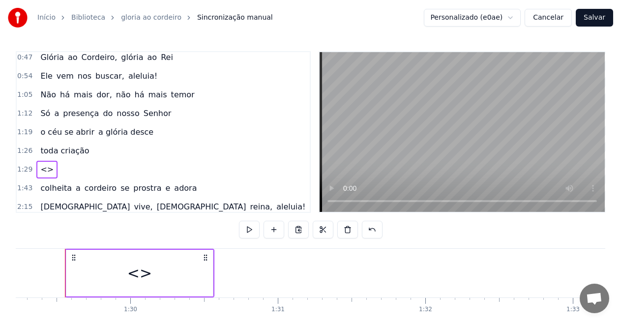
click at [139, 269] on div "<>" at bounding box center [139, 273] width 25 height 22
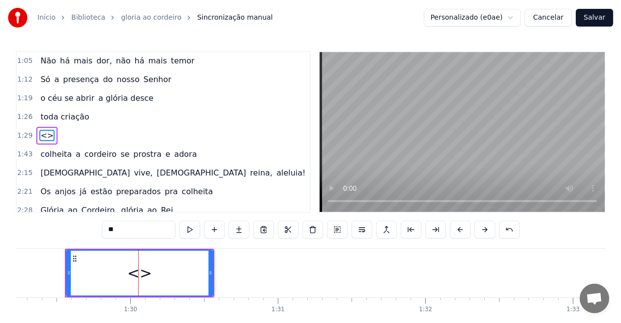
scroll to position [191, 0]
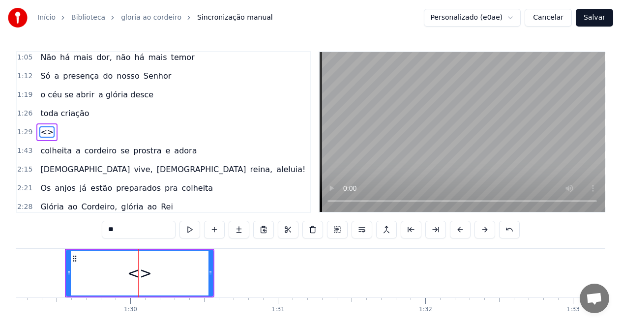
click at [77, 220] on div "0:06 --- **O 0:06 Rei da Colheita** 0:07 O som da trombeta ecoou no ar 0:12 Ale…" at bounding box center [311, 199] width 590 height 297
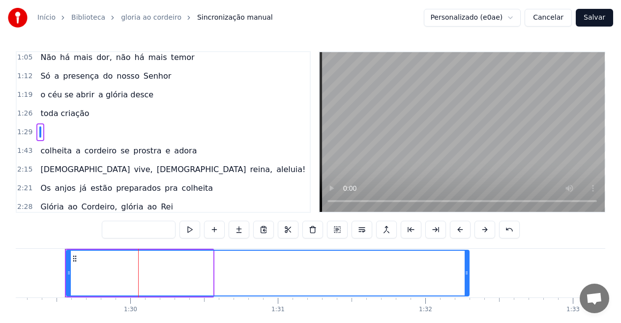
drag, startPoint x: 211, startPoint y: 275, endPoint x: 467, endPoint y: 284, distance: 256.5
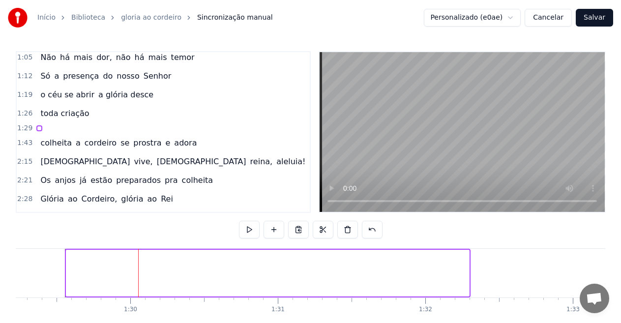
click at [81, 277] on div at bounding box center [268, 273] width 404 height 47
click at [177, 271] on div at bounding box center [268, 273] width 404 height 47
drag, startPoint x: 63, startPoint y: 272, endPoint x: 47, endPoint y: 271, distance: 16.3
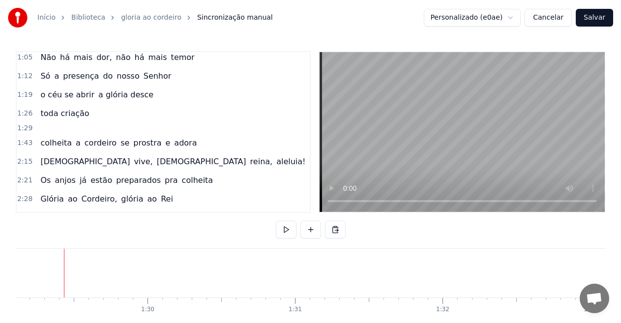
scroll to position [0, 13152]
click at [198, 281] on div at bounding box center [285, 273] width 404 height 49
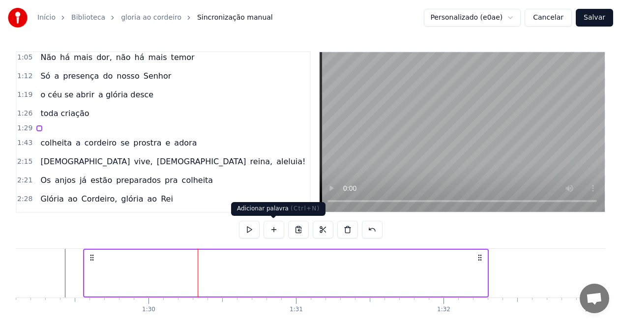
click at [271, 228] on button at bounding box center [274, 230] width 21 height 18
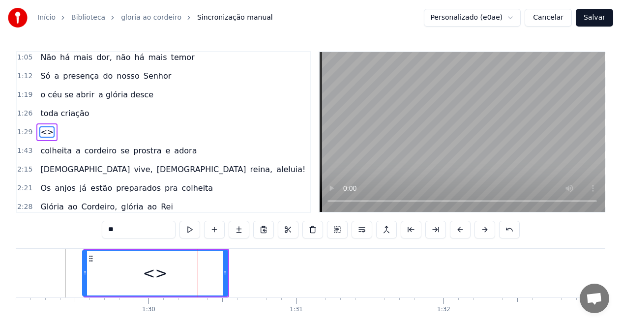
drag, startPoint x: 201, startPoint y: 272, endPoint x: 84, endPoint y: 277, distance: 116.7
click at [84, 277] on div at bounding box center [85, 273] width 4 height 45
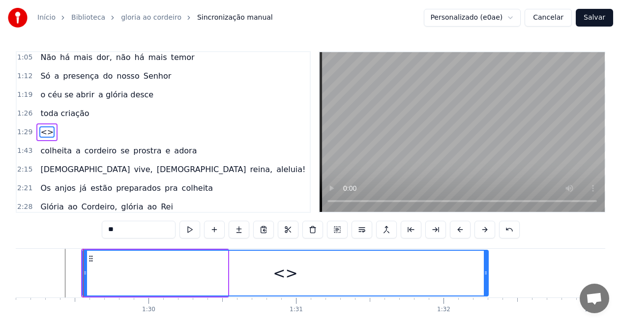
drag, startPoint x: 226, startPoint y: 272, endPoint x: 487, endPoint y: 282, distance: 261.0
click at [487, 282] on div at bounding box center [486, 273] width 4 height 45
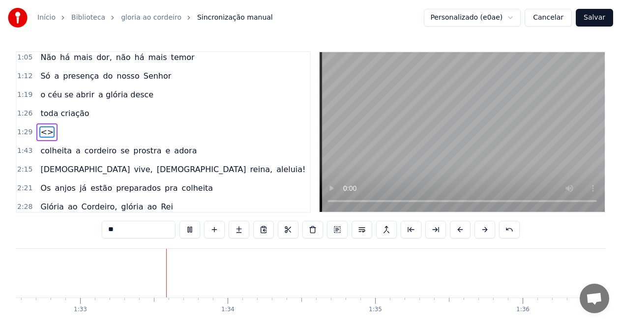
scroll to position [0, 13677]
click at [42, 133] on span "<>" at bounding box center [46, 131] width 15 height 11
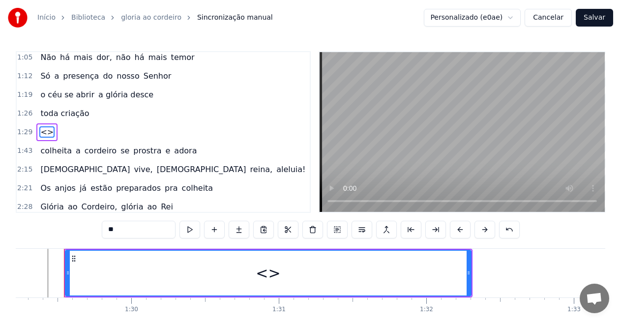
scroll to position [0, 13169]
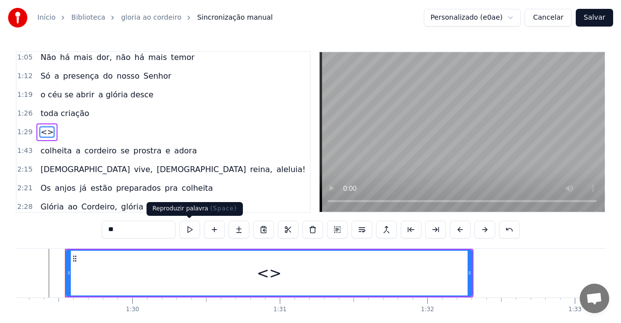
click at [187, 227] on button at bounding box center [190, 230] width 21 height 18
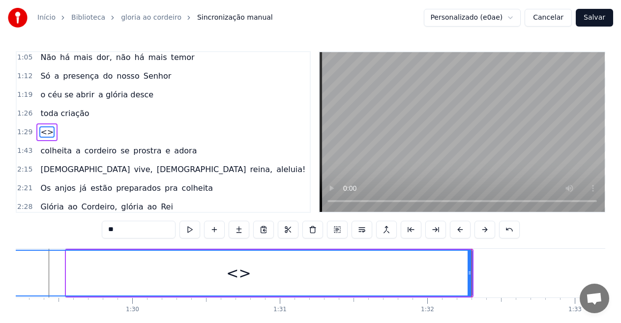
drag, startPoint x: 67, startPoint y: 272, endPoint x: 4, endPoint y: 272, distance: 63.0
click at [4, 272] on div "Início Biblioteca gloria ao [PERSON_NAME] manual Personalizado (e0ae) Cancelar …" at bounding box center [310, 174] width 621 height 348
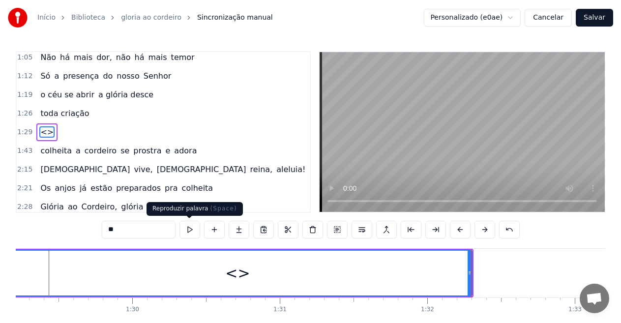
click at [186, 231] on button at bounding box center [190, 230] width 21 height 18
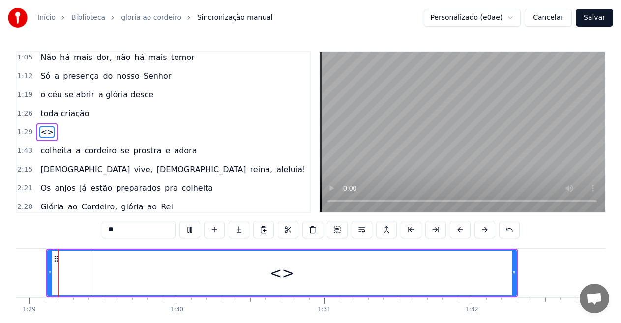
scroll to position [0, 13106]
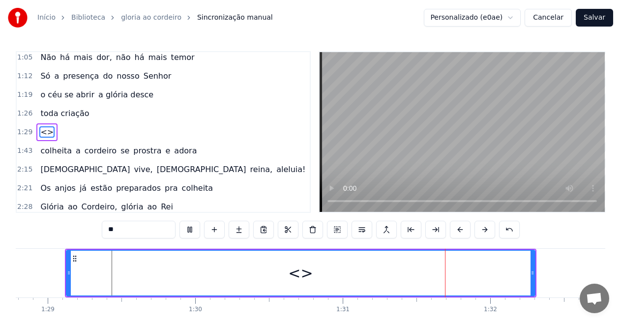
drag, startPoint x: 66, startPoint y: 273, endPoint x: 44, endPoint y: 273, distance: 22.1
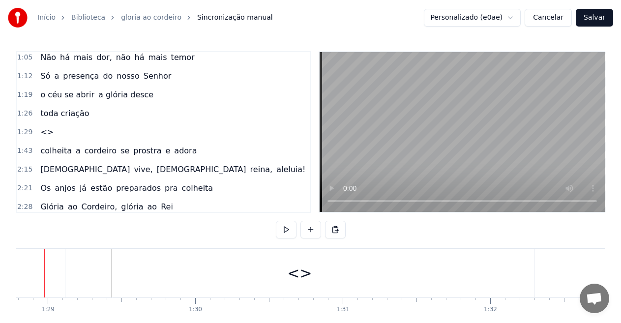
scroll to position [0, 13085]
click at [177, 277] on div "<>" at bounding box center [320, 273] width 469 height 49
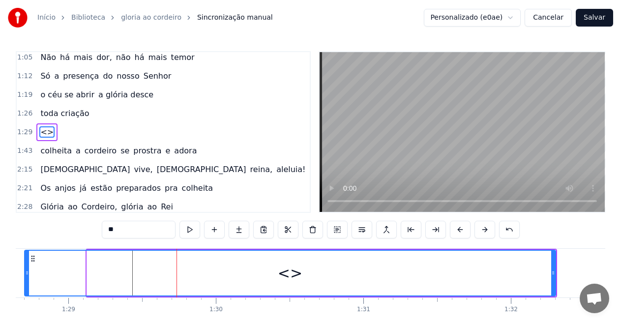
drag, startPoint x: 88, startPoint y: 271, endPoint x: 26, endPoint y: 269, distance: 62.5
click at [26, 269] on icon at bounding box center [27, 273] width 4 height 8
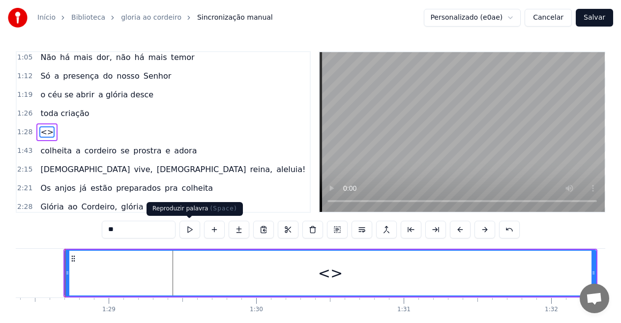
click at [190, 225] on button at bounding box center [190, 230] width 21 height 18
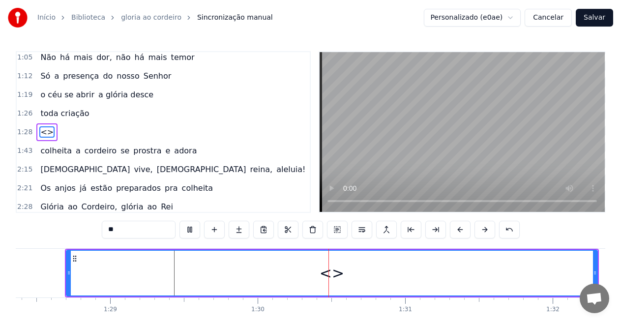
click at [65, 272] on div "<>" at bounding box center [332, 273] width 534 height 49
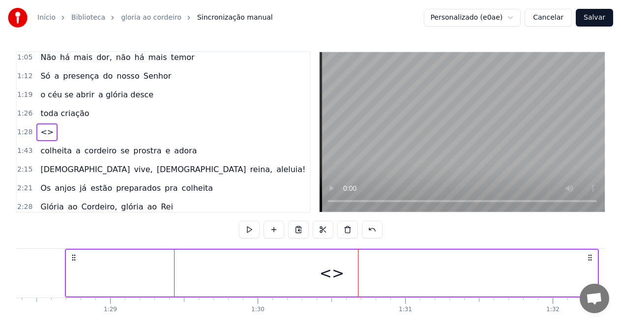
click at [85, 274] on div "<>" at bounding box center [331, 273] width 531 height 47
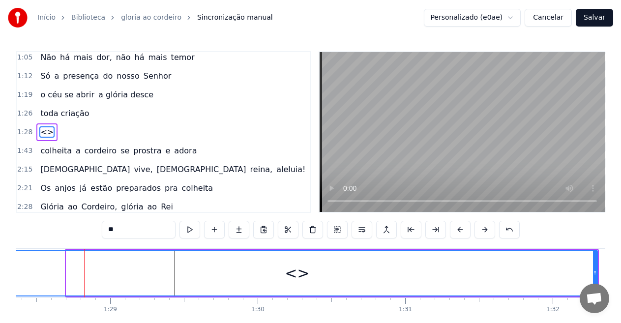
drag, startPoint x: 69, startPoint y: 273, endPoint x: 0, endPoint y: 267, distance: 69.6
click at [0, 267] on div "Início Biblioteca gloria ao [PERSON_NAME] manual Personalizado (e0ae) Cancelar …" at bounding box center [310, 174] width 621 height 348
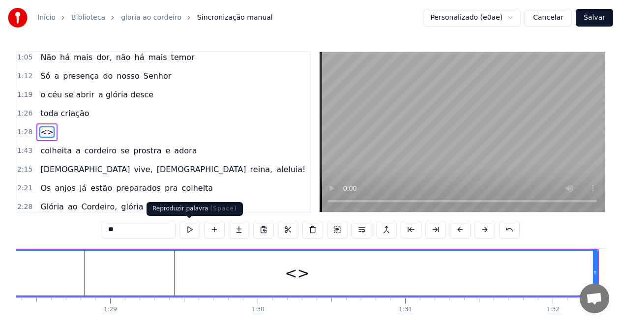
click at [189, 230] on button at bounding box center [190, 230] width 21 height 18
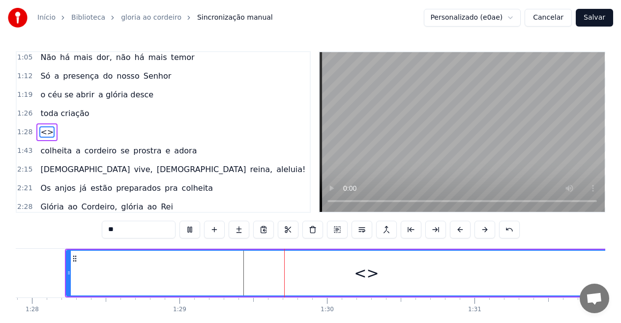
click at [190, 229] on button at bounding box center [190, 230] width 21 height 18
drag, startPoint x: 136, startPoint y: 234, endPoint x: 85, endPoint y: 225, distance: 52.4
click at [85, 225] on div "0:06 --- **O 0:06 Rei da Colheita** 0:07 O som da trombeta ecoou no ar 0:12 Ale…" at bounding box center [311, 199] width 590 height 297
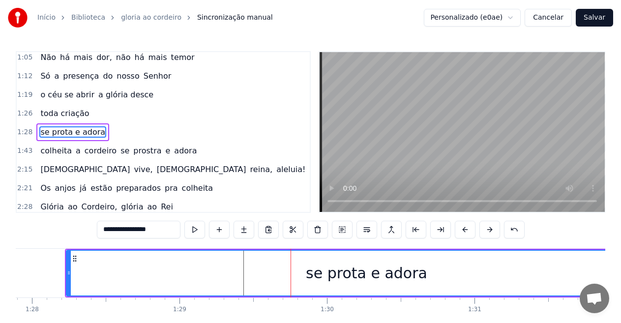
click at [122, 229] on input "**********" at bounding box center [139, 230] width 84 height 18
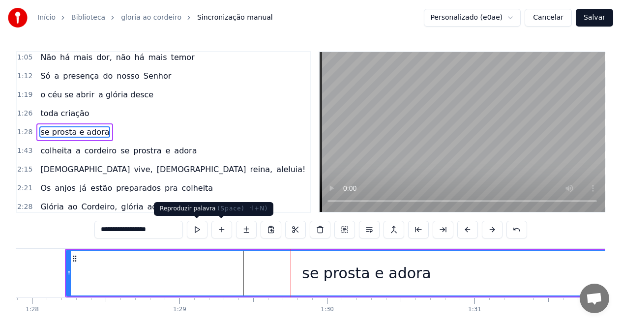
click at [201, 229] on button at bounding box center [197, 230] width 21 height 18
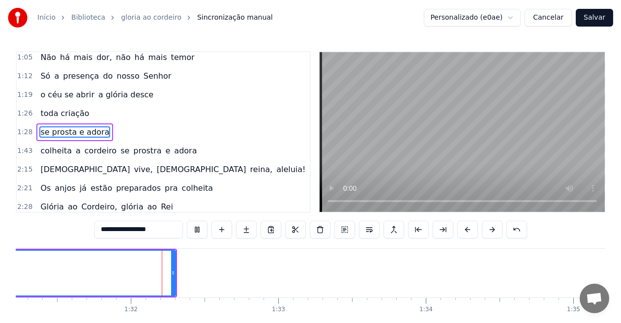
scroll to position [0, 13468]
drag, startPoint x: 171, startPoint y: 271, endPoint x: 113, endPoint y: 278, distance: 58.4
click at [113, 278] on div at bounding box center [113, 273] width 4 height 45
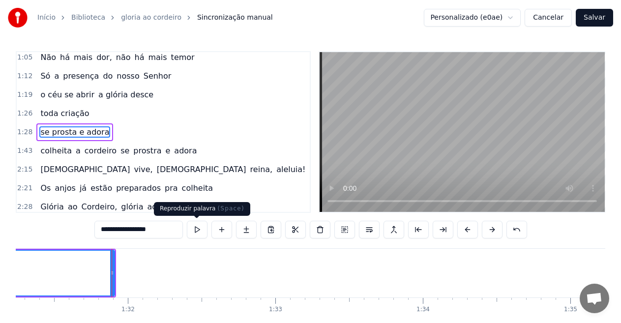
click at [196, 227] on button at bounding box center [197, 230] width 21 height 18
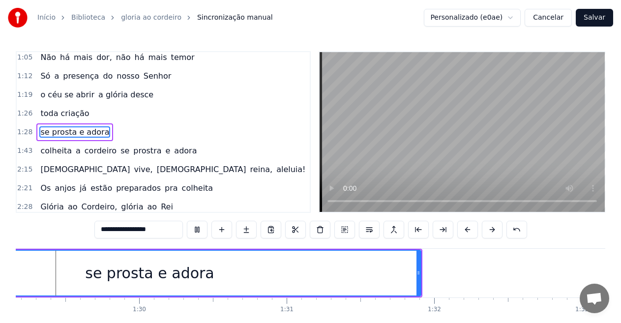
scroll to position [0, 13042]
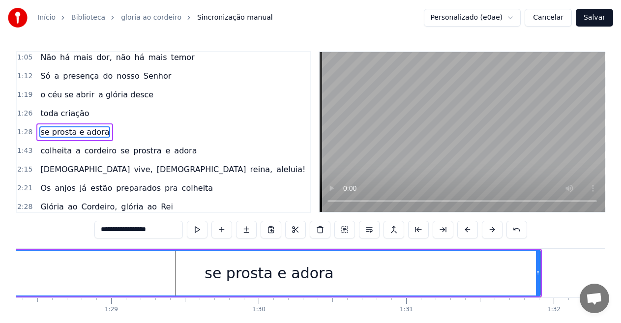
click at [86, 266] on div "se prosta e adora" at bounding box center [270, 273] width 542 height 45
click at [38, 265] on div "se prosta e adora" at bounding box center [270, 273] width 542 height 45
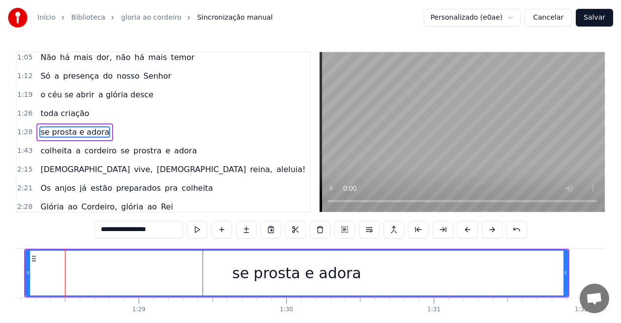
click at [45, 111] on span "toda criação" at bounding box center [64, 113] width 51 height 11
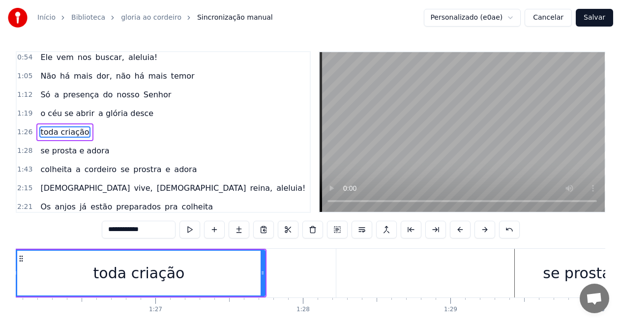
scroll to position [0, 12649]
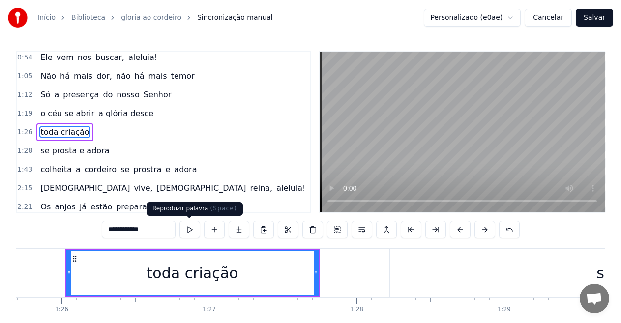
click at [194, 226] on button at bounding box center [190, 230] width 21 height 18
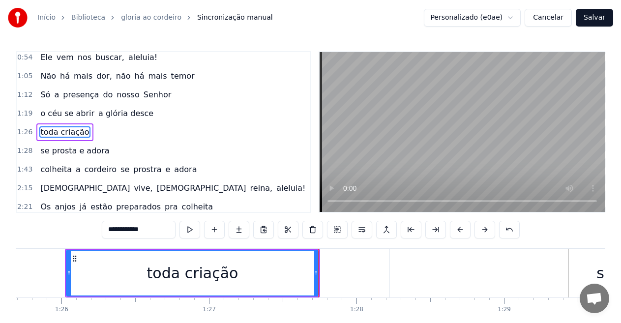
click at [43, 92] on span "Só" at bounding box center [45, 94] width 12 height 11
type input "**"
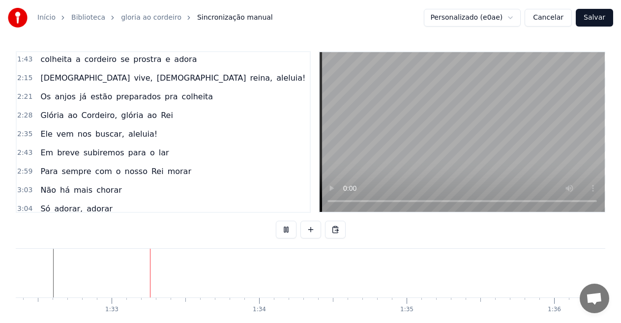
scroll to position [0, 13647]
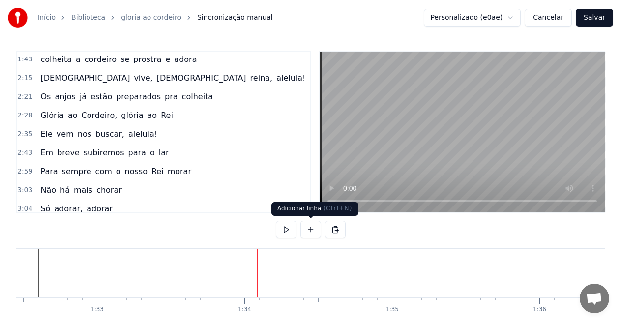
click at [313, 228] on button at bounding box center [311, 230] width 21 height 18
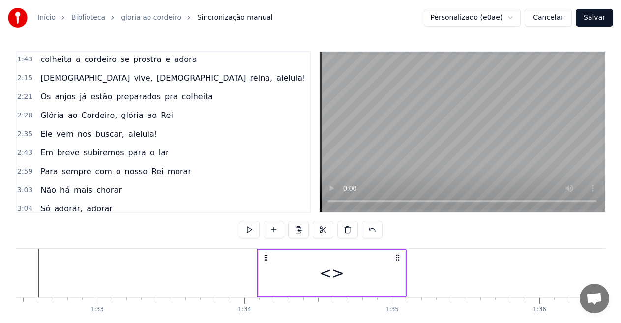
click at [327, 270] on div "<>" at bounding box center [332, 273] width 25 height 22
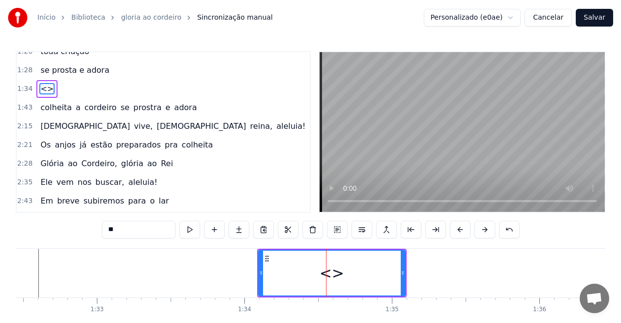
scroll to position [210, 0]
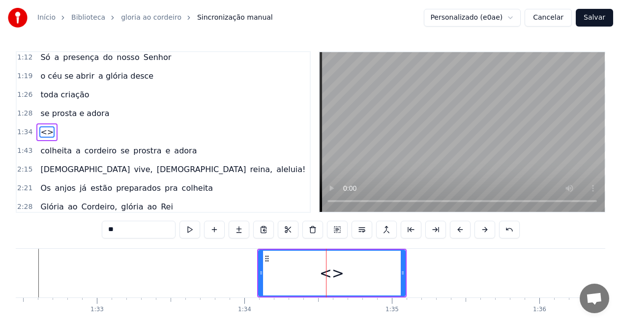
drag, startPoint x: 158, startPoint y: 230, endPoint x: 21, endPoint y: 214, distance: 138.2
click at [22, 214] on div "0:06 --- **O 0:06 Rei da Colheita** 0:07 O som da trombeta ecoou no ar 0:12 Ale…" at bounding box center [311, 199] width 590 height 297
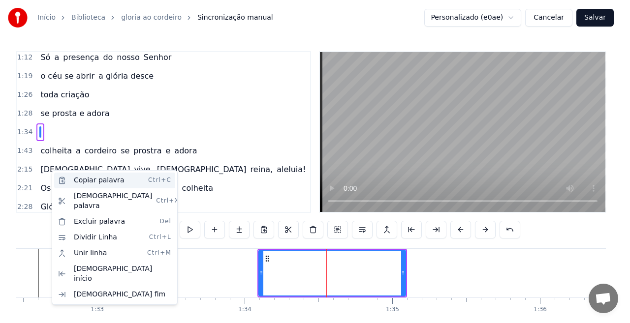
click at [92, 183] on div "Copiar palavra Ctrl+C" at bounding box center [114, 181] width 121 height 16
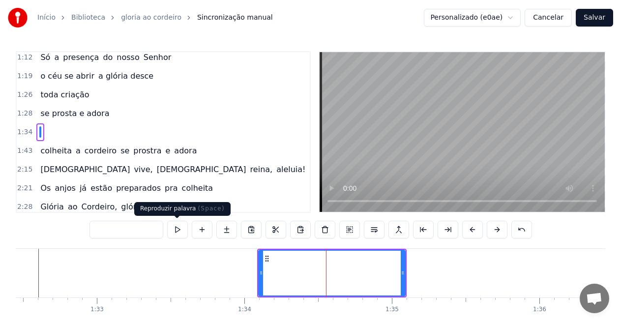
click at [137, 228] on input "text" at bounding box center [127, 230] width 74 height 18
paste input "**********"
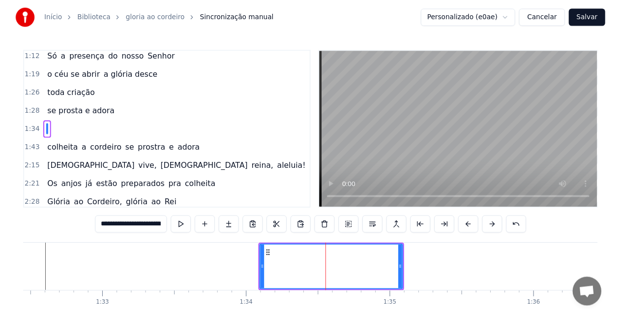
scroll to position [0, 1064]
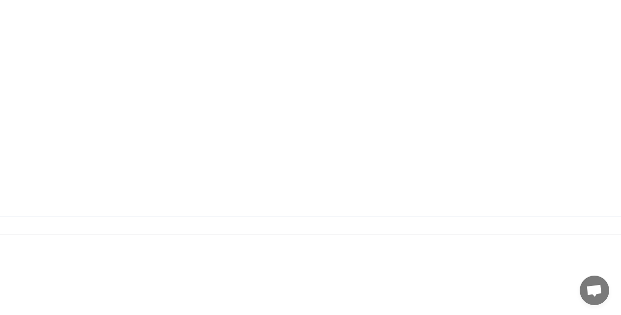
drag, startPoint x: 226, startPoint y: 226, endPoint x: 189, endPoint y: 224, distance: 37.0
drag, startPoint x: 18, startPoint y: 235, endPoint x: 103, endPoint y: 233, distance: 85.2
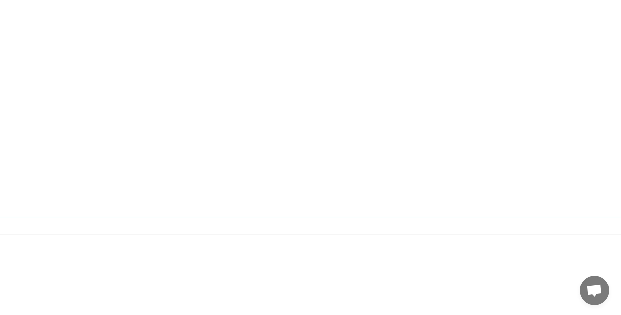
drag, startPoint x: 80, startPoint y: 233, endPoint x: 92, endPoint y: 233, distance: 11.8
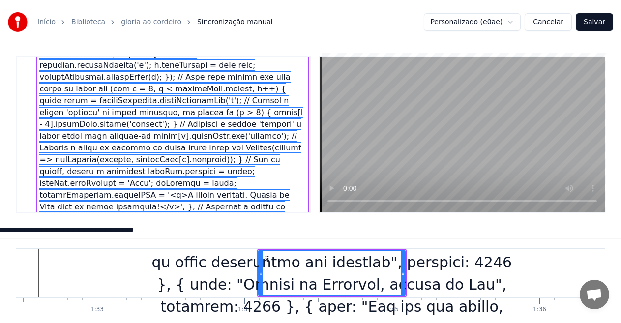
scroll to position [1095, 0]
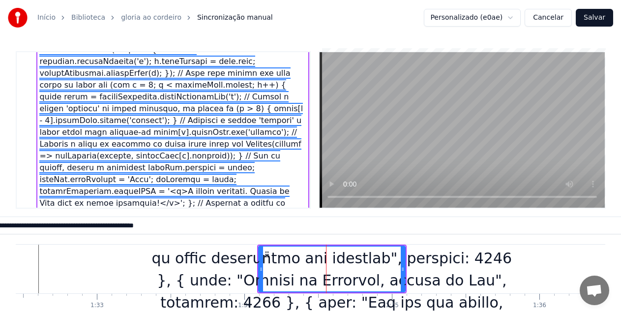
drag, startPoint x: 82, startPoint y: 109, endPoint x: 41, endPoint y: 95, distance: 42.9
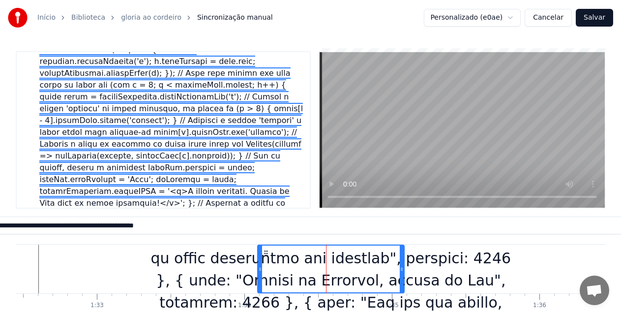
type input "********"
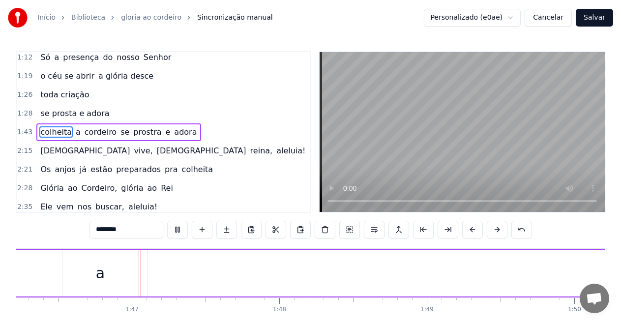
scroll to position [0, 15682]
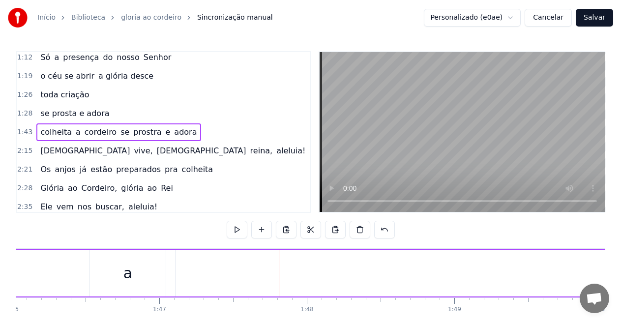
drag, startPoint x: 54, startPoint y: 267, endPoint x: 33, endPoint y: 268, distance: 20.2
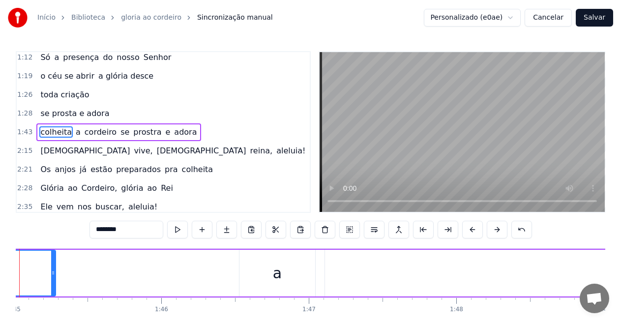
scroll to position [0, 15456]
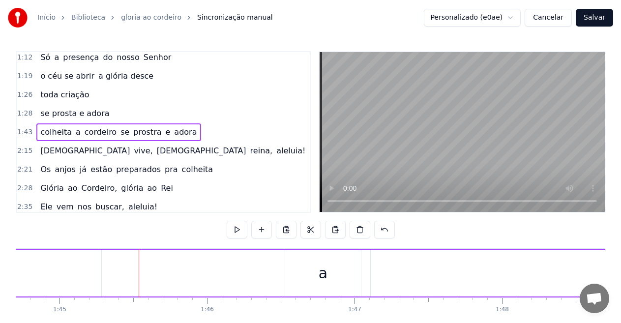
drag, startPoint x: 261, startPoint y: 275, endPoint x: 281, endPoint y: 275, distance: 19.7
click at [295, 273] on div "a" at bounding box center [323, 273] width 76 height 47
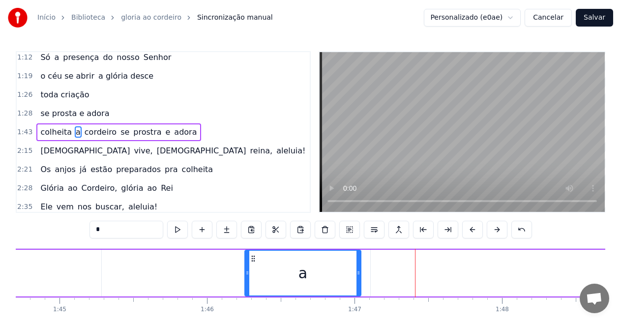
drag, startPoint x: 286, startPoint y: 271, endPoint x: 246, endPoint y: 269, distance: 40.4
click at [246, 269] on div at bounding box center [248, 273] width 4 height 45
click at [128, 233] on input "*" at bounding box center [127, 230] width 74 height 18
type input "*"
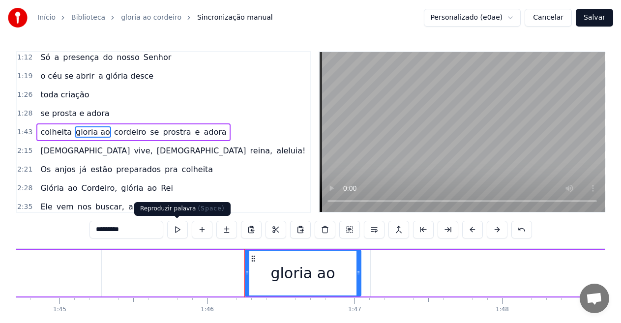
click at [176, 228] on button at bounding box center [177, 230] width 21 height 18
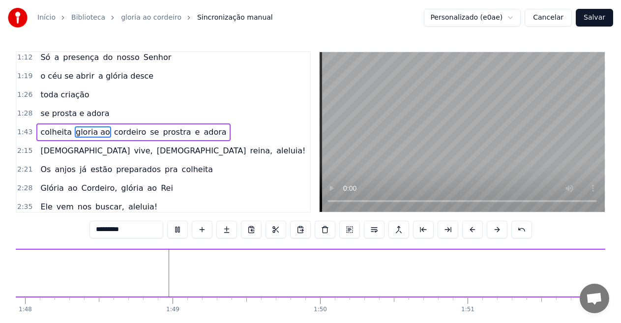
scroll to position [0, 15975]
type input "********"
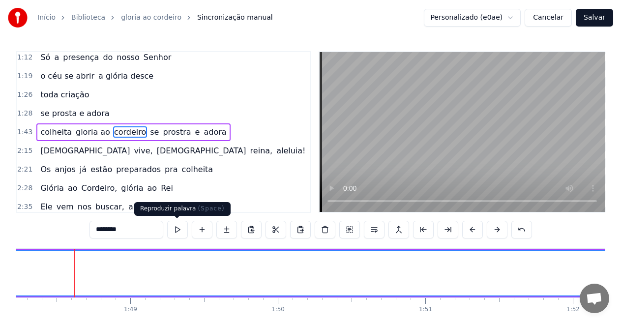
click at [188, 223] on div "********" at bounding box center [311, 230] width 443 height 18
click at [181, 226] on button at bounding box center [177, 230] width 21 height 18
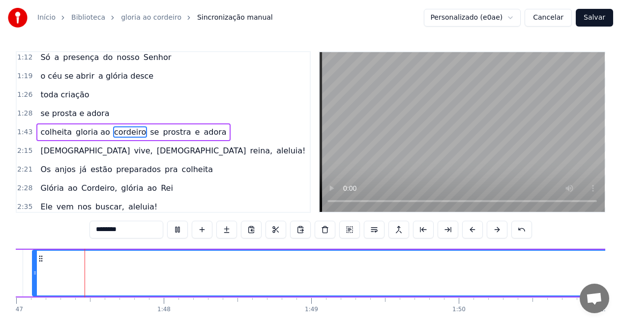
scroll to position [0, 15788]
click at [178, 229] on button at bounding box center [177, 230] width 21 height 18
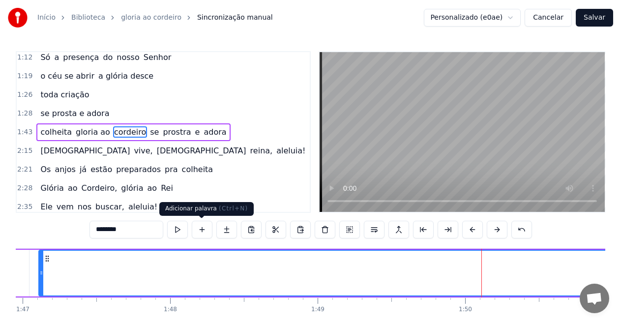
click at [203, 229] on button at bounding box center [202, 230] width 21 height 18
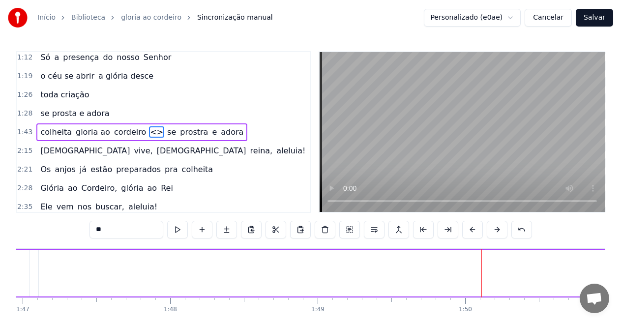
type input "********"
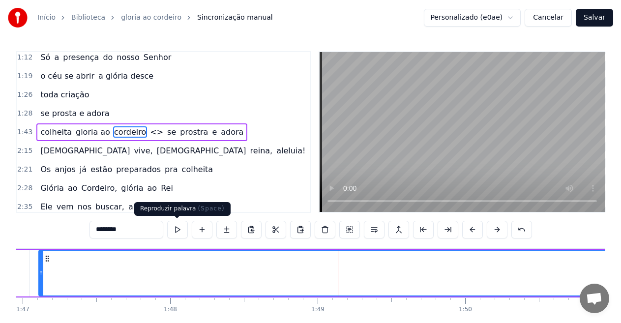
click at [171, 232] on button at bounding box center [177, 230] width 21 height 18
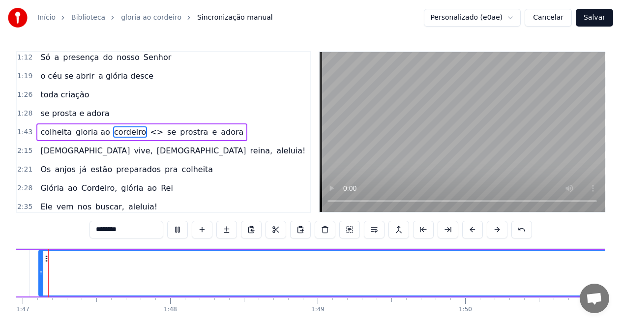
scroll to position [0, 15760]
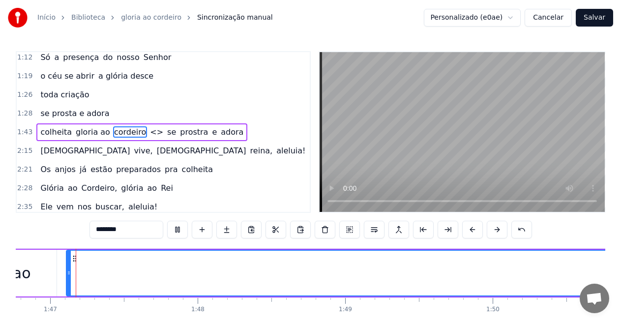
click at [176, 228] on button at bounding box center [177, 230] width 21 height 18
click at [179, 228] on button at bounding box center [177, 230] width 21 height 18
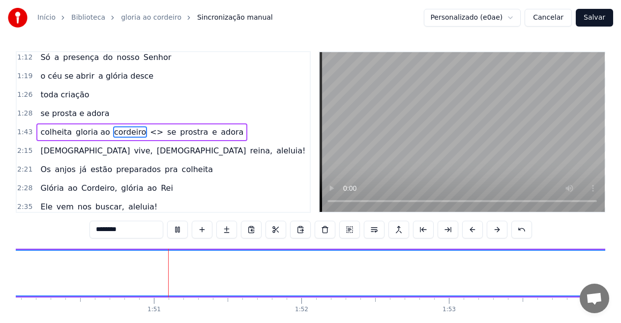
scroll to position [0, 16263]
click at [177, 228] on button at bounding box center [177, 230] width 21 height 18
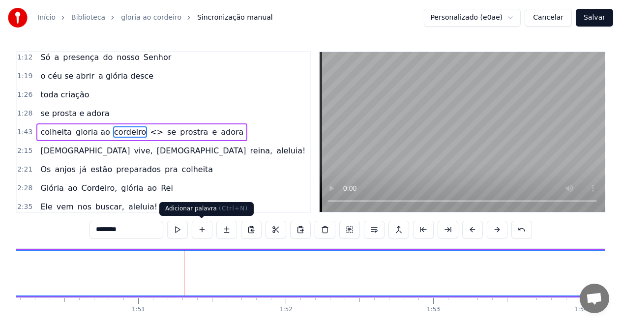
click at [201, 228] on button at bounding box center [202, 230] width 21 height 18
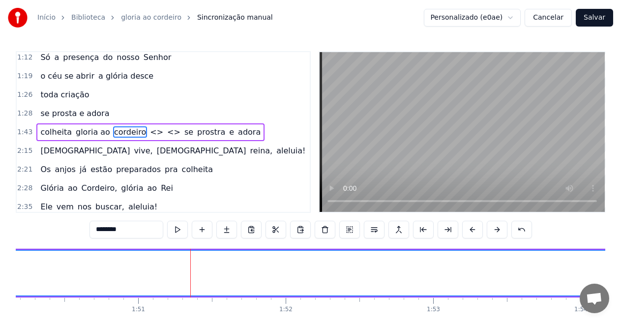
drag, startPoint x: 137, startPoint y: 261, endPoint x: 152, endPoint y: 271, distance: 17.7
click at [149, 133] on span "<>" at bounding box center [156, 131] width 15 height 11
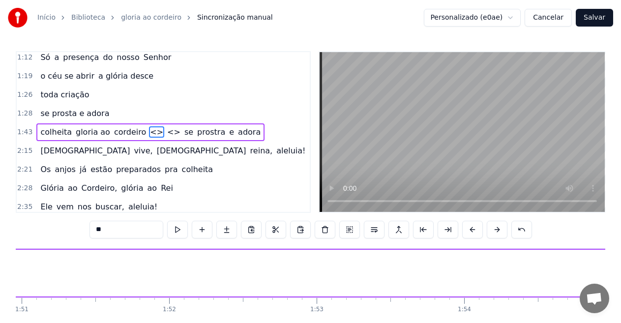
click at [166, 132] on span "<>" at bounding box center [173, 131] width 15 height 11
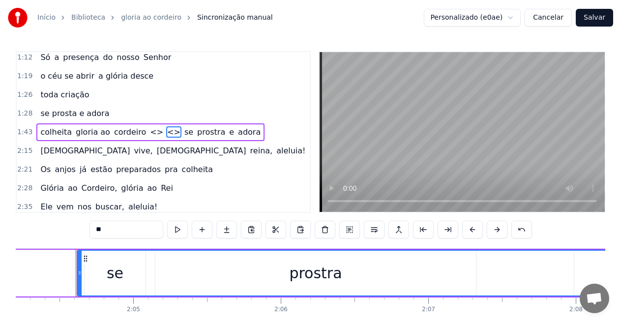
scroll to position [0, 18343]
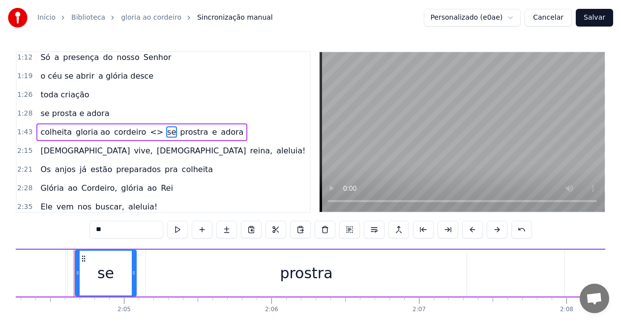
click at [149, 134] on span "<>" at bounding box center [156, 131] width 15 height 11
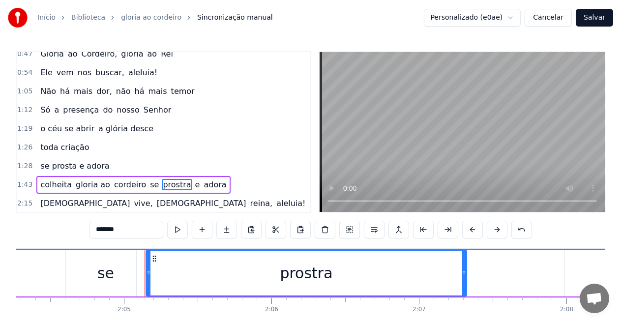
scroll to position [118, 0]
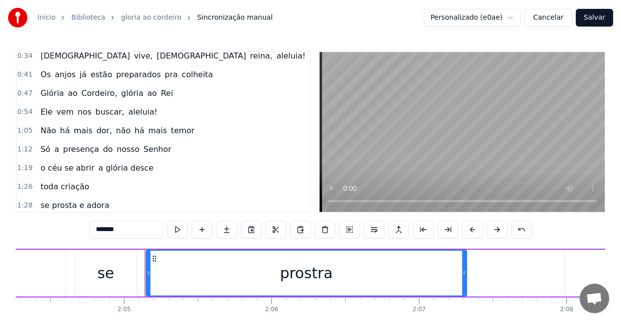
click at [40, 148] on span "Só" at bounding box center [45, 149] width 12 height 11
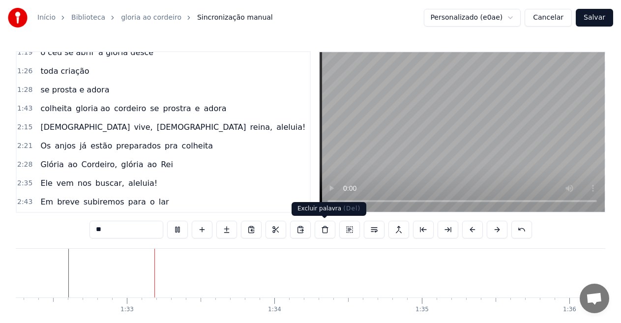
scroll to position [0, 13634]
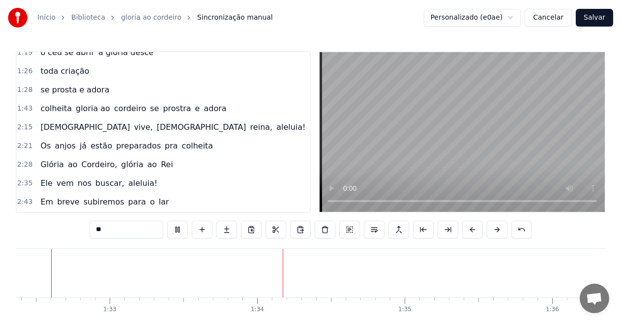
click at [180, 232] on button at bounding box center [177, 230] width 21 height 18
click at [45, 108] on span "colheita" at bounding box center [55, 108] width 33 height 11
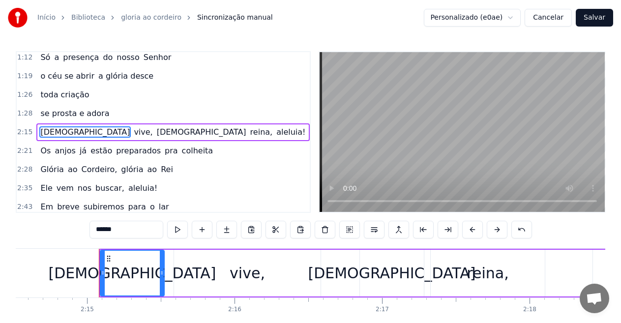
scroll to position [0, 19890]
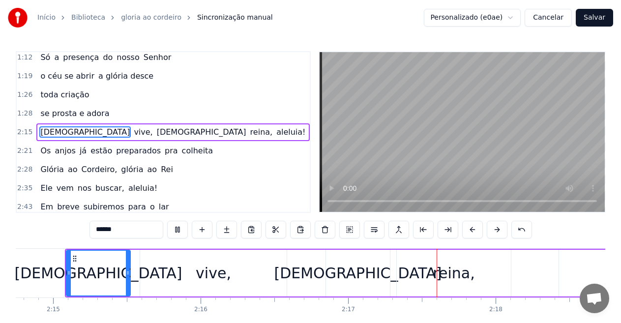
click at [44, 113] on span "se prosta e adora" at bounding box center [74, 113] width 71 height 11
type input "**********"
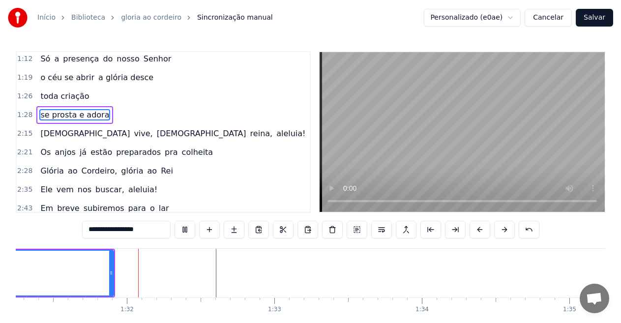
scroll to position [0, 13473]
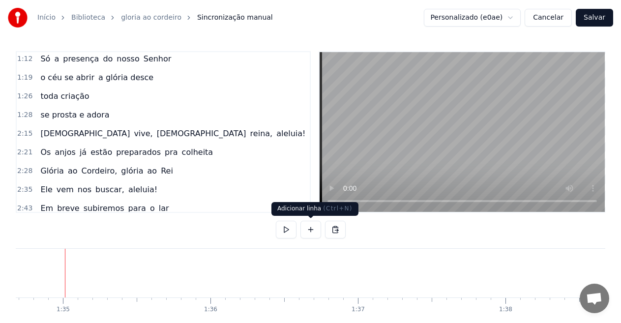
click at [311, 234] on button at bounding box center [311, 230] width 21 height 18
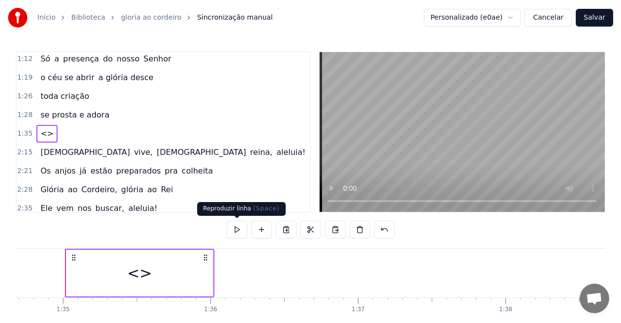
click at [238, 225] on button at bounding box center [237, 230] width 21 height 18
click at [237, 227] on button at bounding box center [237, 230] width 21 height 18
click at [88, 269] on div "<>" at bounding box center [139, 273] width 147 height 47
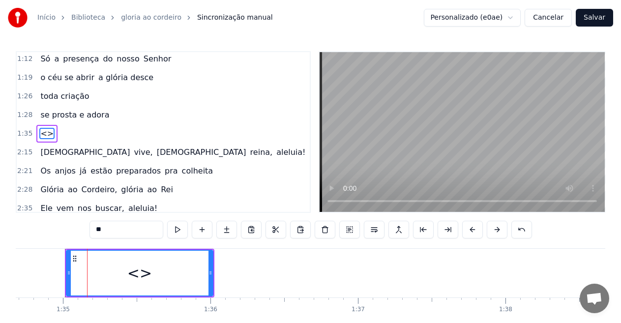
scroll to position [210, 0]
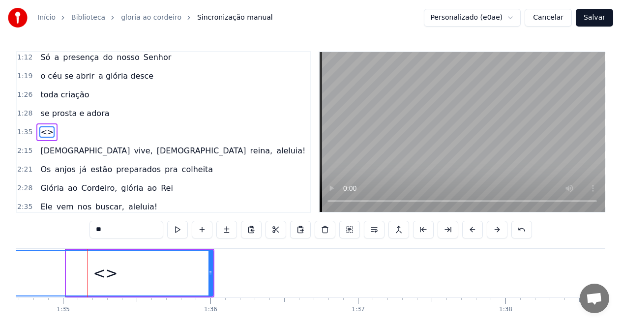
drag, startPoint x: 68, startPoint y: 271, endPoint x: 0, endPoint y: 264, distance: 68.7
click at [0, 264] on div "Início Biblioteca gloria ao [PERSON_NAME] manual Personalizado (e0ae) Cancelar …" at bounding box center [310, 174] width 621 height 348
drag, startPoint x: 61, startPoint y: 272, endPoint x: 93, endPoint y: 271, distance: 33.0
click at [93, 271] on div "<>" at bounding box center [106, 273] width 214 height 45
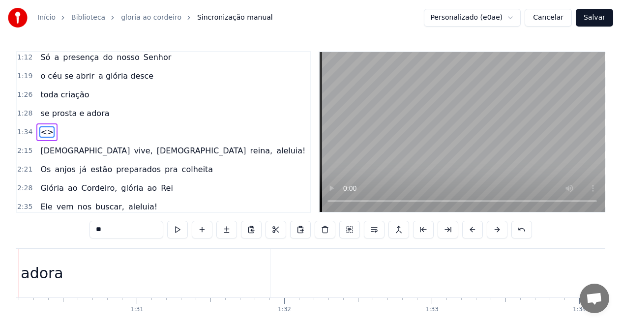
scroll to position [0, 13265]
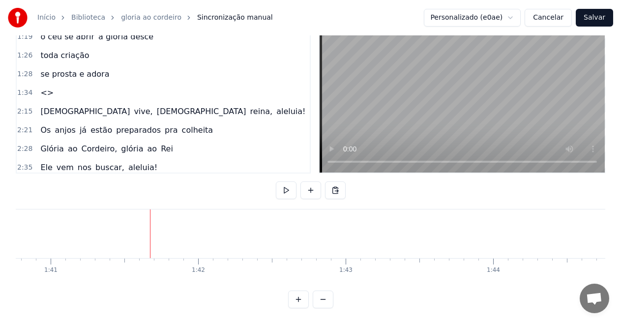
scroll to position [0, 14959]
click at [321, 306] on button at bounding box center [323, 300] width 21 height 18
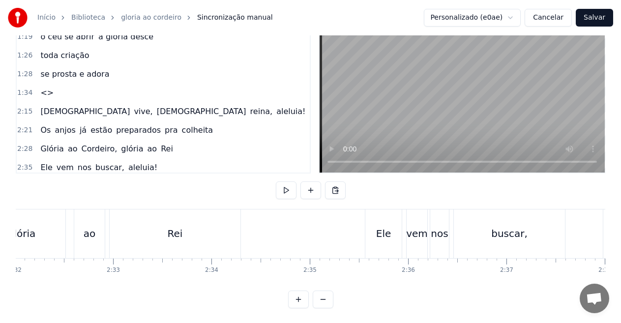
click at [321, 306] on button at bounding box center [323, 300] width 21 height 18
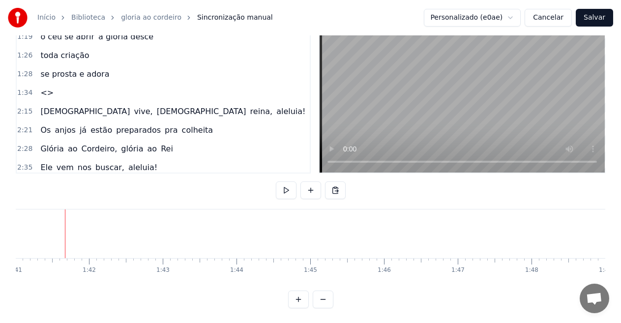
click at [321, 306] on button at bounding box center [323, 300] width 21 height 18
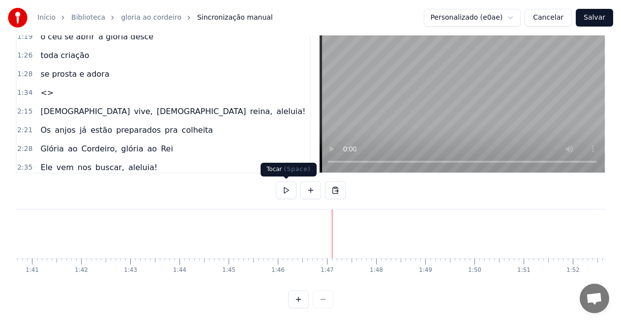
click at [294, 192] on button at bounding box center [286, 191] width 21 height 18
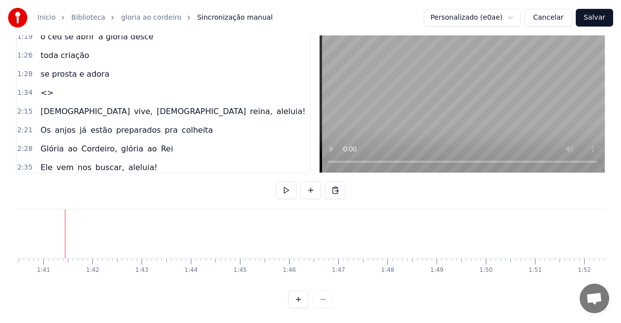
click at [16, 228] on div at bounding box center [16, 234] width 0 height 49
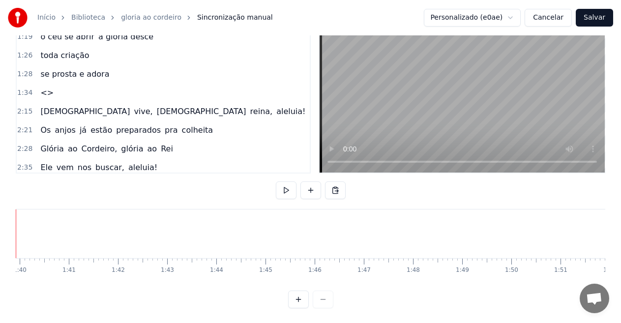
drag, startPoint x: 14, startPoint y: 228, endPoint x: 0, endPoint y: 228, distance: 13.8
click at [11, 228] on div "Início Biblioteca gloria ao [PERSON_NAME] manual Personalizado (e0ae) Cancelar …" at bounding box center [310, 135] width 621 height 348
click at [0, 228] on div "Início Biblioteca gloria ao [PERSON_NAME] manual Personalizado (e0ae) Cancelar …" at bounding box center [310, 135] width 621 height 348
click at [292, 307] on button at bounding box center [298, 300] width 21 height 18
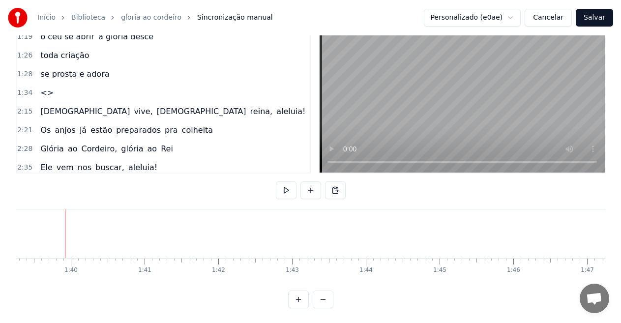
click at [297, 306] on button at bounding box center [298, 300] width 21 height 18
click at [300, 309] on button at bounding box center [298, 300] width 21 height 18
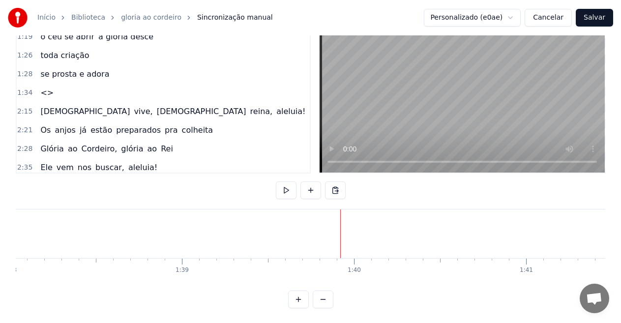
scroll to position [0, 17159]
click at [45, 77] on span "se prosta e adora" at bounding box center [74, 73] width 71 height 11
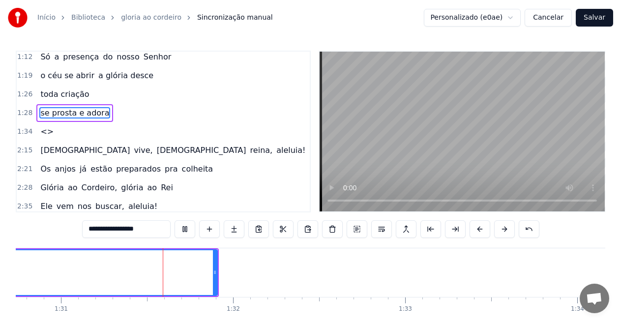
scroll to position [0, 15640]
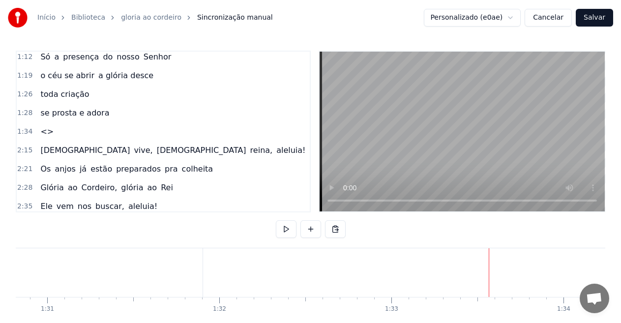
click at [40, 129] on span "<>" at bounding box center [46, 131] width 15 height 11
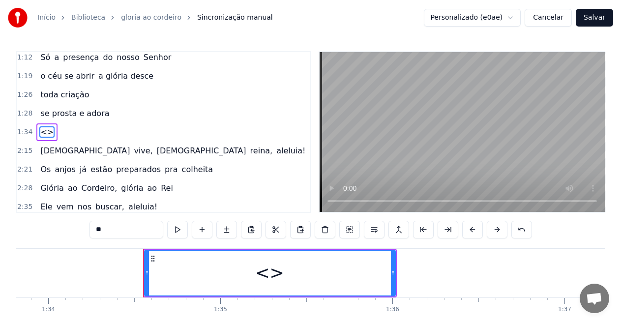
scroll to position [0, 16233]
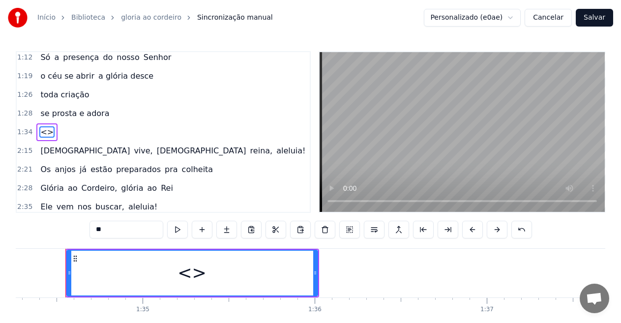
drag, startPoint x: 122, startPoint y: 230, endPoint x: 81, endPoint y: 222, distance: 41.1
click at [81, 222] on div "0:06 --- **O 0:06 Rei da Colheita** 0:07 O som da trombeta ecoou no ar 0:12 Ale…" at bounding box center [311, 199] width 590 height 297
click at [44, 151] on span "[DEMOGRAPHIC_DATA]" at bounding box center [85, 150] width 92 height 11
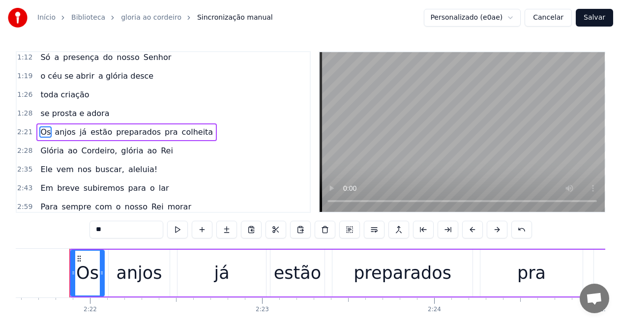
scroll to position [0, 24385]
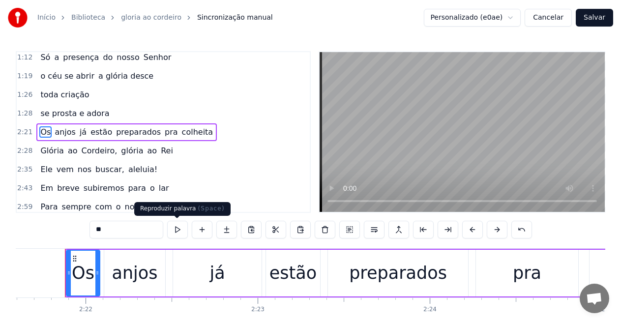
click at [176, 228] on button at bounding box center [177, 230] width 21 height 18
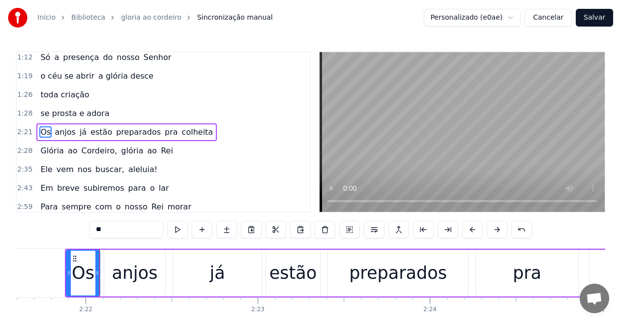
click at [179, 231] on button at bounding box center [177, 230] width 21 height 18
click at [69, 108] on span "se prosta e adora" at bounding box center [74, 113] width 71 height 11
type input "**********"
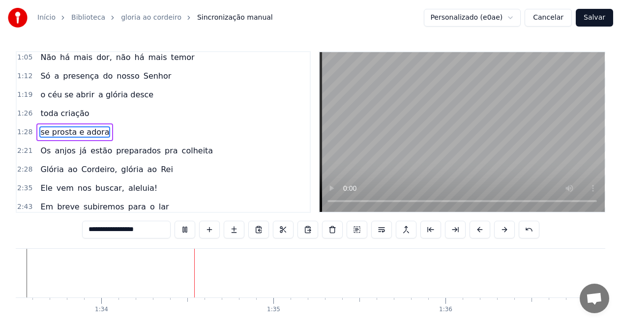
scroll to position [0, 16138]
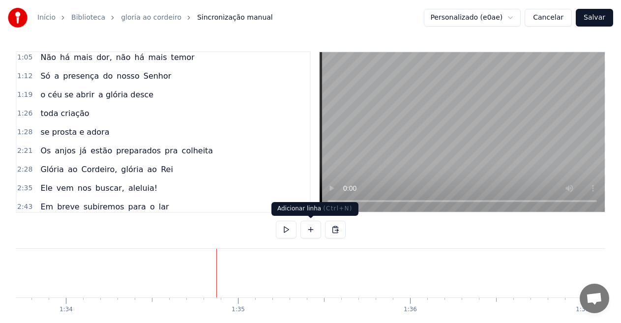
click at [311, 233] on button at bounding box center [311, 230] width 21 height 18
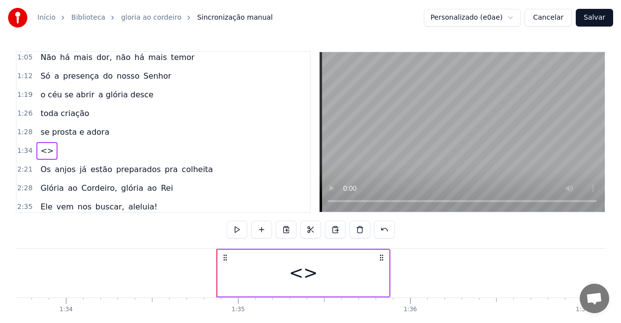
drag, startPoint x: 217, startPoint y: 271, endPoint x: 195, endPoint y: 270, distance: 22.7
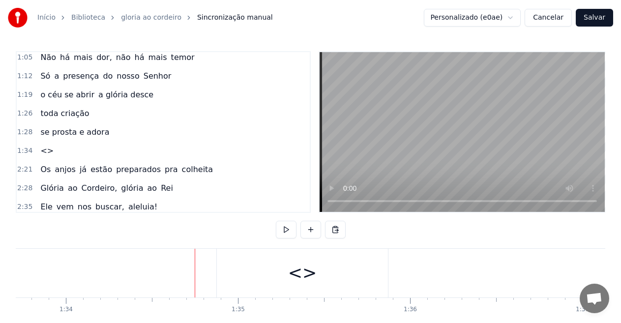
click at [275, 272] on div "<>" at bounding box center [302, 273] width 171 height 49
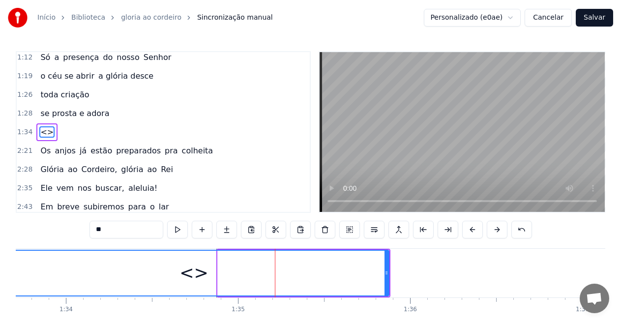
drag, startPoint x: 219, startPoint y: 274, endPoint x: 0, endPoint y: 258, distance: 219.6
click at [0, 258] on div "Início Biblioteca gloria ao [PERSON_NAME] manual Personalizado (e0ae) Cancelar …" at bounding box center [310, 174] width 621 height 348
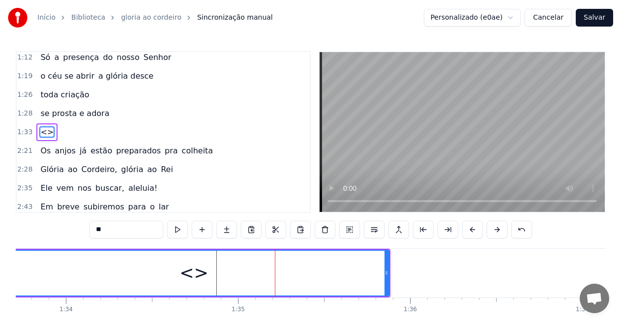
drag, startPoint x: 117, startPoint y: 230, endPoint x: 51, endPoint y: 224, distance: 66.2
click at [52, 224] on div "0:06 --- **O 0:06 Rei da Colheita** 0:07 O som da trombeta ecoou no ar 0:12 Ale…" at bounding box center [311, 199] width 590 height 297
click at [121, 230] on input "text" at bounding box center [127, 230] width 74 height 18
paste input "**********"
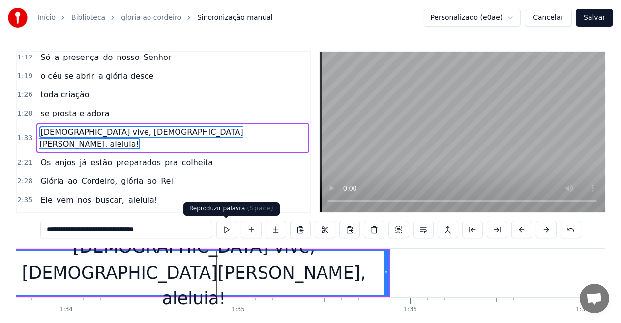
click at [228, 227] on button at bounding box center [226, 230] width 21 height 18
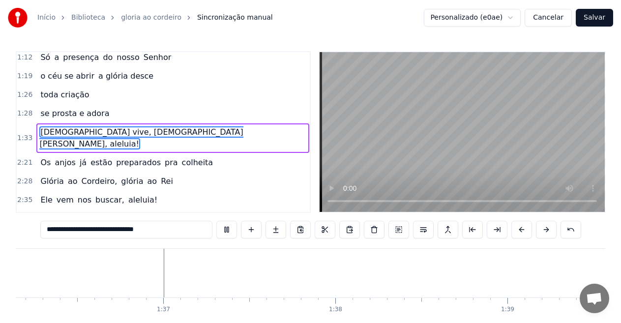
scroll to position [0, 16585]
click at [56, 132] on span "[DEMOGRAPHIC_DATA] vive, [DEMOGRAPHIC_DATA][PERSON_NAME], aleluia!" at bounding box center [141, 137] width 204 height 23
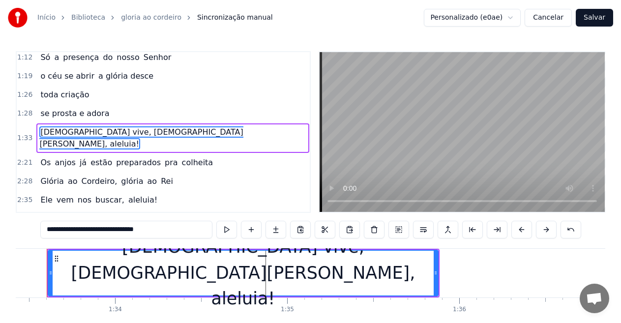
scroll to position [0, 16071]
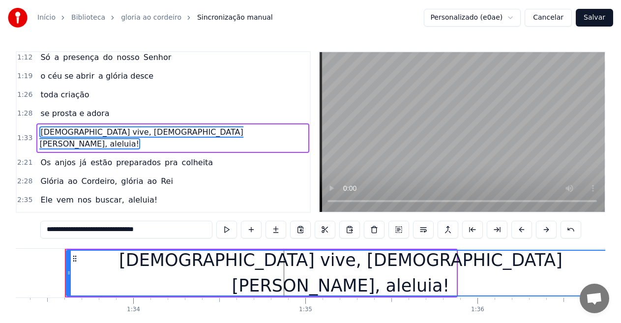
drag, startPoint x: 453, startPoint y: 272, endPoint x: 612, endPoint y: 279, distance: 159.1
click at [612, 279] on div "Início Biblioteca gloria ao [PERSON_NAME] manual Personalizado (e0ae) Cancelar …" at bounding box center [310, 174] width 621 height 348
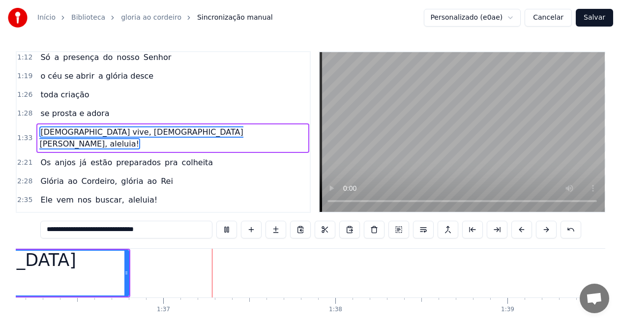
scroll to position [0, 16607]
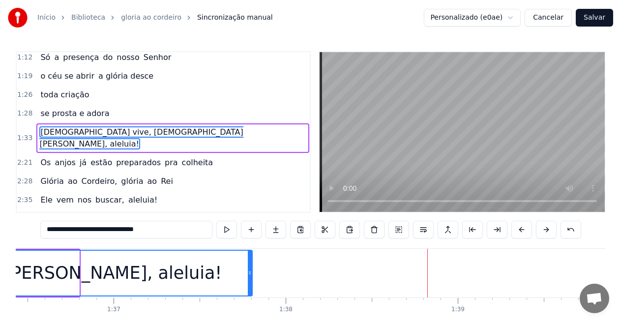
drag, startPoint x: 76, startPoint y: 270, endPoint x: 249, endPoint y: 291, distance: 174.5
click at [249, 291] on div at bounding box center [250, 273] width 4 height 45
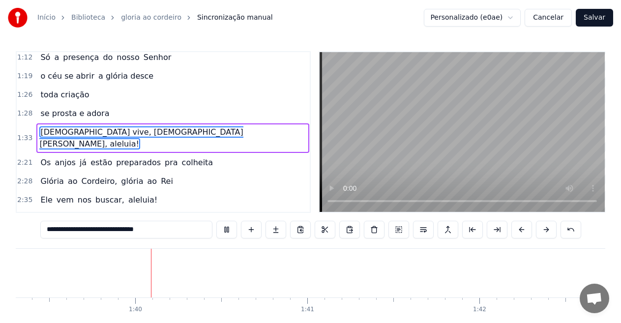
scroll to position [0, 17102]
click at [41, 157] on span "Os" at bounding box center [45, 162] width 12 height 11
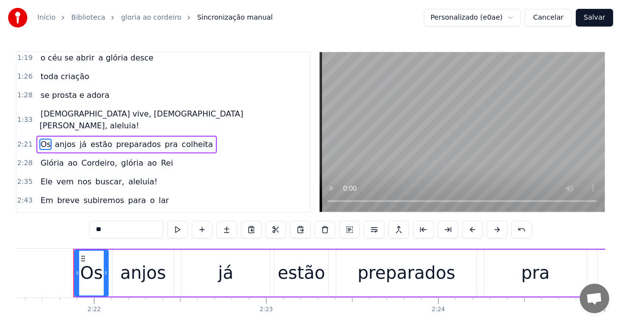
scroll to position [0, 24385]
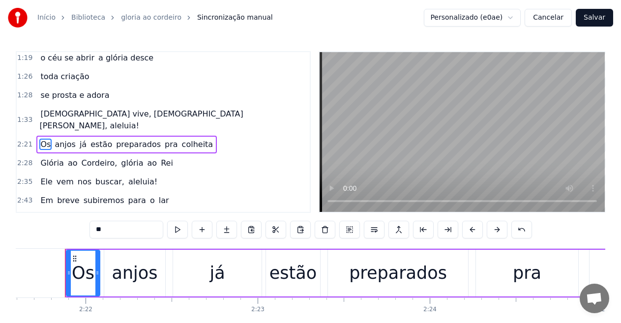
click at [50, 113] on span "[DEMOGRAPHIC_DATA] vive, [DEMOGRAPHIC_DATA][PERSON_NAME], aleluia!" at bounding box center [141, 119] width 204 height 23
type input "**********"
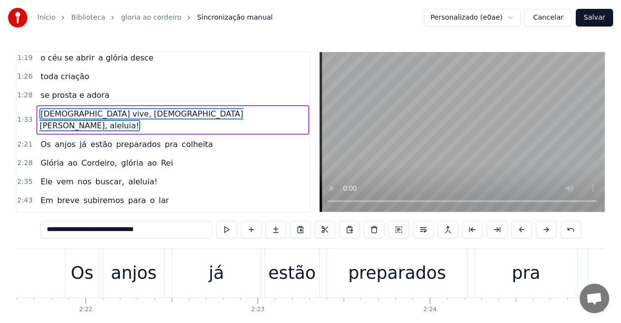
scroll to position [210, 0]
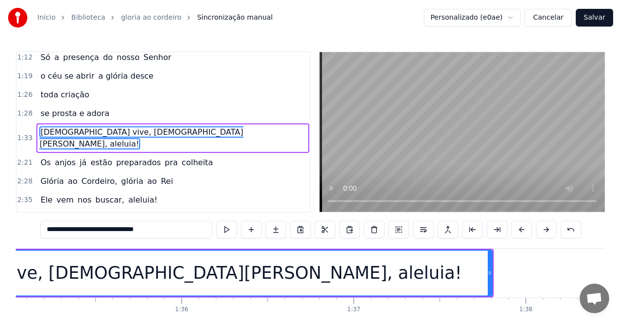
click at [151, 131] on div "1:33 [DEMOGRAPHIC_DATA] vive, [DEMOGRAPHIC_DATA] reina, aleluia!" at bounding box center [163, 138] width 293 height 31
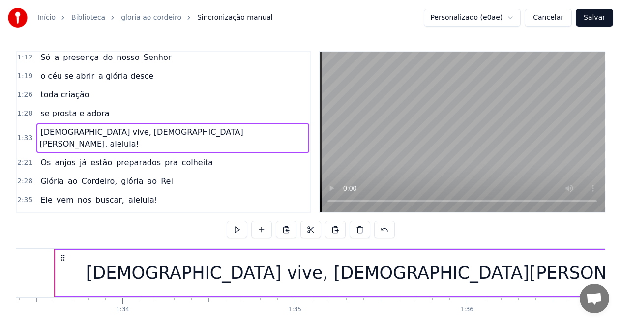
scroll to position [0, 16071]
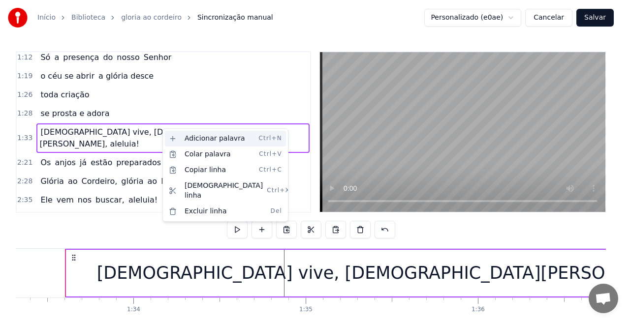
click at [198, 139] on div "Adicionar palavra Ctrl+N" at bounding box center [225, 139] width 121 height 16
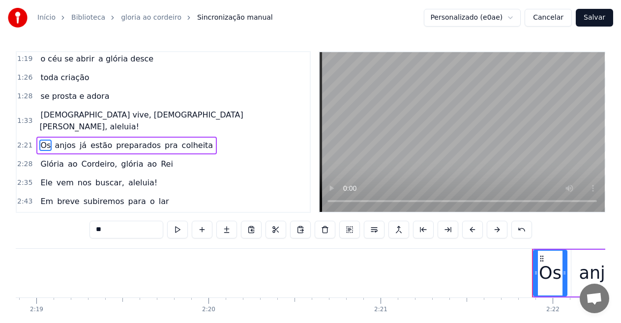
scroll to position [0, 24385]
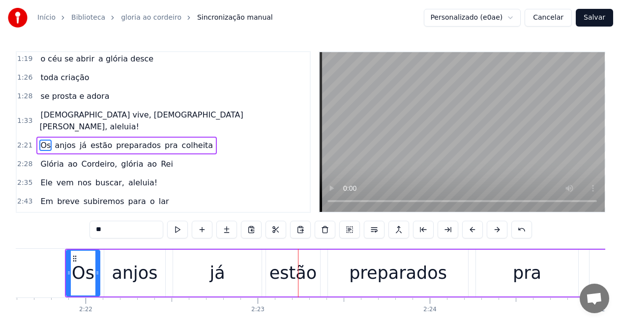
click at [94, 113] on span "[DEMOGRAPHIC_DATA] vive, [DEMOGRAPHIC_DATA][PERSON_NAME], aleluia!" at bounding box center [141, 120] width 204 height 23
type input "**********"
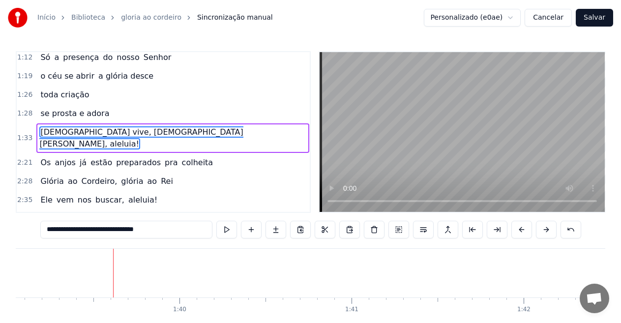
scroll to position [0, 17066]
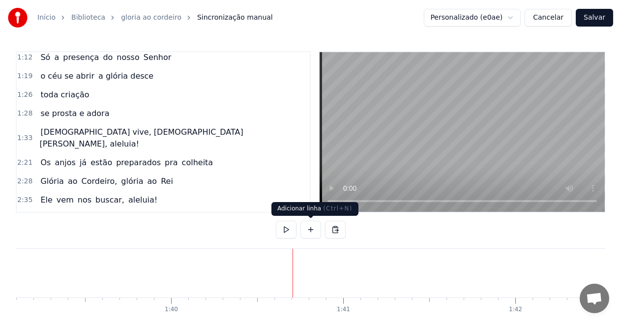
click at [310, 229] on button at bounding box center [311, 230] width 21 height 18
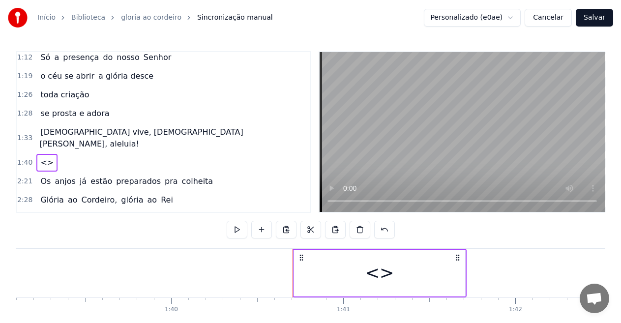
click at [332, 271] on div "<>" at bounding box center [379, 273] width 171 height 47
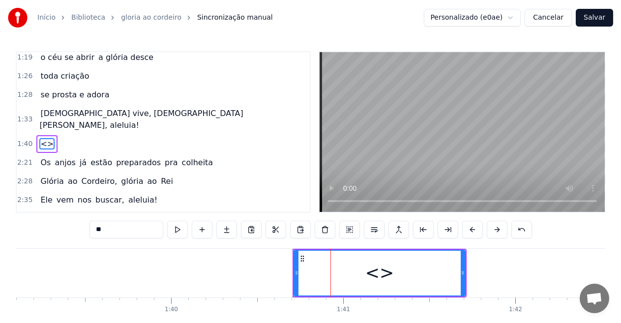
click at [388, 271] on div "<>" at bounding box center [380, 273] width 29 height 26
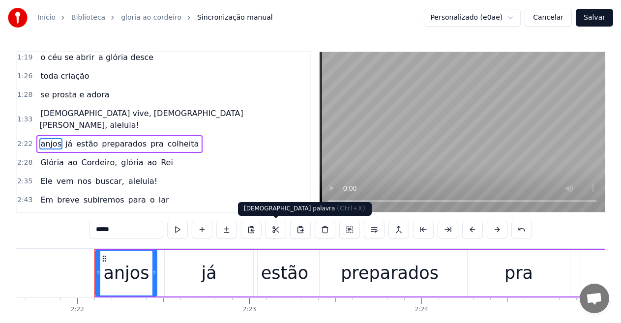
scroll to position [0, 24423]
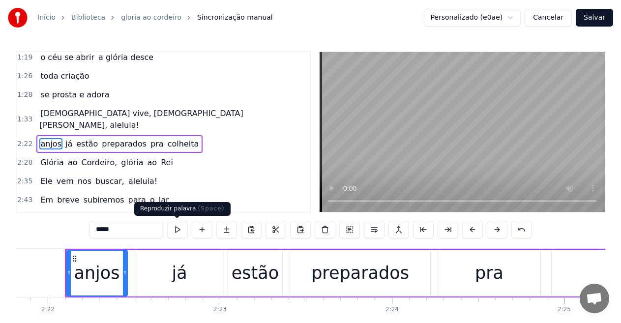
click at [173, 223] on button at bounding box center [177, 230] width 21 height 18
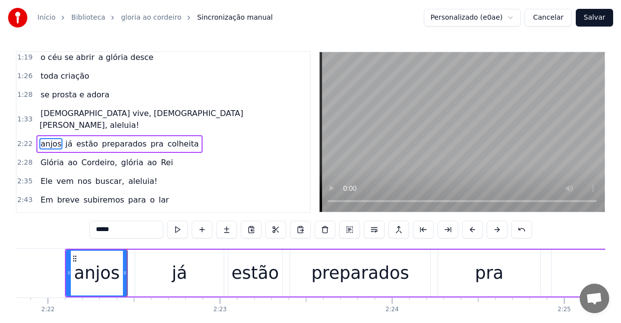
click at [61, 116] on span "[DEMOGRAPHIC_DATA] vive, [DEMOGRAPHIC_DATA][PERSON_NAME], aleluia!" at bounding box center [141, 119] width 204 height 23
type input "**********"
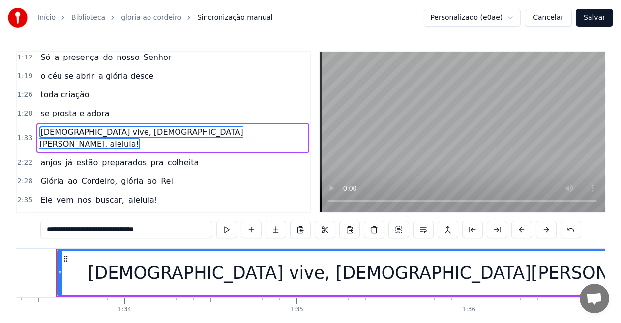
scroll to position [0, 16071]
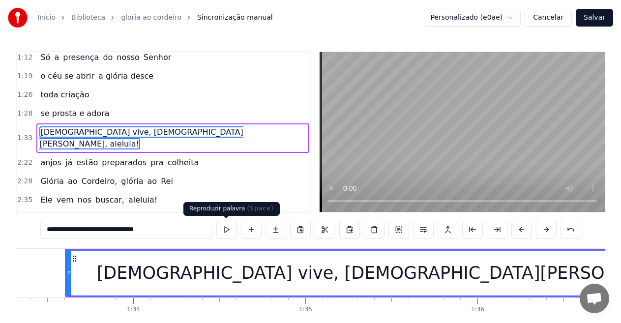
drag, startPoint x: 218, startPoint y: 224, endPoint x: 239, endPoint y: 224, distance: 21.2
click at [218, 224] on button at bounding box center [226, 230] width 21 height 18
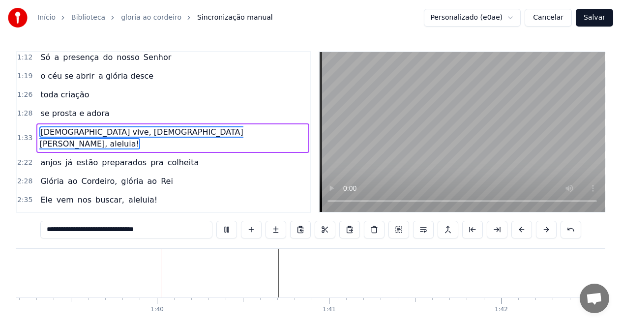
scroll to position [0, 17104]
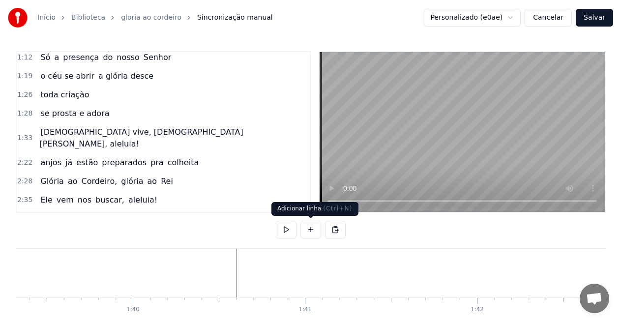
click at [312, 226] on button at bounding box center [311, 230] width 21 height 18
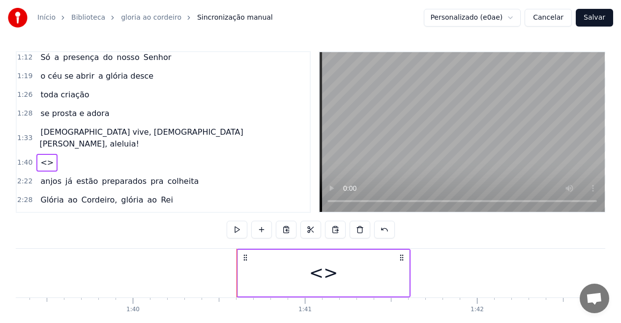
click at [346, 274] on div "<>" at bounding box center [323, 273] width 171 height 47
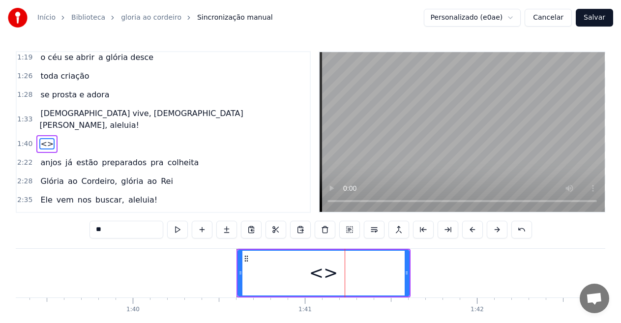
drag, startPoint x: 124, startPoint y: 226, endPoint x: 70, endPoint y: 225, distance: 53.7
click at [70, 225] on div "0:06 --- **O 0:06 Rei da Colheita** 0:07 O som da trombeta ecoou no ar 0:12 Ale…" at bounding box center [311, 199] width 590 height 297
paste input "**********"
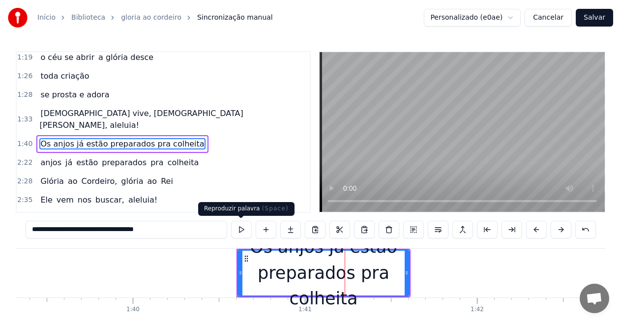
type input "**********"
click at [244, 232] on button at bounding box center [241, 230] width 21 height 18
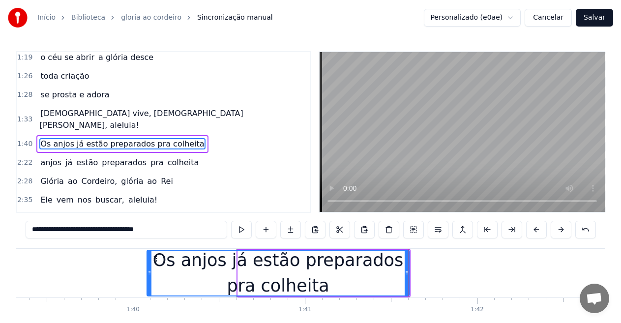
drag, startPoint x: 241, startPoint y: 273, endPoint x: 150, endPoint y: 272, distance: 91.0
click at [150, 272] on icon at bounding box center [150, 273] width 4 height 8
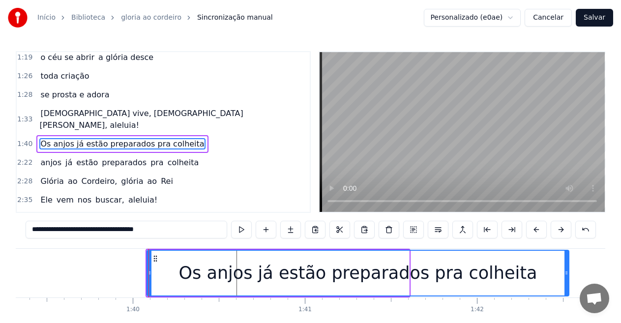
drag, startPoint x: 406, startPoint y: 274, endPoint x: 453, endPoint y: 234, distance: 61.4
click at [565, 291] on div at bounding box center [567, 273] width 4 height 45
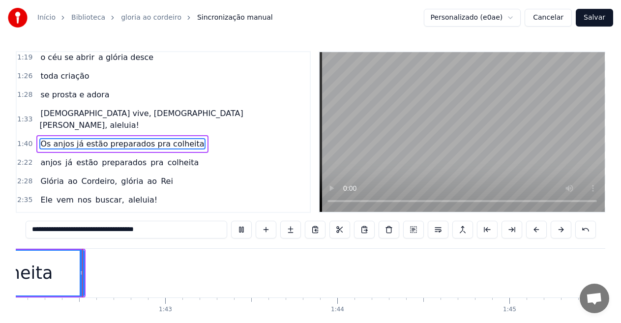
scroll to position [0, 17603]
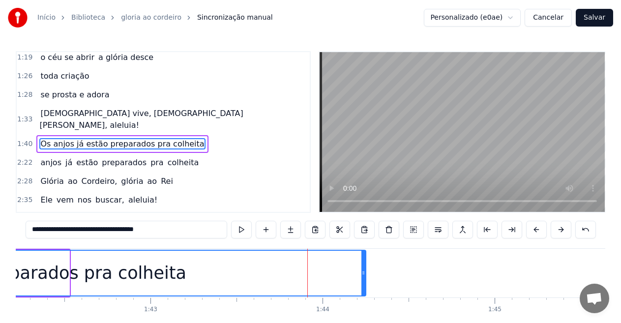
drag, startPoint x: 66, startPoint y: 272, endPoint x: 363, endPoint y: 298, distance: 297.8
click at [363, 298] on div "--- **O Rei da Colheita** O som da trombeta ecoou no ar Alegria no céu, a Terra…" at bounding box center [311, 285] width 590 height 74
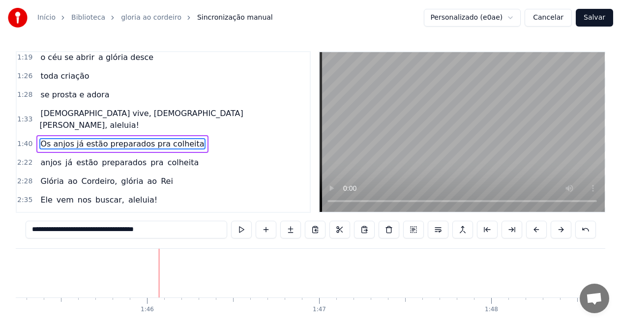
scroll to position [0, 18126]
click at [101, 138] on span "Os anjos já estão preparados pra colheita" at bounding box center [122, 143] width 166 height 11
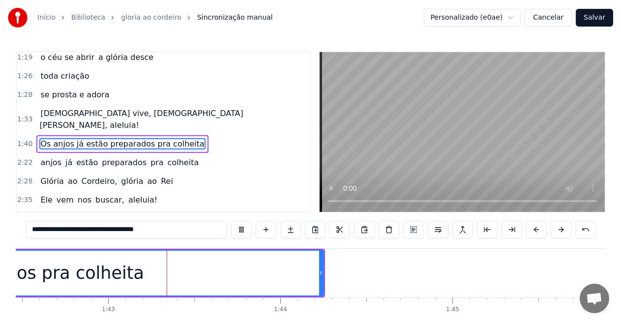
scroll to position [0, 17677]
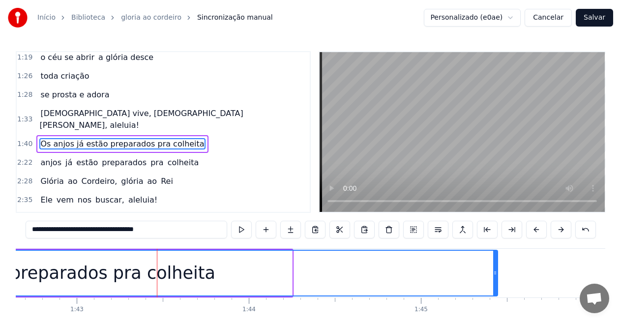
drag, startPoint x: 290, startPoint y: 273, endPoint x: 340, endPoint y: 260, distance: 52.4
click at [492, 294] on div "Os anjos já estão preparados pra colheita" at bounding box center [36, 273] width 923 height 45
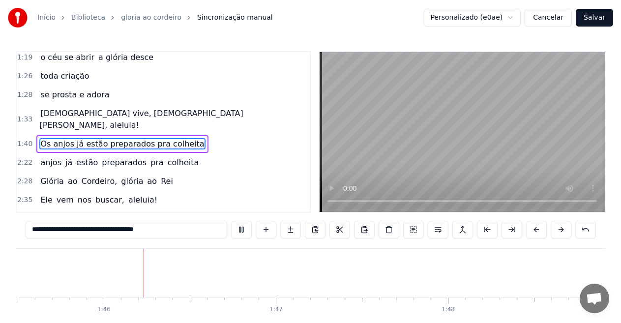
scroll to position [0, 18183]
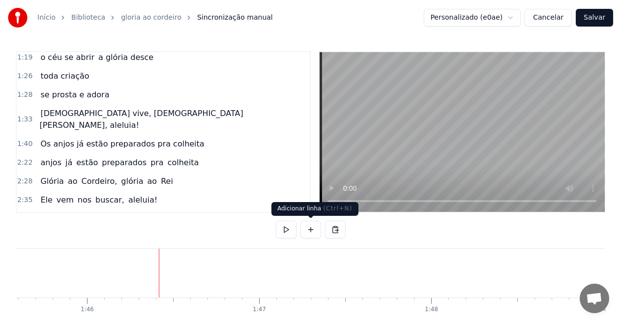
click at [308, 232] on button at bounding box center [311, 230] width 21 height 18
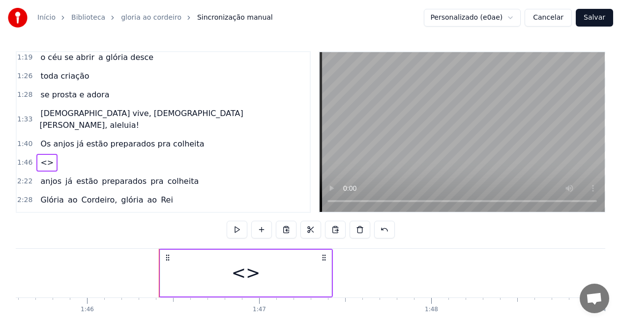
click at [257, 271] on div "<>" at bounding box center [246, 273] width 29 height 26
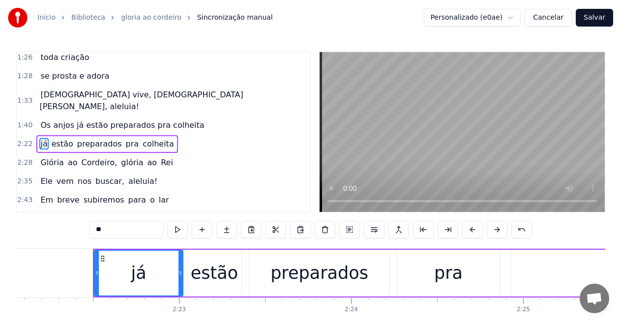
scroll to position [0, 24491]
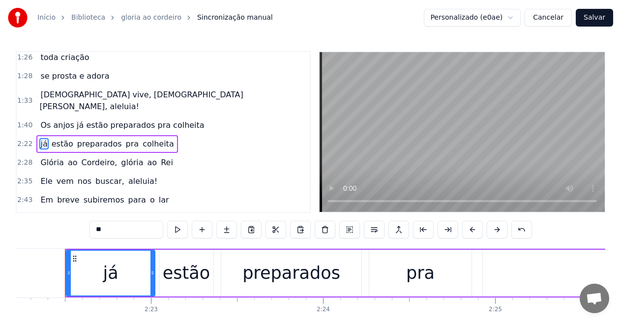
click at [91, 120] on span "Os anjos já estão preparados pra colheita" at bounding box center [122, 125] width 166 height 11
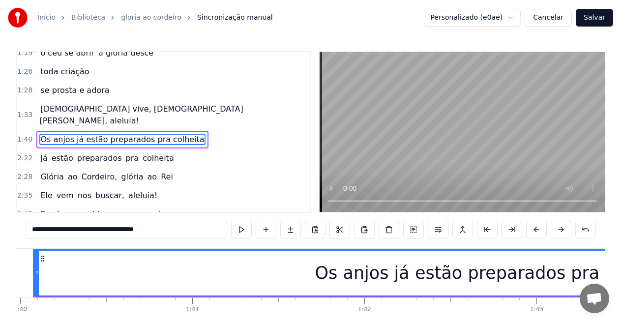
scroll to position [0, 17185]
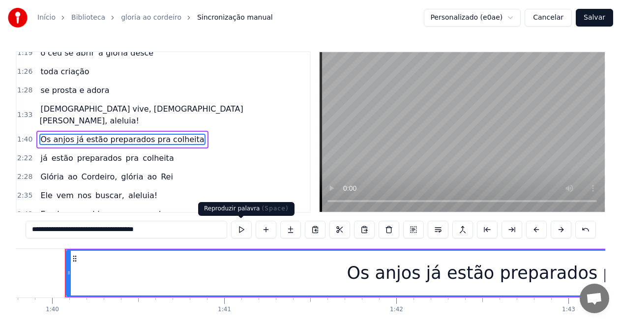
click at [238, 230] on button at bounding box center [241, 230] width 21 height 18
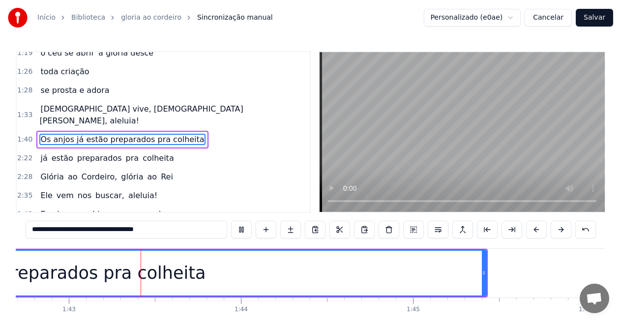
scroll to position [0, 17685]
click at [84, 134] on span "Os anjos já estão preparados pra colheita" at bounding box center [122, 139] width 166 height 11
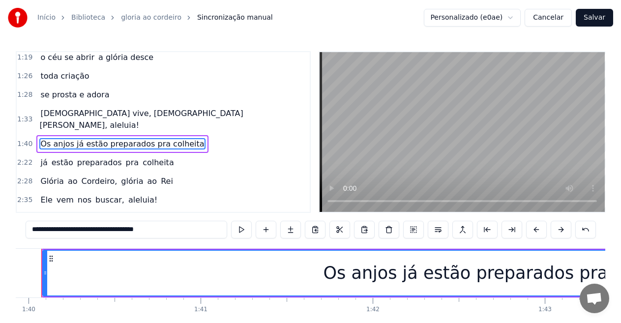
scroll to position [0, 17185]
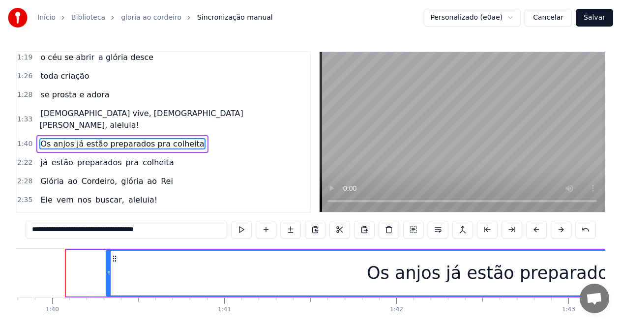
drag, startPoint x: 67, startPoint y: 272, endPoint x: 172, endPoint y: 255, distance: 105.7
click at [108, 276] on icon at bounding box center [109, 273] width 4 height 8
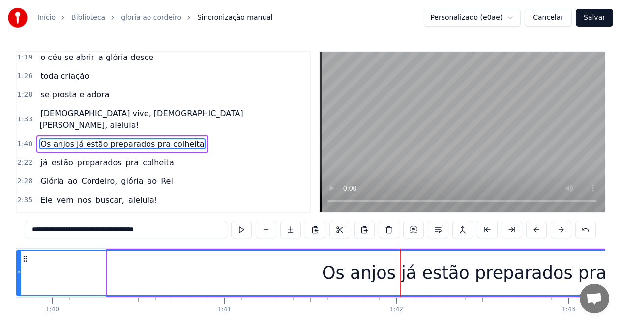
drag, startPoint x: 109, startPoint y: 273, endPoint x: 93, endPoint y: 238, distance: 37.7
click at [18, 273] on icon at bounding box center [19, 273] width 4 height 8
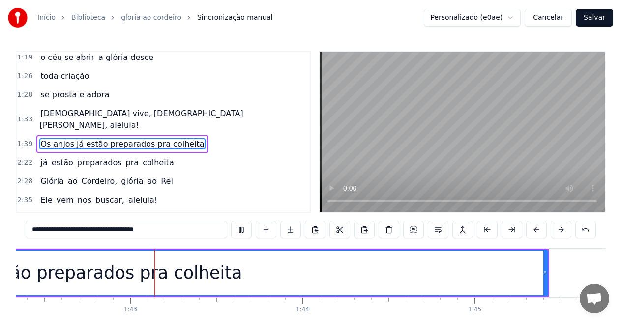
scroll to position [0, 17631]
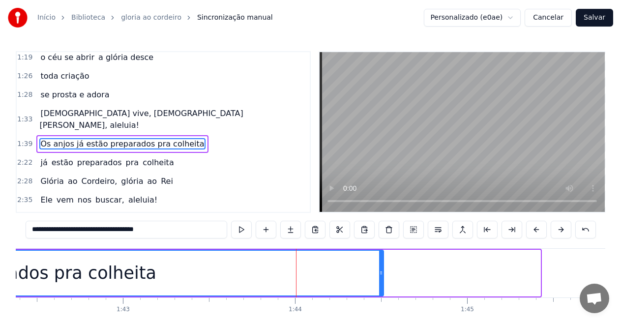
drag, startPoint x: 538, startPoint y: 273, endPoint x: 381, endPoint y: 272, distance: 157.0
click at [381, 272] on icon at bounding box center [381, 273] width 4 height 8
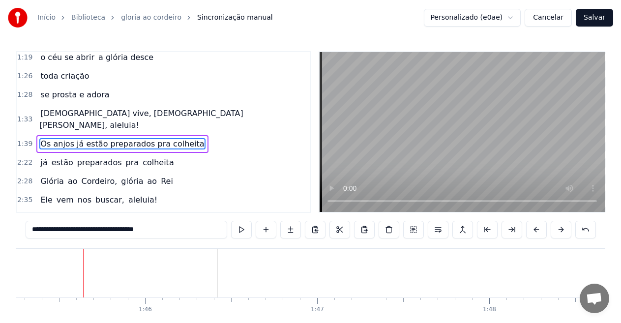
scroll to position [0, 18143]
click at [74, 138] on span "Os anjos já estão preparados pra colheita" at bounding box center [122, 143] width 166 height 11
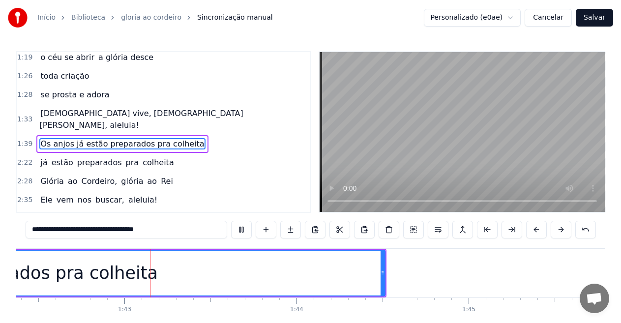
scroll to position [0, 17632]
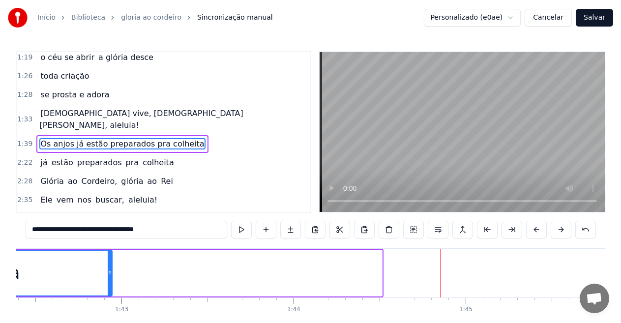
drag, startPoint x: 379, startPoint y: 273, endPoint x: 109, endPoint y: 263, distance: 270.3
click at [109, 263] on div at bounding box center [110, 273] width 4 height 45
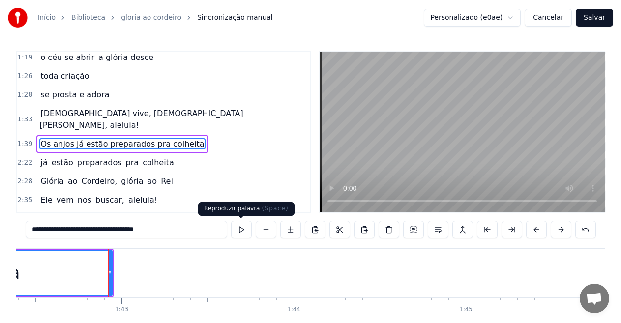
click at [240, 228] on button at bounding box center [241, 230] width 21 height 18
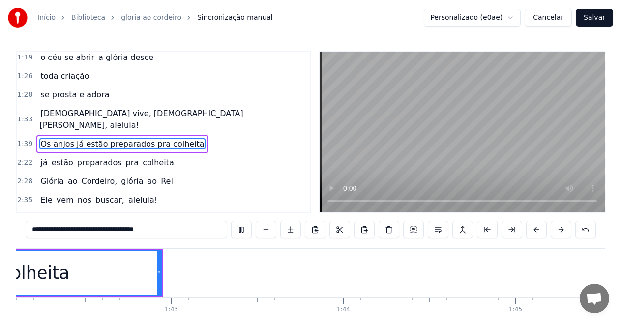
click at [242, 227] on button at bounding box center [241, 230] width 21 height 18
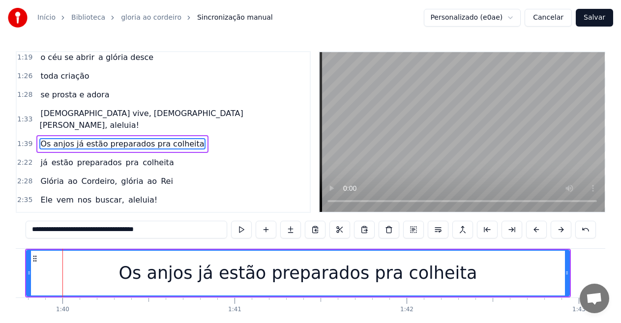
scroll to position [0, 17172]
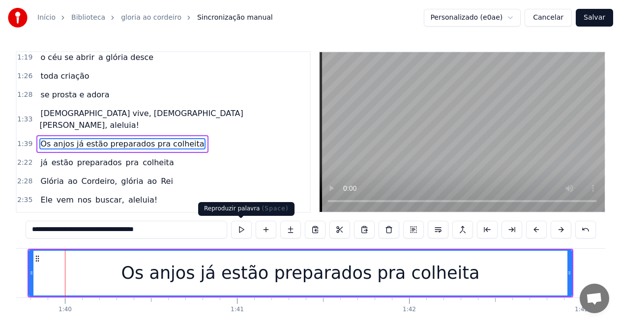
click at [244, 228] on button at bounding box center [241, 230] width 21 height 18
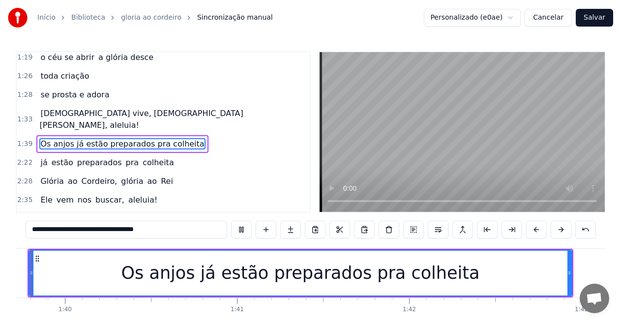
scroll to position [0, 17135]
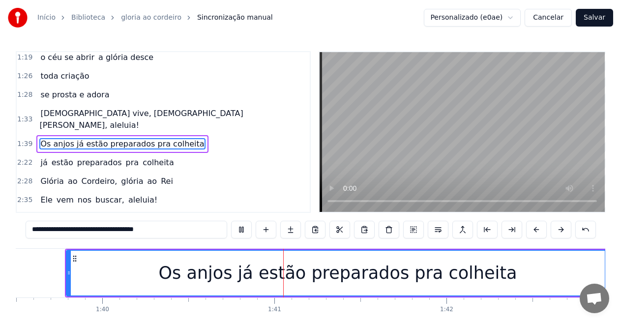
click at [240, 228] on button at bounding box center [241, 230] width 21 height 18
drag, startPoint x: 183, startPoint y: 228, endPoint x: 172, endPoint y: 230, distance: 10.9
click at [182, 228] on input "**********" at bounding box center [127, 230] width 202 height 18
click at [240, 231] on button at bounding box center [241, 230] width 21 height 18
click at [240, 230] on button at bounding box center [241, 230] width 21 height 18
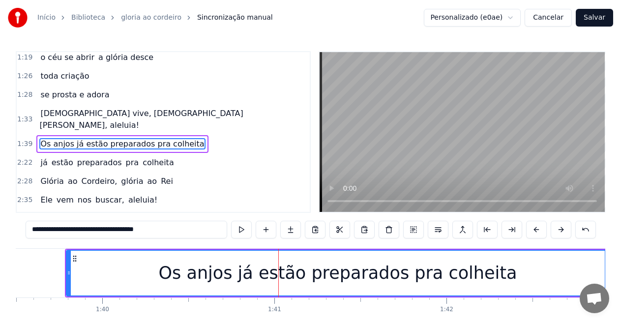
drag, startPoint x: 67, startPoint y: 228, endPoint x: 157, endPoint y: 241, distance: 90.9
click at [157, 241] on div "0:06 --- **O 0:06 Rei da Colheita** 0:07 O som da trombeta ecoou no ar 0:12 Ale…" at bounding box center [311, 199] width 590 height 297
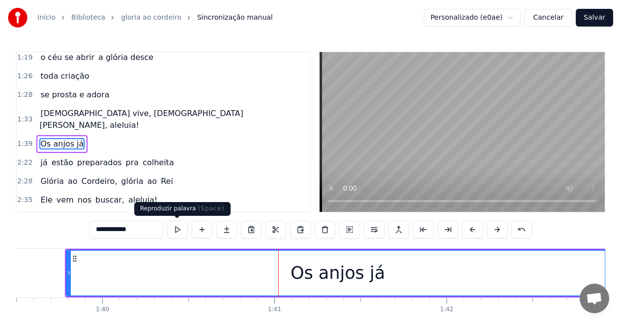
type input "**********"
click at [180, 226] on button at bounding box center [177, 230] width 21 height 18
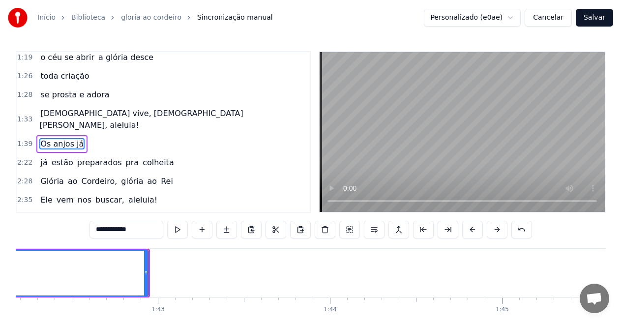
scroll to position [0, 17628]
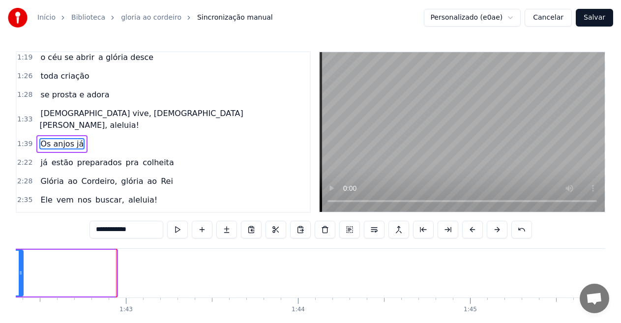
drag, startPoint x: 115, startPoint y: 273, endPoint x: 21, endPoint y: 266, distance: 93.7
click at [21, 266] on div at bounding box center [21, 273] width 4 height 45
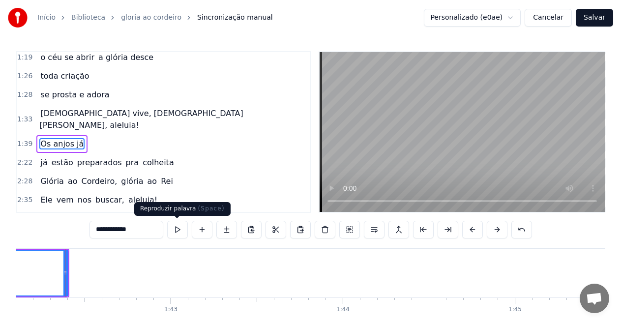
click at [175, 224] on button at bounding box center [177, 230] width 21 height 18
click at [179, 228] on button at bounding box center [177, 230] width 21 height 18
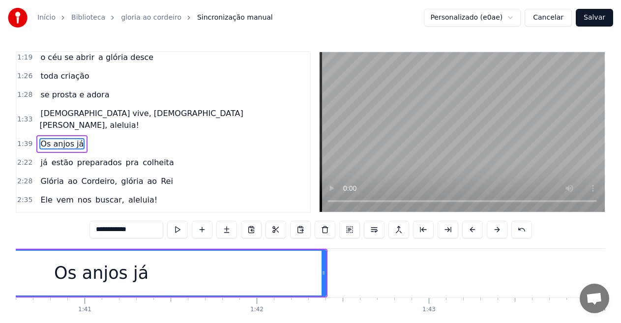
scroll to position [0, 17172]
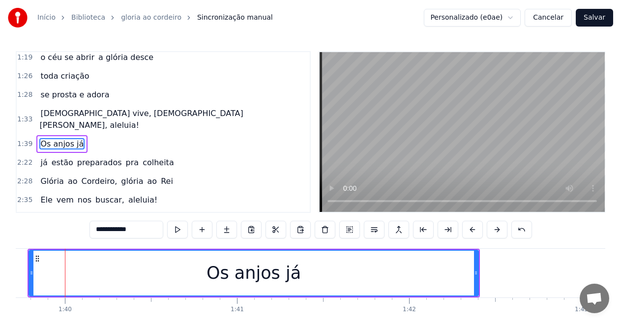
click at [181, 228] on button at bounding box center [177, 230] width 21 height 18
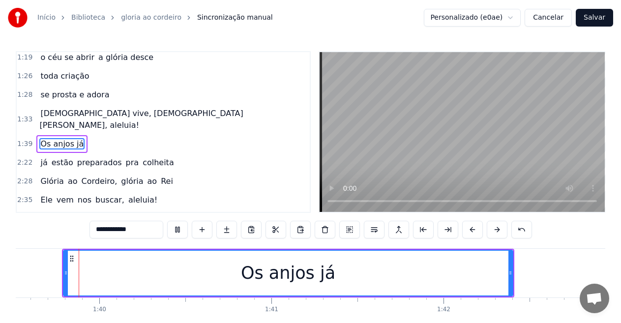
scroll to position [0, 17135]
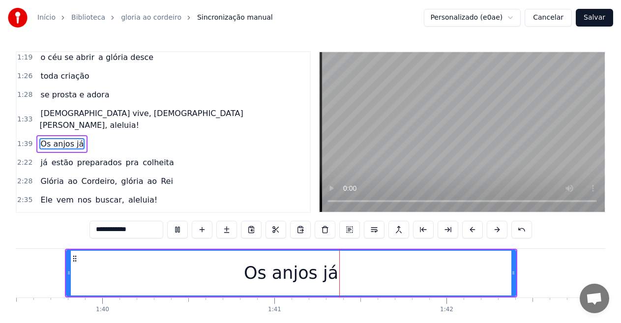
click at [179, 228] on button at bounding box center [177, 230] width 21 height 18
drag, startPoint x: 307, startPoint y: 269, endPoint x: 219, endPoint y: 266, distance: 88.1
click at [219, 266] on div "Os anjos já" at bounding box center [291, 273] width 449 height 45
drag, startPoint x: 222, startPoint y: 266, endPoint x: 295, endPoint y: 266, distance: 72.3
click at [295, 266] on div "Os anjos já" at bounding box center [291, 273] width 449 height 45
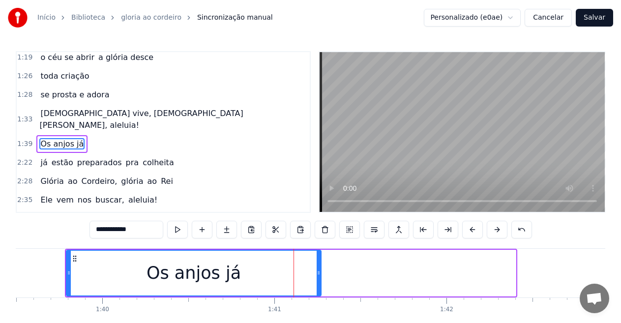
drag, startPoint x: 515, startPoint y: 276, endPoint x: 320, endPoint y: 273, distance: 194.9
click at [320, 273] on icon at bounding box center [319, 273] width 4 height 8
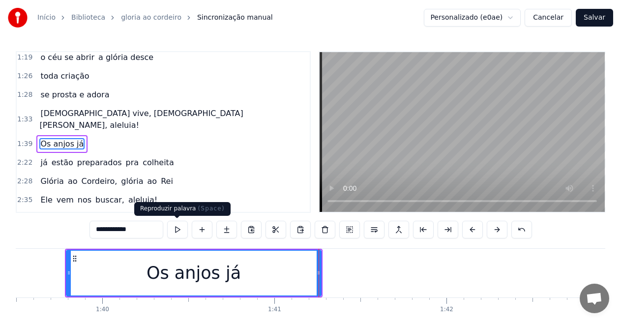
click at [180, 230] on button at bounding box center [177, 230] width 21 height 18
click at [183, 227] on button at bounding box center [177, 230] width 21 height 18
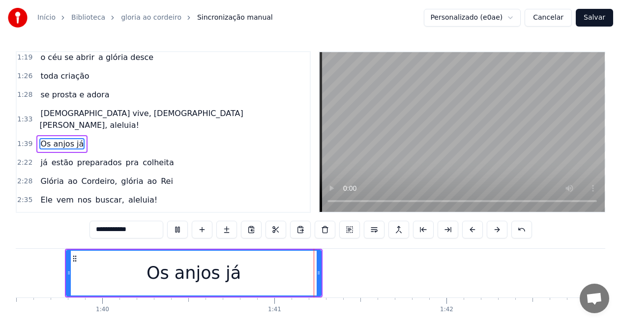
click at [179, 228] on button at bounding box center [177, 230] width 21 height 18
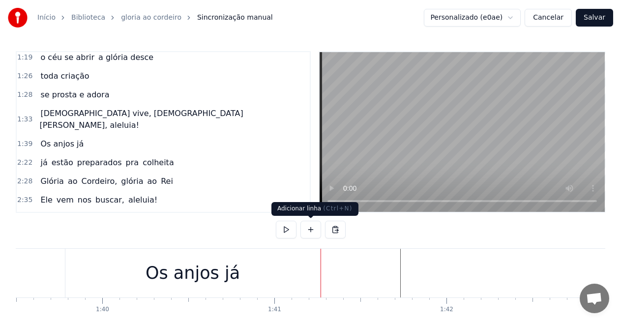
click at [312, 231] on button at bounding box center [311, 230] width 21 height 18
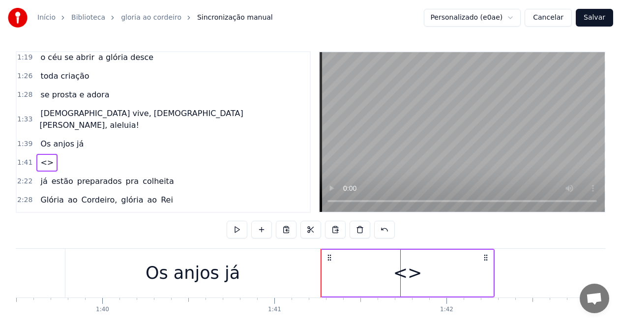
click at [405, 277] on div "<>" at bounding box center [408, 273] width 29 height 26
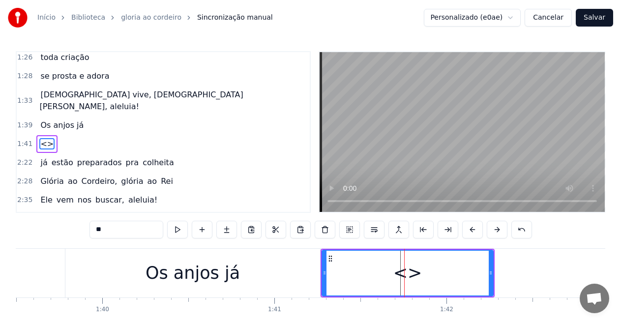
drag, startPoint x: 141, startPoint y: 231, endPoint x: 44, endPoint y: 216, distance: 98.0
click at [44, 216] on div "0:06 --- **O 0:06 Rei da Colheita** 0:07 O som da trombeta ecoou no ar 0:12 Ale…" at bounding box center [311, 199] width 590 height 297
paste input "**********"
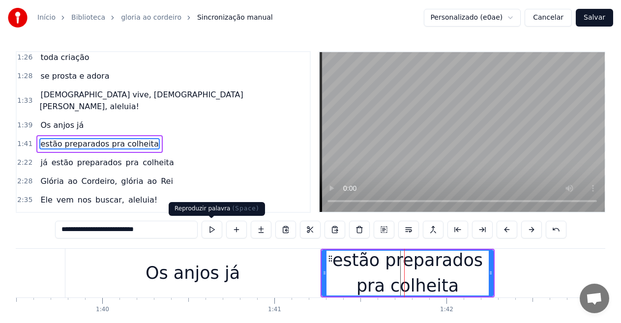
click at [222, 232] on button at bounding box center [212, 230] width 21 height 18
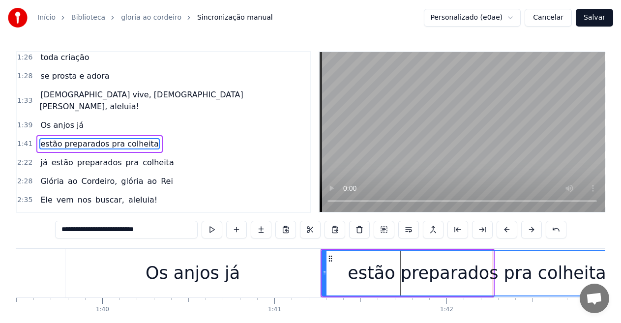
drag, startPoint x: 491, startPoint y: 274, endPoint x: 629, endPoint y: 281, distance: 139.0
click at [621, 281] on html "Início Biblioteca gloria ao [PERSON_NAME] manual Personalizado (e0ae) Cancelar …" at bounding box center [310, 182] width 621 height 364
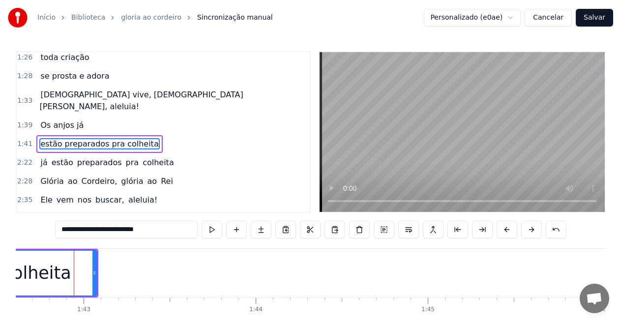
scroll to position [0, 17679]
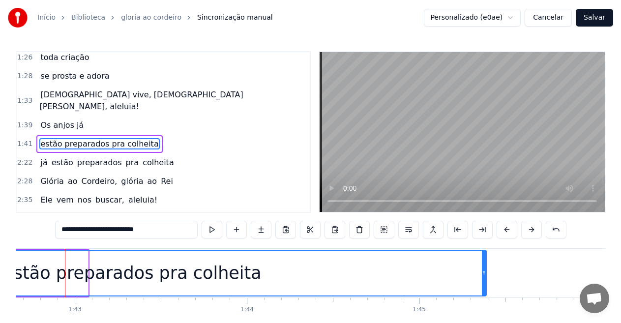
drag, startPoint x: 86, startPoint y: 271, endPoint x: 485, endPoint y: 292, distance: 399.1
click at [485, 292] on div at bounding box center [484, 273] width 4 height 45
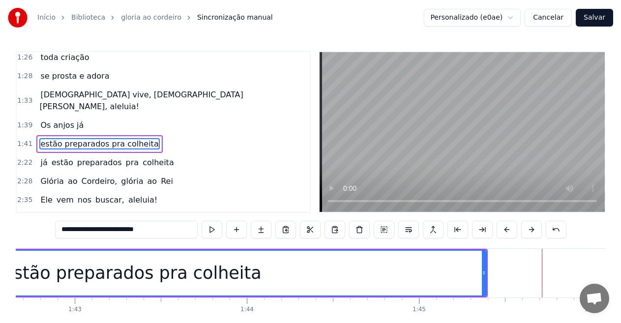
click at [45, 120] on span "Os anjos já" at bounding box center [61, 125] width 45 height 11
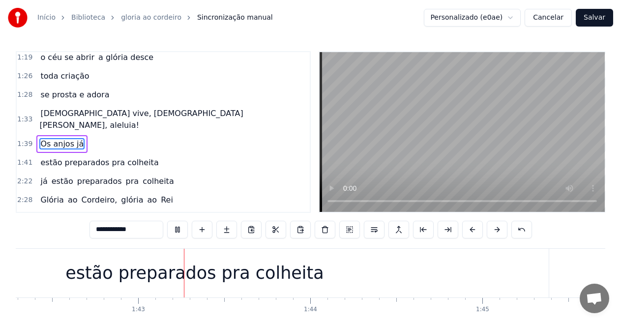
scroll to position [0, 17629]
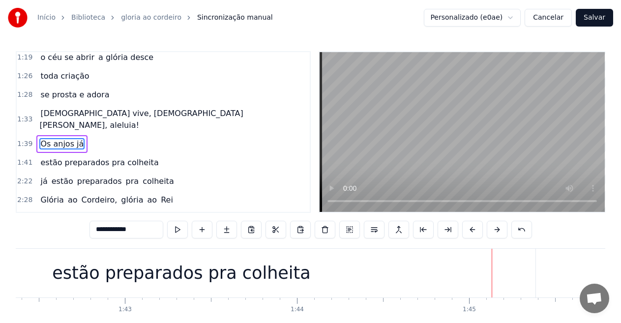
click at [61, 269] on div "estão preparados pra colheita" at bounding box center [181, 273] width 709 height 49
type input "**********"
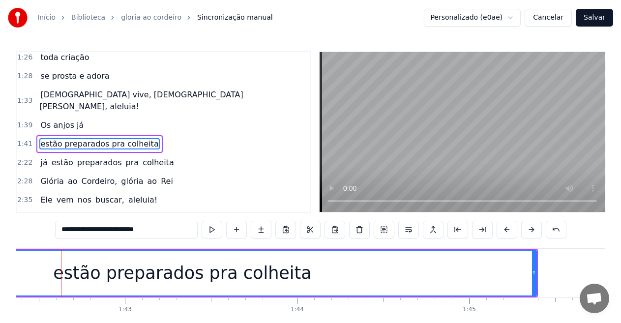
scroll to position [0, 17625]
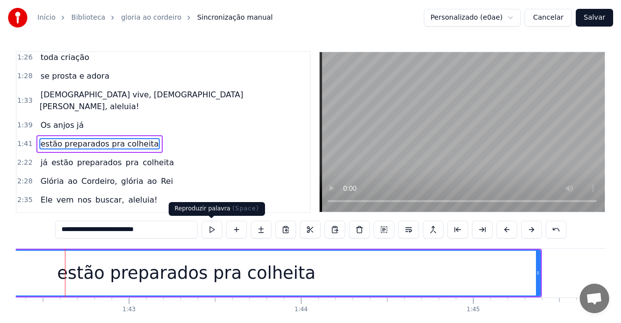
click at [206, 231] on button at bounding box center [212, 230] width 21 height 18
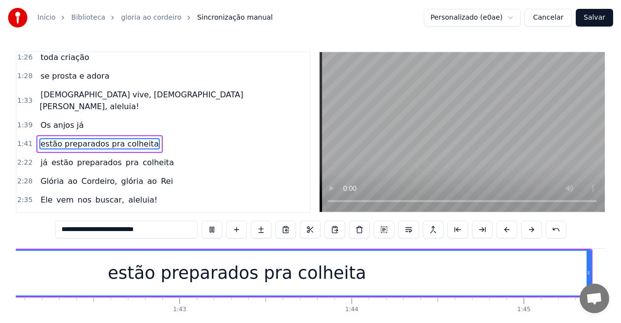
scroll to position [0, 17425]
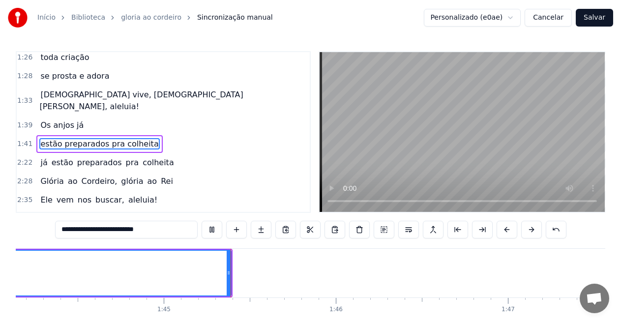
click at [217, 229] on button at bounding box center [212, 230] width 21 height 18
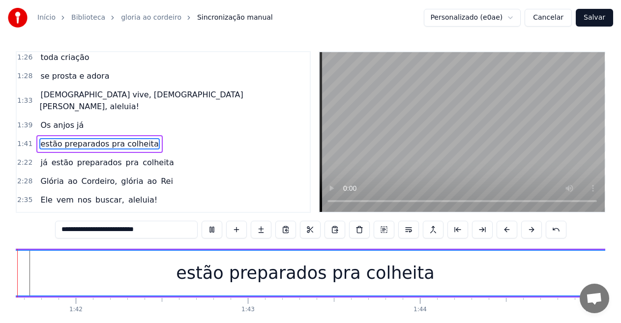
scroll to position [0, 17470]
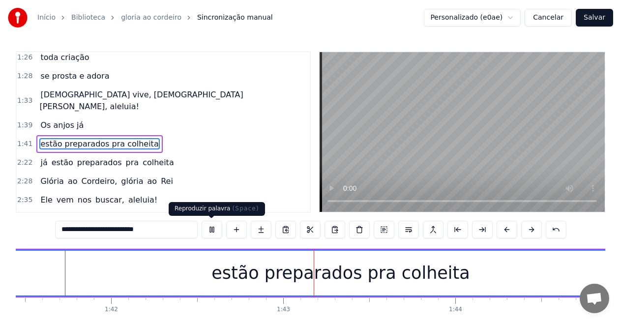
click at [215, 228] on button at bounding box center [212, 230] width 21 height 18
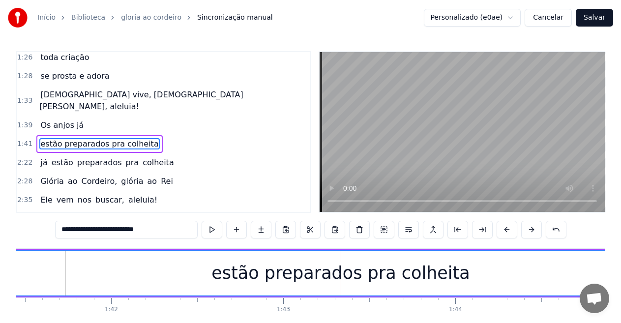
click at [155, 271] on div "estão preparados pra colheita" at bounding box center [341, 273] width 708 height 45
click at [188, 269] on div "estão preparados pra colheita" at bounding box center [341, 273] width 708 height 45
click at [167, 270] on div "estão preparados pra colheita" at bounding box center [341, 273] width 708 height 45
click at [166, 271] on div at bounding box center [166, 273] width 0 height 49
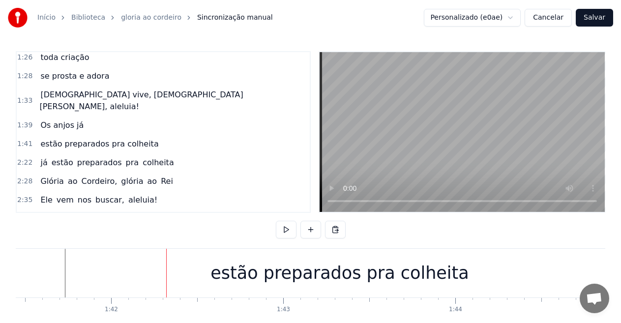
click at [166, 272] on div "estão preparados pra colheita" at bounding box center [340, 273] width 709 height 49
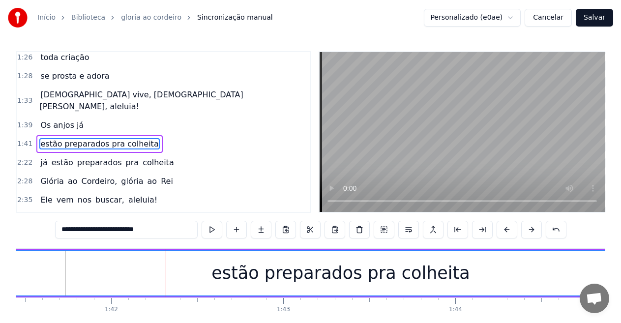
drag, startPoint x: 272, startPoint y: 275, endPoint x: 206, endPoint y: 270, distance: 66.6
click at [212, 270] on div "estão preparados pra colheita" at bounding box center [341, 273] width 708 height 45
drag, startPoint x: 62, startPoint y: 268, endPoint x: 87, endPoint y: 268, distance: 24.6
click at [87, 268] on div "estão preparados pra colheita" at bounding box center [341, 273] width 708 height 45
click at [272, 282] on div "estão preparados pra colheita" at bounding box center [341, 273] width 259 height 26
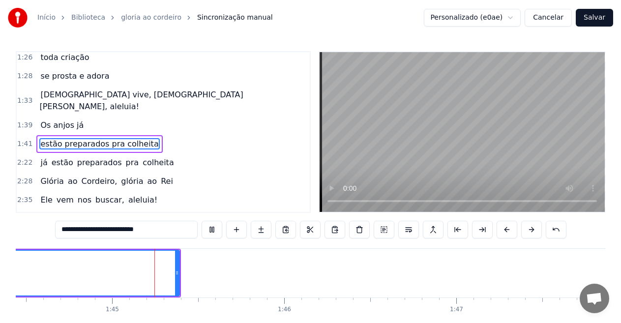
scroll to position [0, 17993]
drag, startPoint x: 156, startPoint y: 231, endPoint x: 128, endPoint y: 231, distance: 27.6
click at [128, 231] on input "**********" at bounding box center [126, 230] width 143 height 18
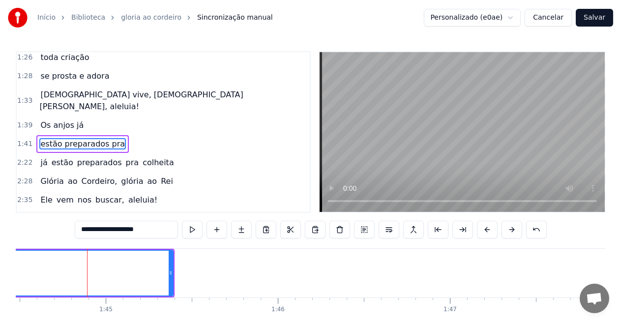
type input "**********"
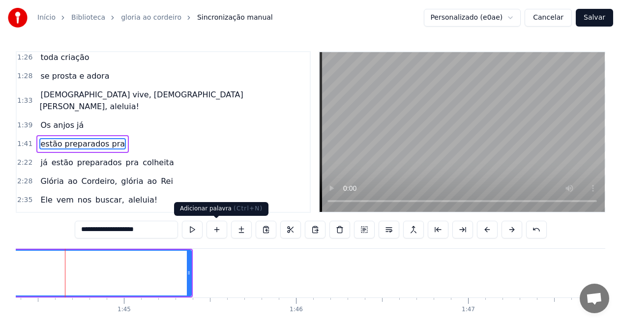
click at [216, 228] on button at bounding box center [217, 230] width 21 height 18
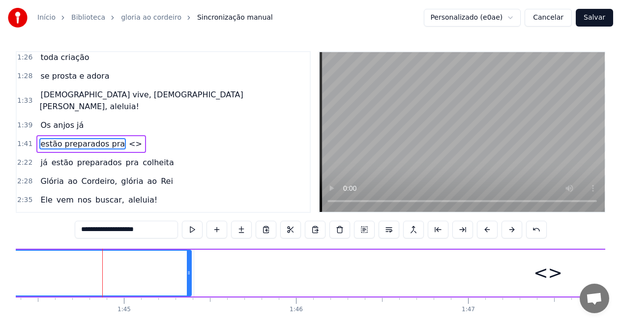
click at [128, 138] on span "<>" at bounding box center [135, 143] width 15 height 11
type input "**"
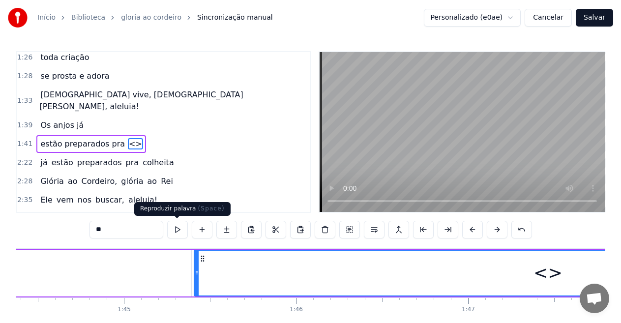
click at [170, 232] on button at bounding box center [177, 230] width 21 height 18
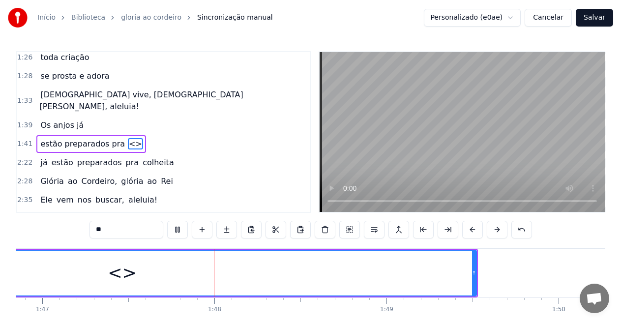
click at [177, 228] on button at bounding box center [177, 230] width 21 height 18
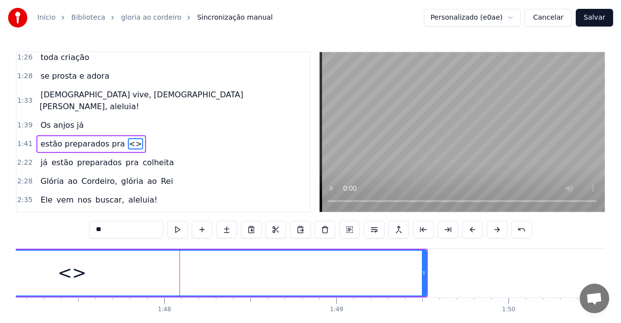
scroll to position [0, 18492]
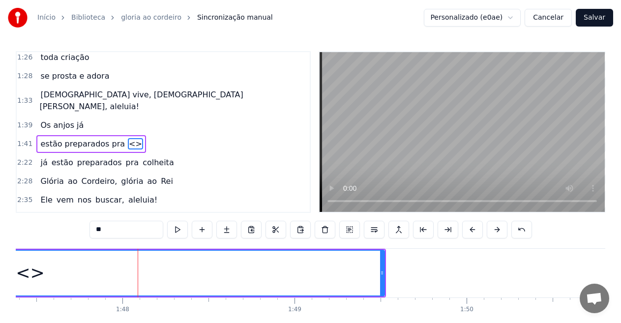
type input "**"
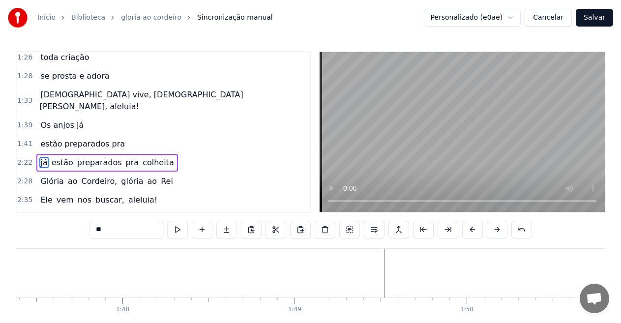
scroll to position [266, 0]
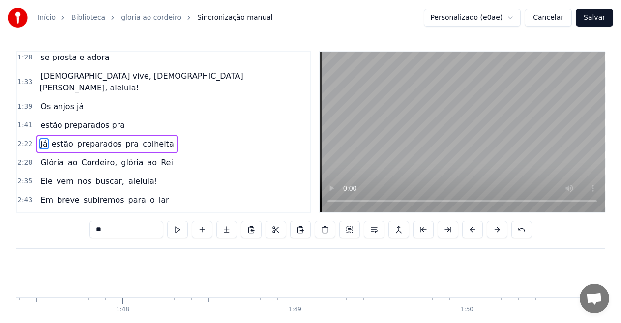
click at [53, 69] on div "[DEMOGRAPHIC_DATA] vive, [DEMOGRAPHIC_DATA][PERSON_NAME], aleluia!" at bounding box center [172, 82] width 273 height 30
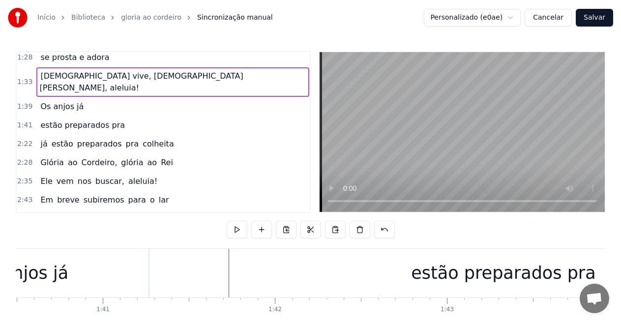
click at [56, 60] on span "se prosta e adora" at bounding box center [74, 57] width 71 height 11
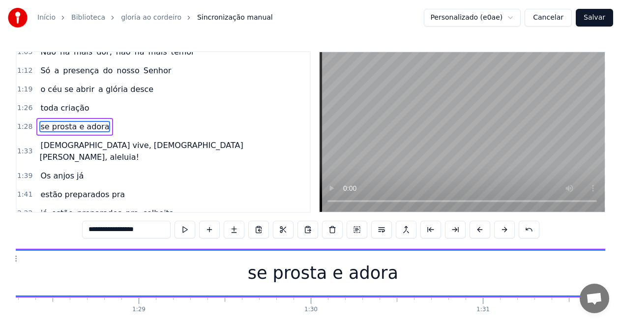
scroll to position [0, 15144]
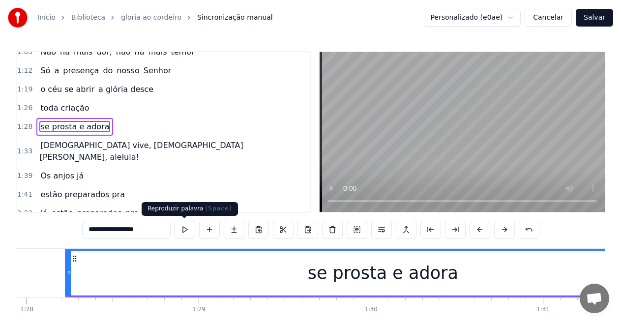
click at [181, 228] on button at bounding box center [185, 230] width 21 height 18
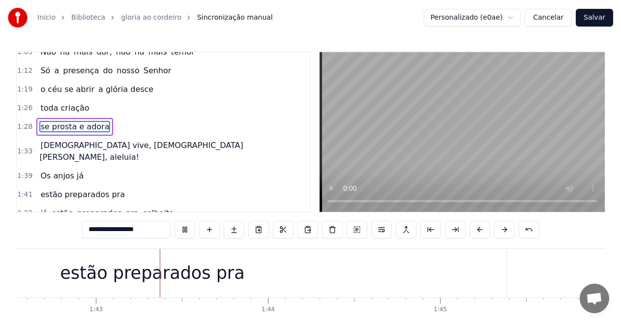
scroll to position [0, 17662]
click at [251, 274] on div "estão preparados pra" at bounding box center [148, 273] width 709 height 49
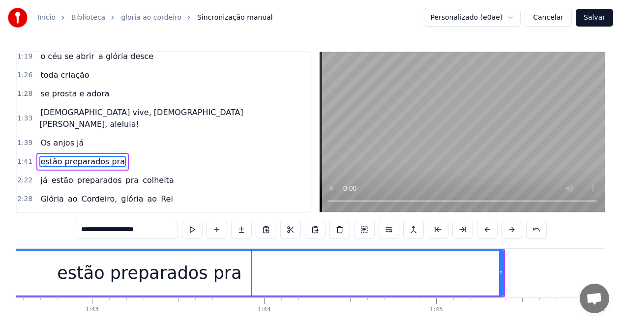
scroll to position [247, 0]
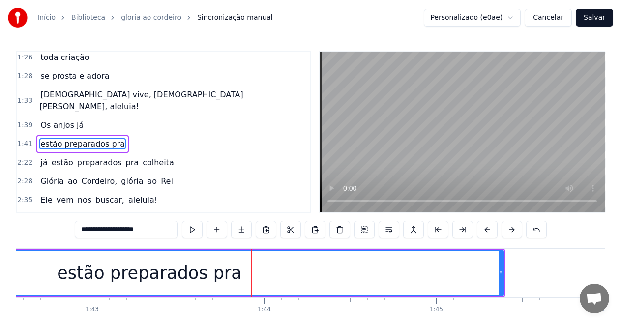
click at [148, 233] on input "**********" at bounding box center [126, 230] width 103 height 18
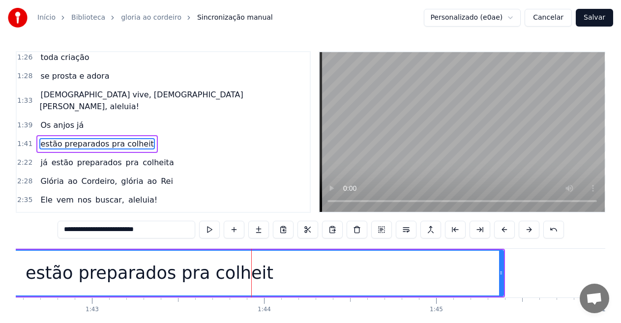
type input "**********"
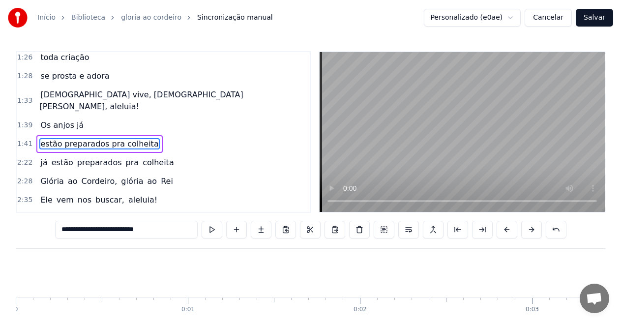
scroll to position [0, 17662]
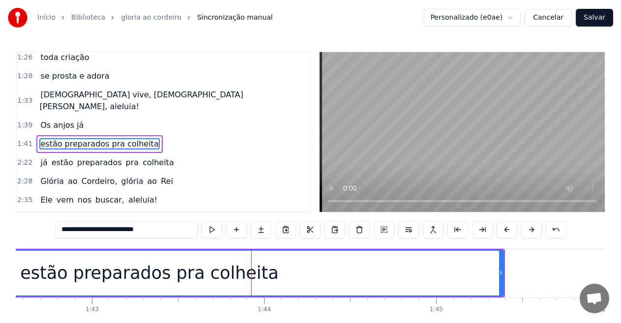
click at [242, 278] on div "estão preparados pra colheita" at bounding box center [149, 273] width 259 height 26
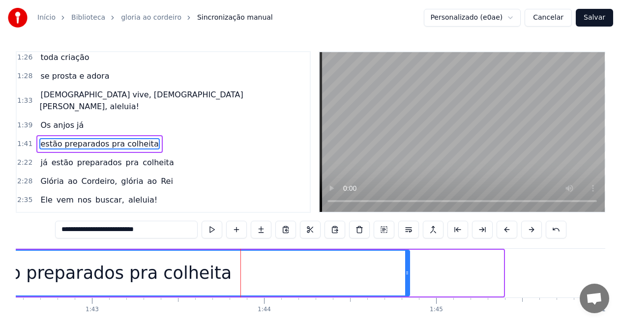
drag, startPoint x: 502, startPoint y: 274, endPoint x: 408, endPoint y: 274, distance: 94.0
click at [408, 274] on icon at bounding box center [407, 273] width 4 height 8
click at [66, 120] on span "Os anjos já" at bounding box center [61, 125] width 45 height 11
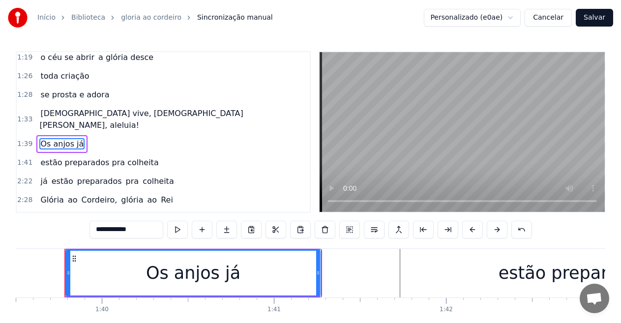
scroll to position [0, 17135]
click at [440, 270] on div "estão preparados pra colheita" at bounding box center [628, 273] width 615 height 49
type input "**********"
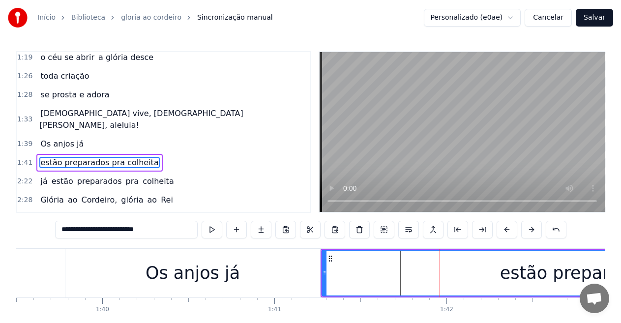
scroll to position [247, 0]
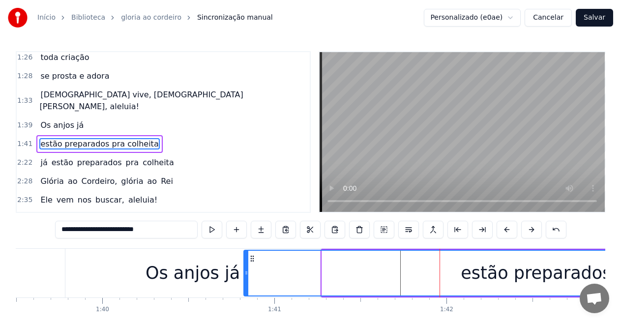
drag, startPoint x: 324, startPoint y: 270, endPoint x: 275, endPoint y: 256, distance: 51.2
click at [245, 265] on div at bounding box center [247, 273] width 4 height 45
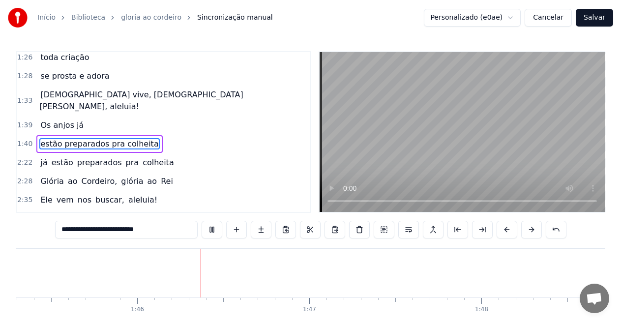
scroll to position [0, 18173]
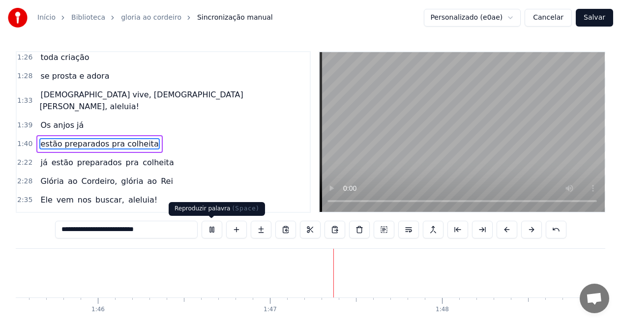
click at [211, 230] on button at bounding box center [212, 230] width 21 height 18
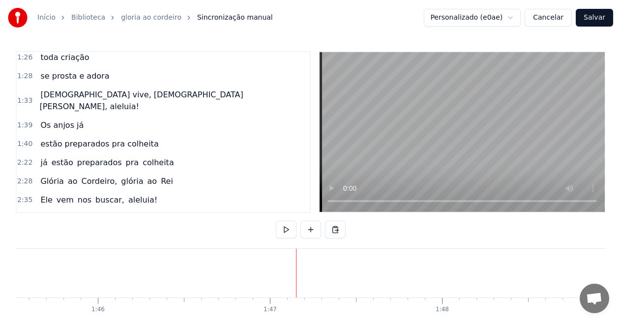
drag, startPoint x: 191, startPoint y: 273, endPoint x: 162, endPoint y: 270, distance: 28.7
click at [308, 232] on button at bounding box center [311, 230] width 21 height 18
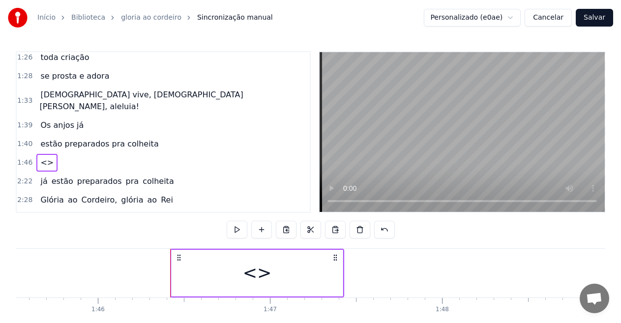
click at [256, 278] on div "<>" at bounding box center [257, 273] width 29 height 26
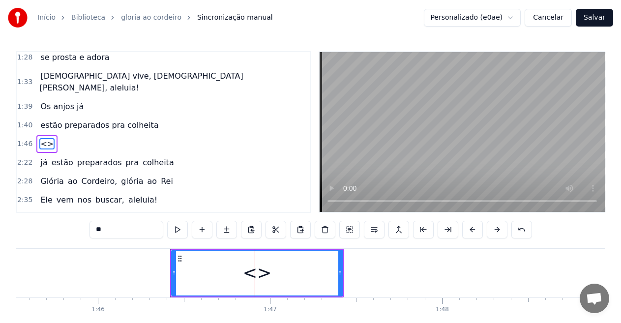
drag, startPoint x: 133, startPoint y: 233, endPoint x: 62, endPoint y: 232, distance: 71.4
click at [62, 232] on div "0:06 --- **O 0:06 Rei da Colheita** 0:07 O som da trombeta ecoou no ar 0:12 Ale…" at bounding box center [311, 199] width 590 height 297
paste input "**********"
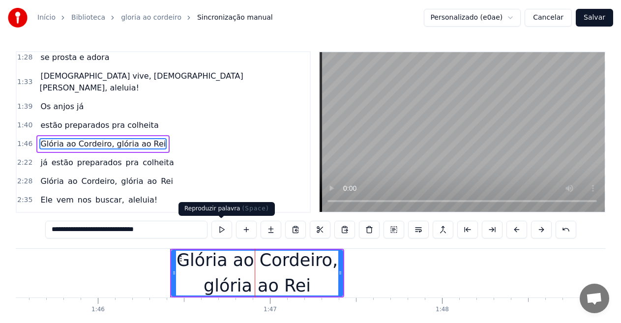
type input "**********"
click at [220, 229] on button at bounding box center [222, 230] width 21 height 18
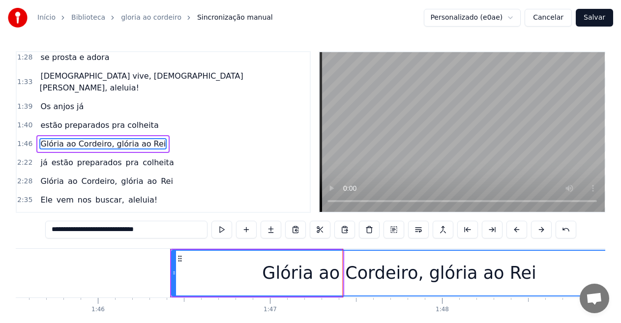
drag, startPoint x: 340, startPoint y: 277, endPoint x: 625, endPoint y: 285, distance: 284.5
click at [621, 285] on html "Início Biblioteca gloria ao cordeiro Sincronização manual Personalizado (e0ae) …" at bounding box center [310, 182] width 621 height 364
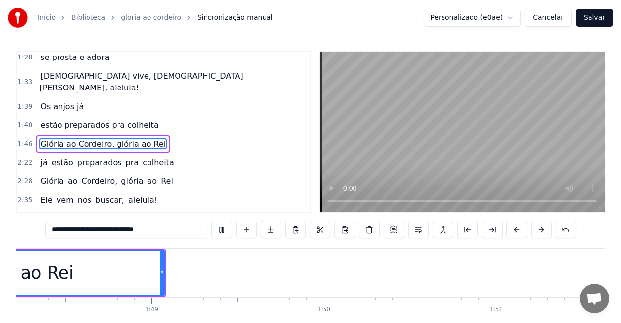
scroll to position [0, 18669]
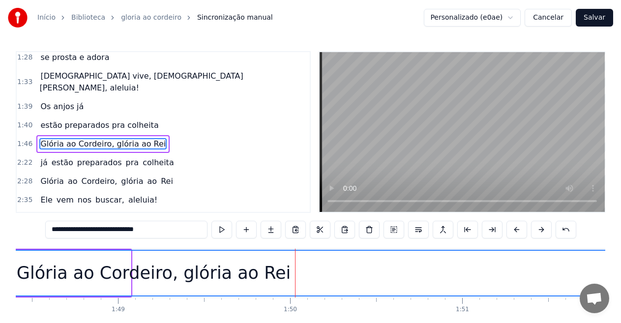
drag, startPoint x: 128, startPoint y: 270, endPoint x: 629, endPoint y: 285, distance: 501.6
click at [621, 285] on html "Início Biblioteca gloria ao cordeiro Sincronização manual Personalizado (e0ae) …" at bounding box center [310, 182] width 621 height 364
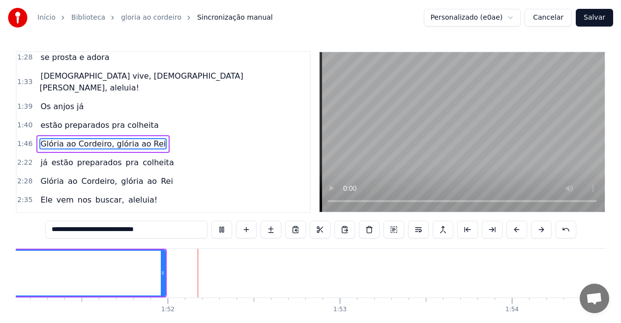
scroll to position [0, 19172]
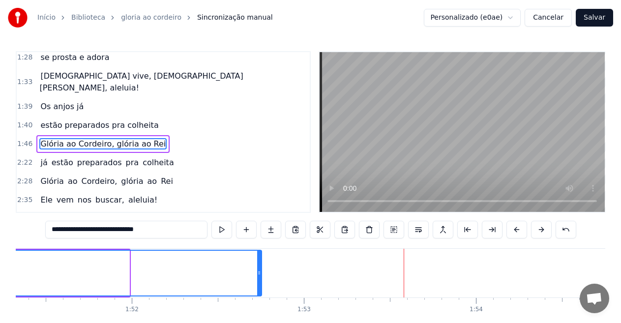
drag, startPoint x: 127, startPoint y: 272, endPoint x: 260, endPoint y: 275, distance: 132.4
click at [260, 275] on icon at bounding box center [259, 273] width 4 height 8
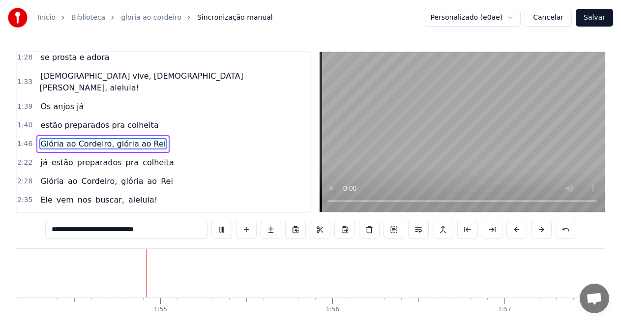
scroll to position [0, 19676]
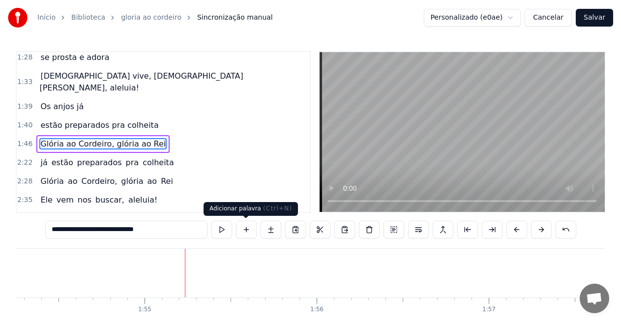
click at [244, 229] on button at bounding box center [246, 230] width 21 height 18
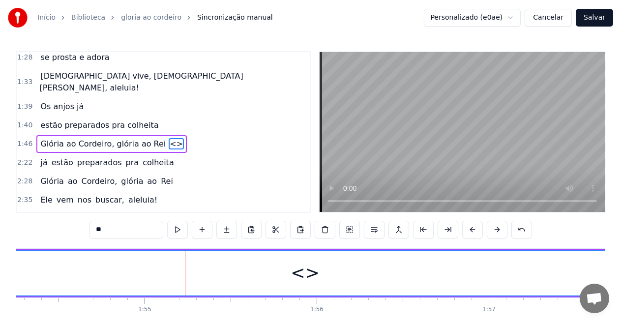
click at [260, 268] on div "<>" at bounding box center [305, 273] width 1088 height 45
drag, startPoint x: 129, startPoint y: 227, endPoint x: 78, endPoint y: 224, distance: 51.8
click at [78, 224] on div "0:06 --- **O 0:06 Rei da Colheita** 0:07 O som da trombeta ecoou no ar 0:12 Ale…" at bounding box center [311, 199] width 590 height 297
paste input "**********"
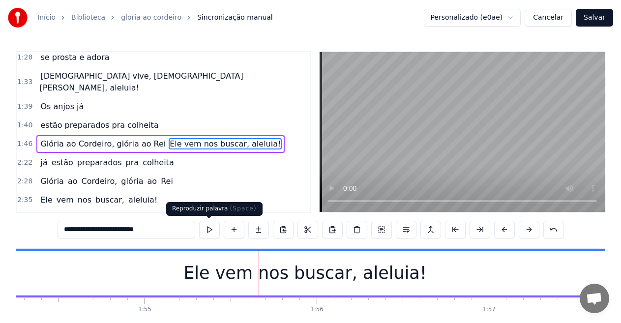
click at [207, 226] on button at bounding box center [209, 230] width 21 height 18
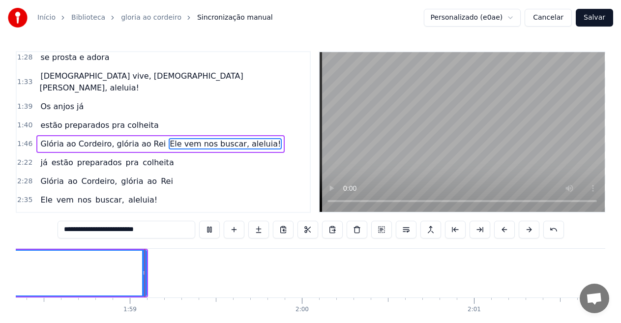
scroll to position [0, 20395]
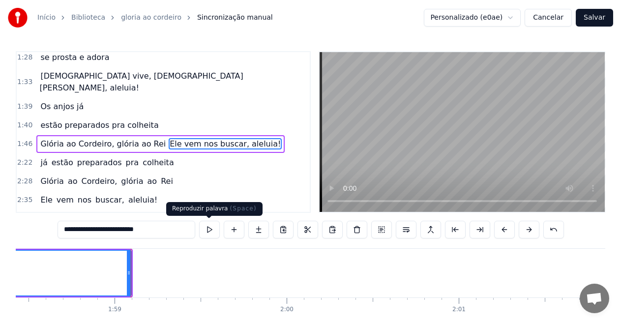
click at [210, 228] on button at bounding box center [209, 230] width 21 height 18
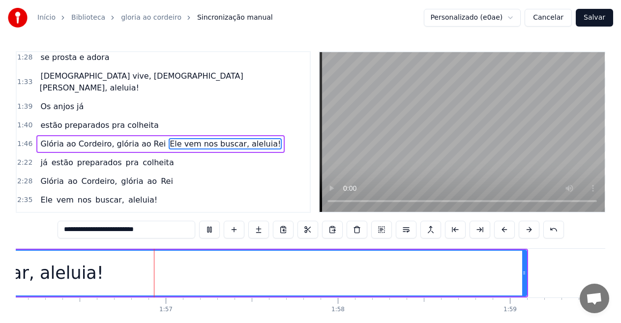
scroll to position [0, 20003]
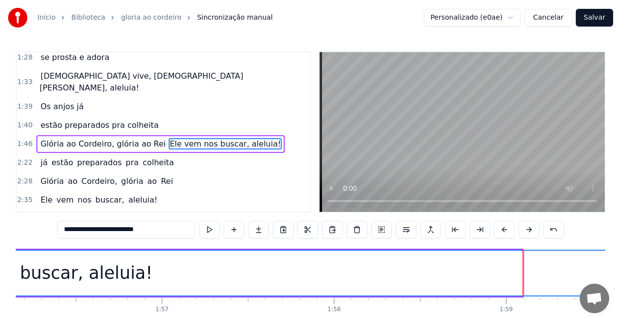
drag, startPoint x: 521, startPoint y: 272, endPoint x: 395, endPoint y: 236, distance: 131.1
click at [621, 290] on html "Início Biblioteca gloria ao cordeiro Sincronização manual Personalizado (e0ae) …" at bounding box center [310, 182] width 621 height 364
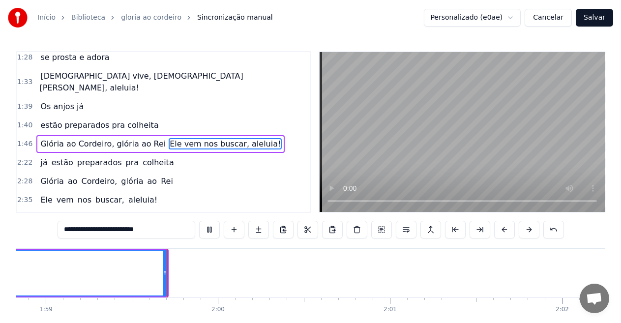
scroll to position [0, 20496]
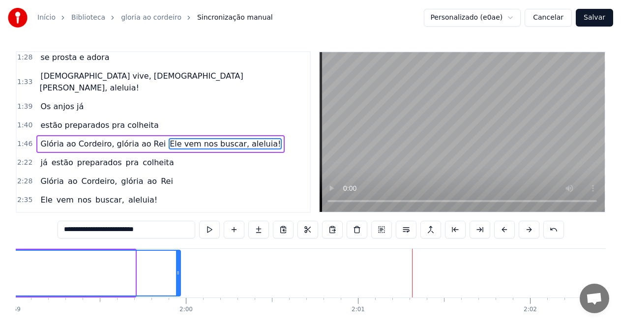
drag, startPoint x: 132, startPoint y: 270, endPoint x: 187, endPoint y: 256, distance: 56.4
click at [180, 270] on icon at bounding box center [178, 273] width 4 height 8
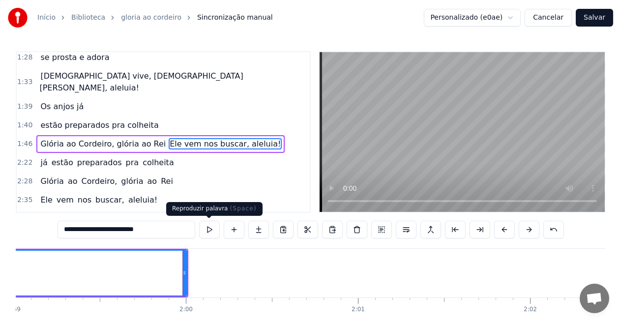
click at [214, 226] on button at bounding box center [209, 230] width 21 height 18
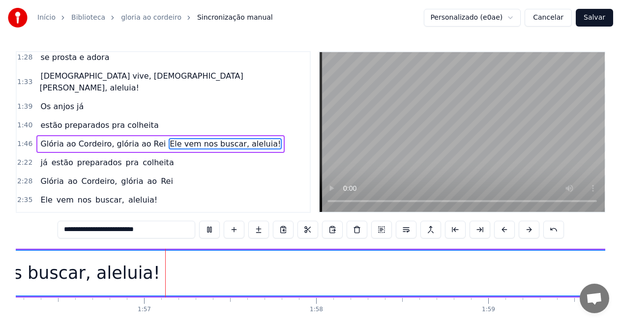
scroll to position [0, 20045]
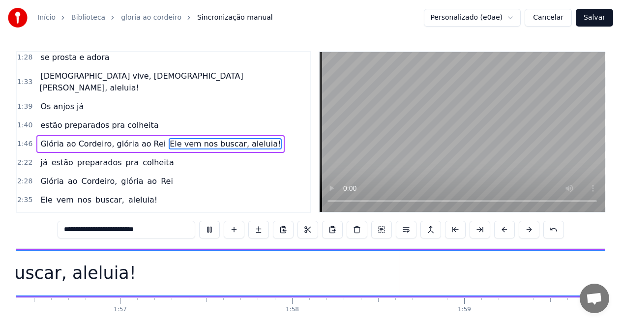
click at [212, 227] on button at bounding box center [209, 230] width 21 height 18
click at [83, 138] on span "Glória ao Cordeiro, glória ao Rei" at bounding box center [102, 143] width 127 height 11
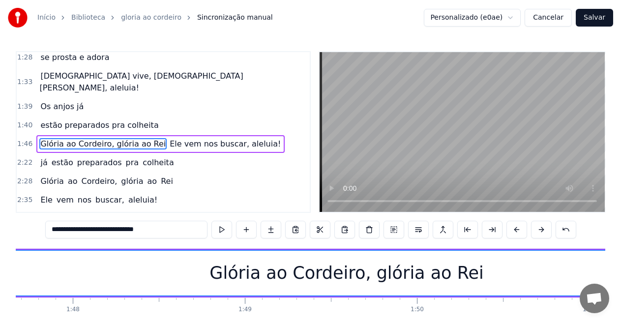
click at [169, 138] on span "Ele vem nos buscar, aleluia!" at bounding box center [225, 143] width 113 height 11
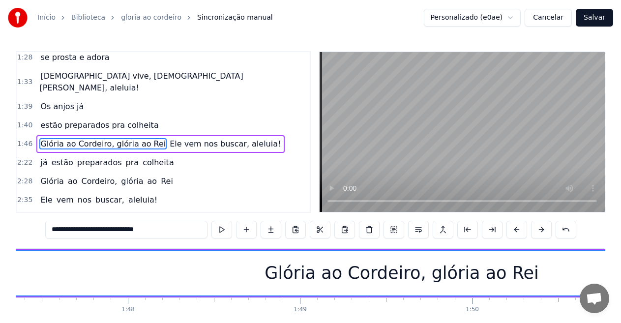
type input "**********"
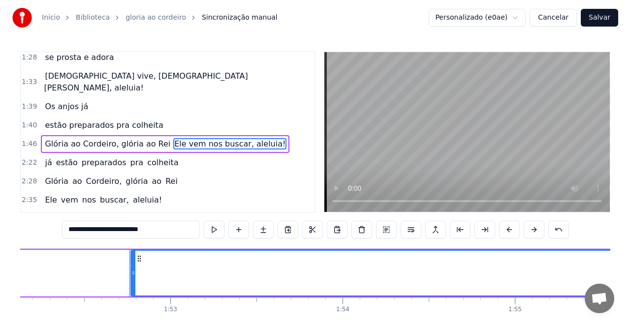
scroll to position [0, 19370]
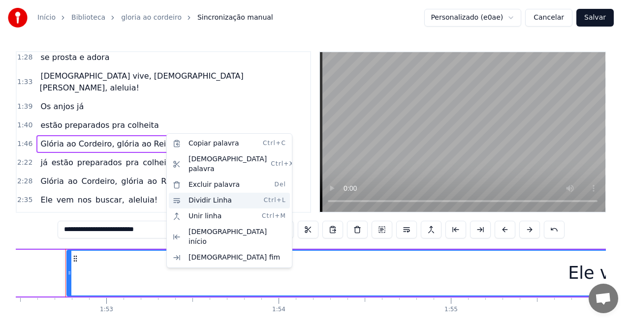
click at [196, 193] on div "Dividir Linha Ctrl+L" at bounding box center [229, 201] width 121 height 16
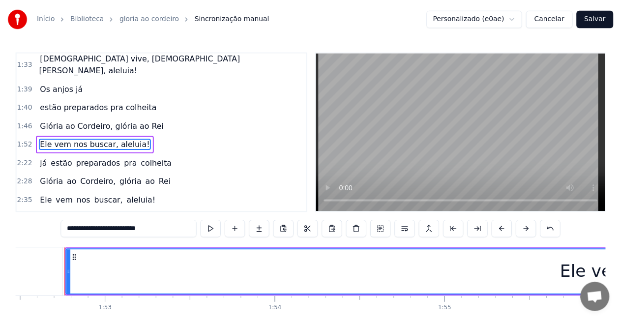
scroll to position [284, 0]
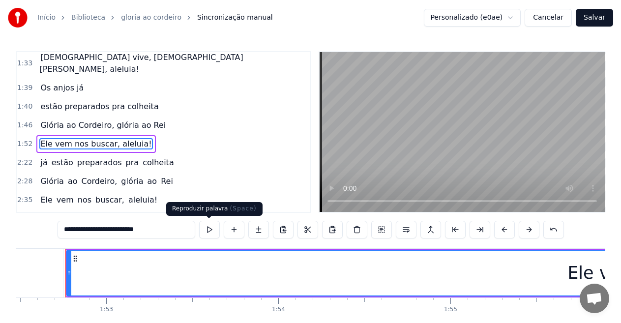
click at [207, 229] on button at bounding box center [209, 230] width 21 height 18
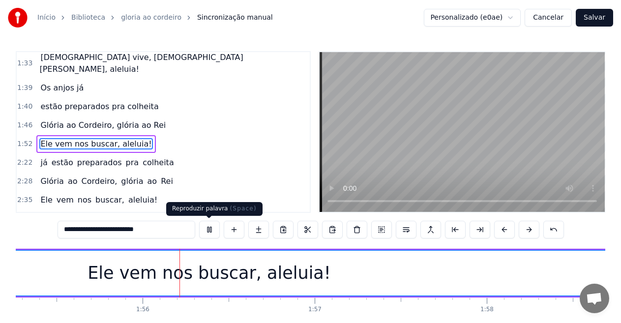
scroll to position [0, 19863]
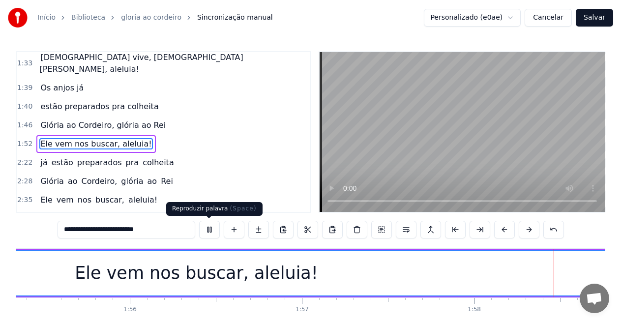
click at [206, 228] on button at bounding box center [209, 230] width 21 height 18
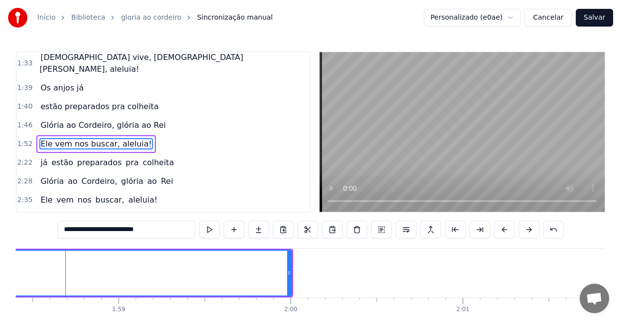
click at [82, 138] on span "Ele vem nos buscar, aleluia!" at bounding box center [95, 143] width 113 height 11
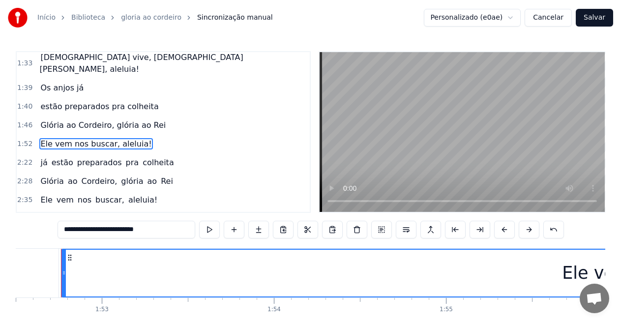
scroll to position [0, 19370]
drag, startPoint x: 68, startPoint y: 273, endPoint x: 0, endPoint y: 263, distance: 68.6
click at [0, 263] on div "Início Biblioteca gloria ao cordeiro Sincronização manual Personalizado (e0ae) …" at bounding box center [310, 174] width 621 height 348
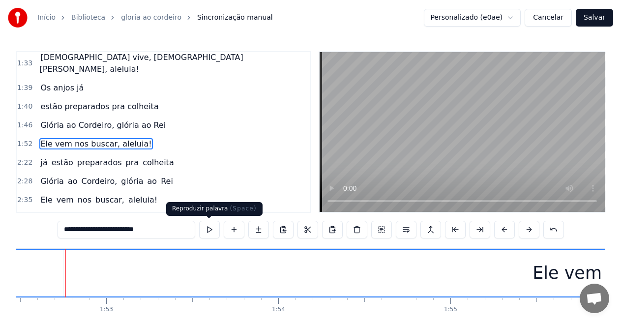
click at [208, 228] on button at bounding box center [209, 230] width 21 height 18
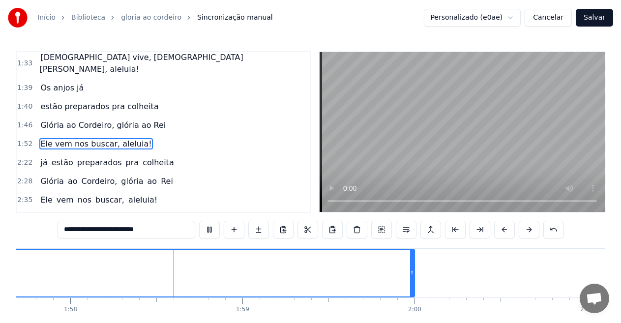
scroll to position [0, 20304]
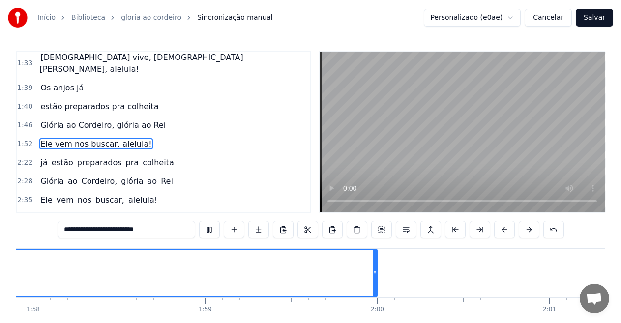
click at [208, 228] on button at bounding box center [209, 230] width 21 height 18
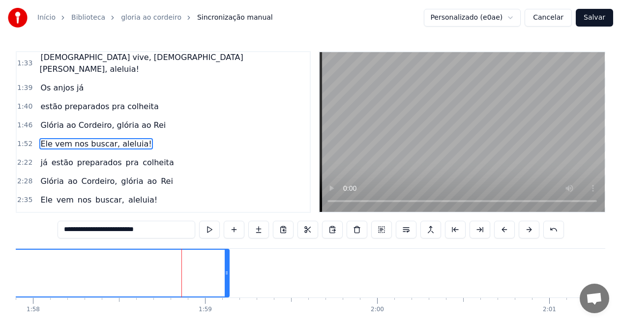
drag, startPoint x: 375, startPoint y: 276, endPoint x: 214, endPoint y: 254, distance: 162.3
click at [225, 263] on div at bounding box center [227, 273] width 4 height 47
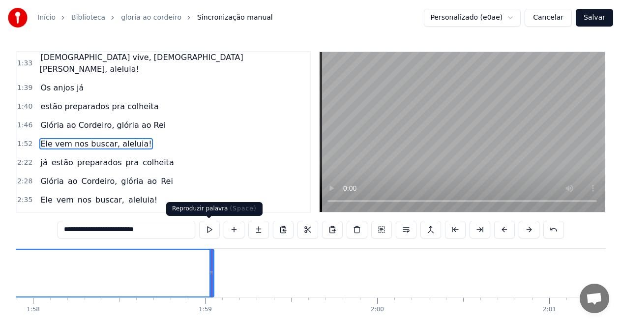
click at [209, 227] on button at bounding box center [209, 230] width 21 height 18
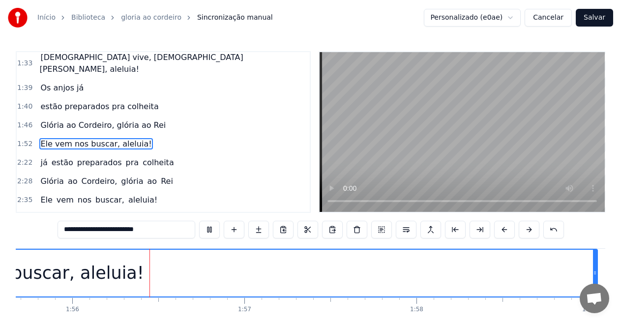
scroll to position [0, 19937]
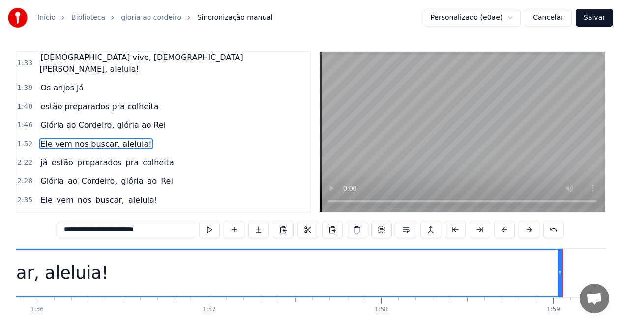
click at [207, 227] on button at bounding box center [209, 230] width 21 height 18
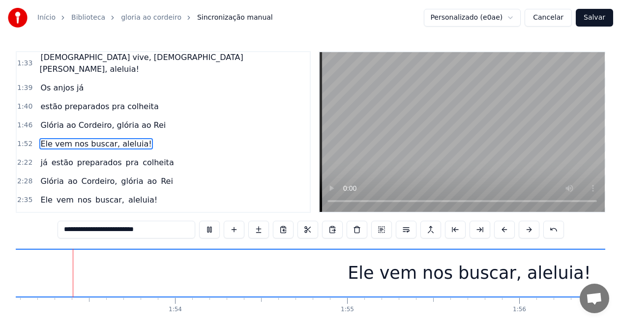
scroll to position [0, 19472]
click at [60, 138] on span "Ele vem nos buscar, aleluia!" at bounding box center [95, 143] width 113 height 11
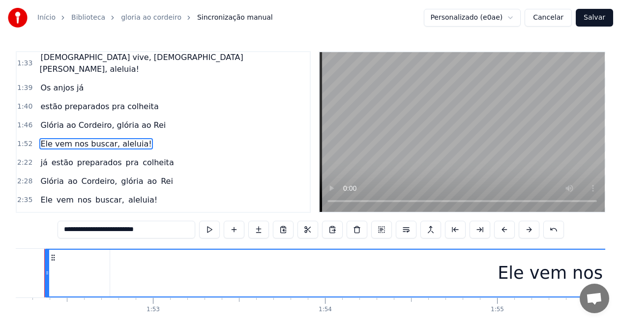
scroll to position [0, 19302]
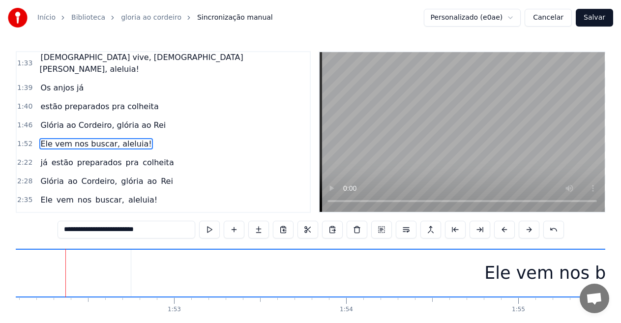
drag, startPoint x: 69, startPoint y: 276, endPoint x: 0, endPoint y: 267, distance: 69.5
click at [0, 267] on div "Início Biblioteca gloria ao cordeiro Sincronização manual Personalizado (e0ae) …" at bounding box center [310, 174] width 621 height 348
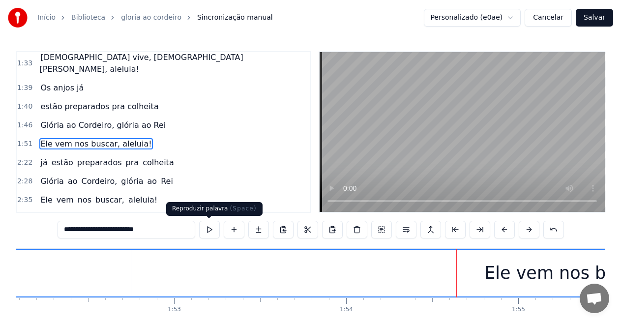
click at [212, 230] on button at bounding box center [209, 230] width 21 height 18
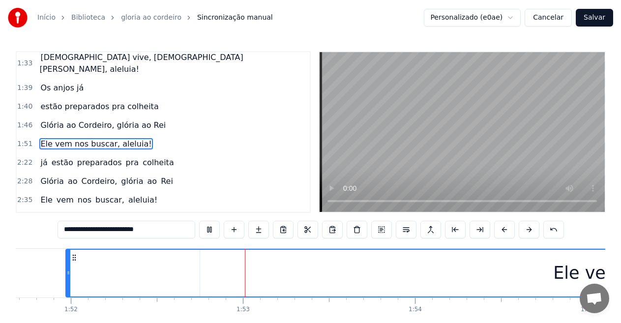
click at [210, 230] on button at bounding box center [209, 230] width 21 height 18
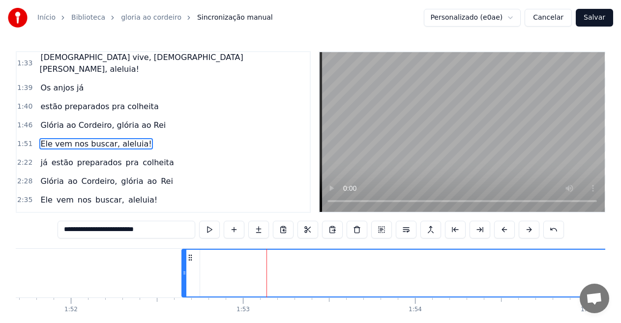
drag, startPoint x: 67, startPoint y: 271, endPoint x: 184, endPoint y: 280, distance: 116.5
click at [184, 280] on div at bounding box center [185, 273] width 4 height 47
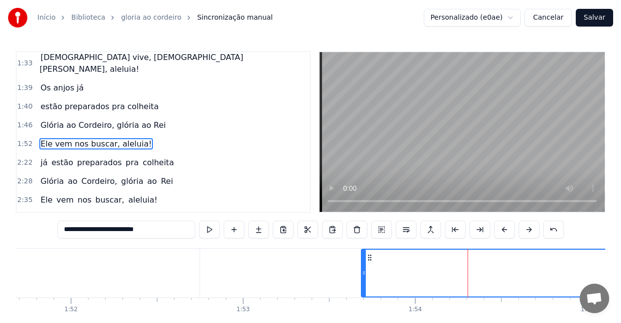
drag, startPoint x: 184, startPoint y: 274, endPoint x: 363, endPoint y: 272, distance: 179.6
click at [363, 272] on icon at bounding box center [364, 273] width 4 height 8
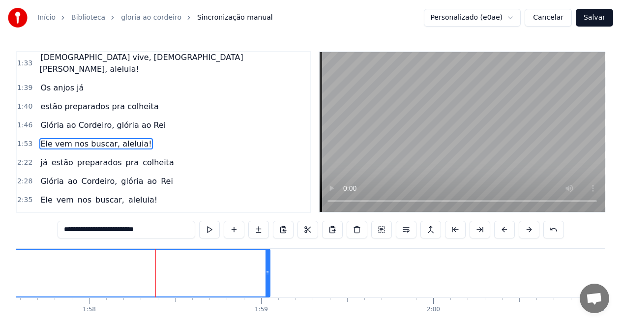
scroll to position [0, 20251]
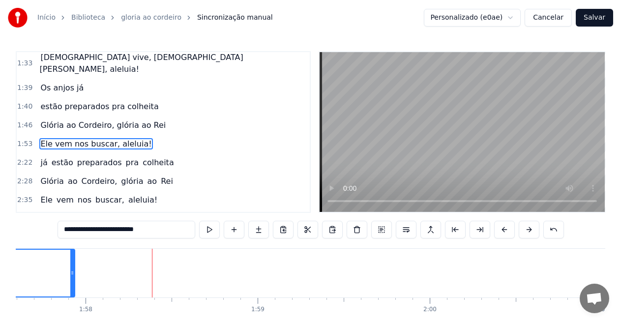
drag, startPoint x: 264, startPoint y: 274, endPoint x: 70, endPoint y: 270, distance: 193.9
click at [70, 270] on icon at bounding box center [72, 273] width 4 height 8
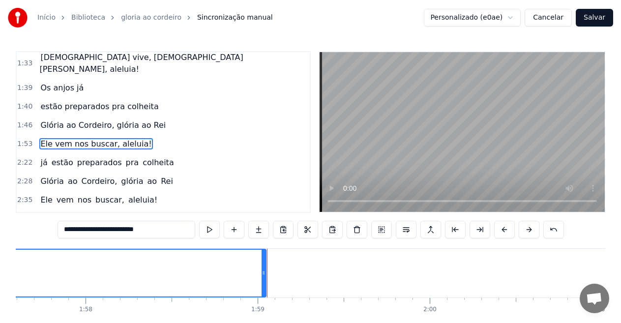
drag, startPoint x: 69, startPoint y: 269, endPoint x: 262, endPoint y: 275, distance: 193.4
click at [262, 275] on icon at bounding box center [264, 273] width 4 height 8
drag, startPoint x: 262, startPoint y: 270, endPoint x: 323, endPoint y: 238, distance: 68.7
click at [278, 271] on icon at bounding box center [276, 273] width 4 height 8
drag, startPoint x: 278, startPoint y: 275, endPoint x: 340, endPoint y: 277, distance: 62.0
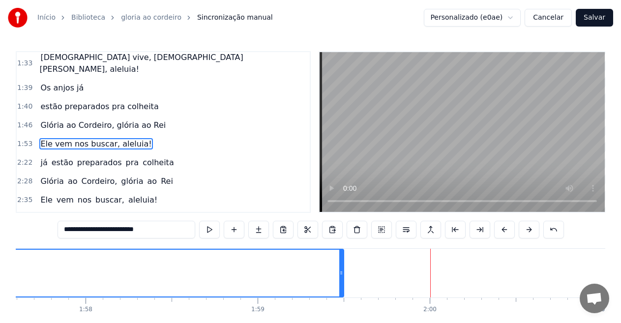
click at [340, 277] on icon at bounding box center [342, 273] width 4 height 8
click at [68, 138] on span "Ele vem nos buscar, aleluia!" at bounding box center [95, 143] width 113 height 11
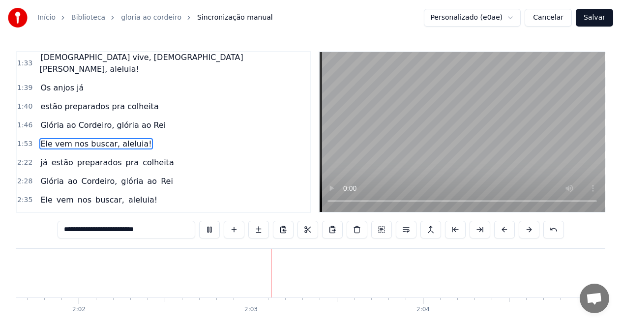
scroll to position [0, 21071]
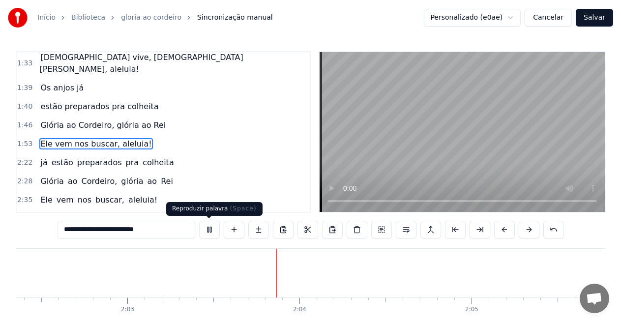
click at [212, 227] on button at bounding box center [209, 230] width 21 height 18
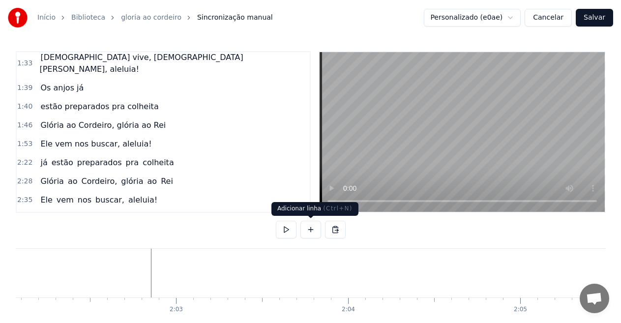
click at [309, 228] on button at bounding box center [311, 230] width 21 height 18
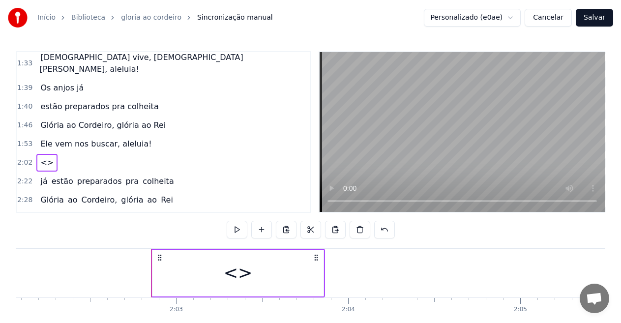
click at [239, 273] on div "<>" at bounding box center [238, 273] width 29 height 26
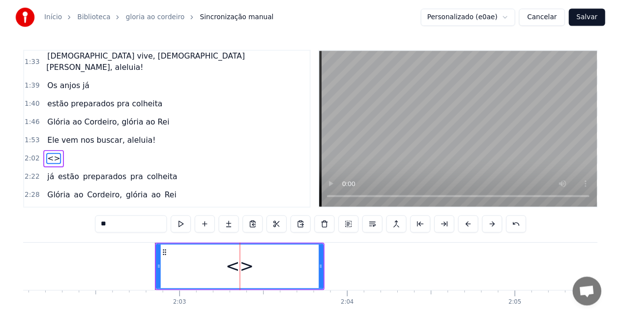
scroll to position [303, 0]
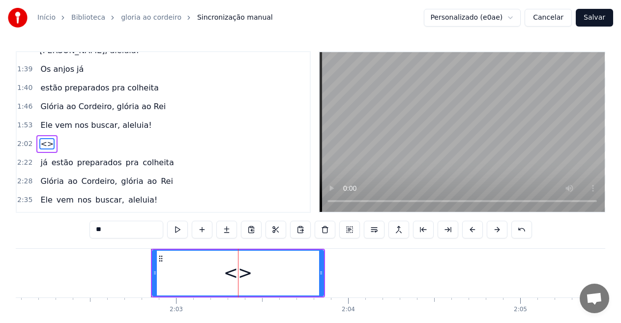
drag, startPoint x: 112, startPoint y: 231, endPoint x: 59, endPoint y: 224, distance: 53.5
click at [59, 224] on div "0:06 --- **O 0:06 Rei da Colheita** 0:07 O som da trombeta ecoou no ar 0:12 Ale…" at bounding box center [311, 199] width 590 height 297
click at [123, 226] on input "text" at bounding box center [127, 230] width 74 height 18
paste input "**********"
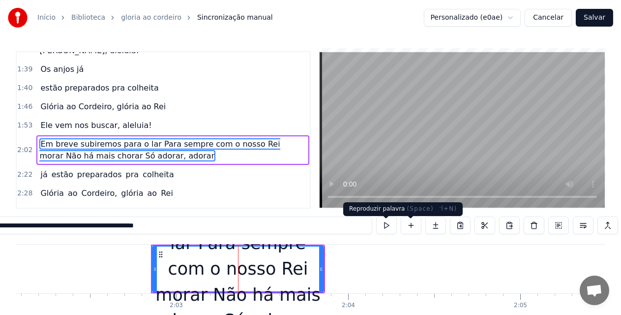
type input "**********"
click at [388, 227] on button at bounding box center [386, 225] width 21 height 18
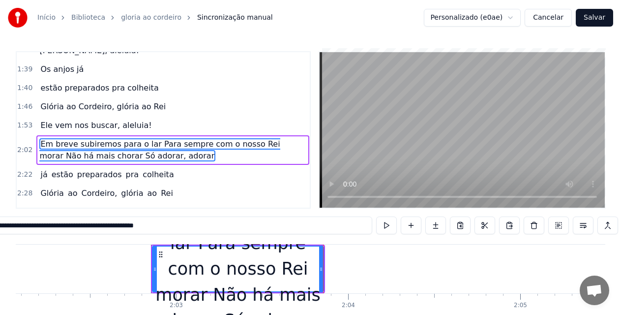
click at [387, 229] on button at bounding box center [386, 225] width 21 height 18
drag, startPoint x: 153, startPoint y: 271, endPoint x: 136, endPoint y: 270, distance: 16.8
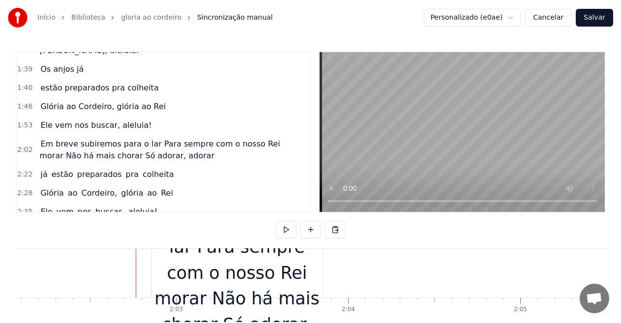
click at [189, 272] on div "Em breve subiremos para o lar Para sempre com o nosso Rei morar Não há mais cho…" at bounding box center [237, 273] width 171 height 181
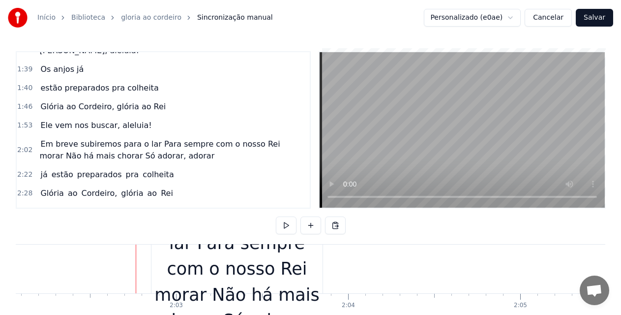
scroll to position [309, 0]
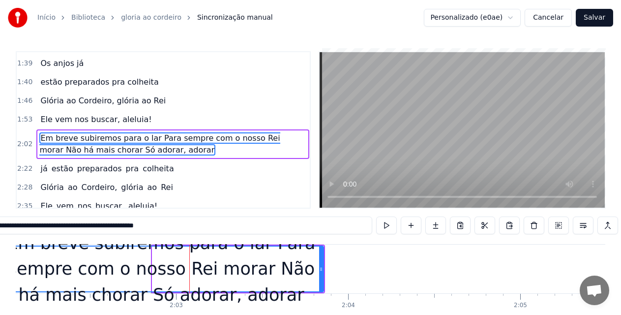
drag, startPoint x: 154, startPoint y: 272, endPoint x: 113, endPoint y: 257, distance: 43.0
click at [0, 264] on div "Início Biblioteca gloria ao cordeiro Sincronização manual Personalizado (e0ae) …" at bounding box center [310, 171] width 621 height 343
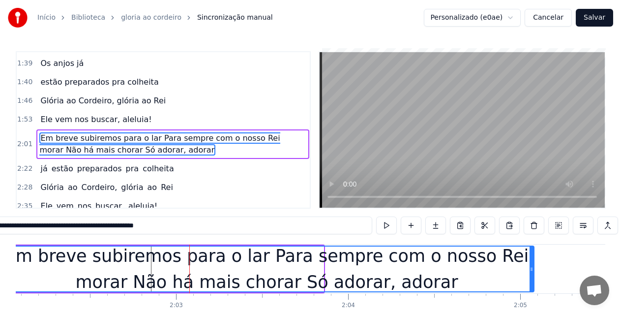
drag, startPoint x: 320, startPoint y: 275, endPoint x: 539, endPoint y: 276, distance: 219.0
click at [534, 273] on icon at bounding box center [532, 269] width 4 height 8
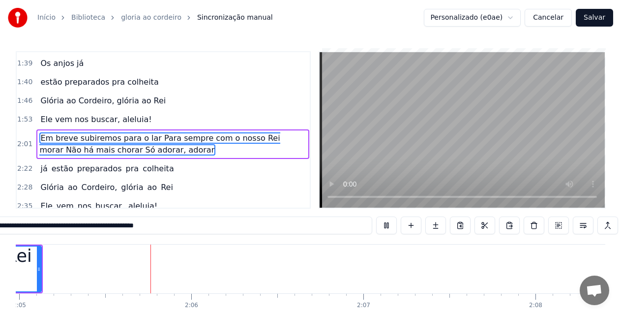
scroll to position [0, 21544]
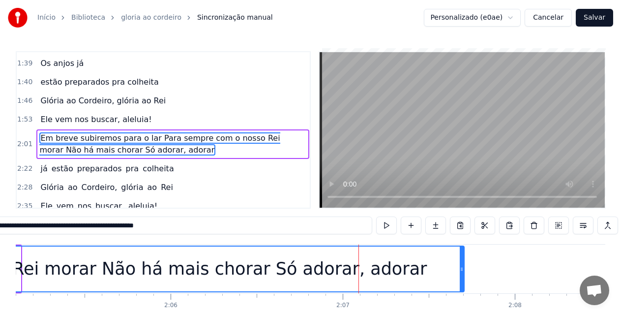
drag, startPoint x: 17, startPoint y: 272, endPoint x: 461, endPoint y: 272, distance: 443.8
click at [461, 272] on icon at bounding box center [462, 269] width 4 height 8
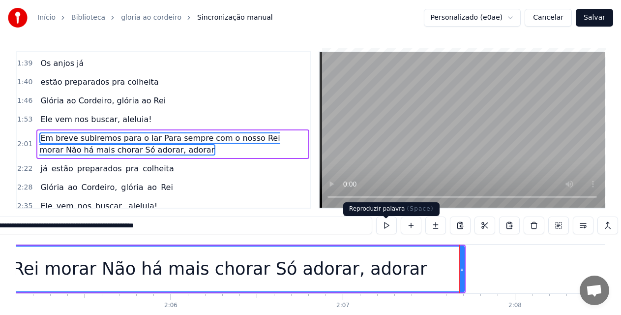
click at [389, 228] on button at bounding box center [386, 225] width 21 height 18
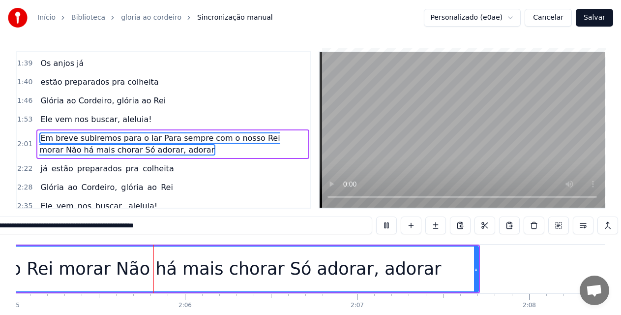
scroll to position [0, 21539]
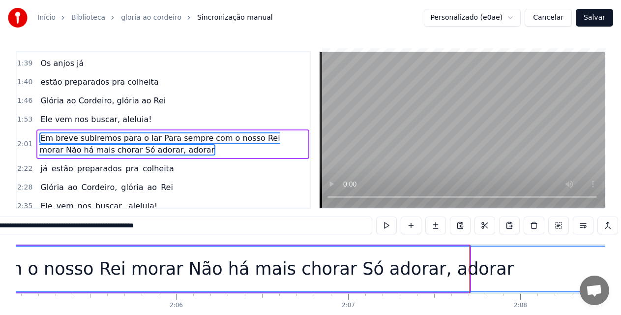
drag, startPoint x: 466, startPoint y: 271, endPoint x: 629, endPoint y: 285, distance: 163.4
click at [621, 285] on html "Início Biblioteca gloria ao cordeiro Sincronização manual Personalizado (e0ae) …" at bounding box center [310, 179] width 621 height 359
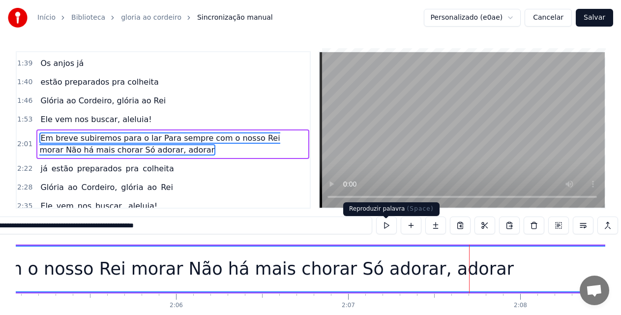
click at [391, 232] on button at bounding box center [386, 225] width 21 height 18
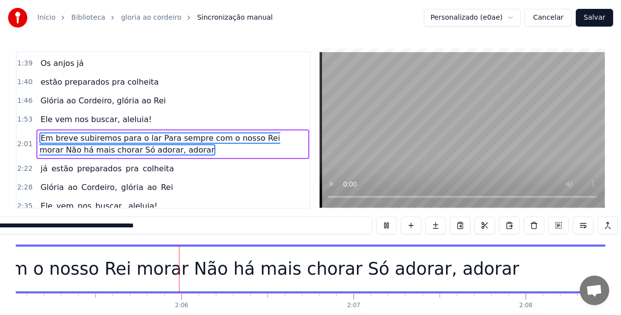
scroll to position [0, 21543]
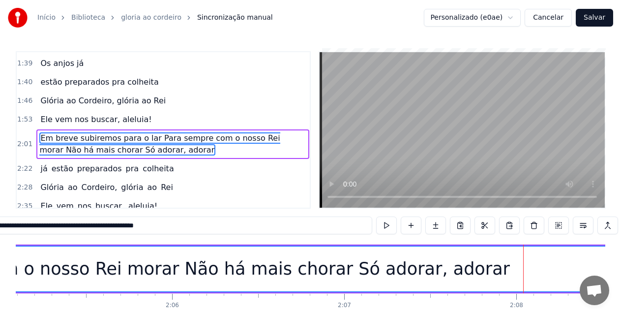
click at [141, 132] on span "Em breve subiremos para o lar Para sempre com o nosso Rei morar Não há mais cho…" at bounding box center [159, 143] width 241 height 23
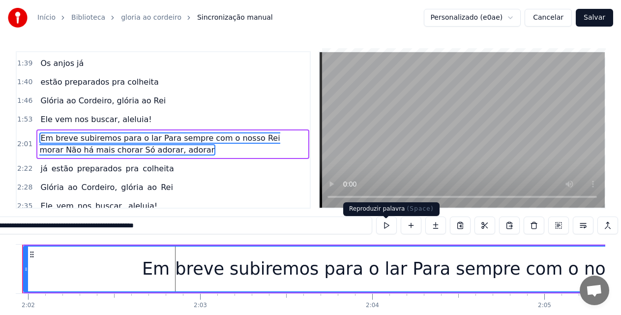
scroll to position [0, 20955]
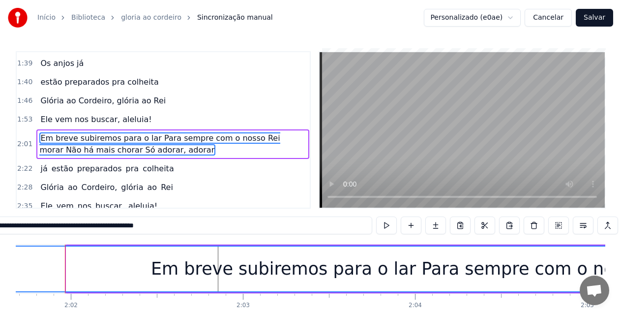
drag, startPoint x: 68, startPoint y: 273, endPoint x: 69, endPoint y: 164, distance: 109.2
click at [0, 260] on div "Início Biblioteca gloria ao cordeiro Sincronização manual Personalizado (e0ae) …" at bounding box center [310, 171] width 621 height 343
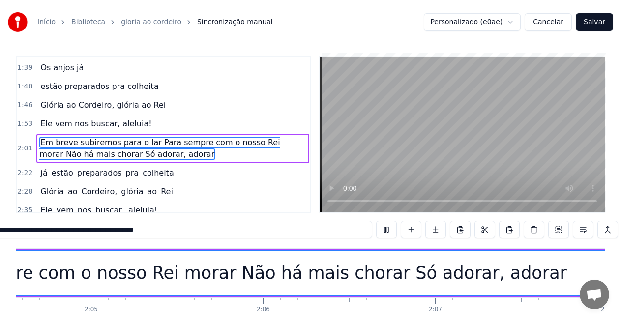
scroll to position [0, 21452]
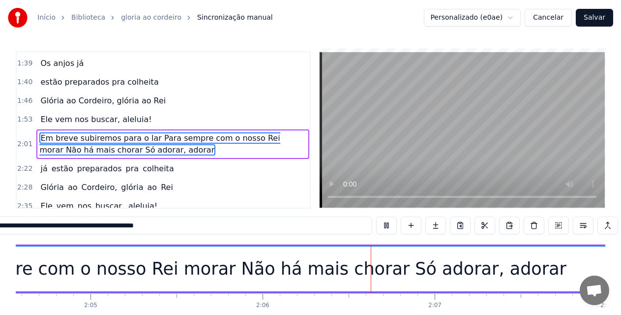
click at [52, 114] on span "Ele vem nos buscar, aleluia!" at bounding box center [95, 119] width 113 height 11
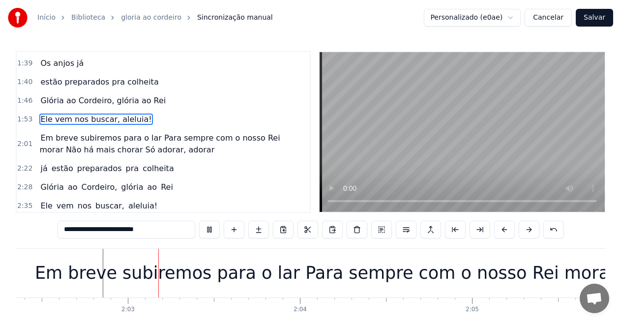
scroll to position [0, 21081]
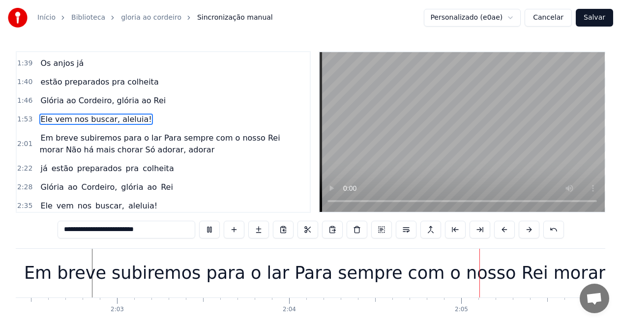
click at [66, 114] on span "Ele vem nos buscar, aleluia!" at bounding box center [95, 119] width 113 height 11
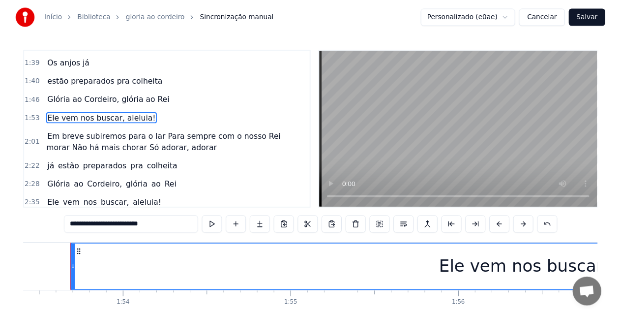
scroll to position [0, 19529]
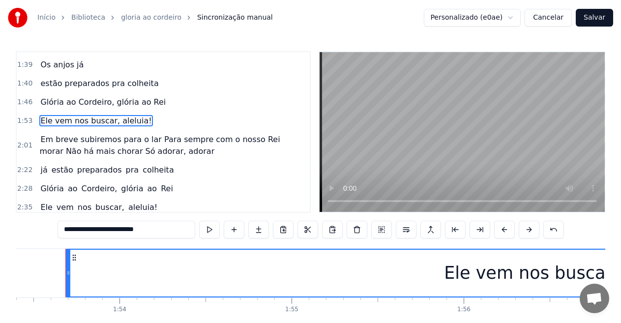
click at [167, 134] on span "Em breve subiremos para o lar Para sempre com o nosso Rei morar Não há mais cho…" at bounding box center [159, 145] width 241 height 23
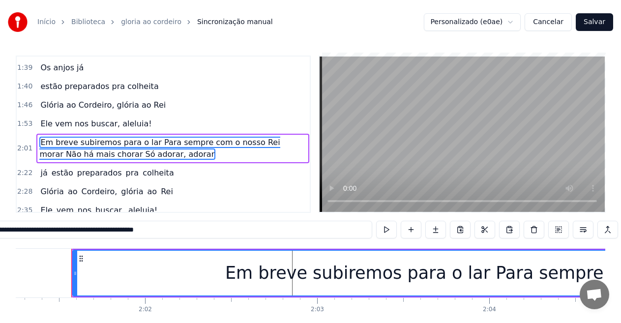
scroll to position [0, 20887]
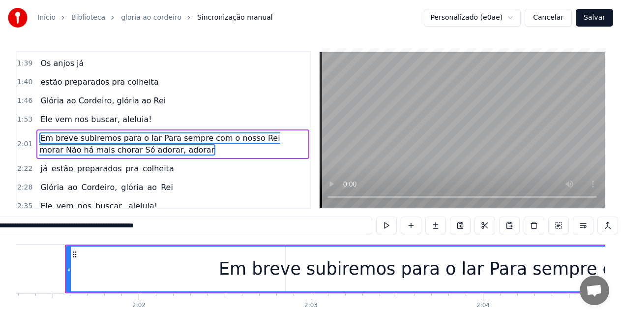
click at [143, 132] on span "Em breve subiremos para o lar Para sempre com o nosso Rei morar Não há mais cho…" at bounding box center [159, 143] width 241 height 23
click at [85, 132] on span "Em breve subiremos para o lar Para sempre com o nosso Rei morar Não há mais cho…" at bounding box center [159, 143] width 241 height 23
click at [147, 139] on span "Em breve subiremos para o lar Para sempre com o nosso Rei morar Não há mais cho…" at bounding box center [159, 143] width 241 height 23
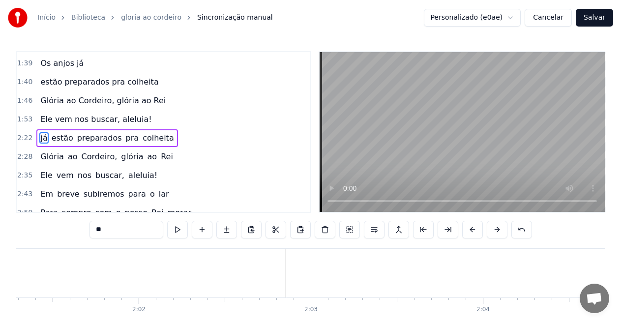
scroll to position [303, 0]
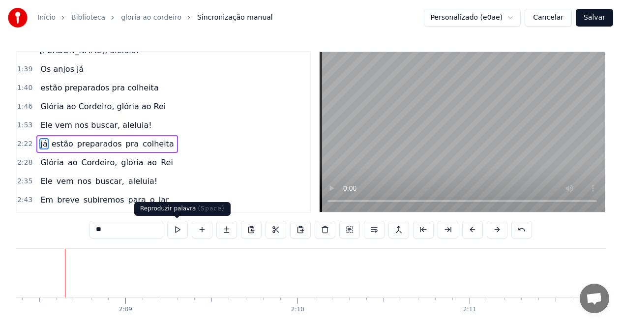
click at [178, 230] on button at bounding box center [177, 230] width 21 height 18
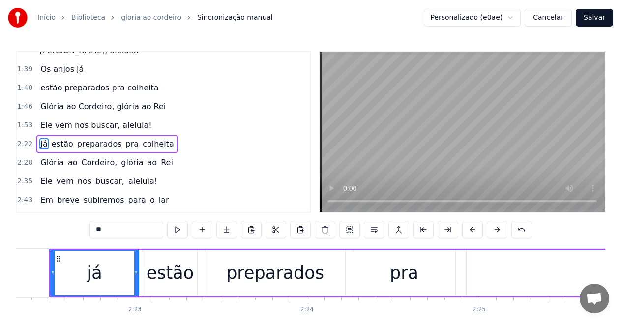
click at [177, 229] on button at bounding box center [177, 230] width 21 height 18
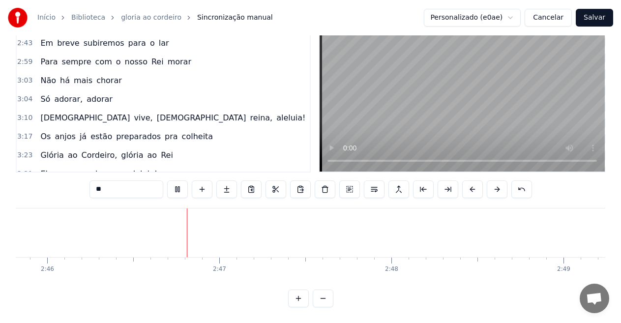
scroll to position [0, 28581]
click at [49, 150] on span "Glória" at bounding box center [51, 155] width 25 height 11
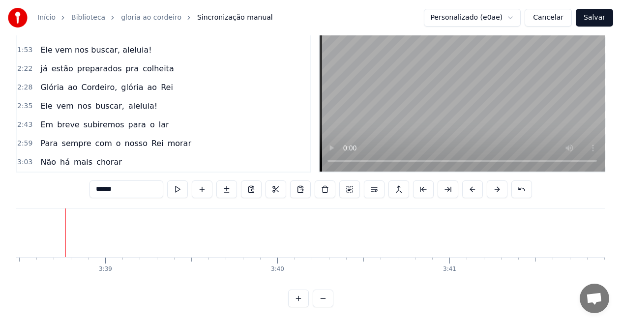
scroll to position [321, 0]
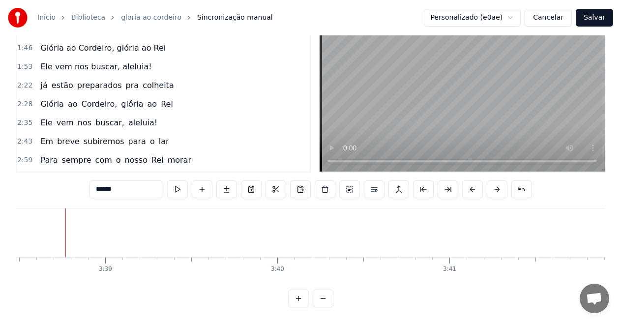
click at [77, 117] on span "nos" at bounding box center [85, 122] width 16 height 11
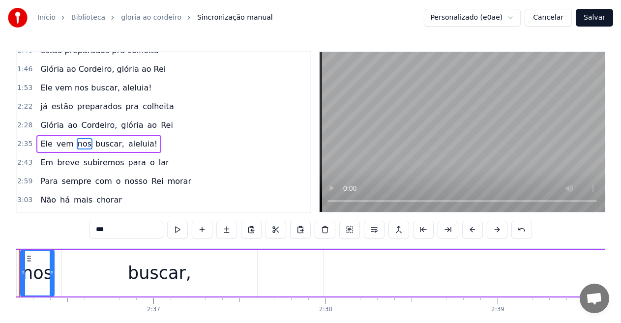
scroll to position [0, 0]
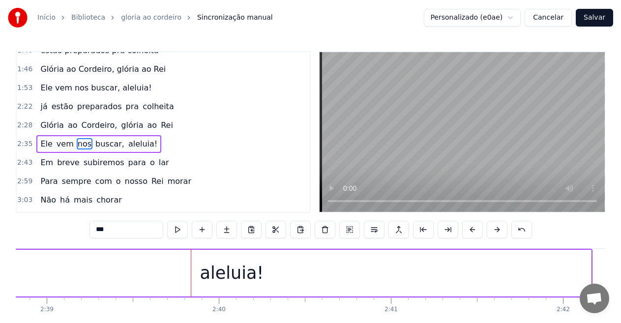
click at [45, 157] on span "Em" at bounding box center [46, 162] width 15 height 11
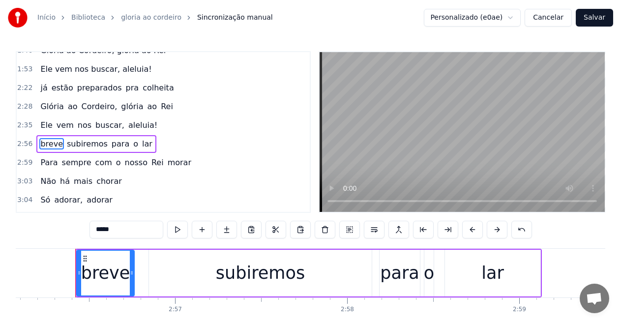
click at [63, 120] on span "vem" at bounding box center [65, 125] width 19 height 11
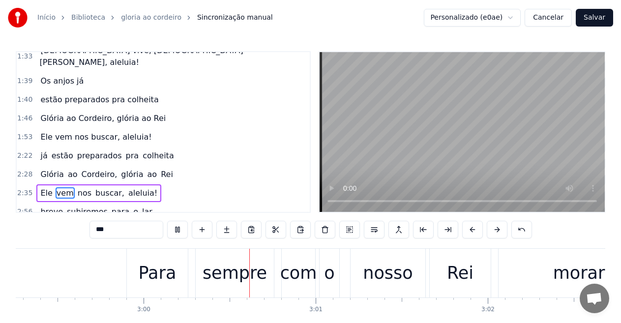
scroll to position [242, 0]
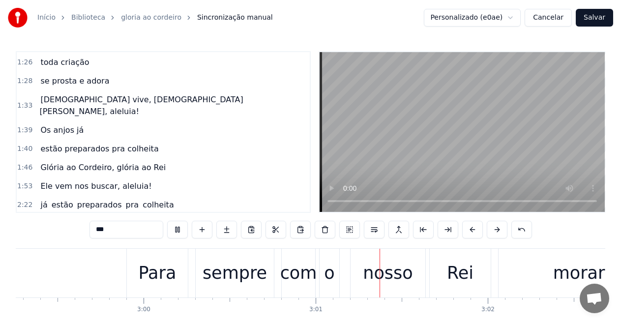
click at [73, 124] on span "Os anjos já" at bounding box center [61, 129] width 45 height 11
type input "**********"
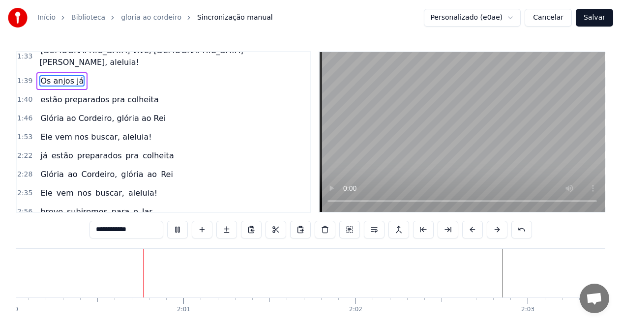
scroll to position [0, 20681]
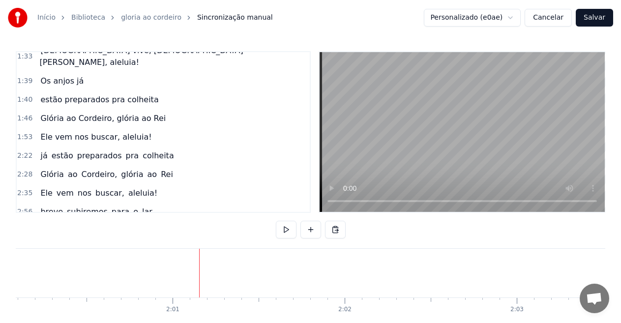
click at [313, 228] on button at bounding box center [311, 230] width 21 height 18
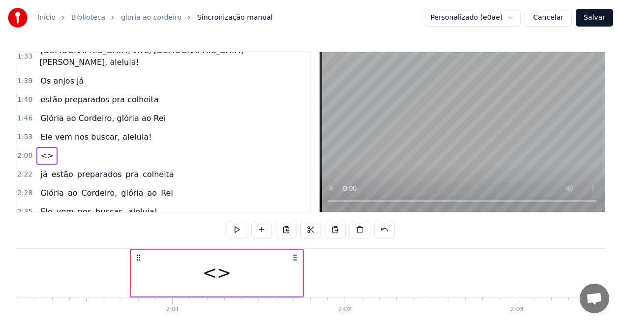
click at [233, 272] on div "<>" at bounding box center [216, 273] width 171 height 47
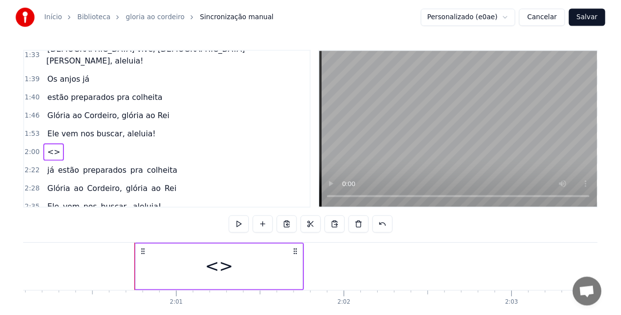
scroll to position [303, 0]
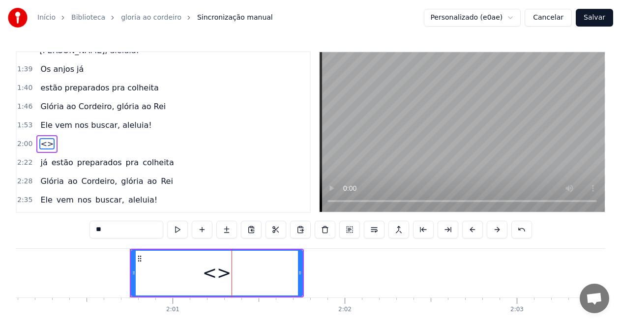
drag, startPoint x: 107, startPoint y: 231, endPoint x: 72, endPoint y: 231, distance: 35.4
click at [72, 231] on div "0:06 --- **O 0:06 Rei da Colheita** 0:07 O som da trombeta ecoou no ar 0:12 Ale…" at bounding box center [311, 199] width 590 height 297
paste input "**********"
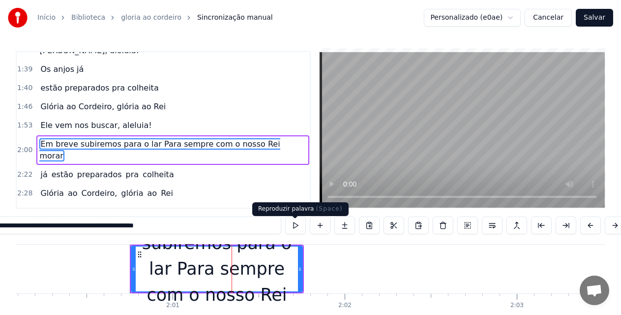
type input "**********"
click at [295, 231] on button at bounding box center [295, 225] width 21 height 18
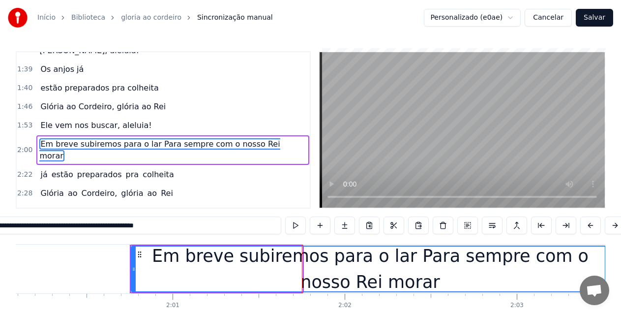
drag, startPoint x: 300, startPoint y: 274, endPoint x: 607, endPoint y: 293, distance: 307.7
click at [607, 293] on body "Início Biblioteca gloria ao cordeiro Sincronização manual Personalizado (e0ae) …" at bounding box center [310, 171] width 621 height 343
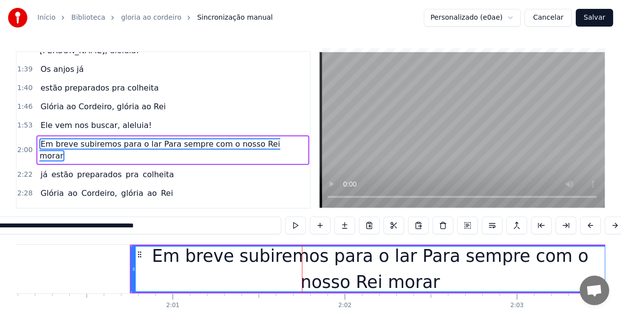
click at [131, 272] on div "Em breve subiremos para o lar Para sempre com o nosso Rei morar" at bounding box center [370, 269] width 479 height 47
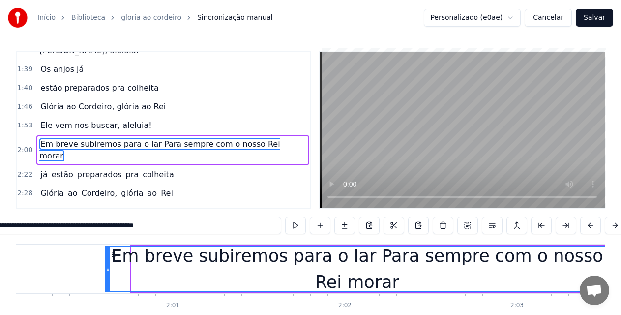
drag, startPoint x: 132, startPoint y: 272, endPoint x: 106, endPoint y: 272, distance: 26.1
click at [106, 272] on icon at bounding box center [108, 269] width 4 height 8
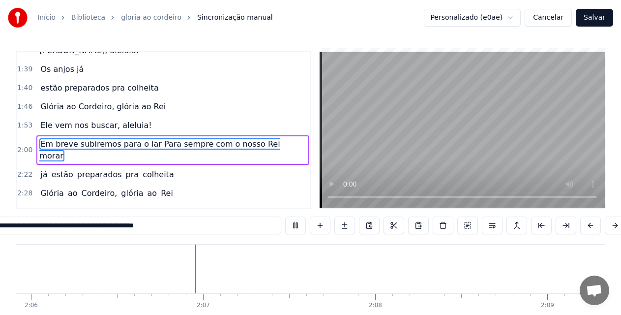
scroll to position [0, 21723]
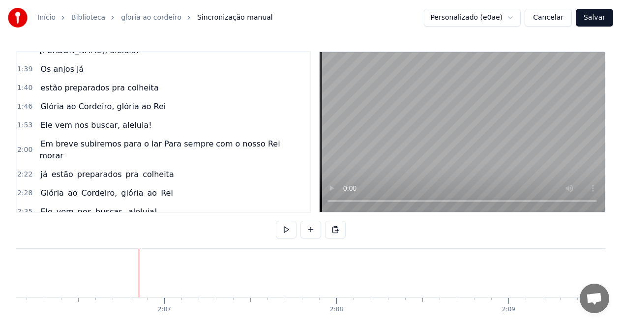
click at [70, 138] on span "Em breve subiremos para o lar Para sempre com o nosso Rei morar" at bounding box center [159, 149] width 241 height 23
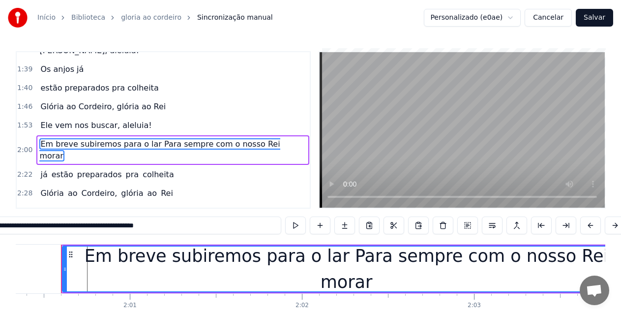
scroll to position [0, 20720]
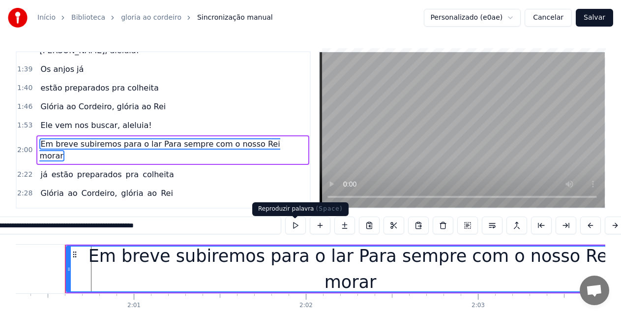
click at [292, 227] on button at bounding box center [295, 225] width 21 height 18
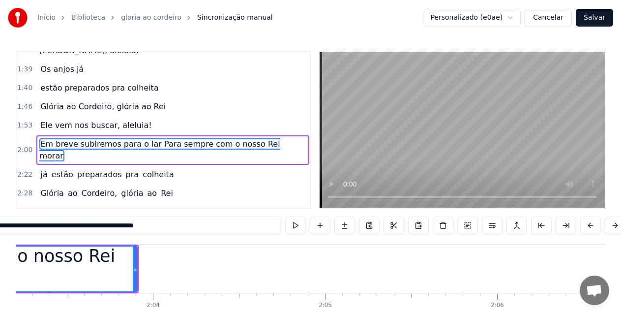
click at [295, 229] on button at bounding box center [295, 225] width 21 height 18
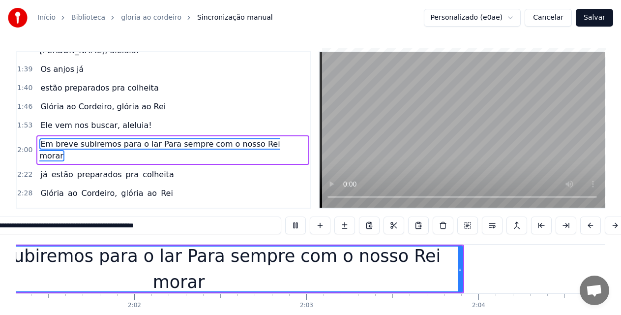
scroll to position [0, 20800]
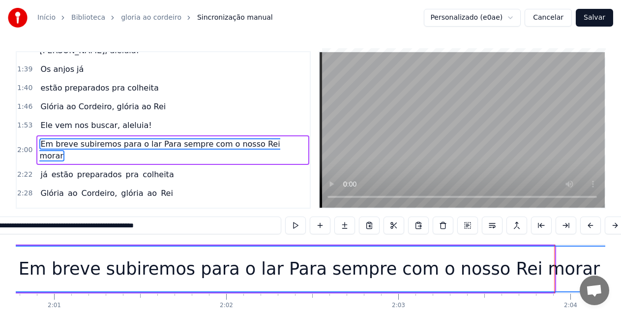
drag, startPoint x: 552, startPoint y: 275, endPoint x: 431, endPoint y: 273, distance: 121.6
click at [621, 272] on html "Início Biblioteca gloria ao cordeiro Sincronização manual Personalizado (e0ae) …" at bounding box center [310, 179] width 621 height 359
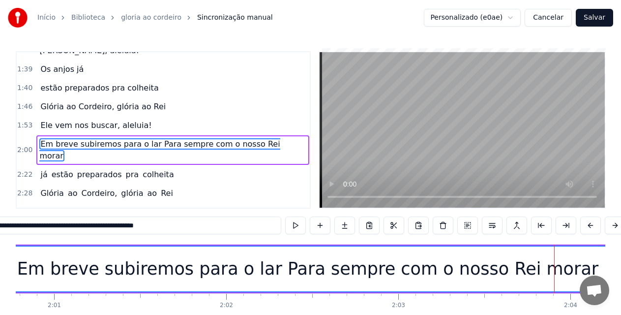
click at [394, 275] on div "Em breve subiremos para o lar Para sempre com o nosso Rei morar" at bounding box center [308, 269] width 582 height 26
click at [494, 276] on div "Em breve subiremos para o lar Para sempre com o nosso Rei morar" at bounding box center [308, 269] width 582 height 26
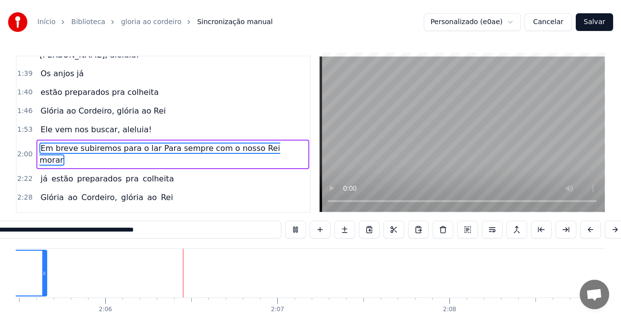
scroll to position [0, 21631]
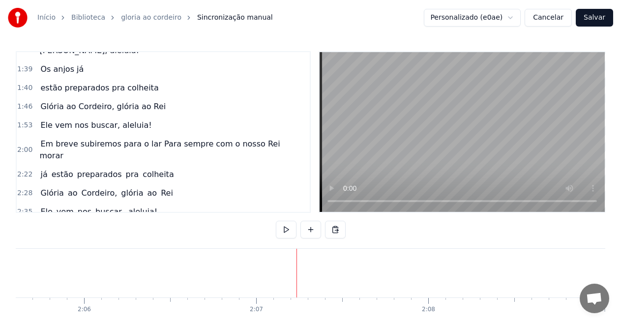
click at [116, 139] on div "Em breve subiremos para o lar Para sempre com o nosso Rei morar" at bounding box center [172, 150] width 273 height 30
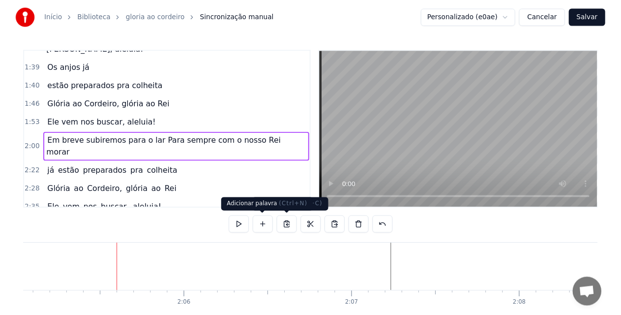
scroll to position [0, 21581]
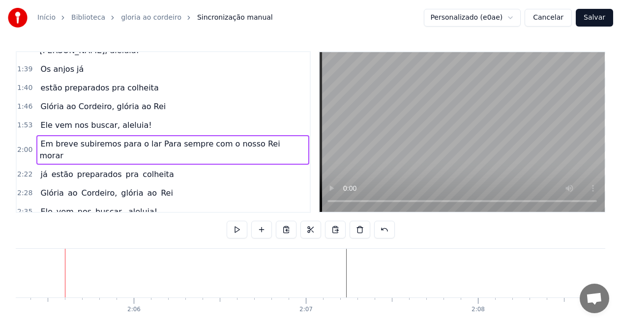
click at [200, 138] on span "Em breve subiremos para o lar Para sempre com o nosso Rei morar" at bounding box center [159, 149] width 241 height 23
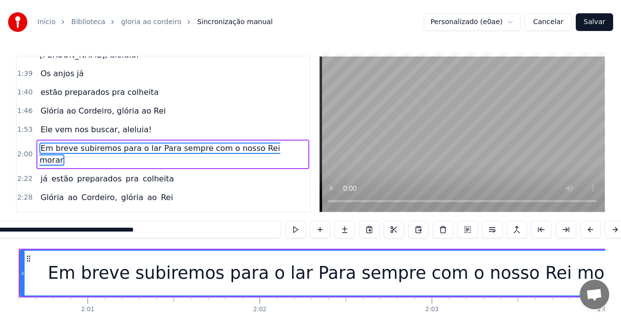
scroll to position [0, 20720]
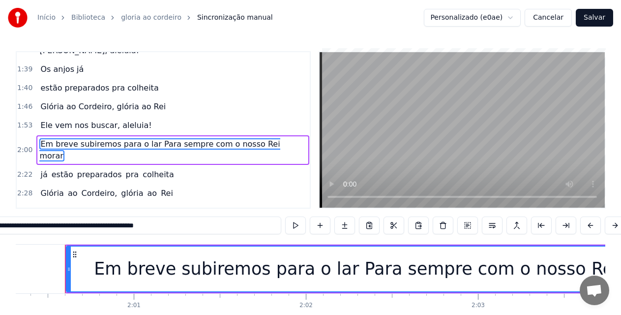
drag, startPoint x: 71, startPoint y: 229, endPoint x: 185, endPoint y: 237, distance: 113.4
click at [184, 236] on div "**********" at bounding box center [310, 226] width 679 height 20
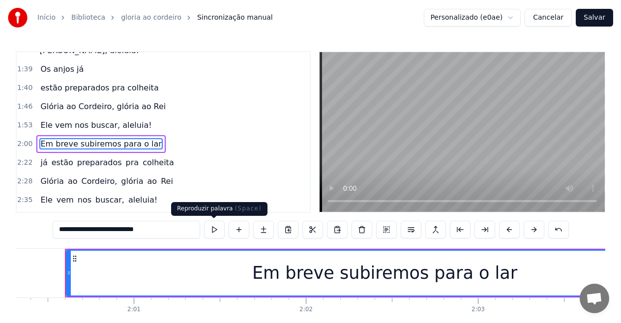
click at [216, 227] on button at bounding box center [214, 230] width 21 height 18
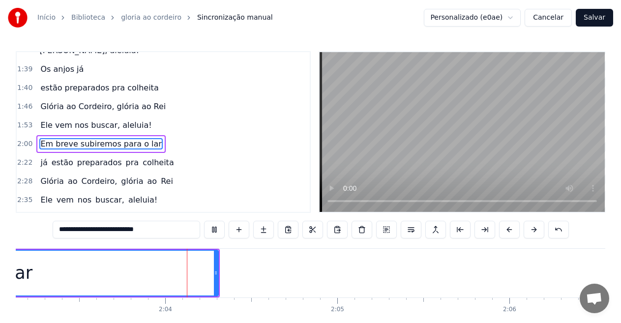
scroll to position [0, 21254]
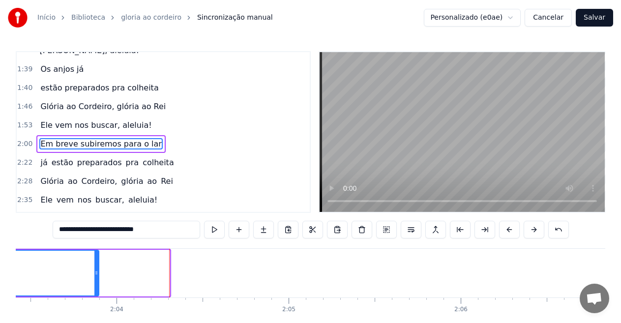
drag, startPoint x: 167, startPoint y: 272, endPoint x: 96, endPoint y: 263, distance: 71.4
click at [96, 263] on div at bounding box center [96, 273] width 4 height 45
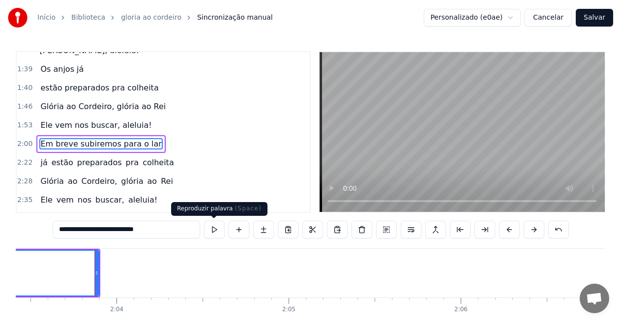
click at [219, 225] on button at bounding box center [214, 230] width 21 height 18
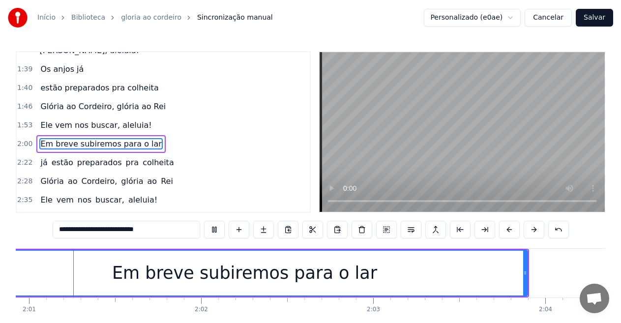
scroll to position [0, 20797]
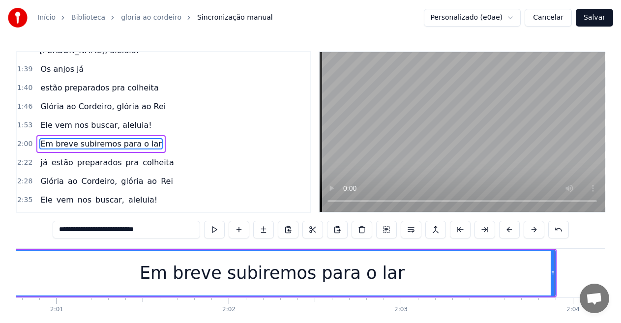
click at [84, 120] on span "Ele vem nos buscar, aleluia!" at bounding box center [95, 125] width 113 height 11
type input "**********"
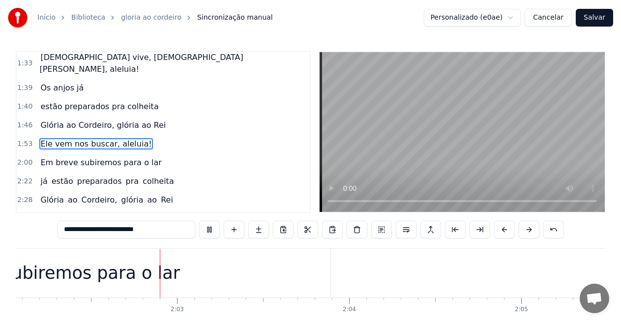
scroll to position [0, 21037]
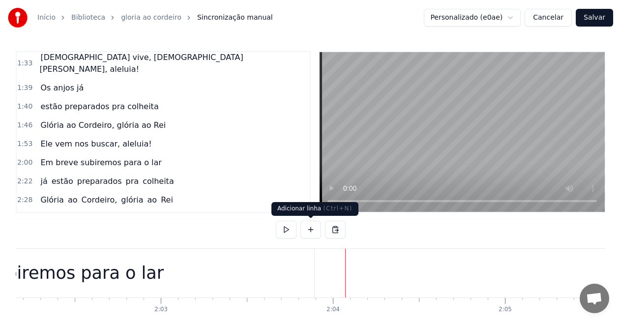
click at [313, 229] on button at bounding box center [311, 230] width 21 height 18
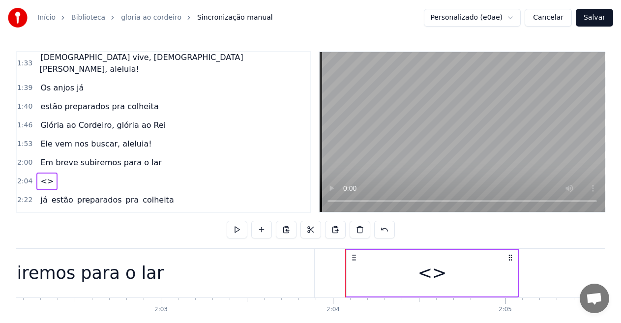
click at [404, 269] on div "<>" at bounding box center [432, 273] width 171 height 47
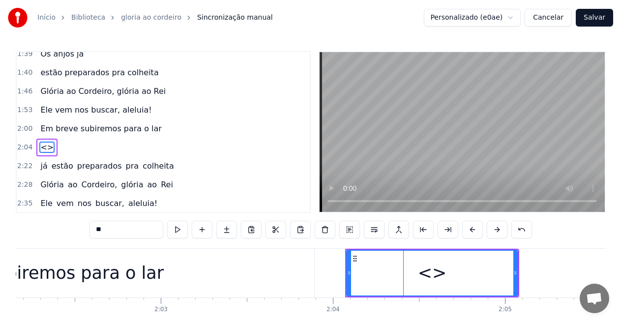
scroll to position [322, 0]
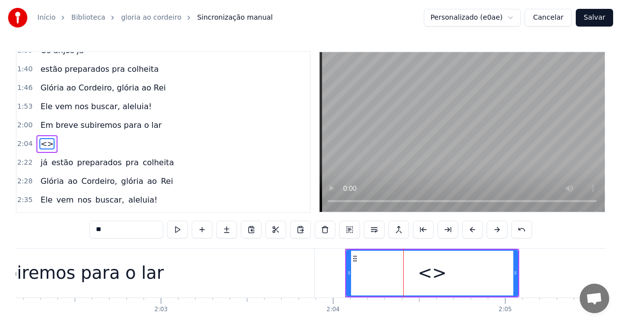
drag, startPoint x: 155, startPoint y: 231, endPoint x: 58, endPoint y: 221, distance: 97.4
click at [58, 222] on div "0:06 --- **O 0:06 Rei da Colheita** 0:07 O som da trombeta ecoou no ar 0:12 Ale…" at bounding box center [311, 199] width 590 height 297
paste input "**********"
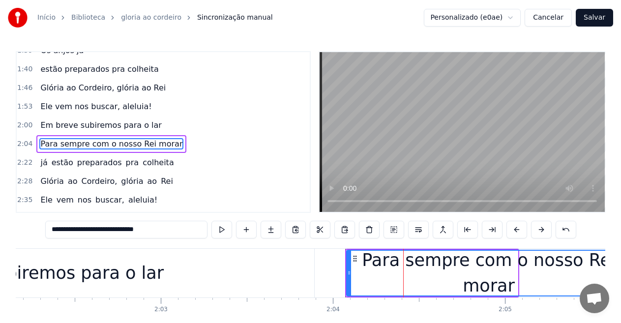
drag, startPoint x: 516, startPoint y: 275, endPoint x: 629, endPoint y: 288, distance: 113.9
click at [621, 288] on html "Início Biblioteca gloria ao cordeiro Sincronização manual Personalizado (e0ae) …" at bounding box center [310, 182] width 621 height 364
type input "**********"
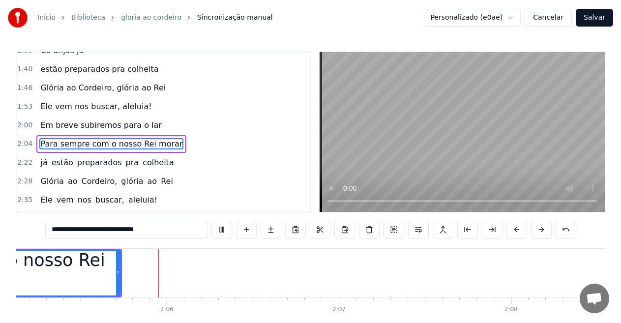
scroll to position [0, 21553]
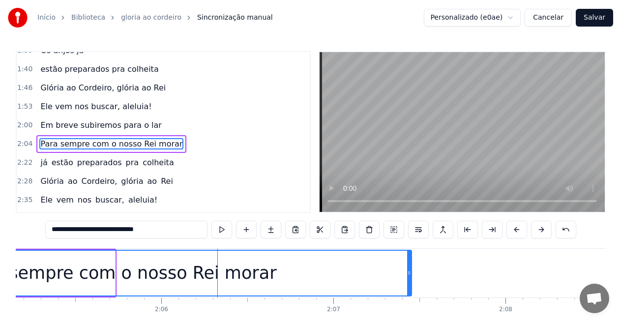
drag, startPoint x: 111, startPoint y: 273, endPoint x: 408, endPoint y: 312, distance: 299.3
click at [408, 312] on div "--- **O Rei da Colheita** O som da trombeta ecoou no ar Alegria no céu, a Terra…" at bounding box center [311, 285] width 590 height 74
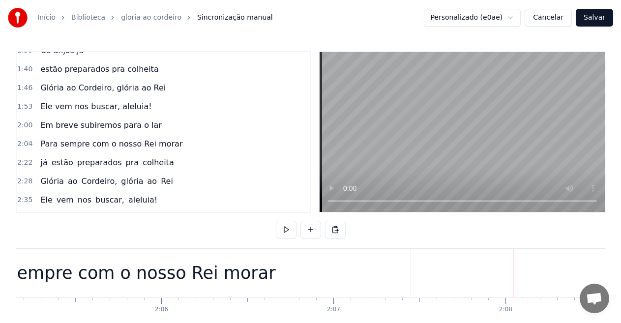
click at [312, 230] on button at bounding box center [311, 230] width 21 height 18
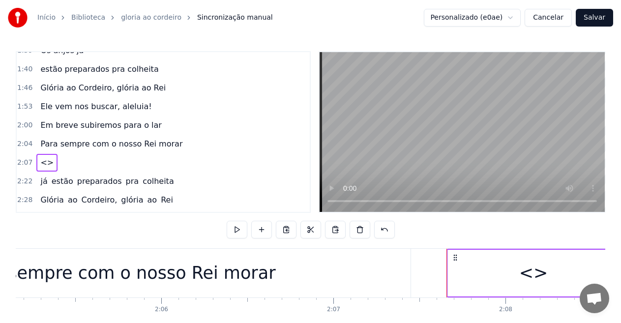
drag, startPoint x: 522, startPoint y: 276, endPoint x: 512, endPoint y: 275, distance: 9.9
click at [522, 275] on div "<>" at bounding box center [533, 273] width 171 height 47
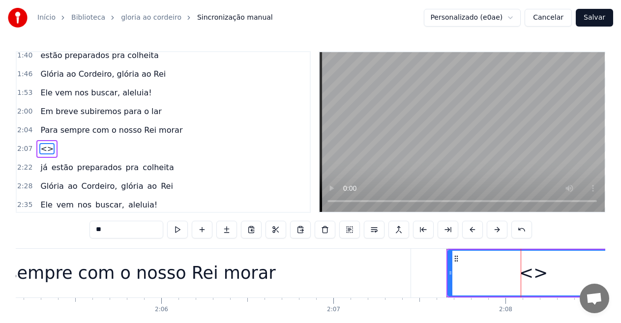
scroll to position [340, 0]
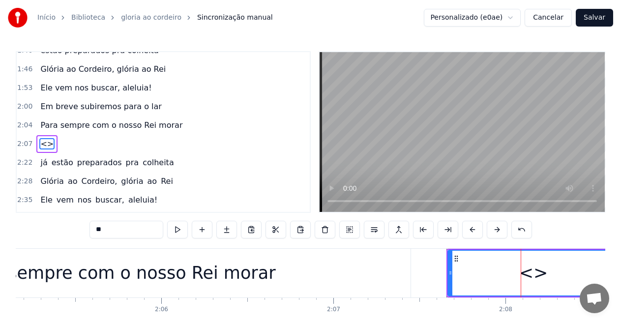
drag, startPoint x: 75, startPoint y: 228, endPoint x: 69, endPoint y: 231, distance: 6.8
click at [74, 228] on div "0:06 --- **O 0:06 Rei da Colheita** 0:07 O som da trombeta ecoou no ar 0:12 Ale…" at bounding box center [311, 199] width 590 height 297
paste input "**********"
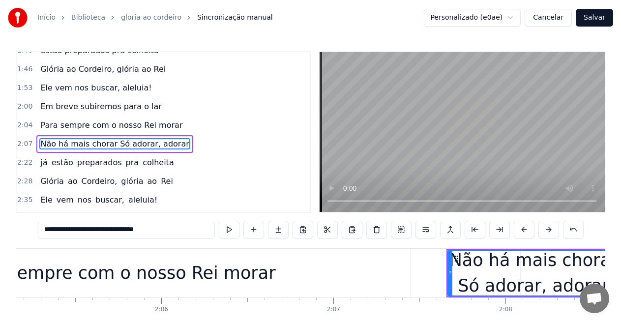
type input "**********"
click at [233, 229] on button at bounding box center [229, 230] width 21 height 18
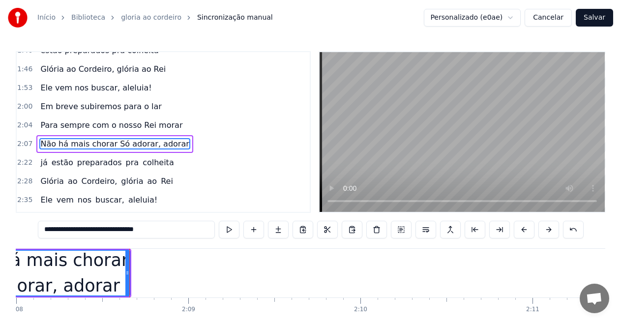
scroll to position [0, 22051]
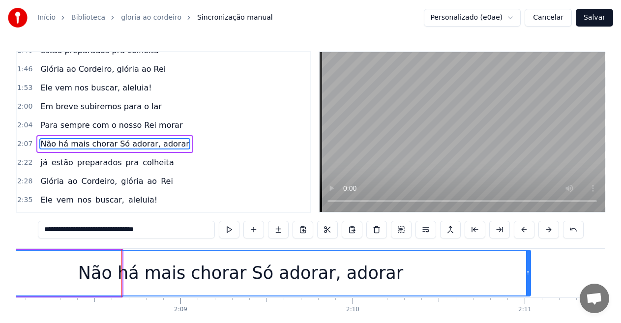
drag, startPoint x: 120, startPoint y: 273, endPoint x: 530, endPoint y: 288, distance: 410.1
click at [530, 288] on div at bounding box center [528, 273] width 4 height 45
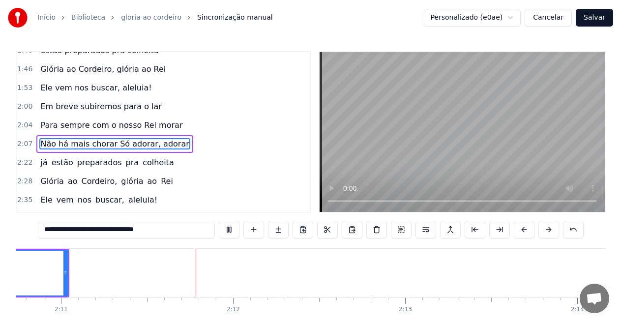
scroll to position [0, 22548]
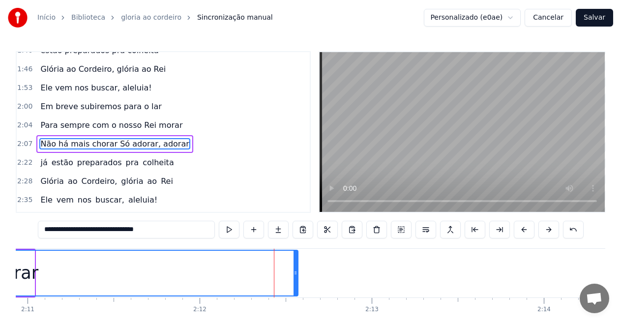
drag, startPoint x: 31, startPoint y: 270, endPoint x: 295, endPoint y: 273, distance: 263.8
click at [295, 273] on icon at bounding box center [296, 273] width 4 height 8
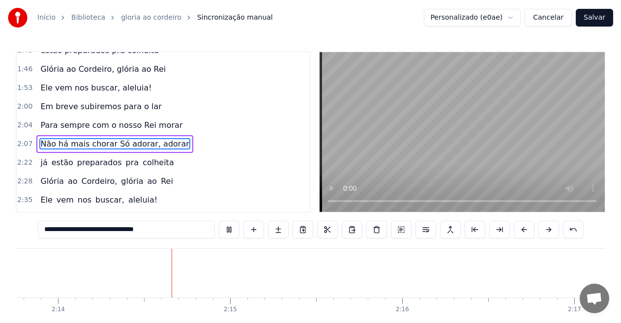
scroll to position [0, 23041]
click at [128, 138] on span "Não há mais chorar Só adorar, adorar" at bounding box center [114, 143] width 151 height 11
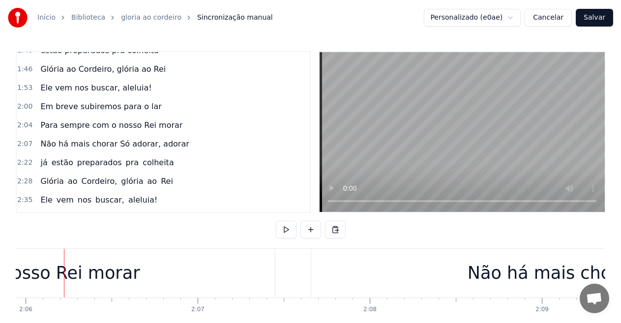
scroll to position [0, 21688]
drag, startPoint x: 489, startPoint y: 278, endPoint x: 483, endPoint y: 276, distance: 6.1
click at [489, 277] on div "Não há mais chorar Só adorar, adorar" at bounding box center [631, 273] width 325 height 26
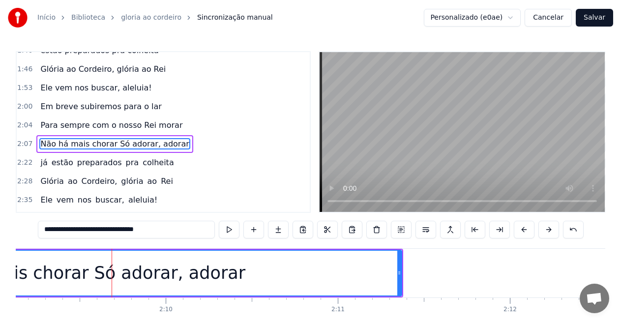
scroll to position [0, 22285]
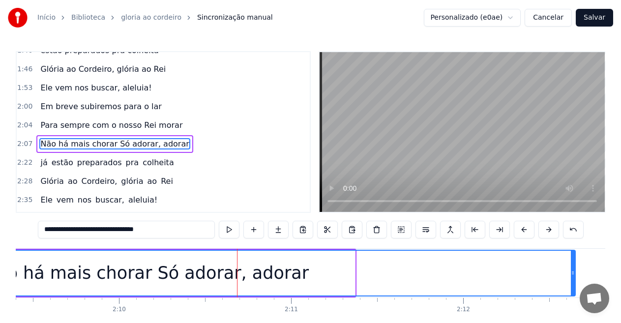
drag, startPoint x: 352, startPoint y: 273, endPoint x: 413, endPoint y: 247, distance: 66.0
click at [572, 281] on div at bounding box center [573, 273] width 4 height 45
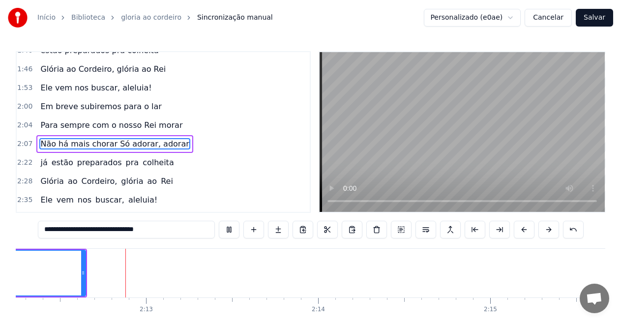
scroll to position [0, 22790]
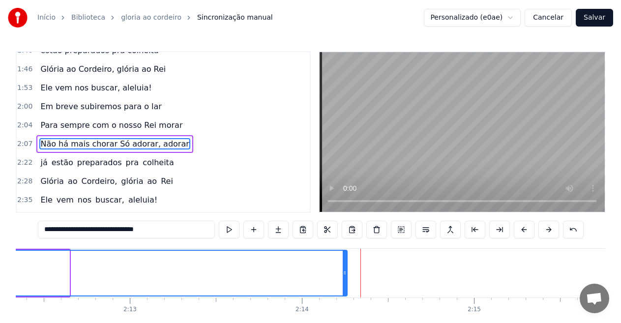
drag, startPoint x: 67, startPoint y: 271, endPoint x: 349, endPoint y: 271, distance: 282.4
click at [347, 271] on icon at bounding box center [345, 273] width 4 height 8
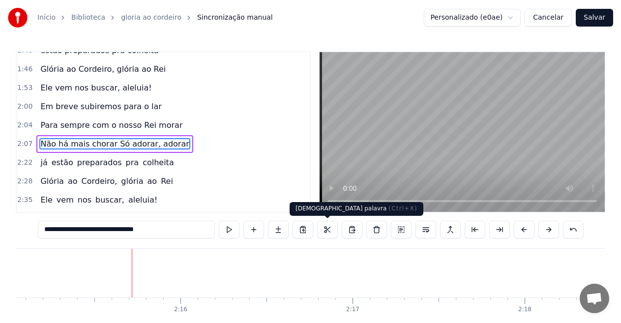
scroll to position [0, 23292]
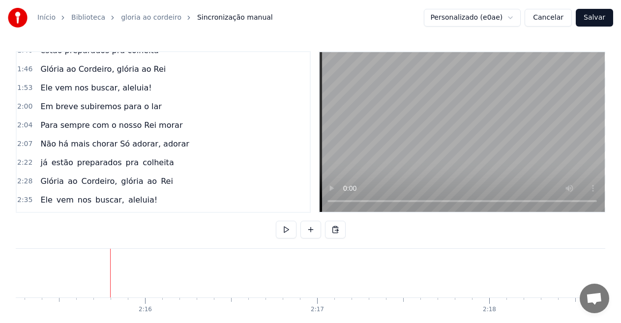
click at [313, 234] on button at bounding box center [311, 230] width 21 height 18
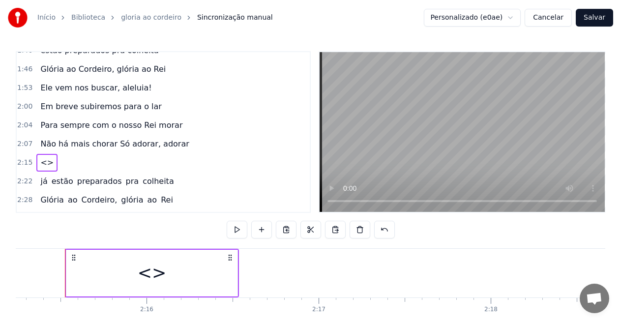
click at [168, 266] on div "<>" at bounding box center [151, 273] width 171 height 47
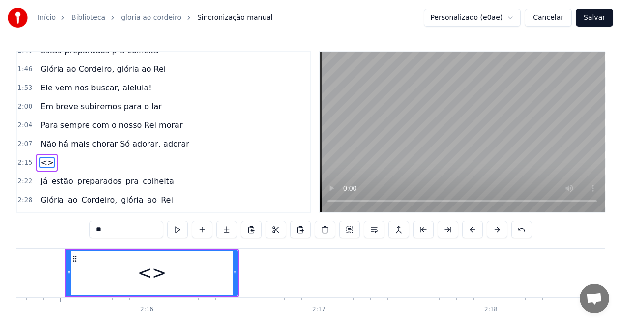
scroll to position [359, 0]
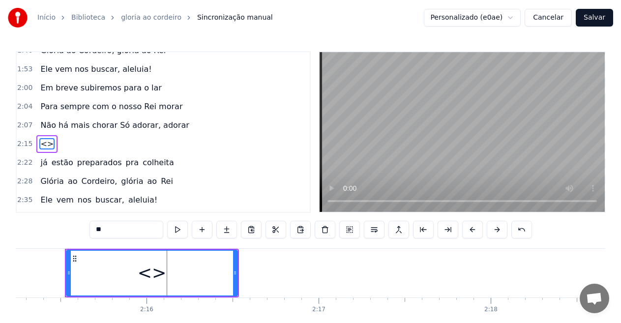
drag, startPoint x: 111, startPoint y: 226, endPoint x: 40, endPoint y: 212, distance: 72.8
click at [34, 212] on div "0:06 --- **O 0:06 Rei da Colheita** 0:07 O som da trombeta ecoou no ar 0:12 Ale…" at bounding box center [311, 199] width 590 height 297
paste input "**********"
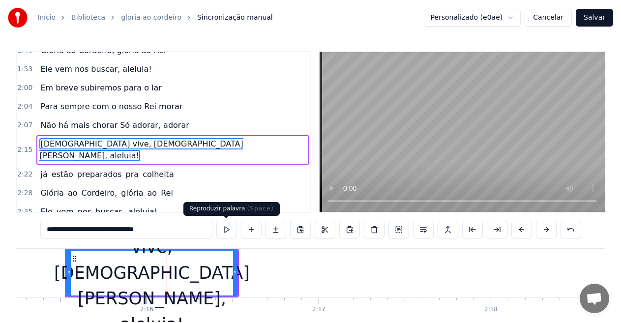
click at [229, 231] on button at bounding box center [226, 230] width 21 height 18
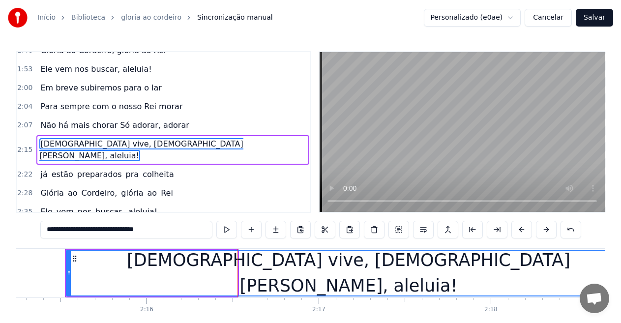
drag, startPoint x: 236, startPoint y: 275, endPoint x: 553, endPoint y: 290, distance: 317.8
click at [621, 290] on html "Início Biblioteca gloria ao cordeiro Sincronização manual Personalizado (e0ae) …" at bounding box center [310, 182] width 621 height 364
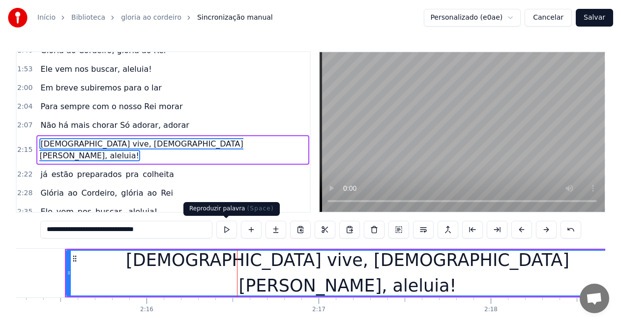
click at [225, 231] on button at bounding box center [226, 230] width 21 height 18
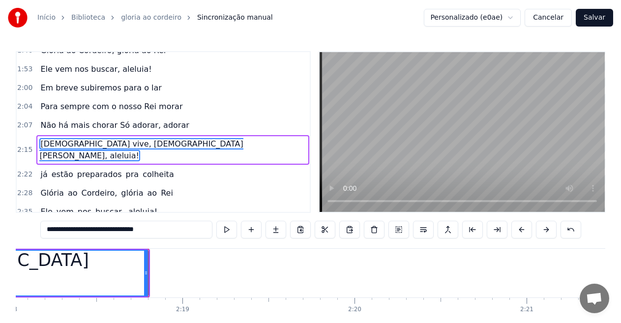
scroll to position [0, 23784]
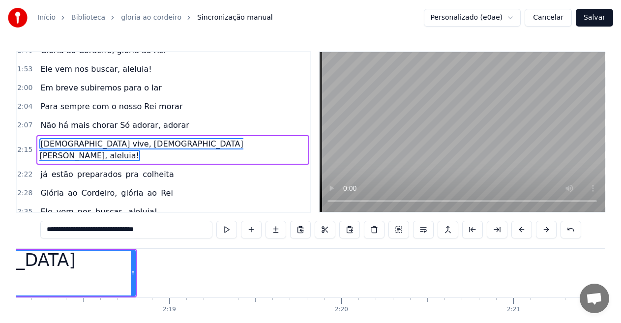
click at [225, 230] on button at bounding box center [226, 230] width 21 height 18
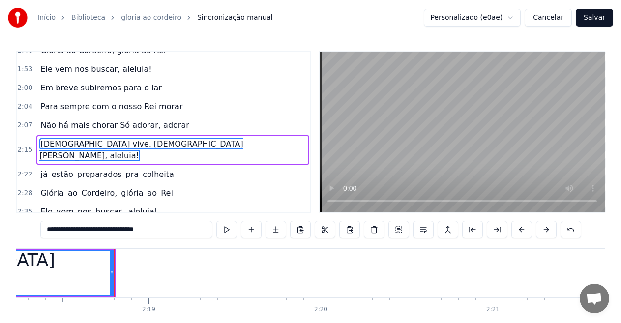
scroll to position [0, 23830]
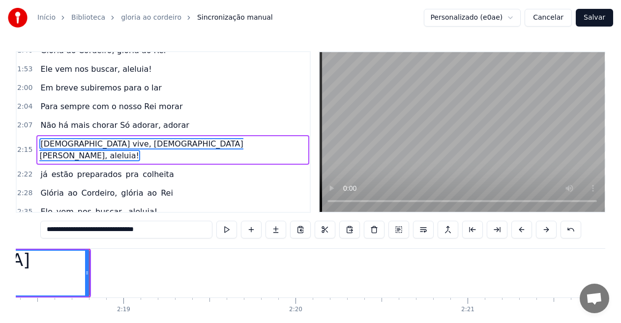
click at [125, 169] on span "pra" at bounding box center [132, 174] width 15 height 11
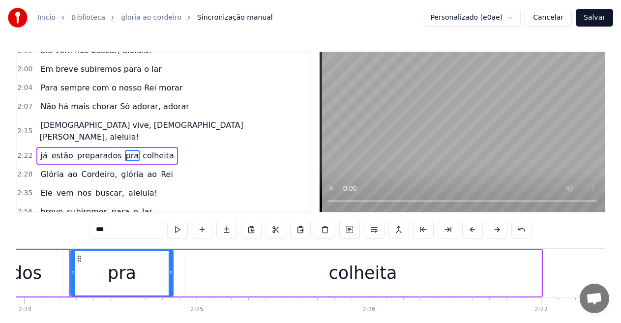
scroll to position [0, 24795]
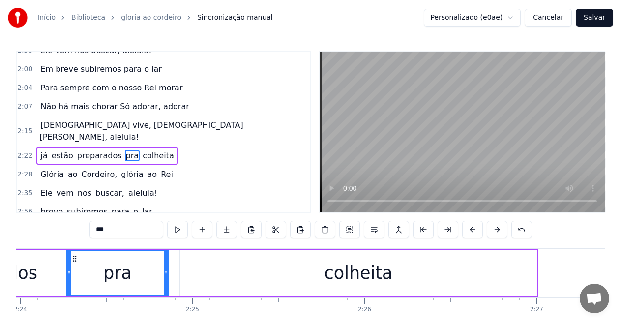
click at [54, 120] on span "[DEMOGRAPHIC_DATA] vive, [DEMOGRAPHIC_DATA][PERSON_NAME], aleluia!" at bounding box center [141, 131] width 204 height 23
type input "**********"
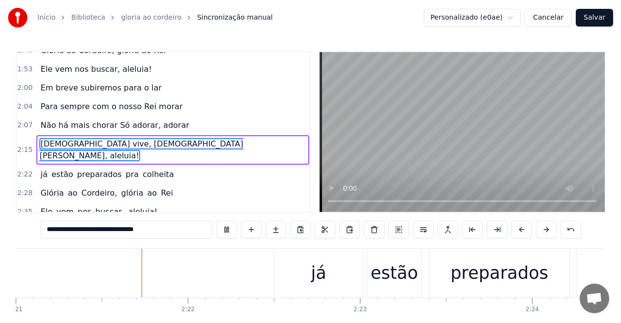
scroll to position [0, 24286]
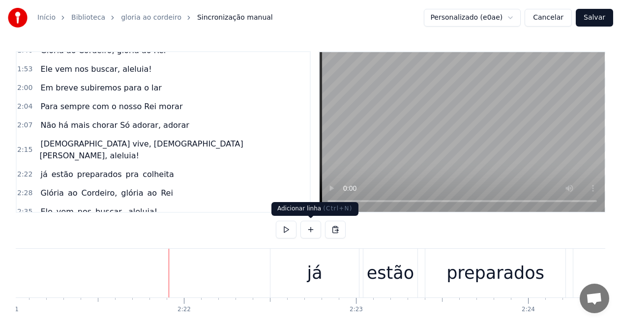
click at [316, 228] on button at bounding box center [311, 230] width 21 height 18
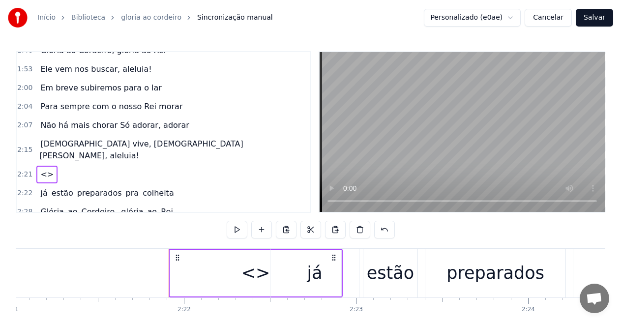
click at [268, 273] on div "<>" at bounding box center [255, 273] width 171 height 47
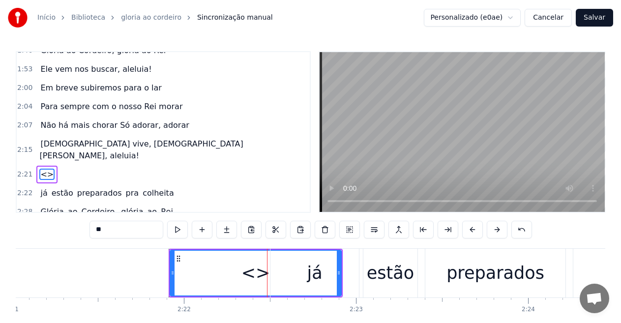
scroll to position [378, 0]
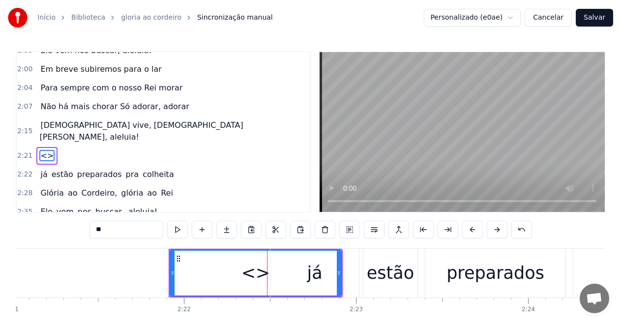
drag, startPoint x: 78, startPoint y: 223, endPoint x: 40, endPoint y: 217, distance: 37.9
click at [40, 217] on div "0:06 --- **O 0:06 Rei da Colheita** 0:07 O som da trombeta ecoou no ar 0:12 Ale…" at bounding box center [311, 199] width 590 height 297
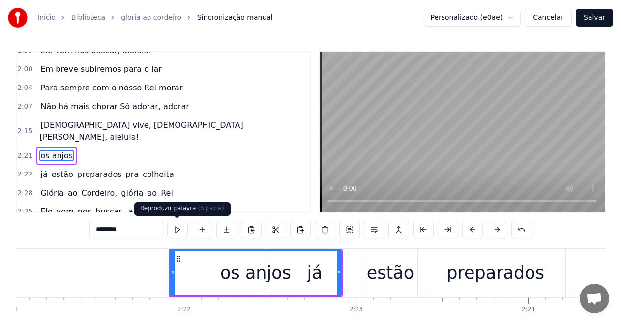
type input "********"
click at [181, 235] on button at bounding box center [177, 230] width 21 height 18
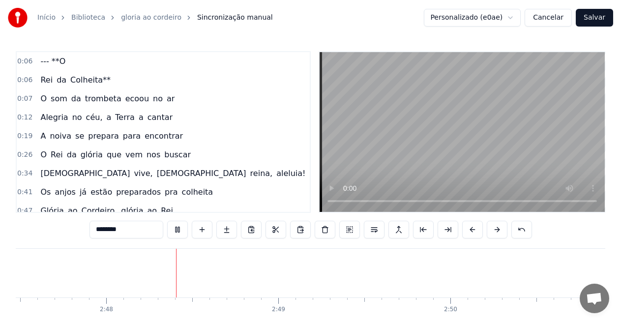
scroll to position [0, 28845]
click at [594, 19] on button "Salvar" at bounding box center [594, 18] width 37 height 18
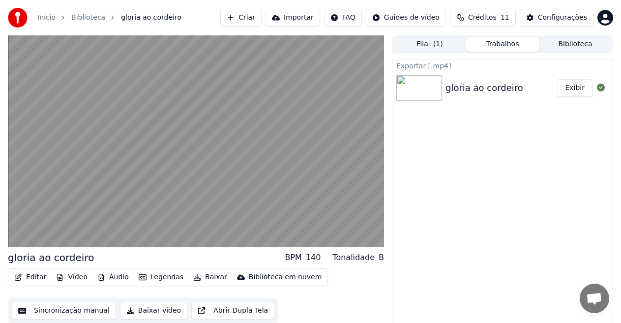
click at [144, 311] on button "Baixar vídeo" at bounding box center [153, 311] width 67 height 18
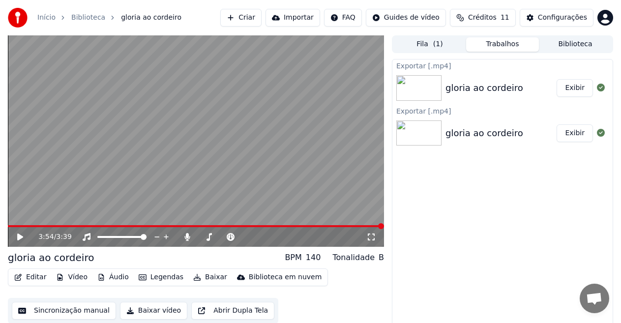
click at [584, 87] on button "Exibir" at bounding box center [575, 88] width 36 height 18
click at [198, 240] on span at bounding box center [201, 237] width 6 height 6
click at [18, 238] on icon at bounding box center [20, 237] width 6 height 7
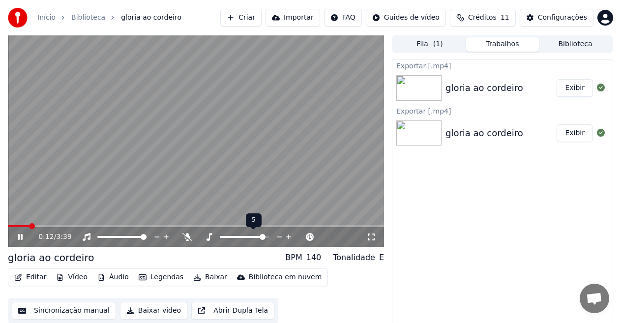
click at [264, 238] on span at bounding box center [263, 237] width 6 height 6
click at [147, 237] on span at bounding box center [144, 237] width 6 height 6
click at [208, 278] on button "Baixar" at bounding box center [210, 278] width 42 height 14
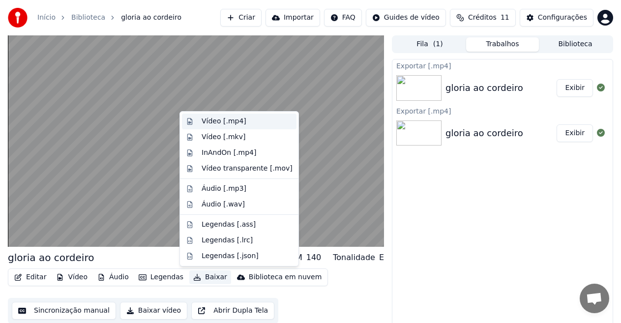
click at [226, 121] on div "Vídeo [.mp4]" at bounding box center [224, 122] width 45 height 10
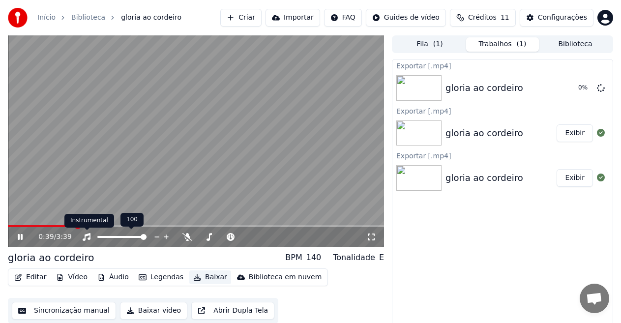
scroll to position [10, 0]
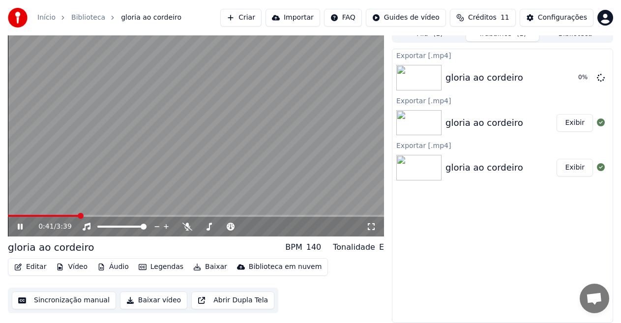
click at [139, 300] on button "Baixar vídeo" at bounding box center [153, 301] width 67 height 18
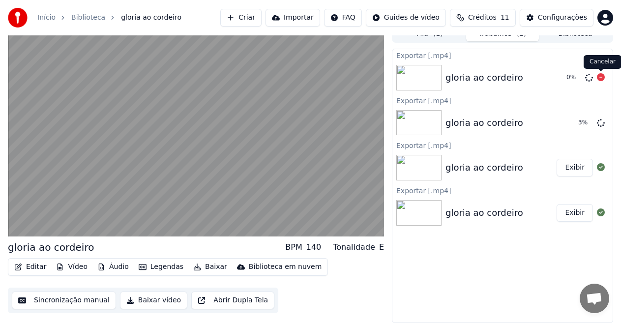
click at [601, 77] on icon at bounding box center [601, 77] width 8 height 8
click at [601, 78] on icon at bounding box center [601, 77] width 8 height 8
click at [599, 78] on icon at bounding box center [601, 77] width 8 height 8
click at [508, 82] on div "gloria ao cordeiro" at bounding box center [485, 78] width 78 height 14
click at [544, 122] on div "gloria ao cordeiro" at bounding box center [502, 123] width 113 height 14
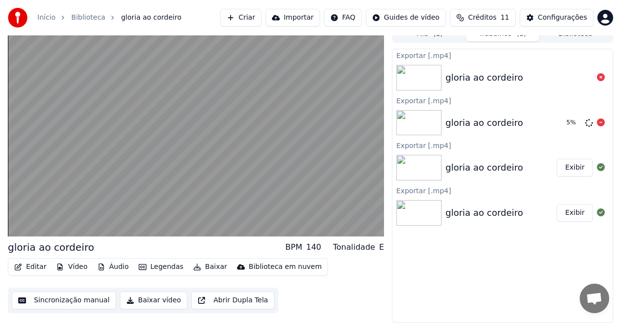
click at [424, 125] on img at bounding box center [419, 123] width 45 height 26
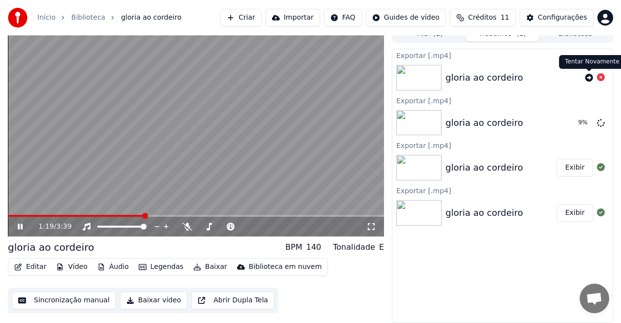
click at [589, 78] on icon at bounding box center [590, 78] width 8 height 8
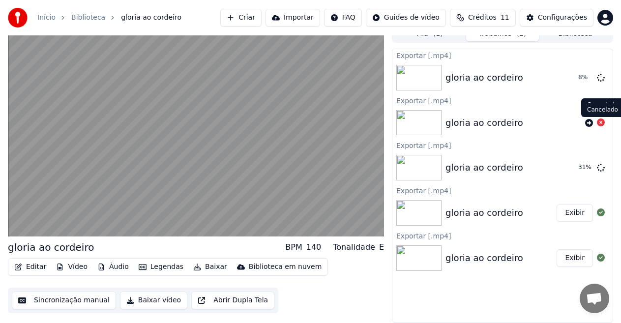
click at [602, 123] on icon at bounding box center [601, 123] width 8 height 8
click at [600, 122] on icon at bounding box center [601, 123] width 8 height 8
click at [550, 123] on div "gloria ao cordeiro" at bounding box center [514, 123] width 136 height 14
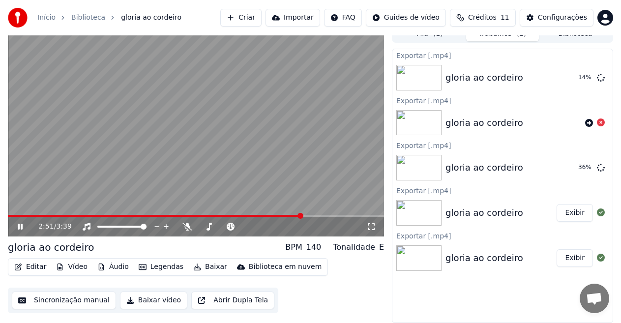
click at [19, 225] on icon at bounding box center [20, 227] width 5 height 6
click at [601, 123] on icon at bounding box center [601, 123] width 8 height 8
click at [571, 215] on button "Exibir" at bounding box center [575, 213] width 36 height 18
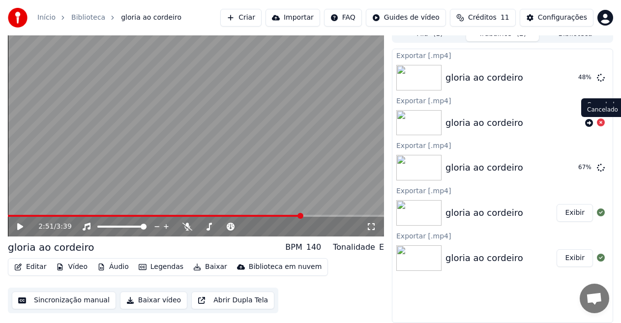
click at [599, 124] on icon at bounding box center [601, 123] width 8 height 8
click at [583, 171] on button "Exibir" at bounding box center [575, 168] width 36 height 18
click at [575, 80] on button "Exibir" at bounding box center [575, 78] width 36 height 18
click at [573, 79] on button "Exibir" at bounding box center [575, 78] width 36 height 18
